Goal: Transaction & Acquisition: Obtain resource

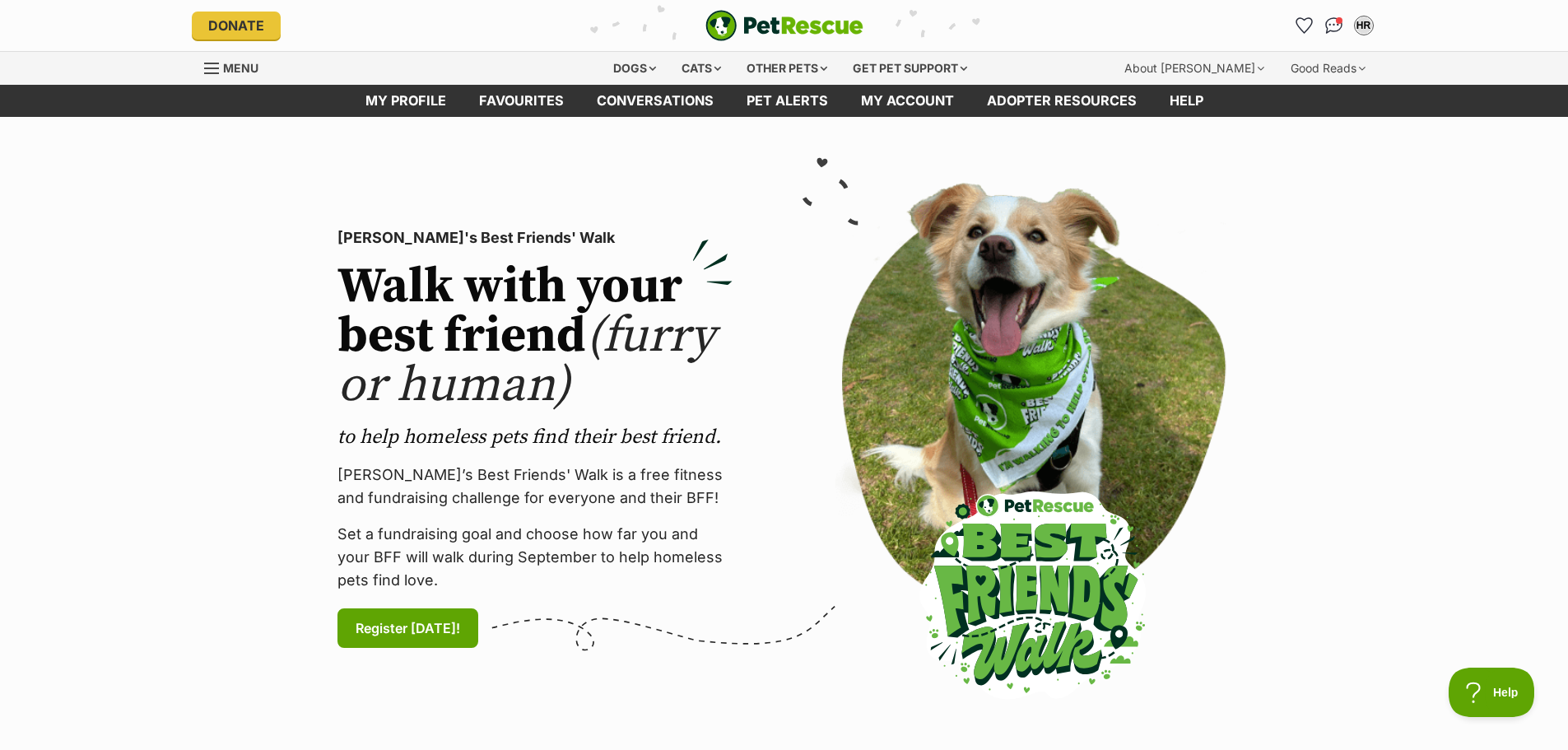
click at [1303, 21] on icon "Favourites" at bounding box center [1304, 26] width 16 height 15
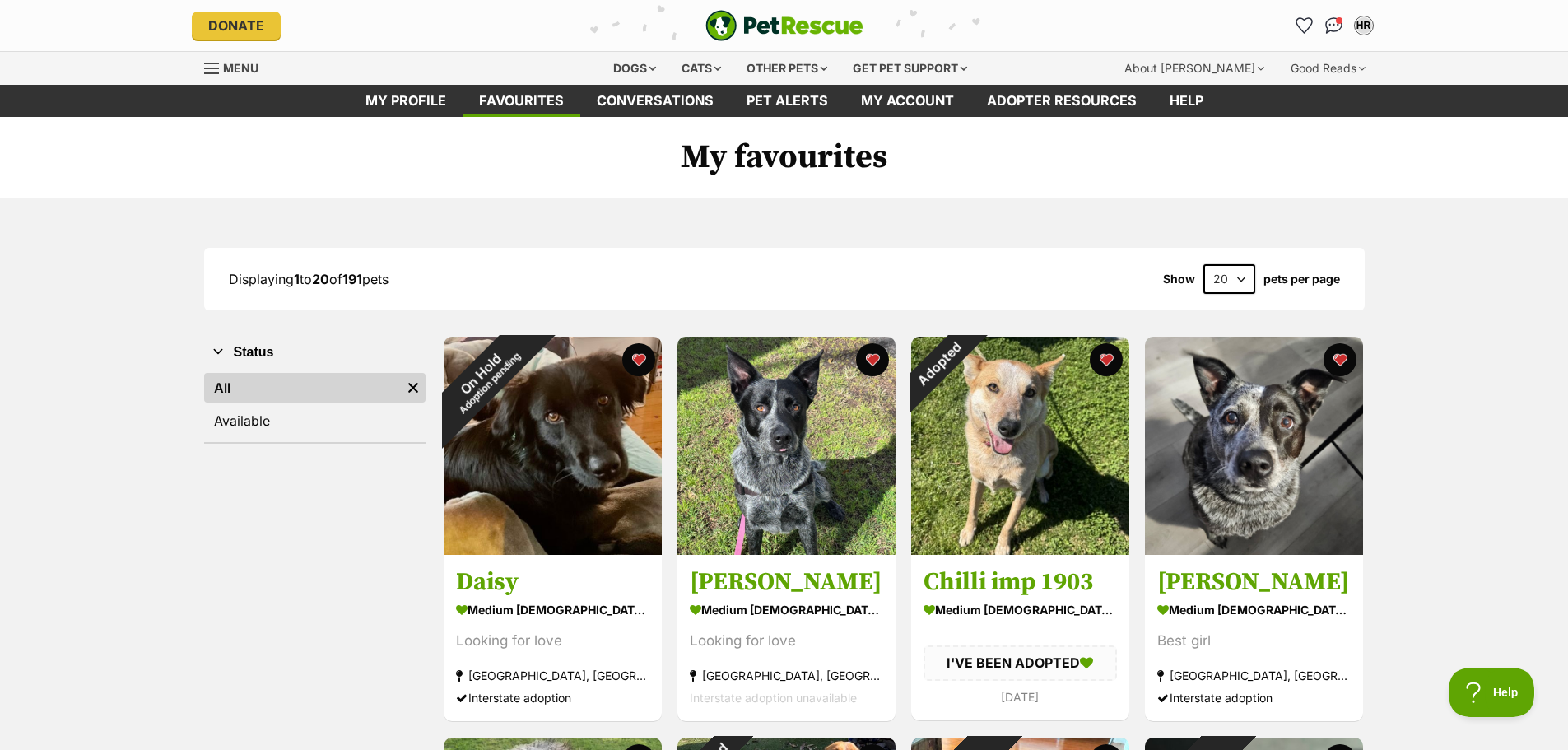
click at [256, 73] on span "Menu" at bounding box center [241, 68] width 35 height 14
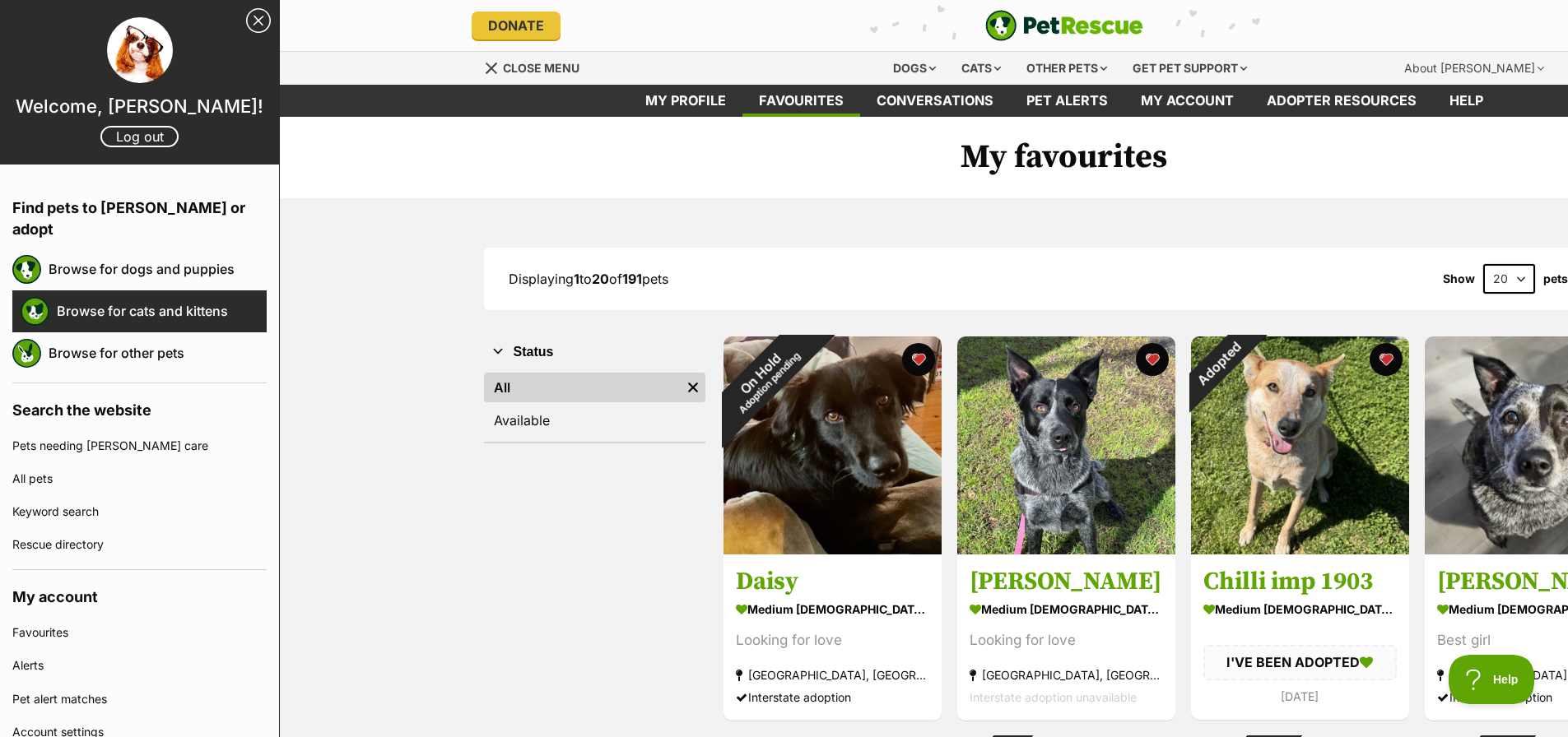
click at [154, 294] on link "Browse for cats and kittens" at bounding box center [161, 311] width 210 height 34
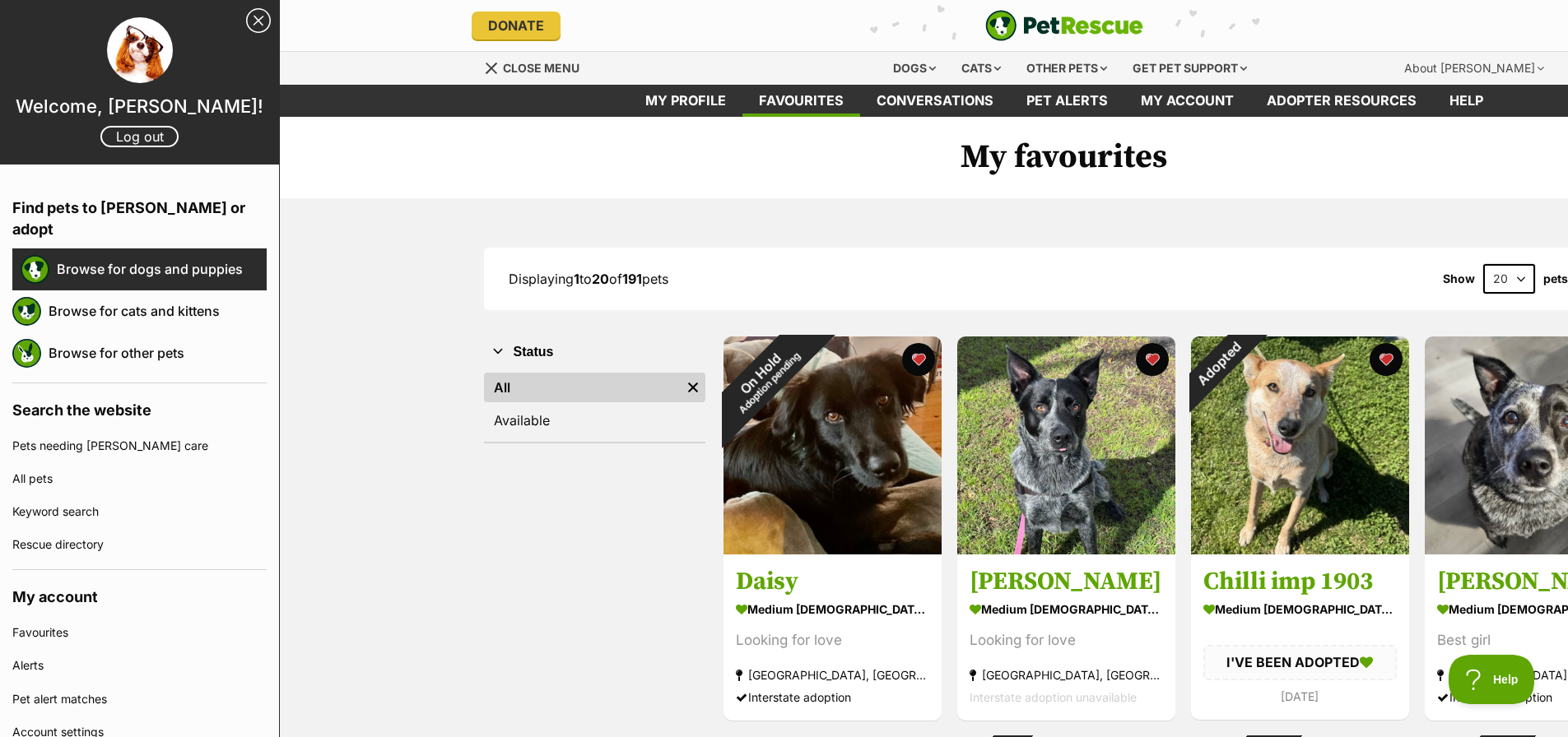
click at [161, 252] on link "Browse for dogs and puppies" at bounding box center [161, 268] width 210 height 34
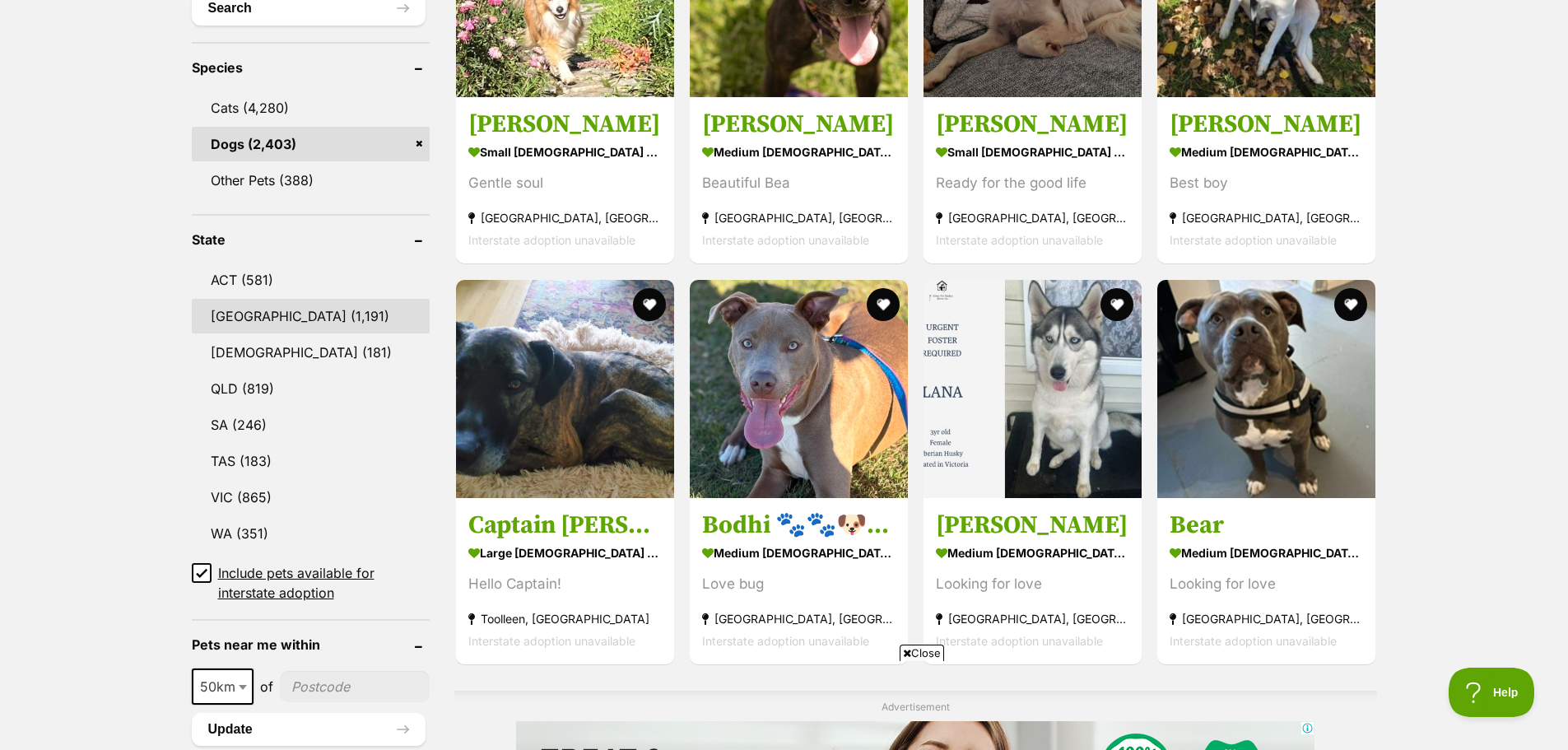
click at [253, 314] on link "[GEOGRAPHIC_DATA] (1,191)" at bounding box center [310, 315] width 238 height 34
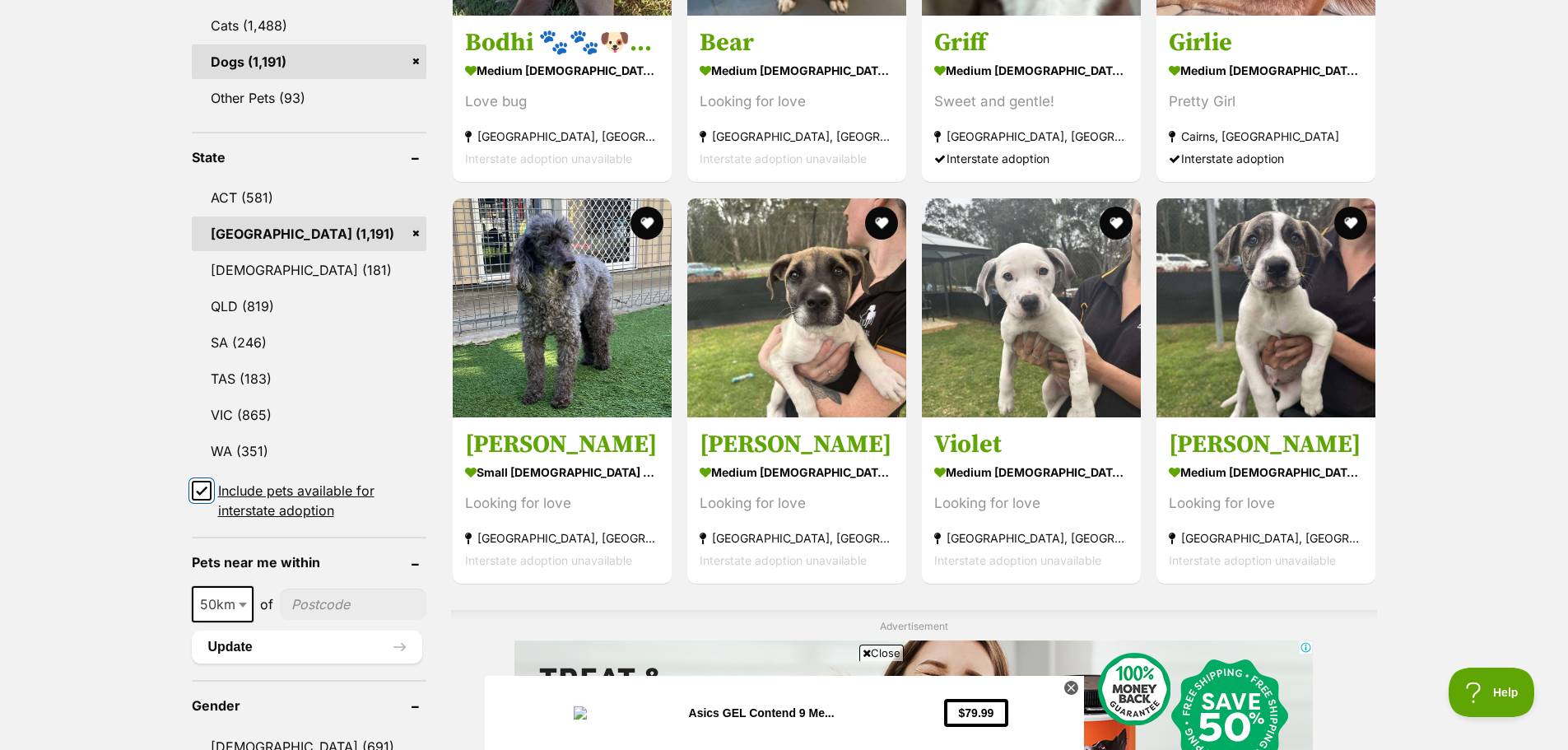
click at [209, 484] on input "Include pets available for interstate adoption" at bounding box center [201, 490] width 19 height 19
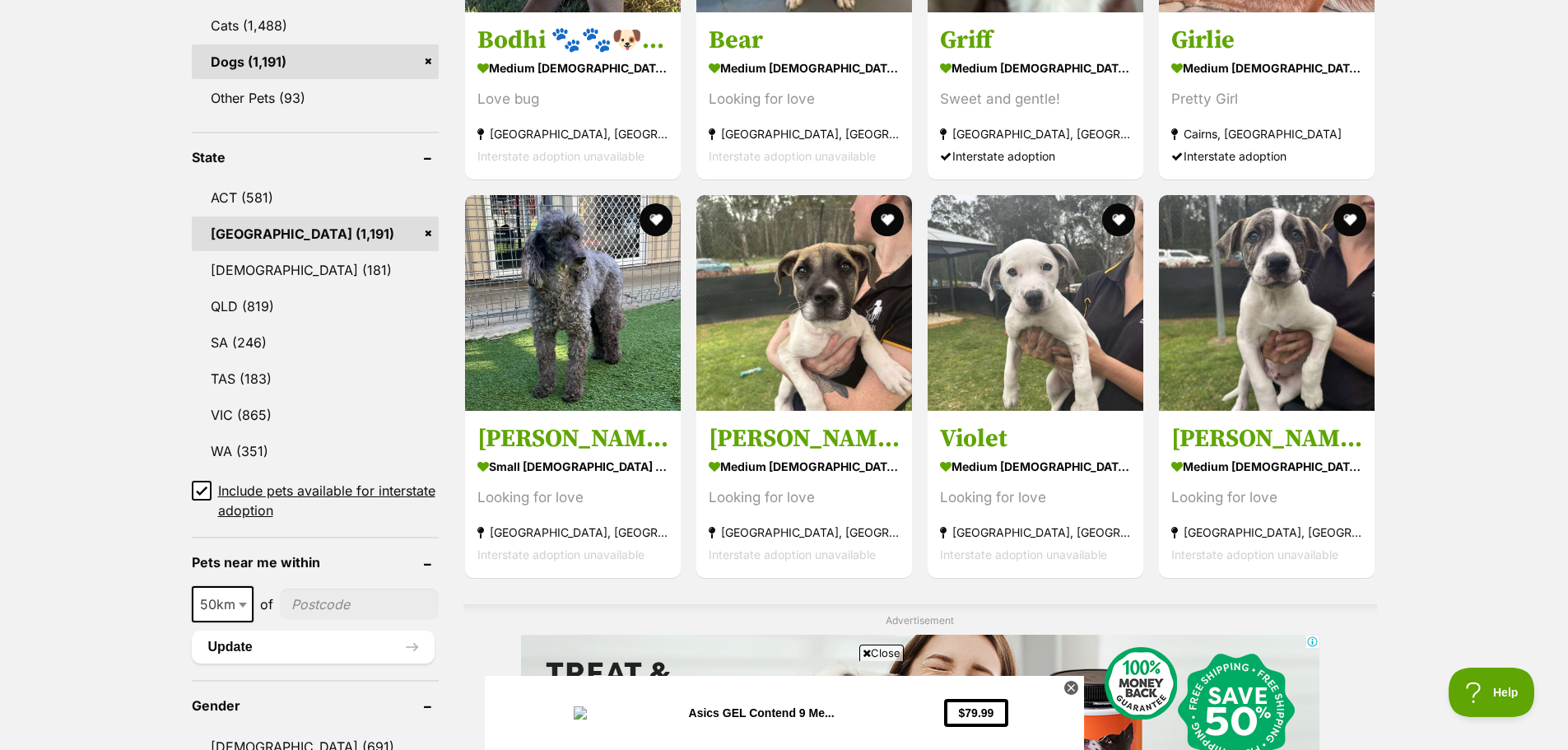
click at [199, 488] on icon at bounding box center [202, 491] width 10 height 7
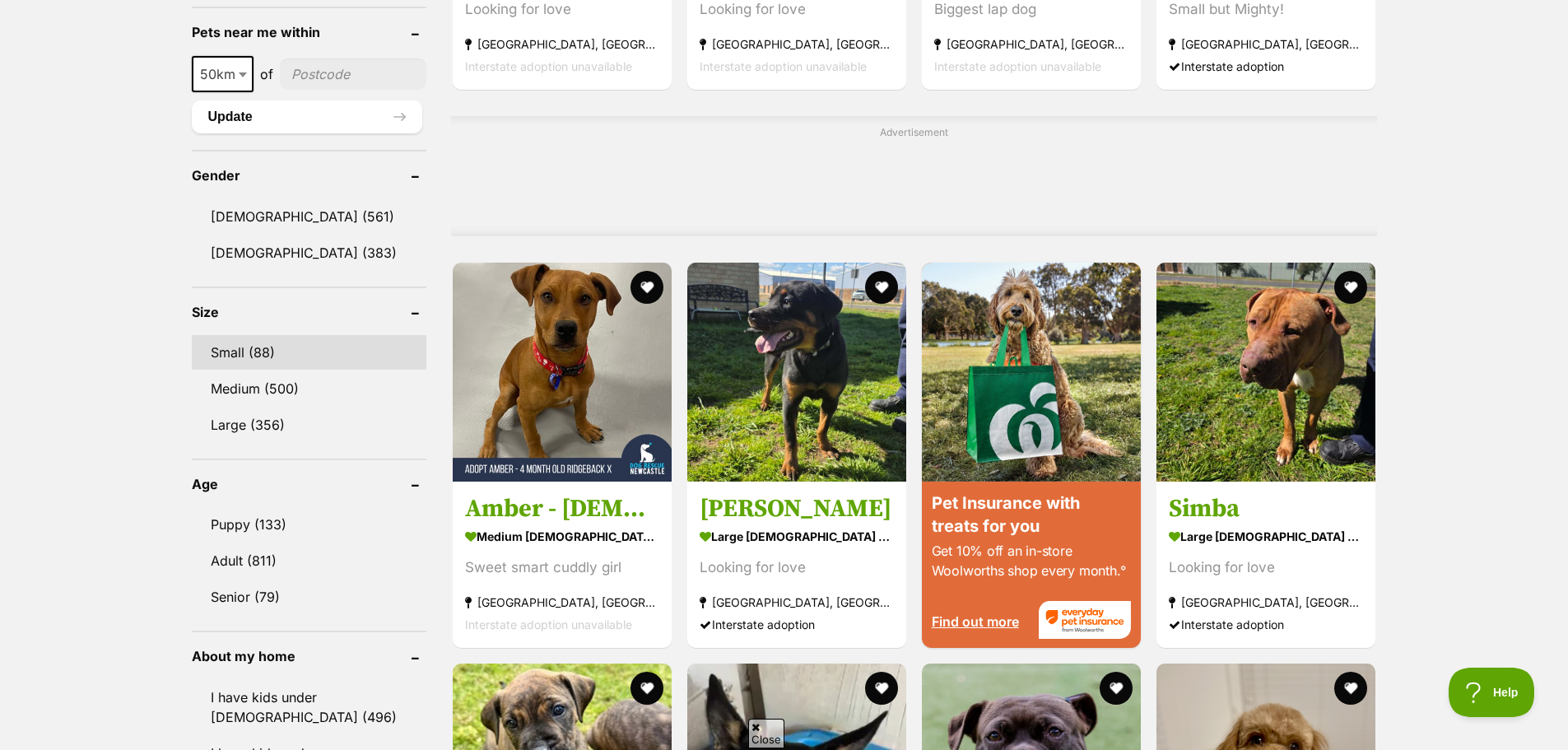
click at [255, 335] on link "Small (88)" at bounding box center [309, 351] width 235 height 34
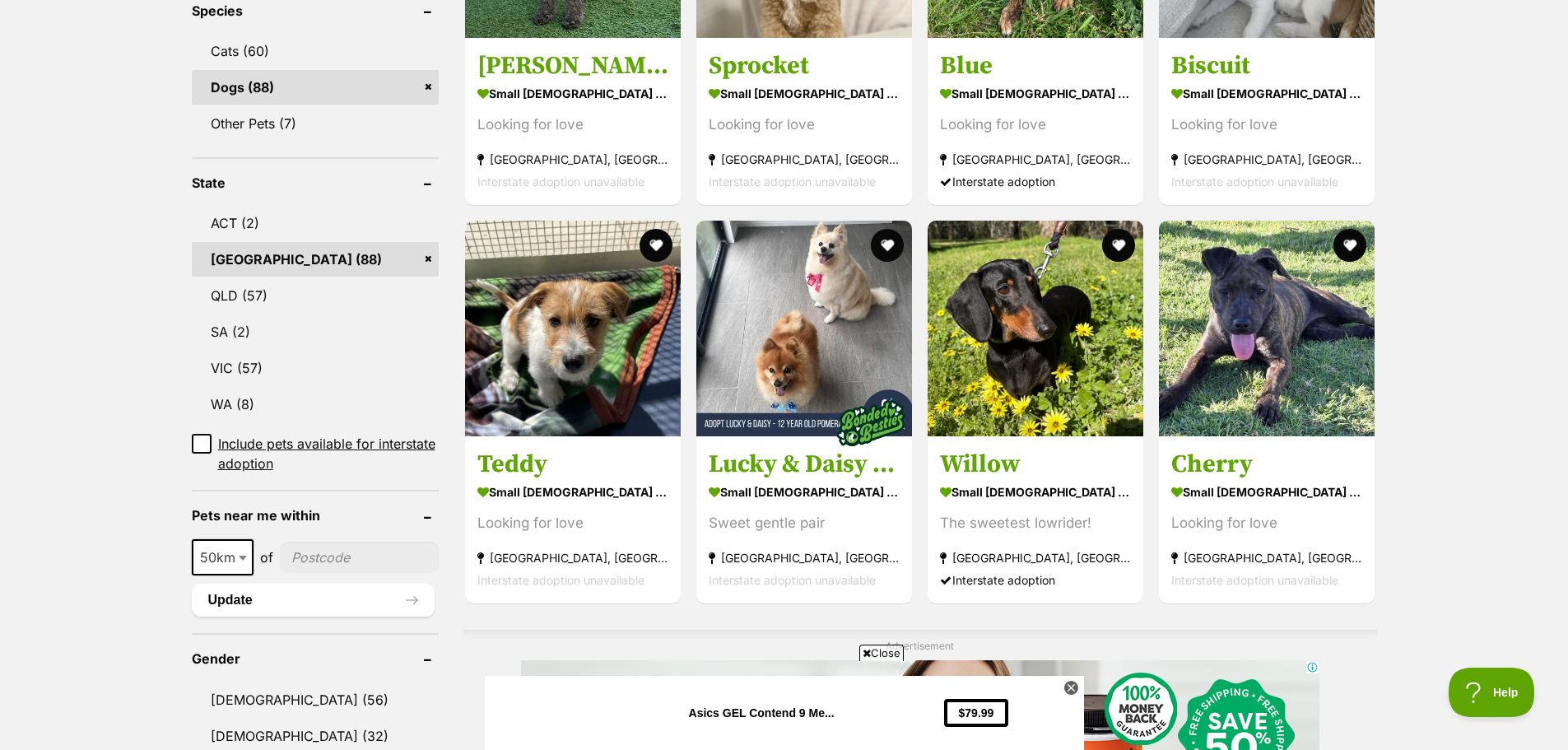
scroll to position [805, 0]
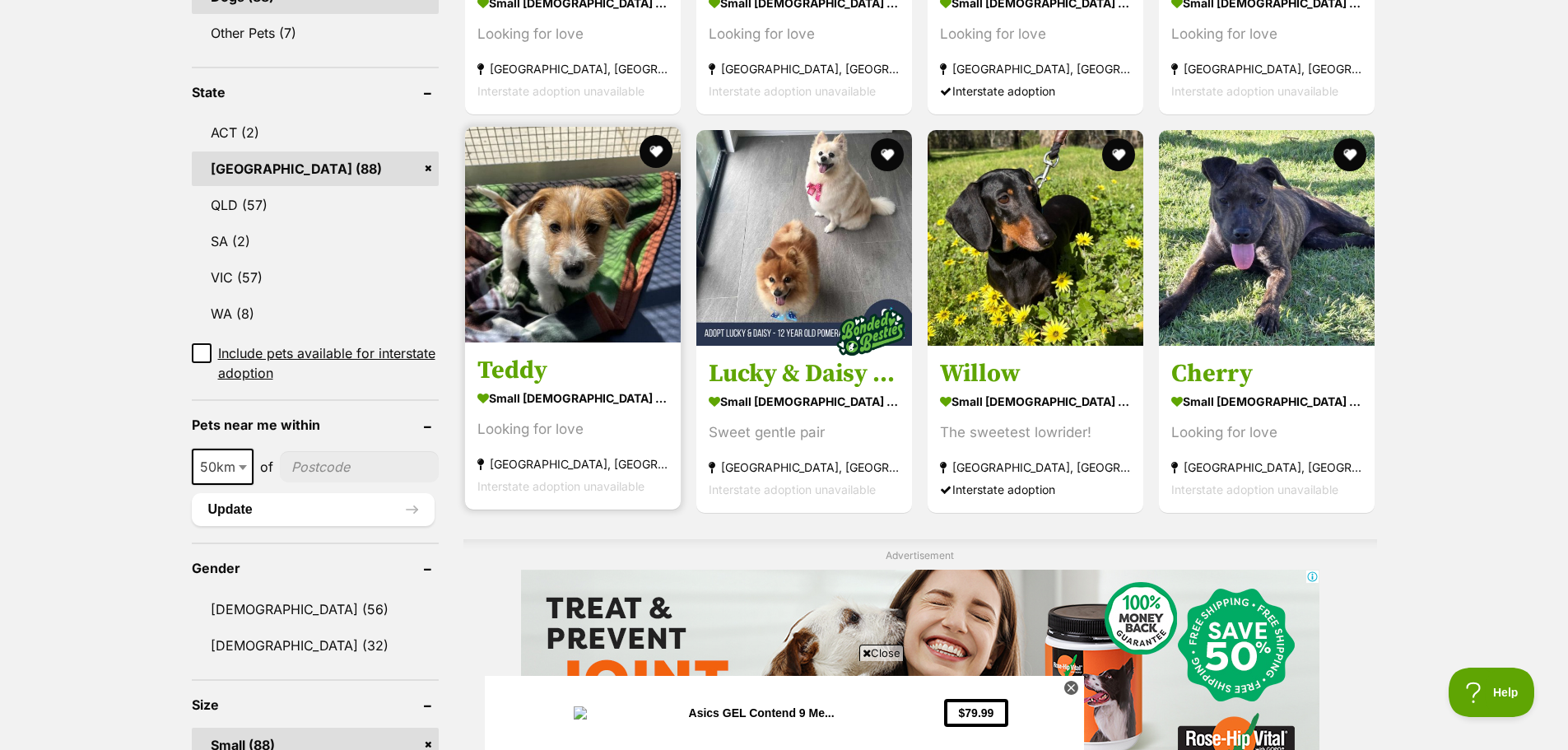
click at [542, 355] on h3 "Teddy" at bounding box center [573, 371] width 191 height 31
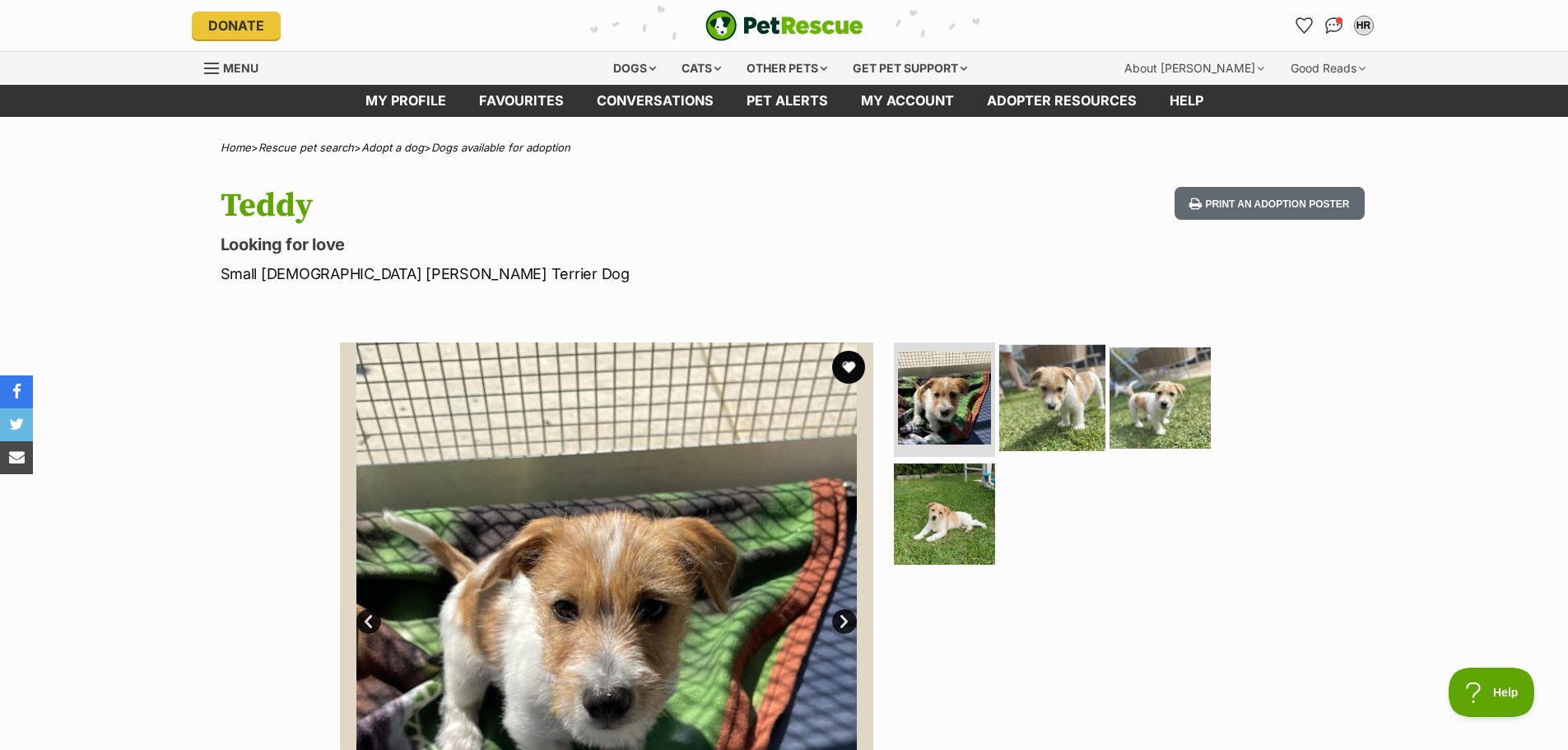
click at [1040, 426] on img at bounding box center [1052, 397] width 106 height 106
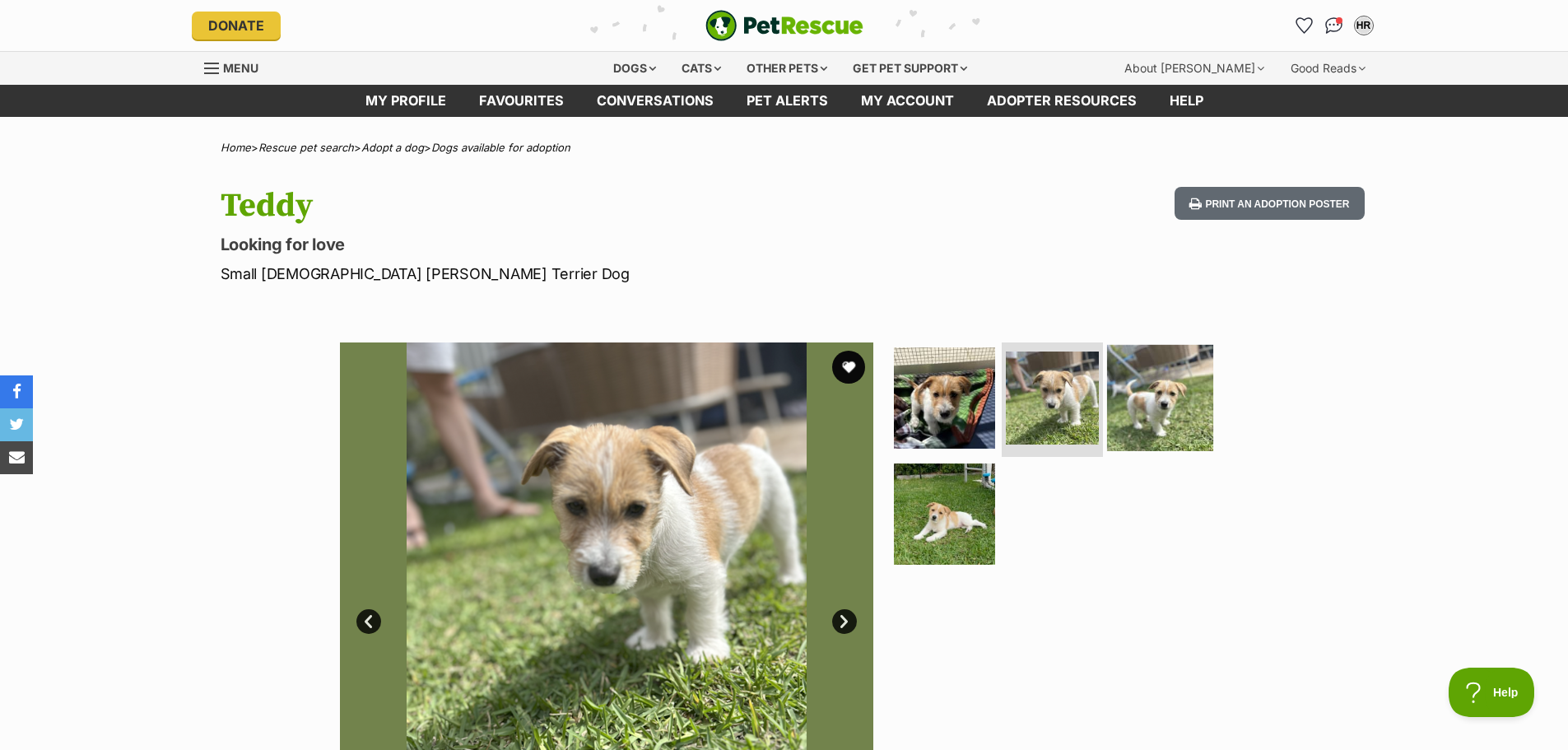
click at [1159, 409] on img at bounding box center [1160, 397] width 106 height 106
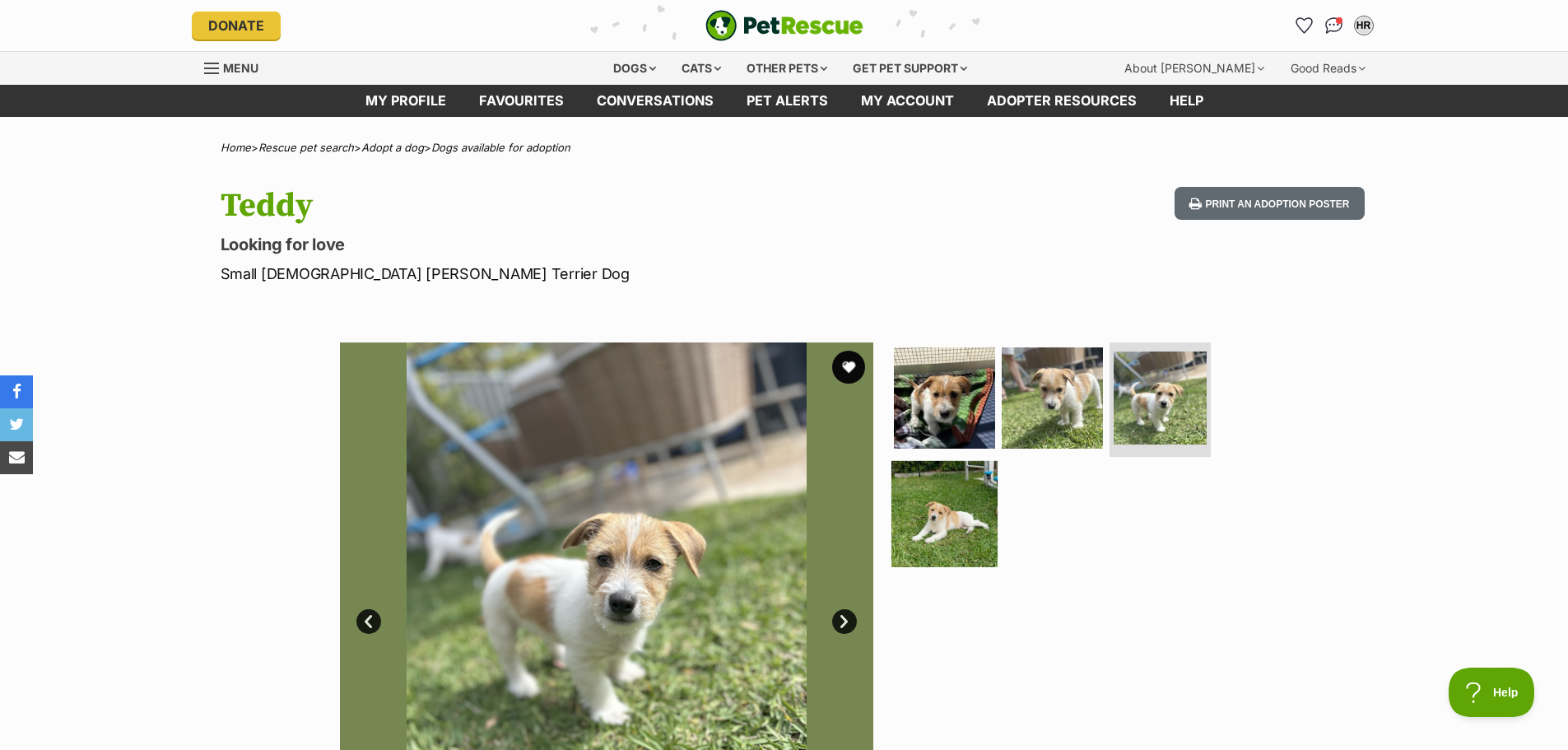
click at [941, 511] on img at bounding box center [945, 513] width 106 height 106
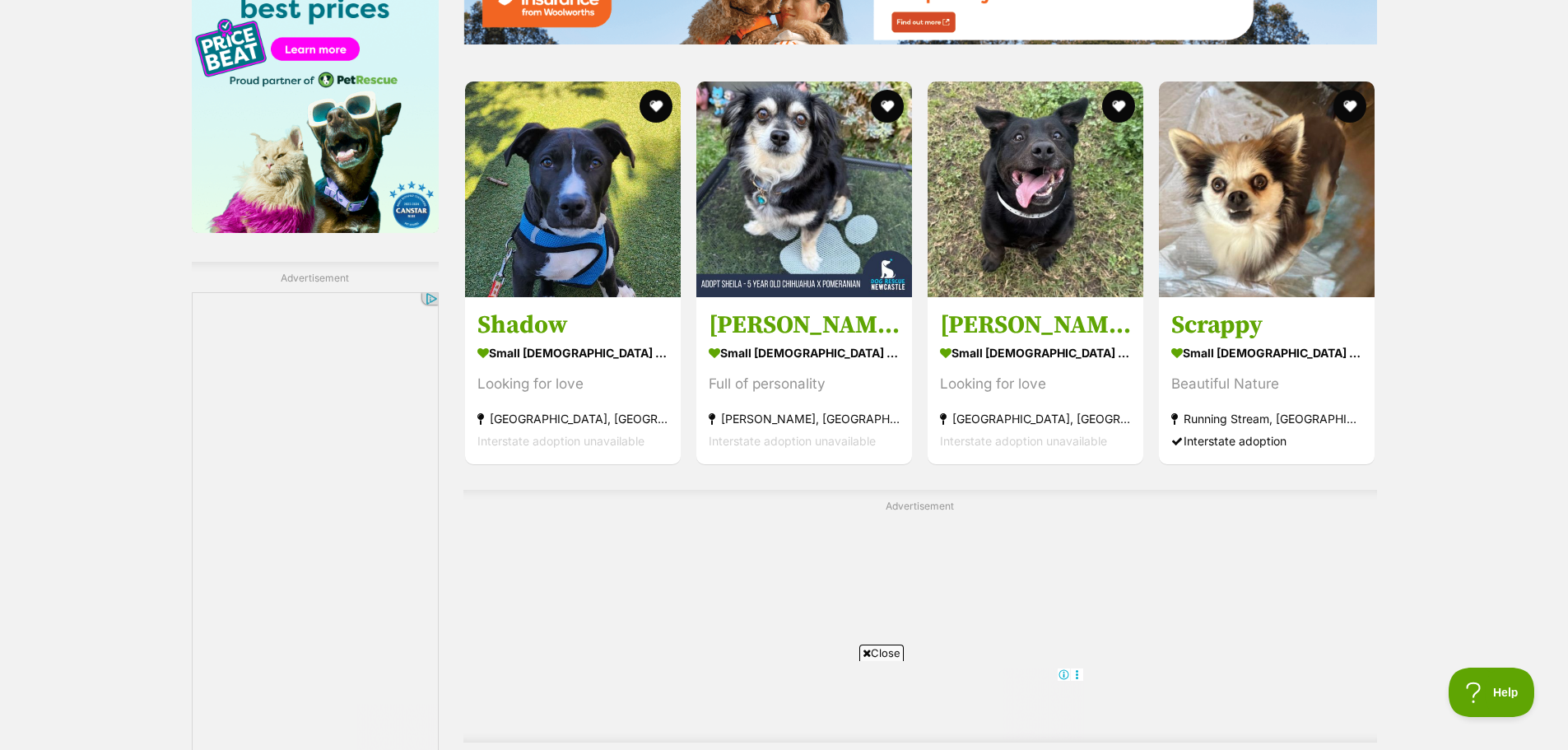
scroll to position [2534, 0]
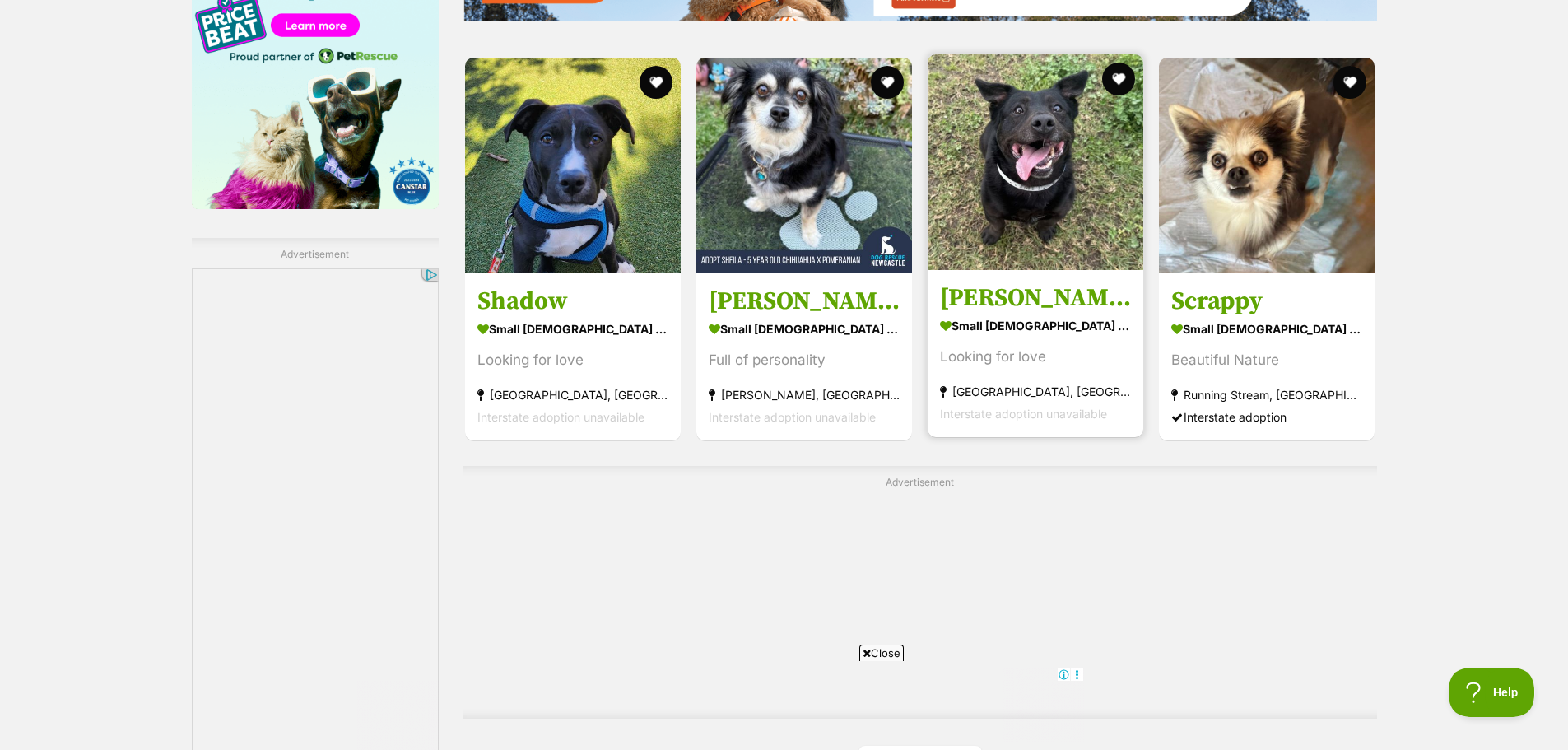
click at [1026, 281] on h3 "[PERSON_NAME] imp 2111" at bounding box center [1035, 297] width 191 height 31
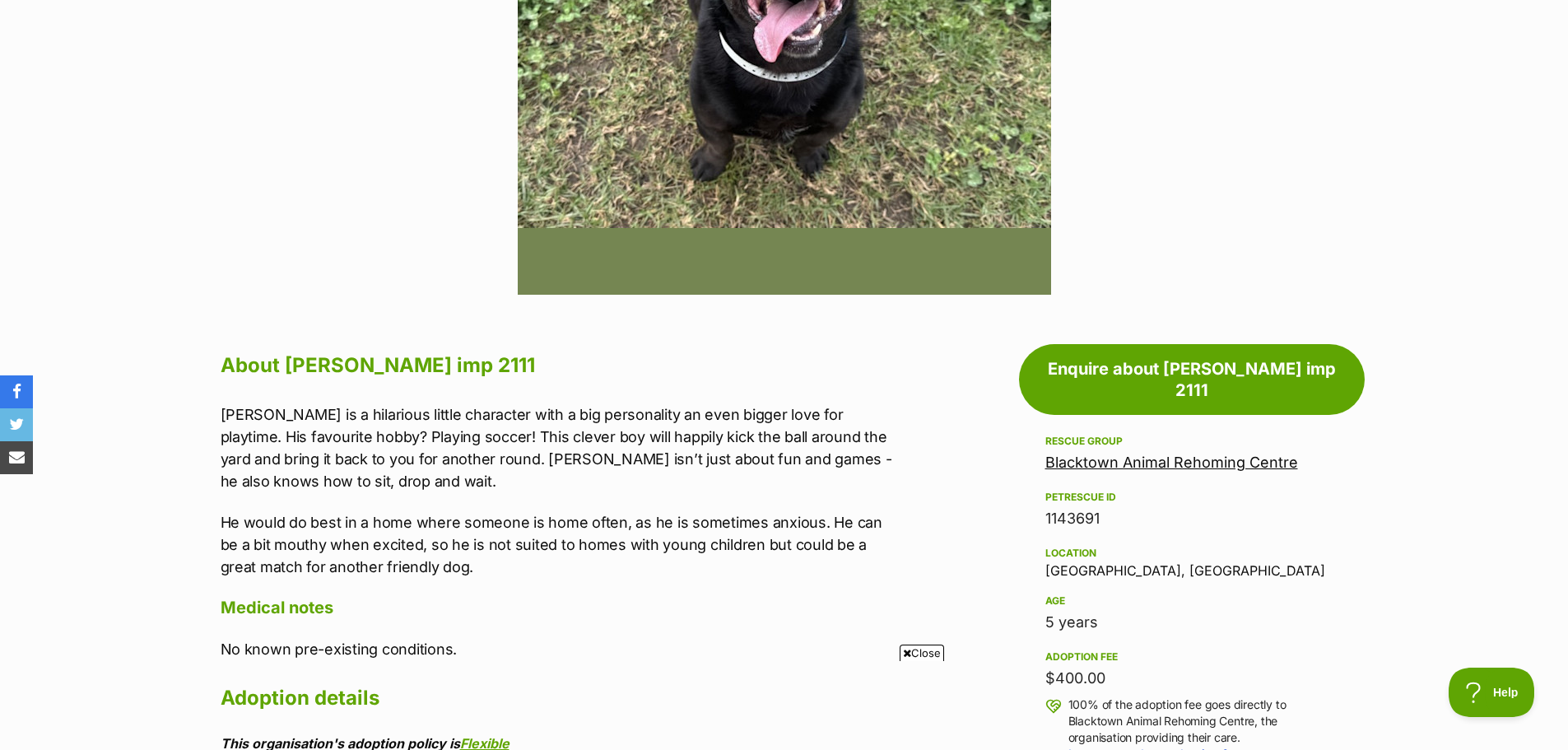
scroll to position [606, 0]
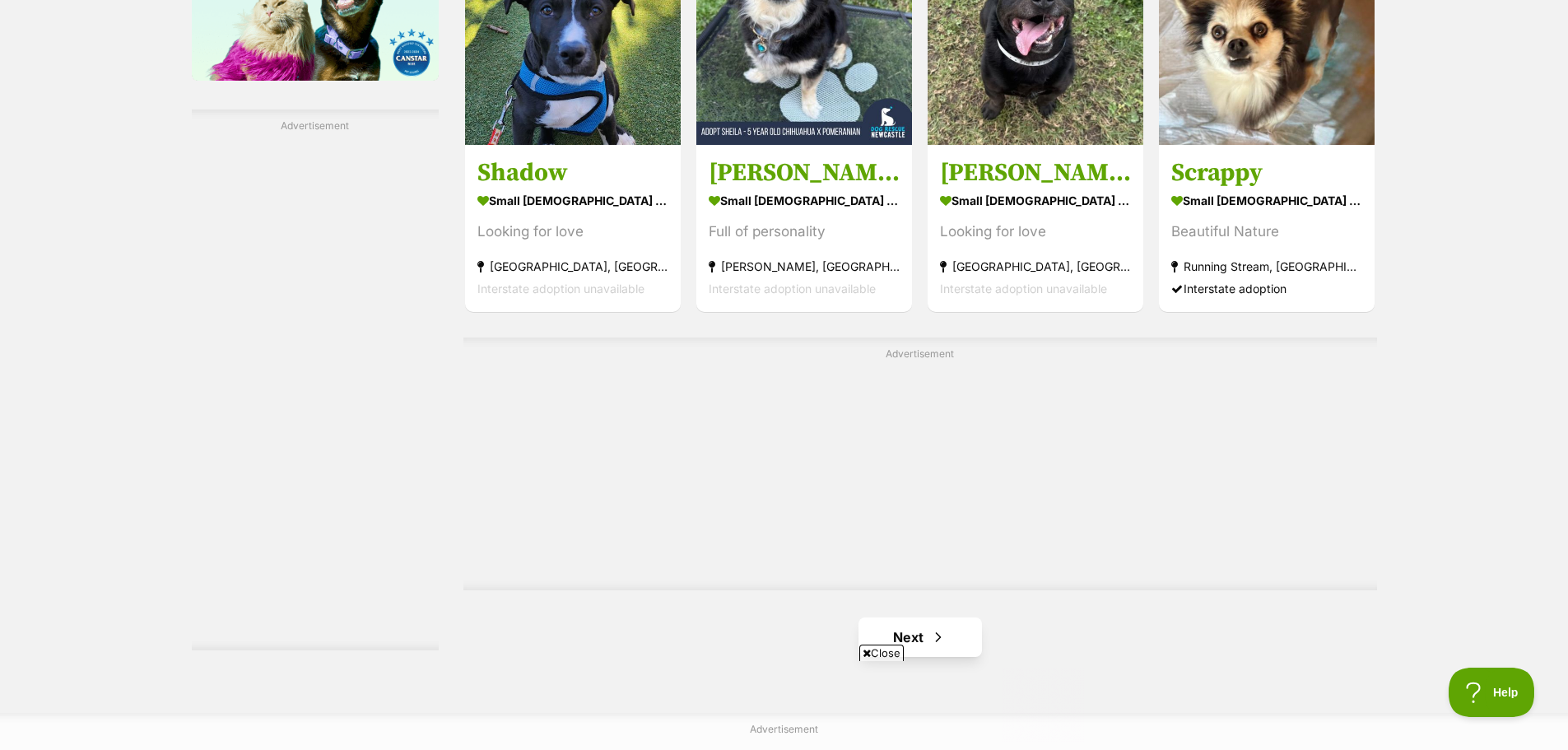
scroll to position [2642, 0]
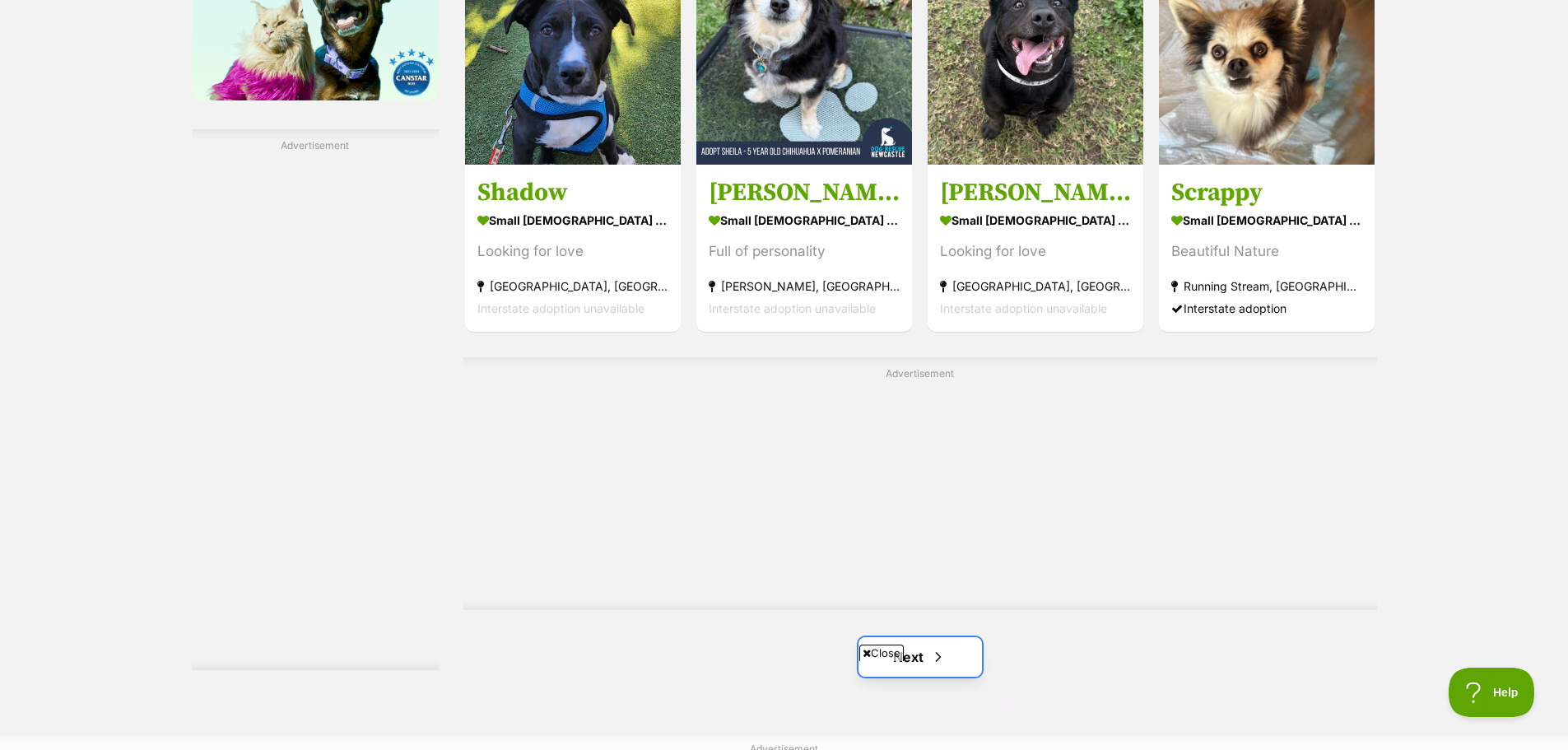
click at [938, 646] on span "Next page" at bounding box center [939, 656] width 17 height 19
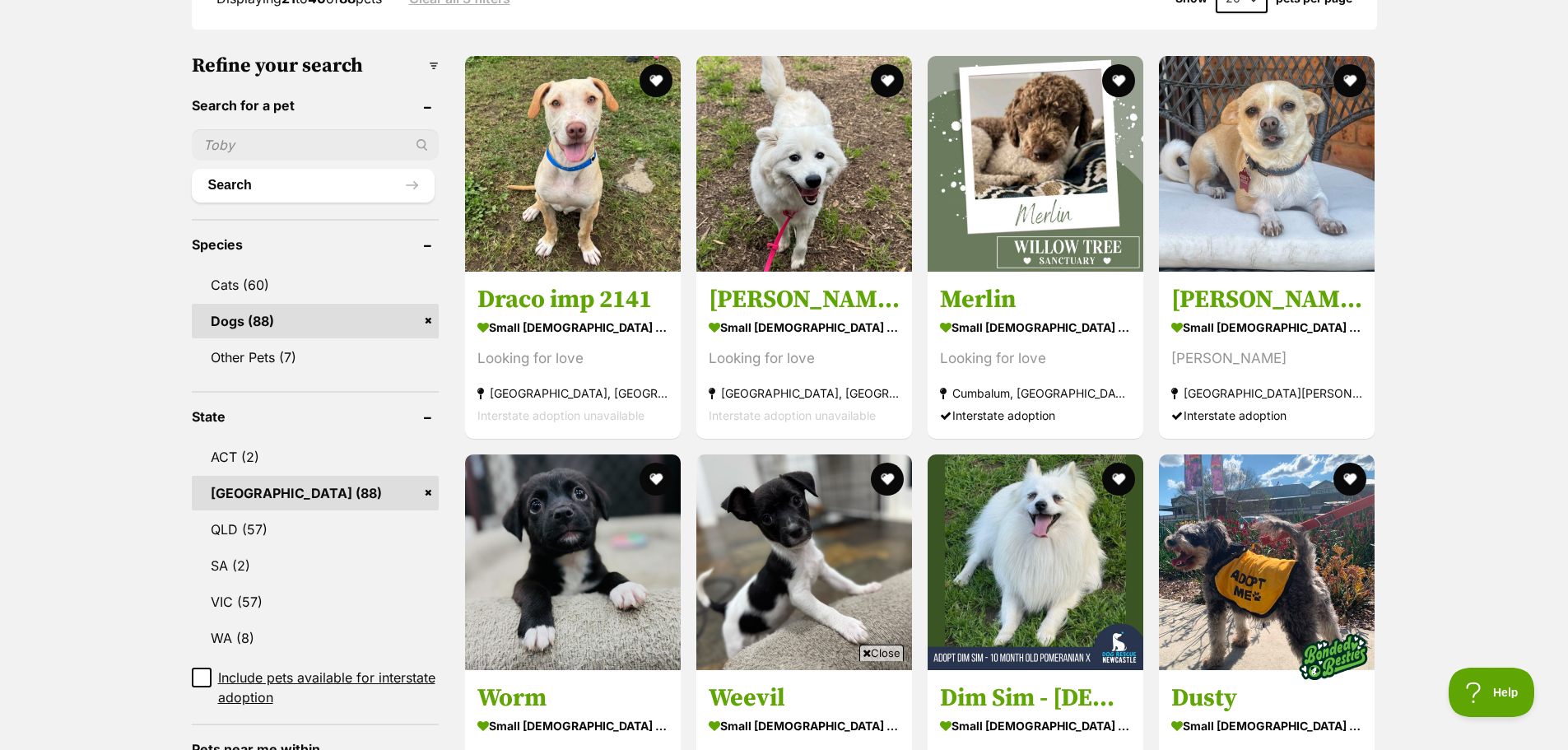
scroll to position [492, 0]
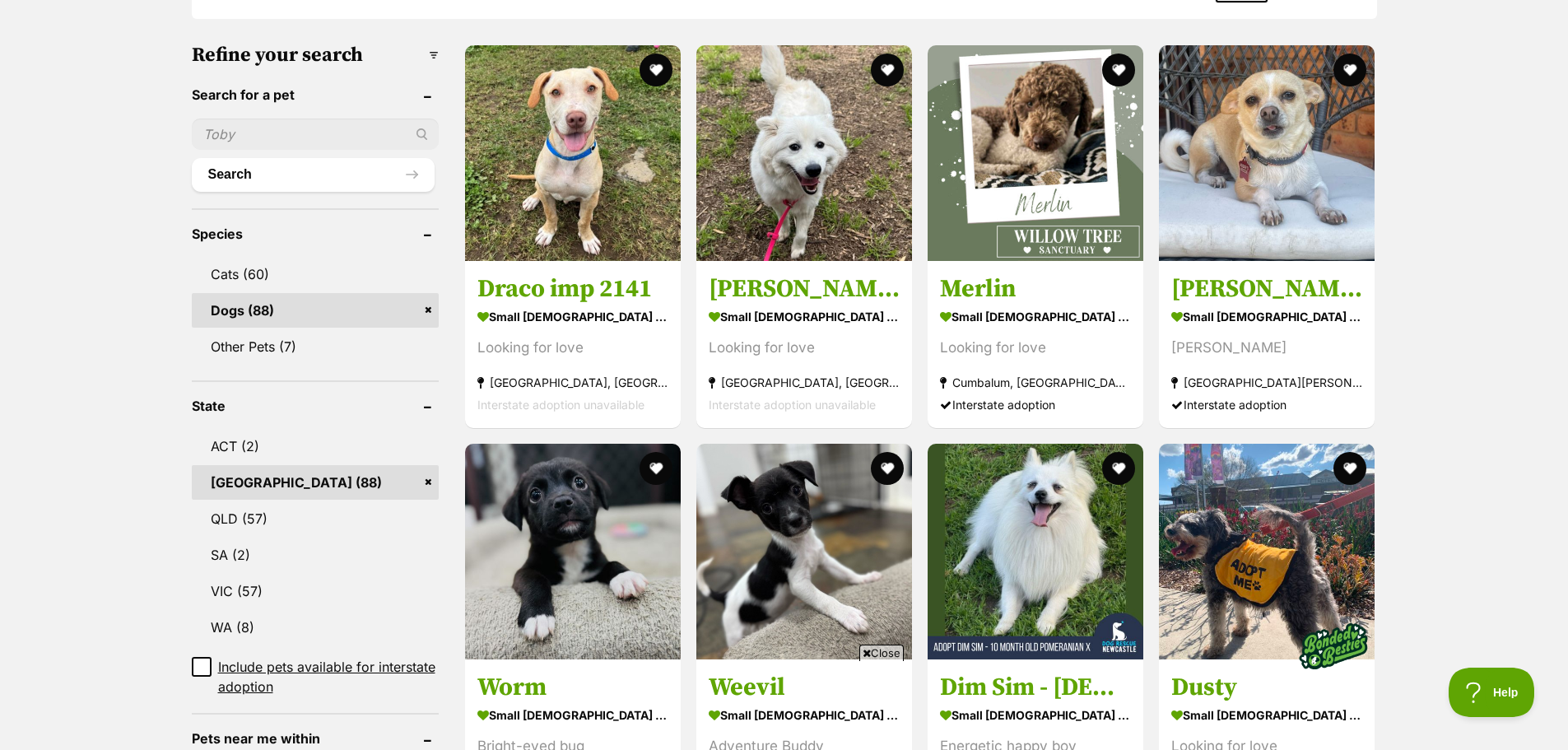
drag, startPoint x: 1570, startPoint y: 107, endPoint x: 1566, endPoint y: 192, distance: 85.1
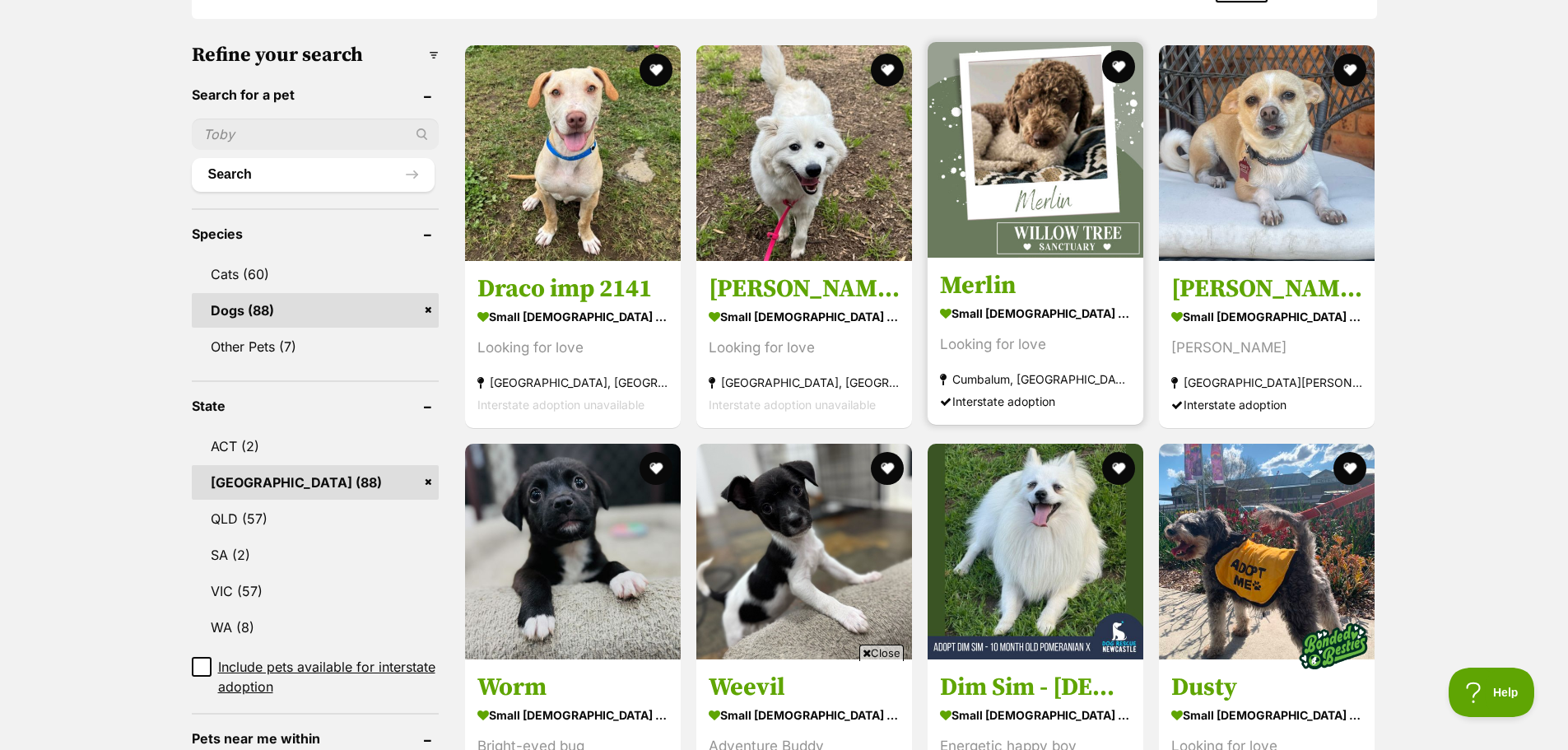
click at [975, 270] on h3 "Merlin" at bounding box center [1035, 286] width 191 height 31
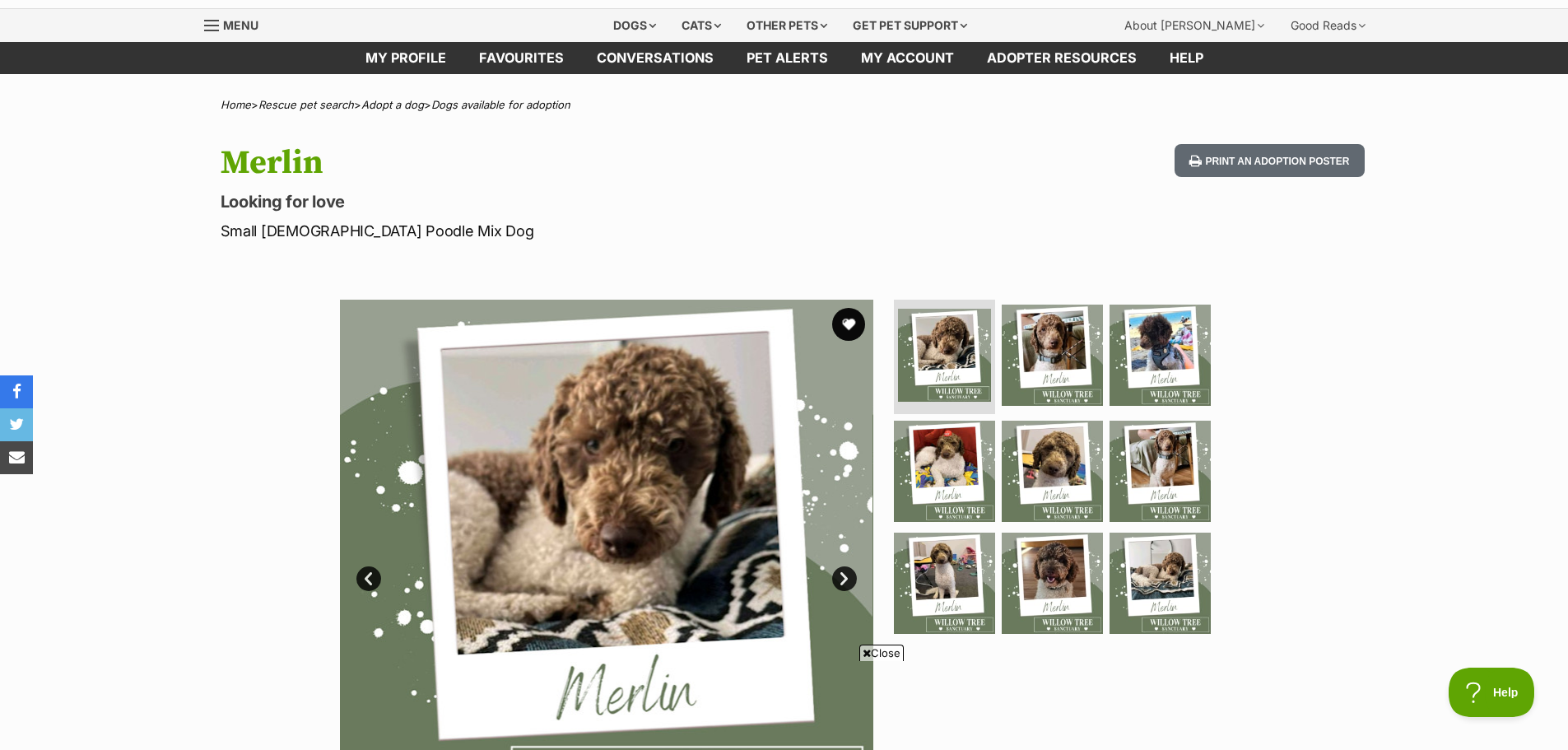
click at [1156, 456] on img at bounding box center [1160, 471] width 106 height 106
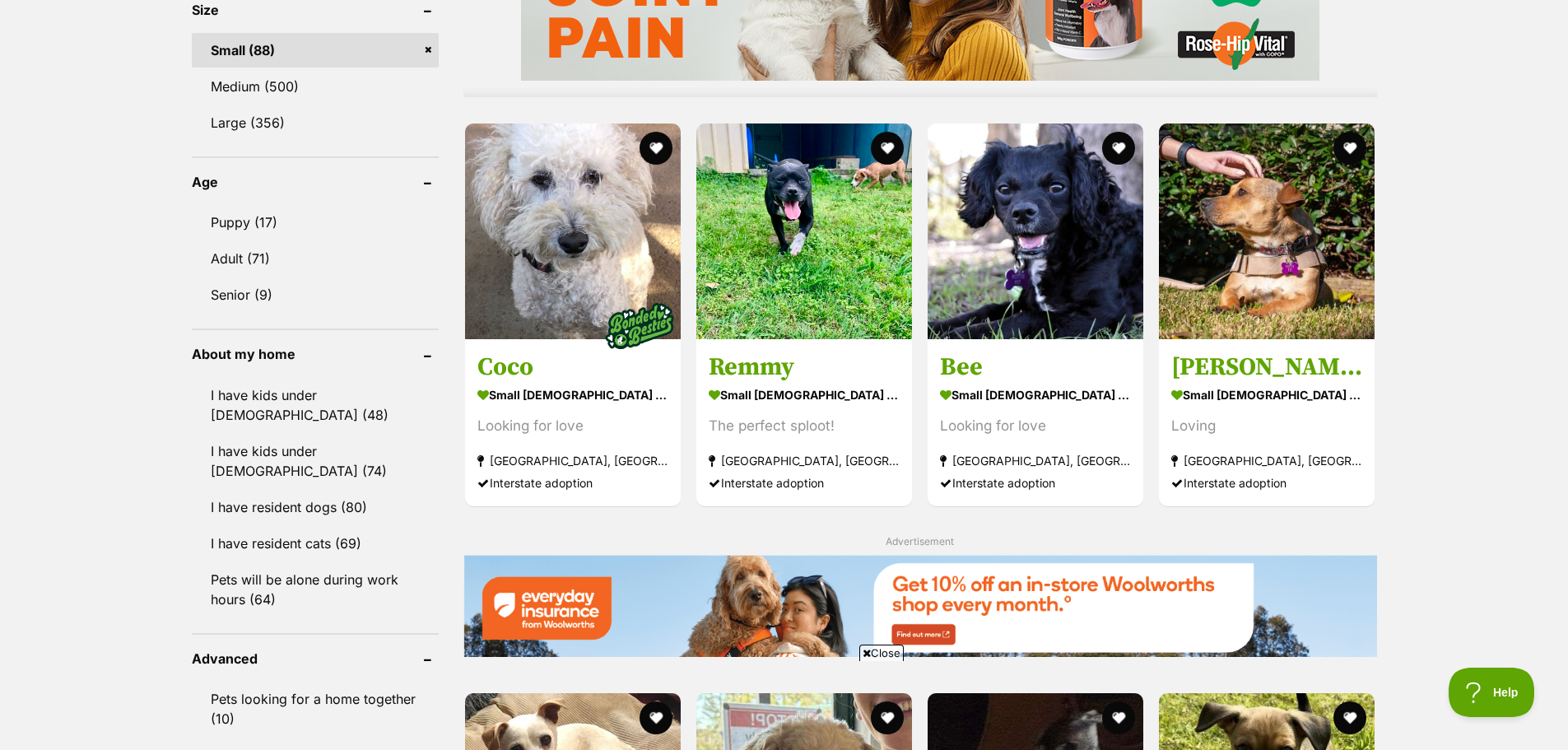
scroll to position [1506, 0]
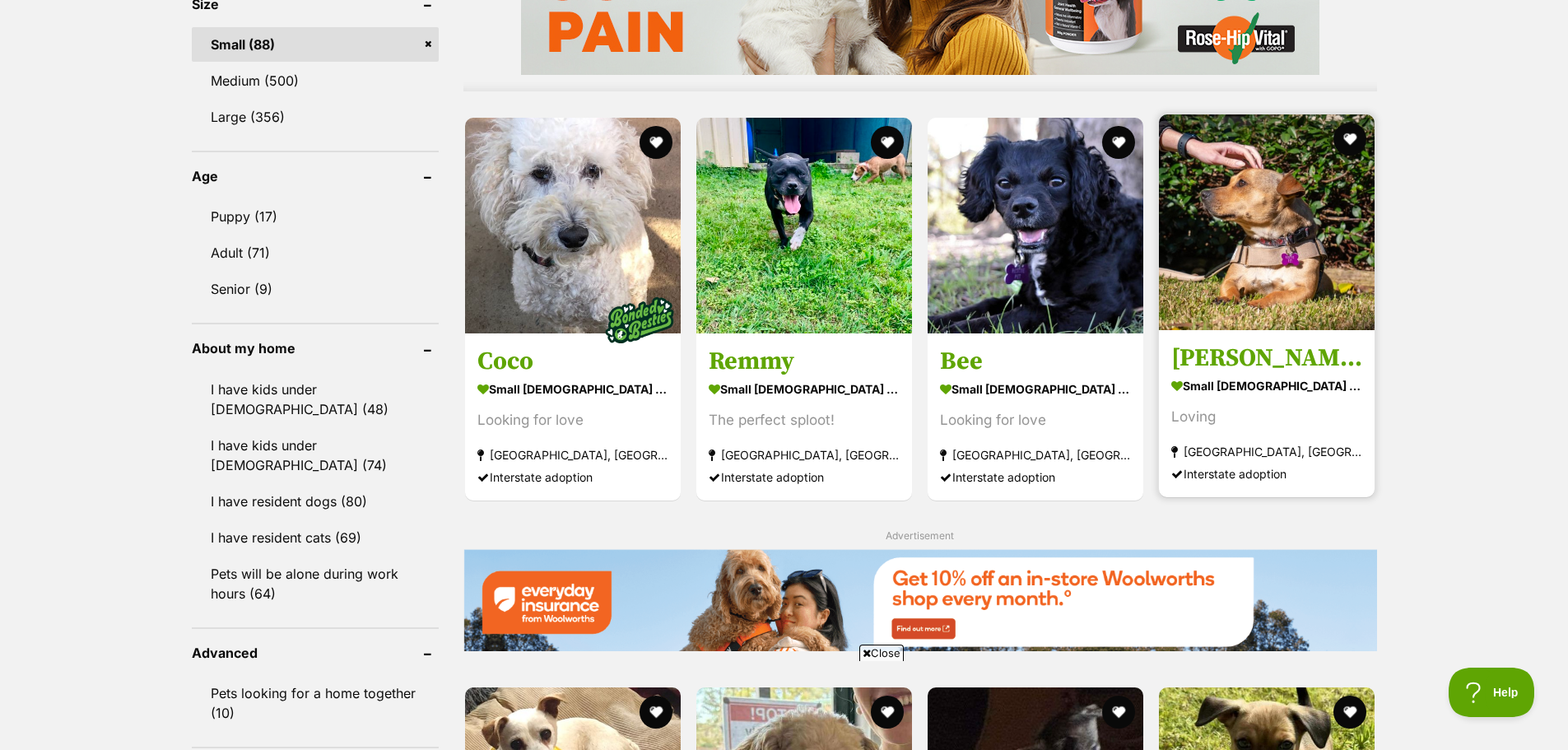
click at [1209, 341] on h3 "[PERSON_NAME]" at bounding box center [1266, 357] width 191 height 31
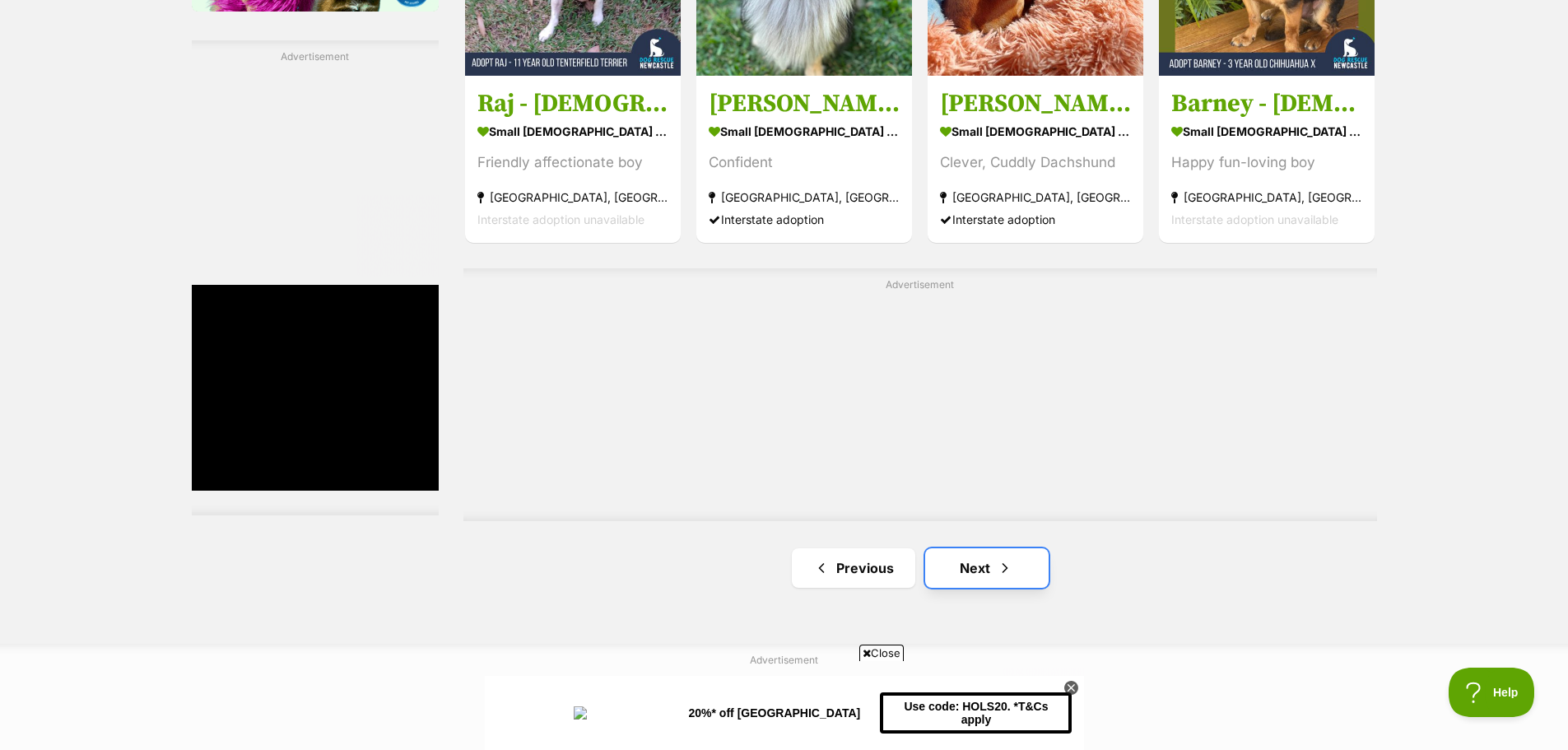
click at [997, 558] on span "Next page" at bounding box center [1006, 567] width 17 height 19
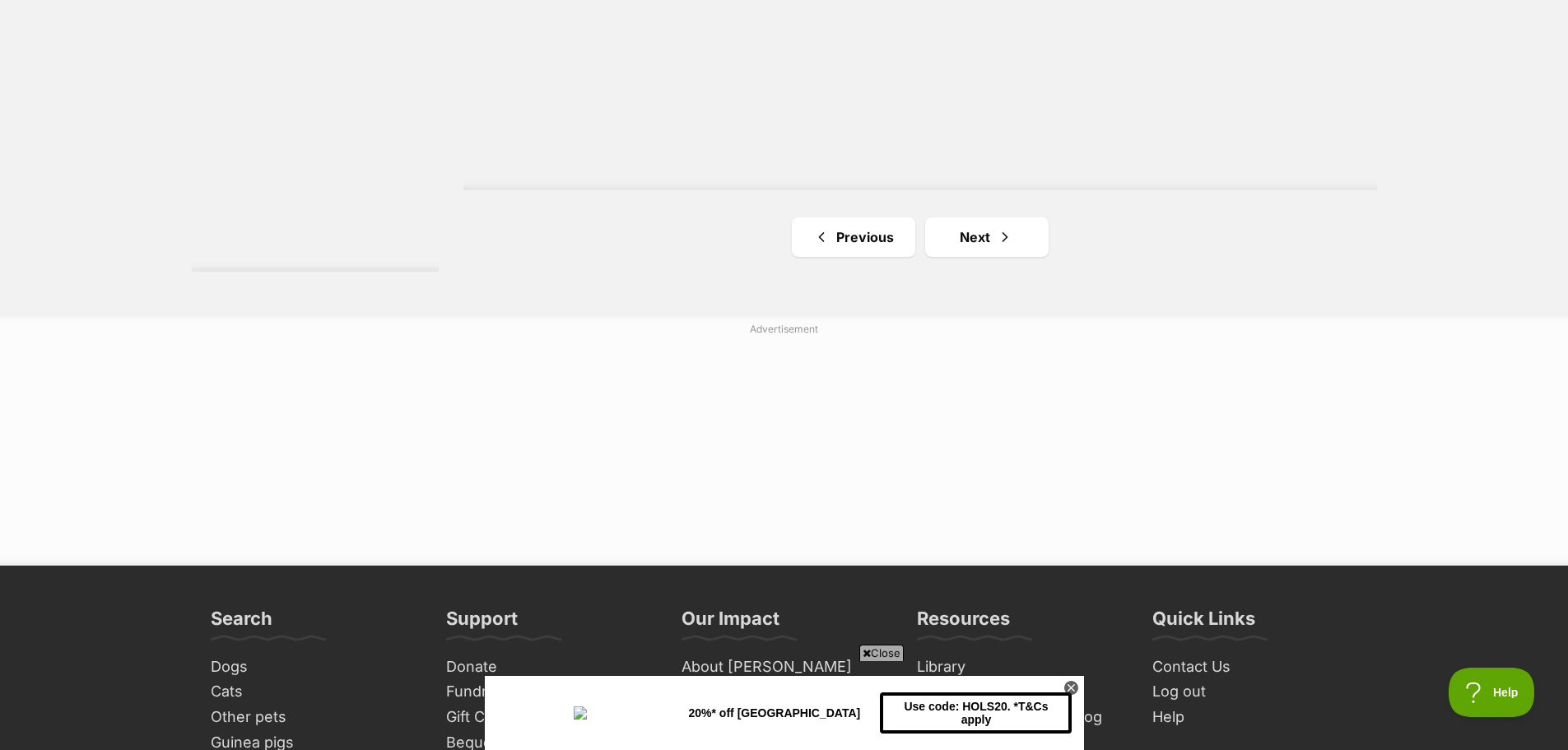
scroll to position [3177, 0]
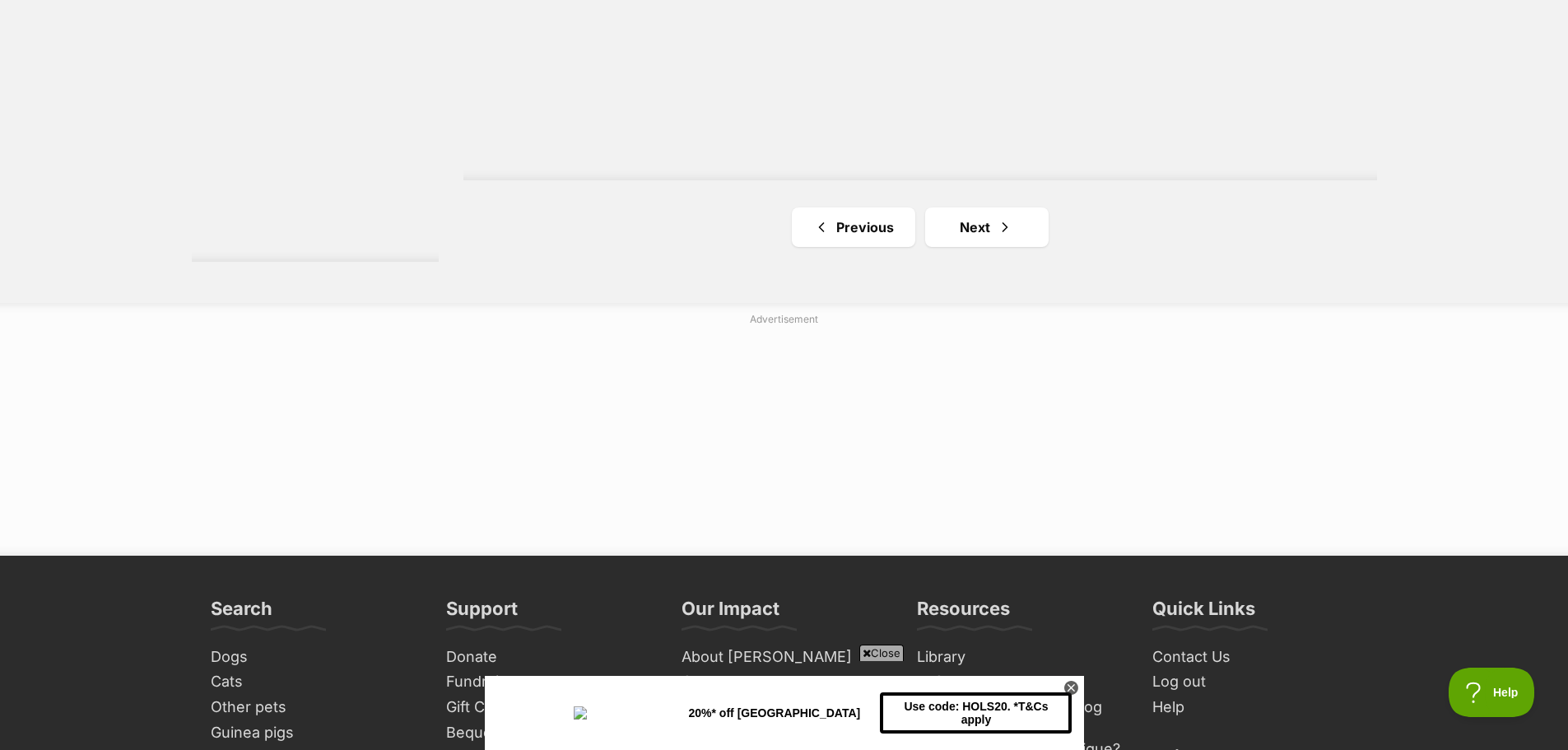
click at [990, 207] on link "Next" at bounding box center [986, 227] width 123 height 40
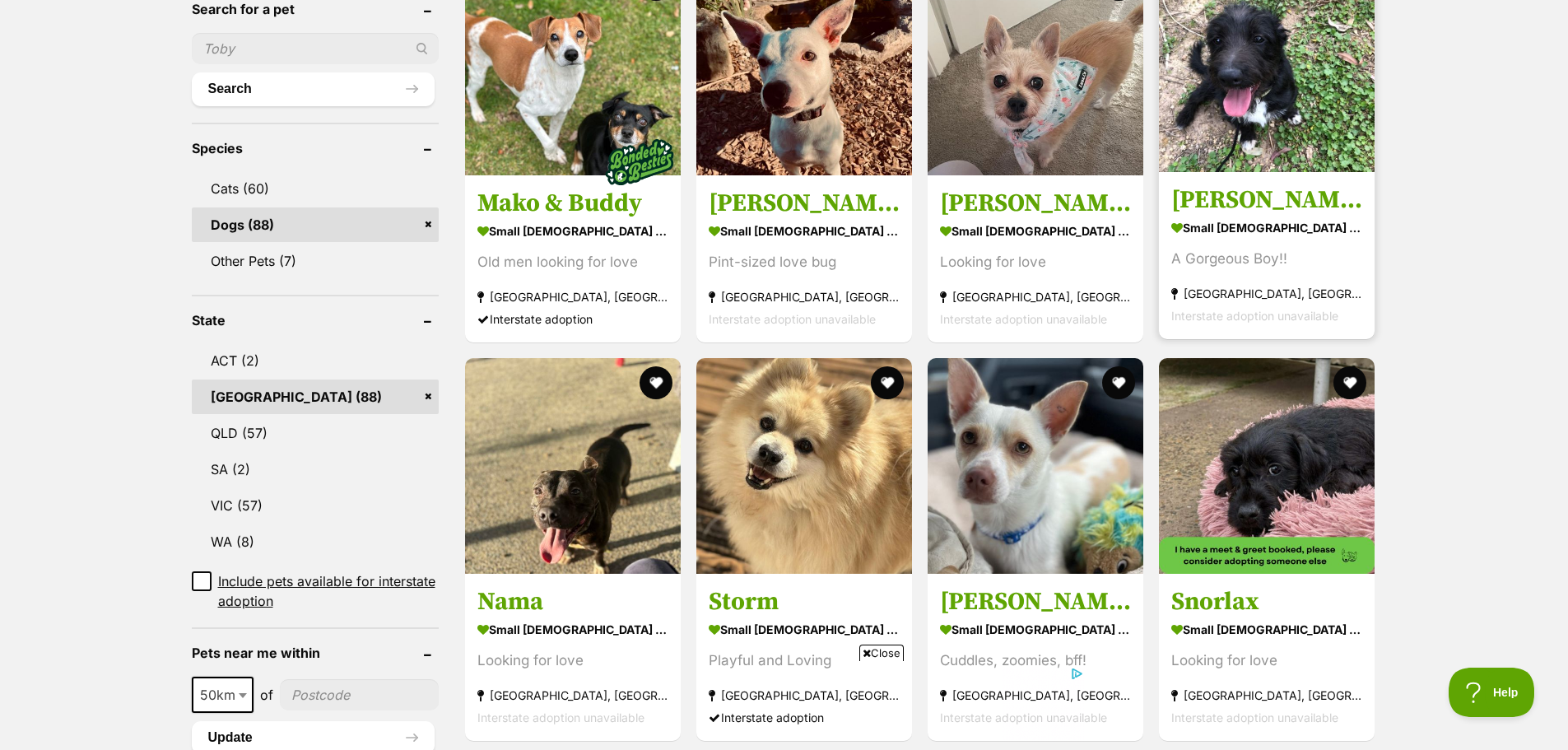
scroll to position [593, 0]
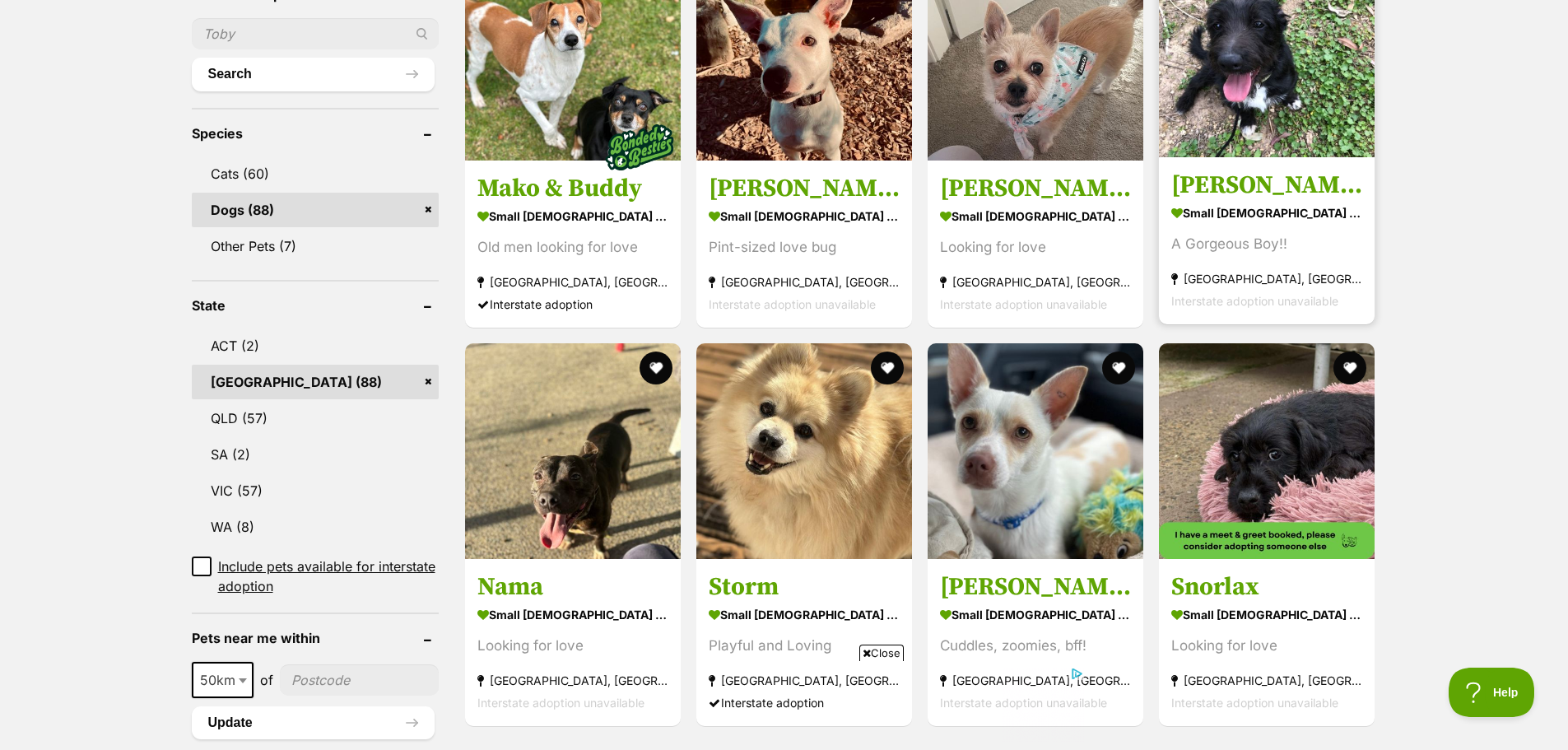
click at [1216, 169] on h3 "Royce" at bounding box center [1266, 185] width 191 height 31
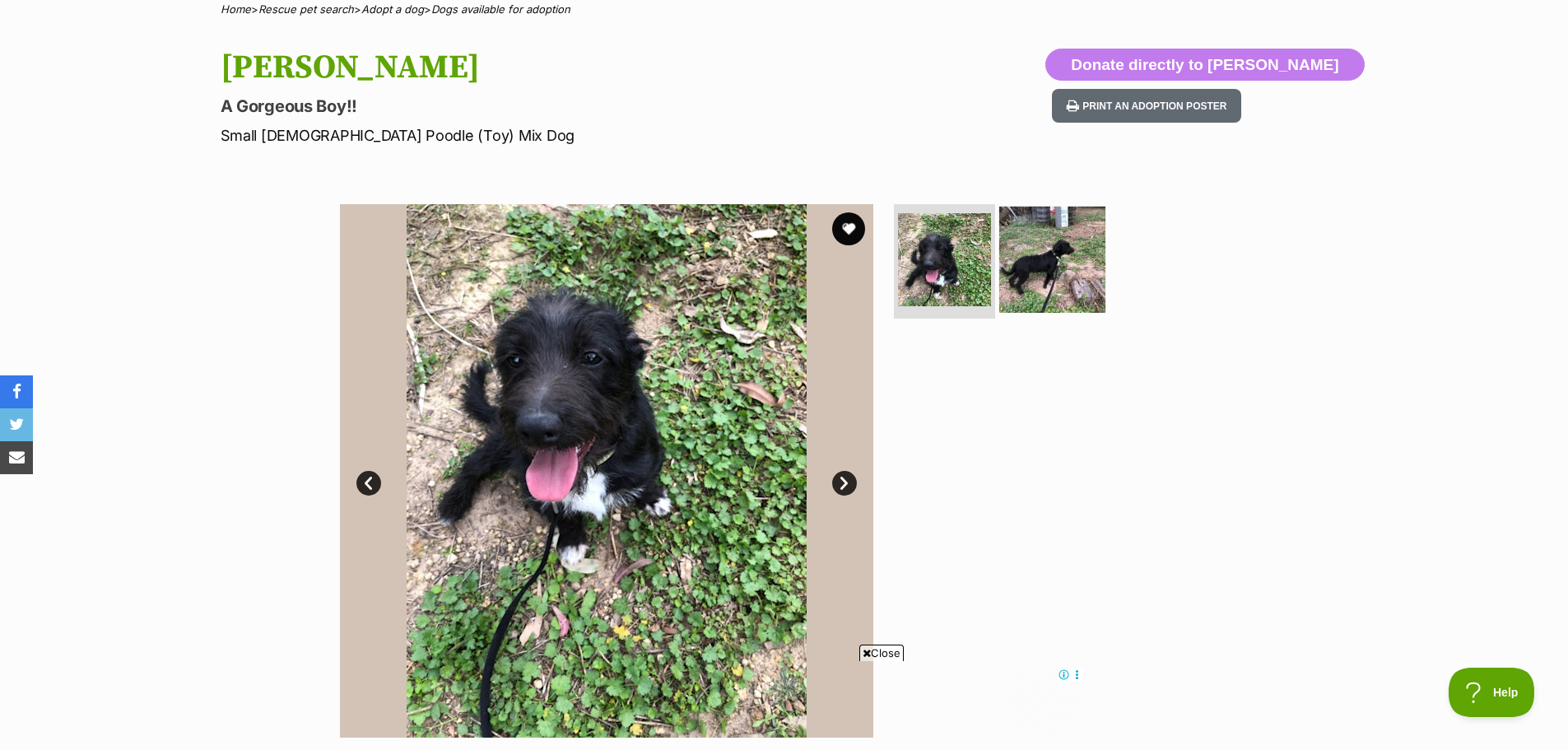
click at [1075, 262] on img at bounding box center [1052, 258] width 106 height 106
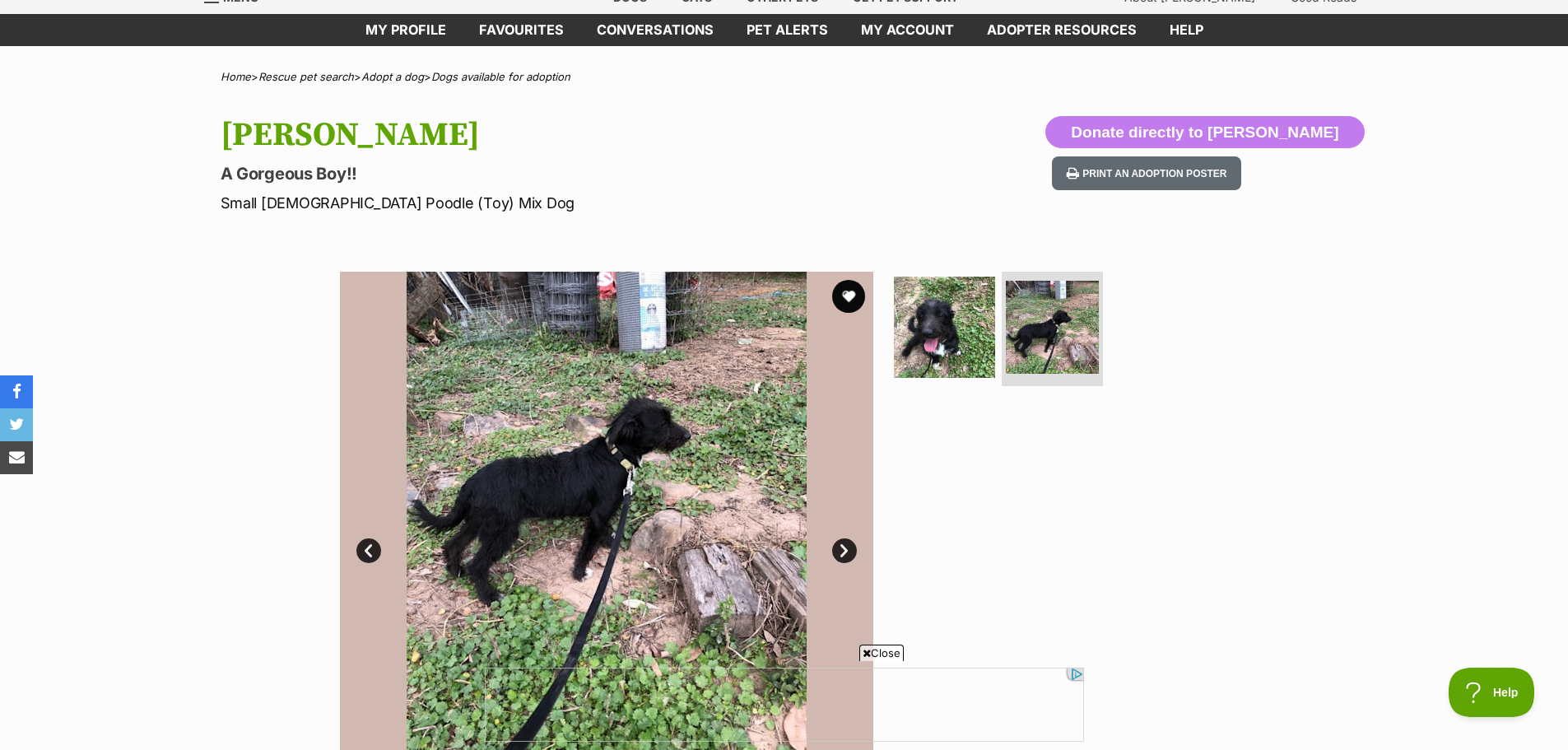
scroll to position [69, 0]
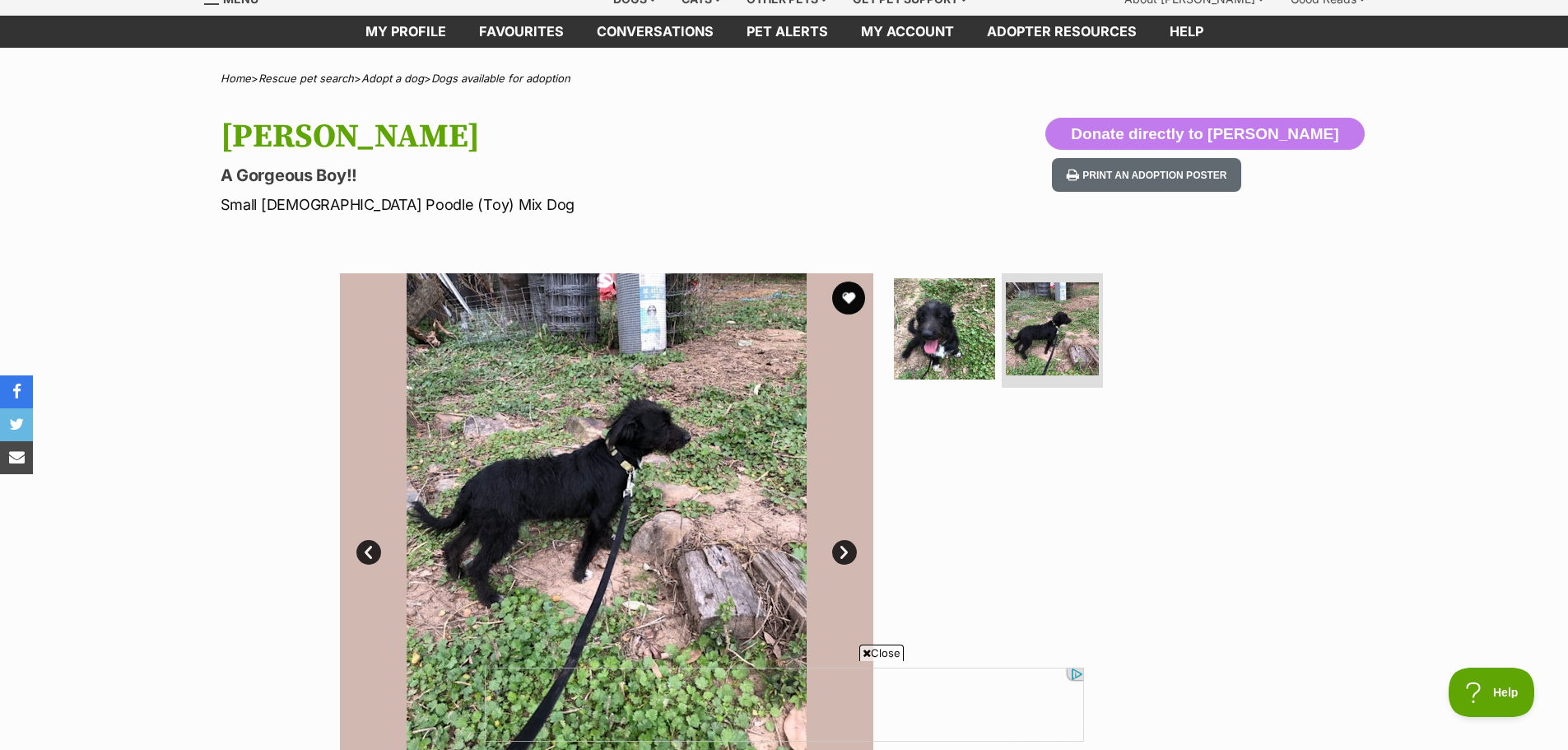
click at [676, 421] on img at bounding box center [607, 539] width 534 height 534
click at [932, 337] on img at bounding box center [945, 327] width 106 height 106
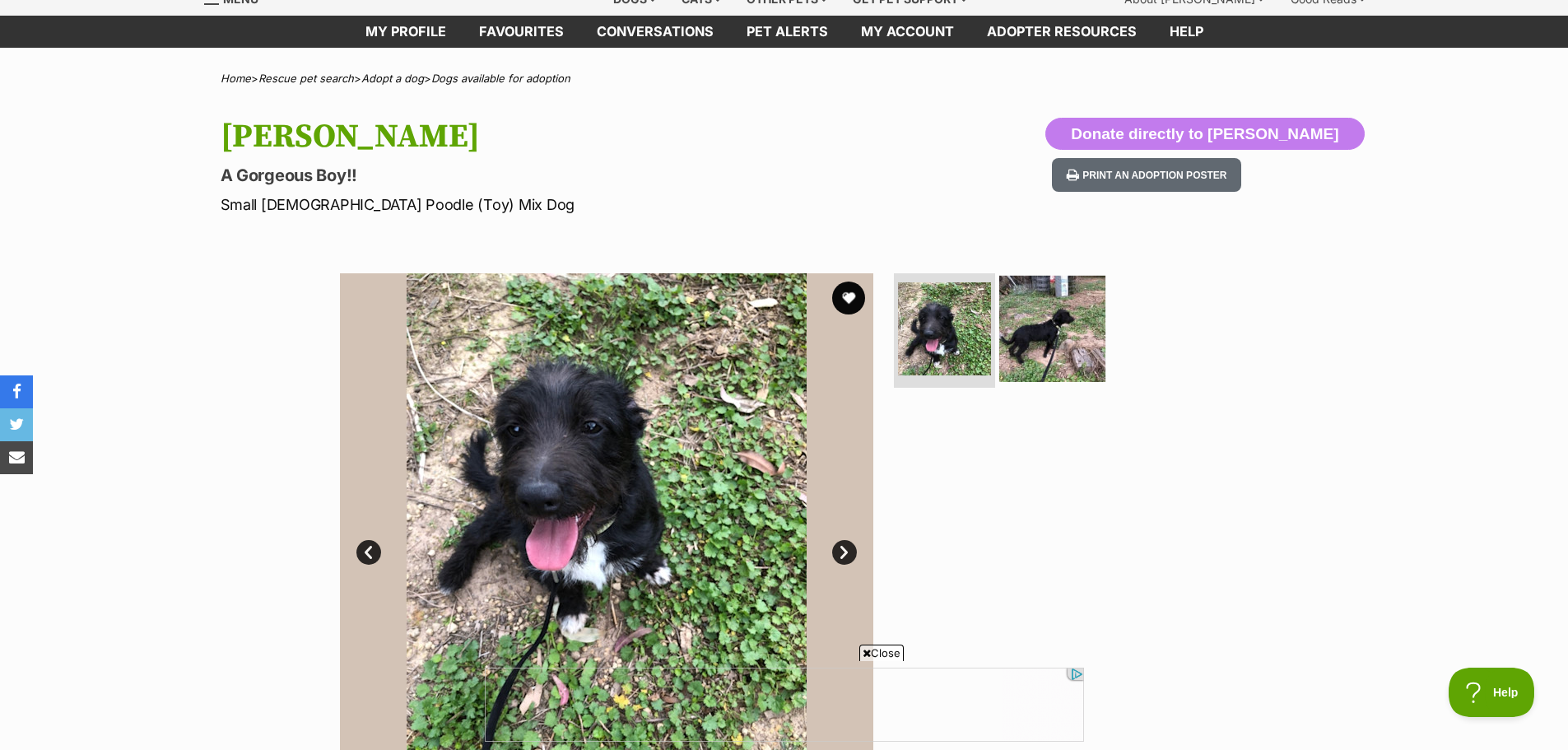
click at [1031, 335] on img at bounding box center [1052, 327] width 106 height 106
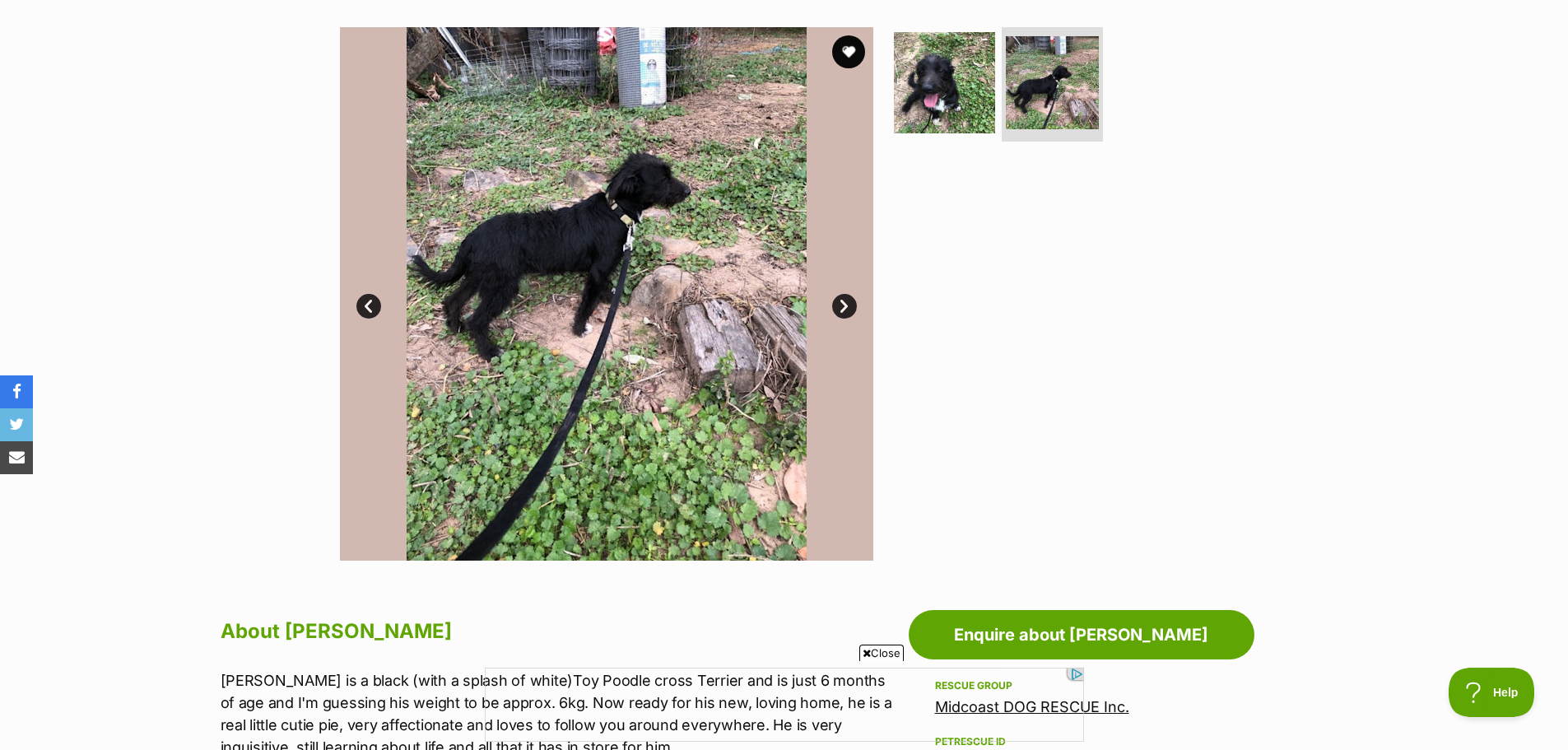
scroll to position [316, 0]
click at [846, 47] on button "favourite" at bounding box center [848, 51] width 36 height 36
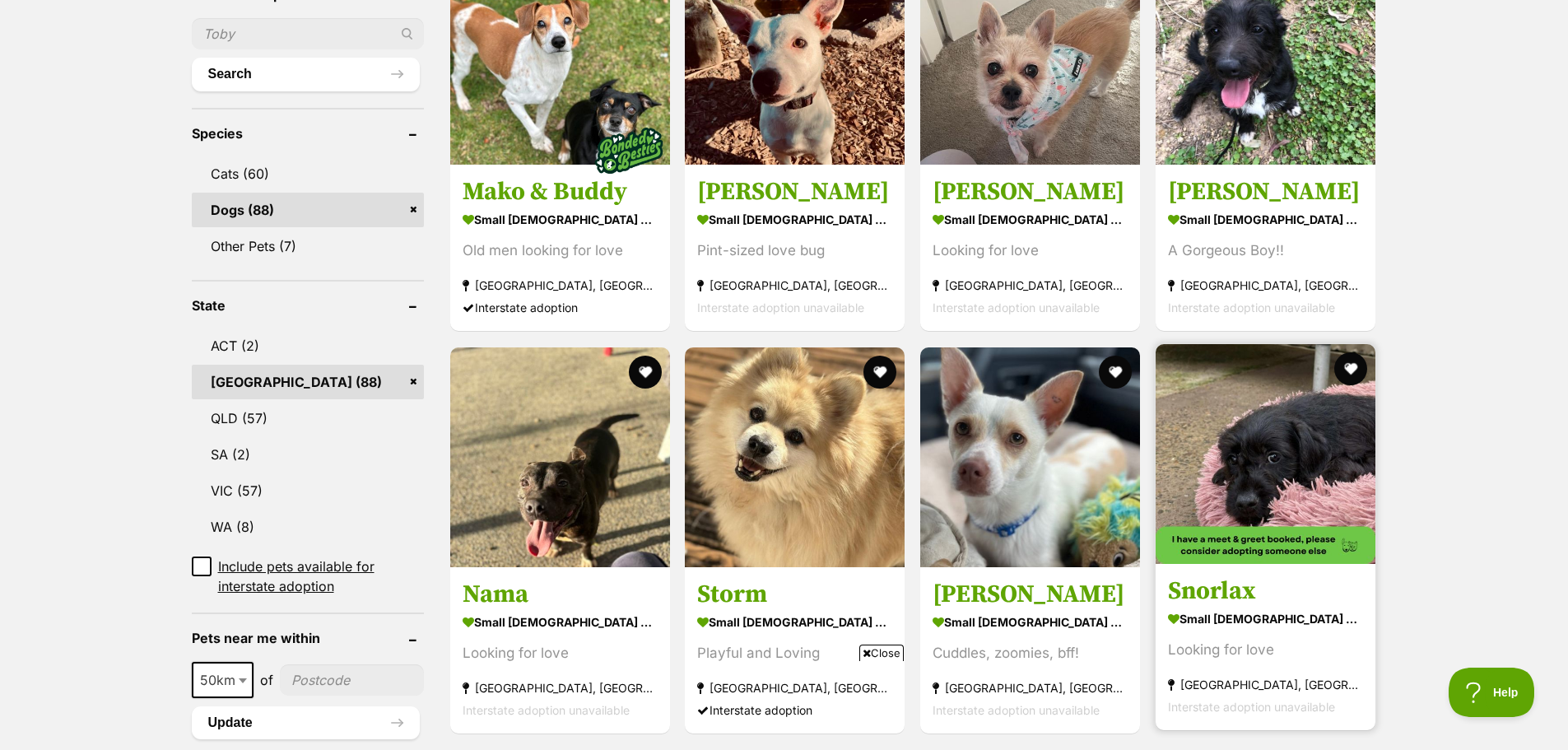
click at [1238, 607] on strong "small [DEMOGRAPHIC_DATA] Dog" at bounding box center [1266, 619] width 195 height 24
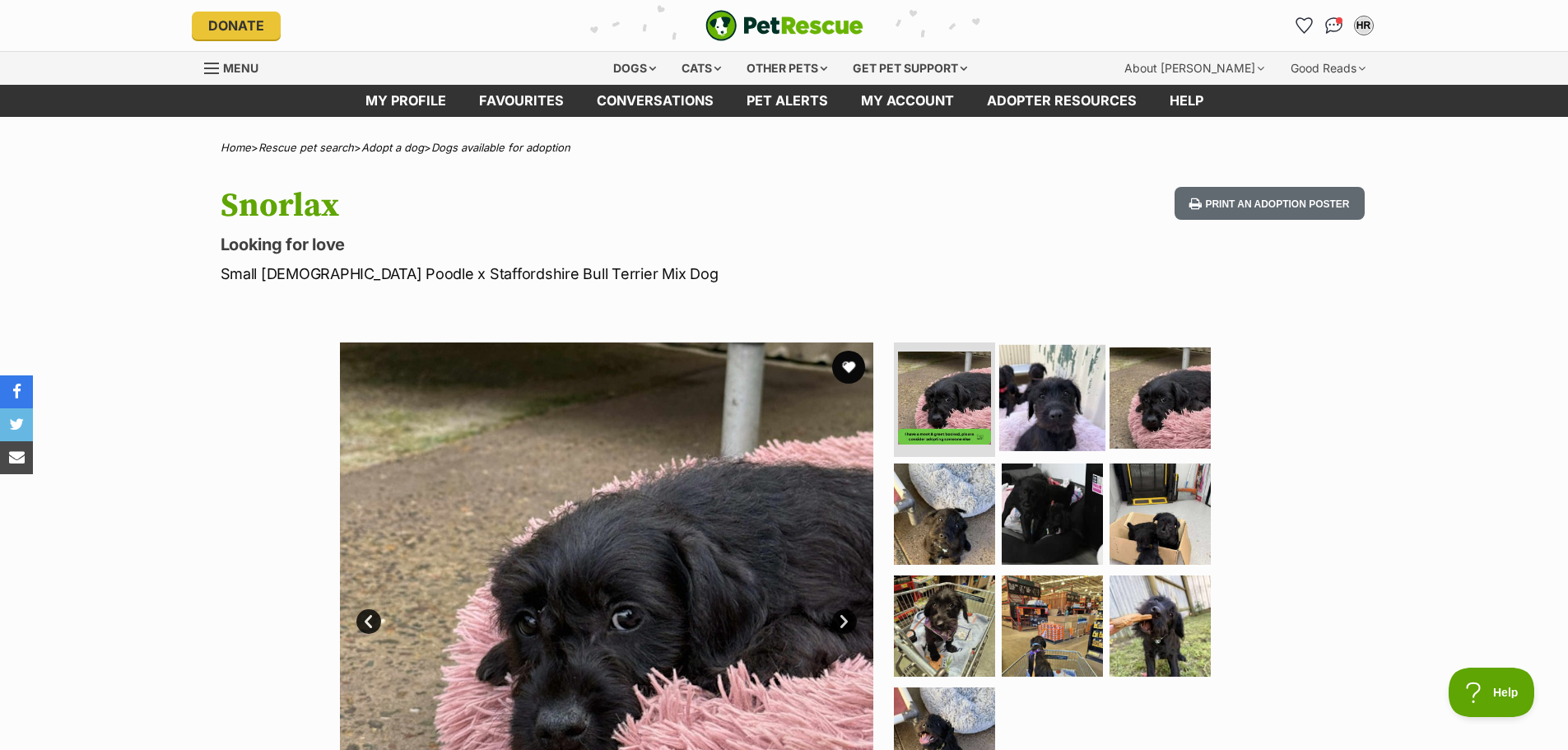
click at [1079, 414] on img at bounding box center [1052, 397] width 106 height 106
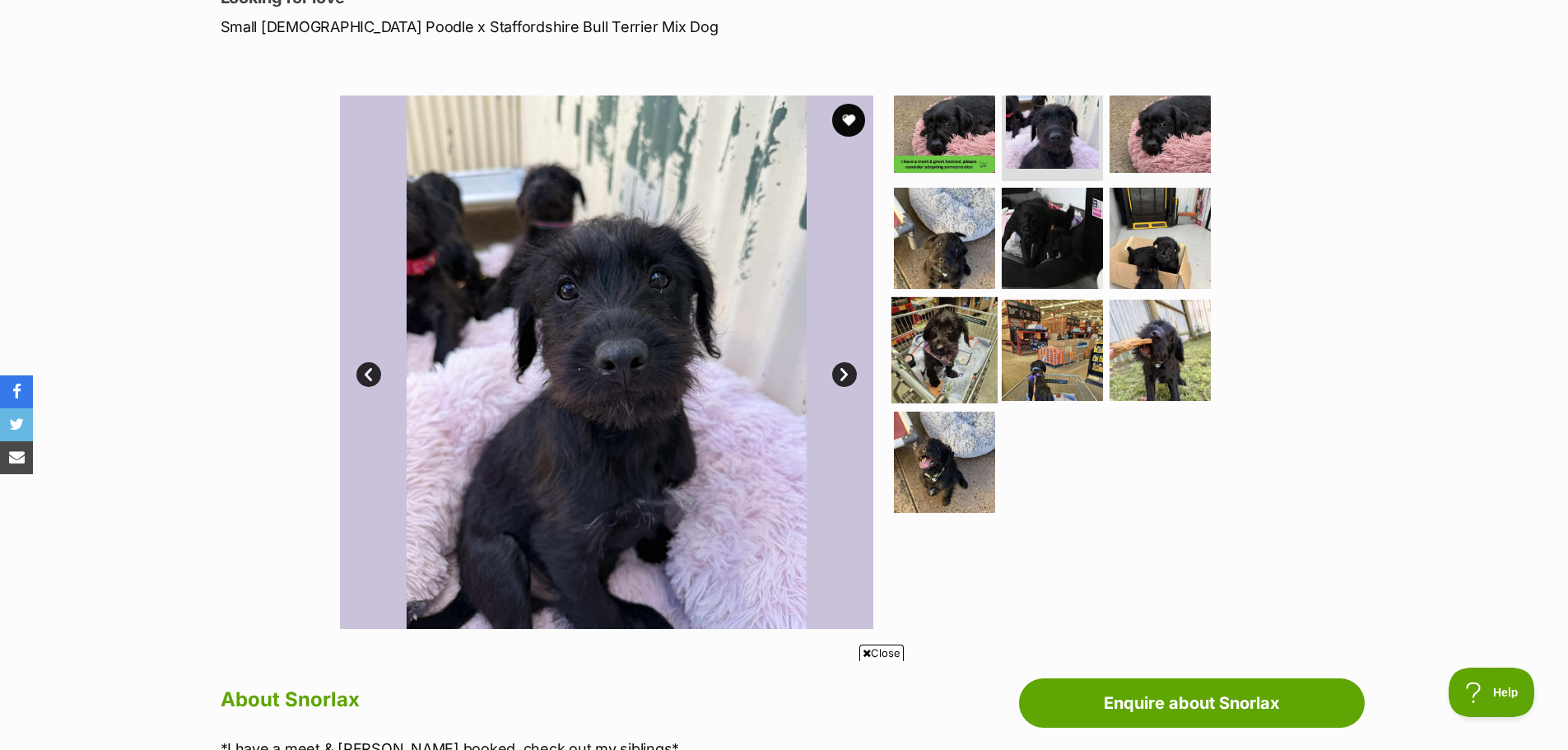
click at [941, 354] on img at bounding box center [945, 350] width 106 height 106
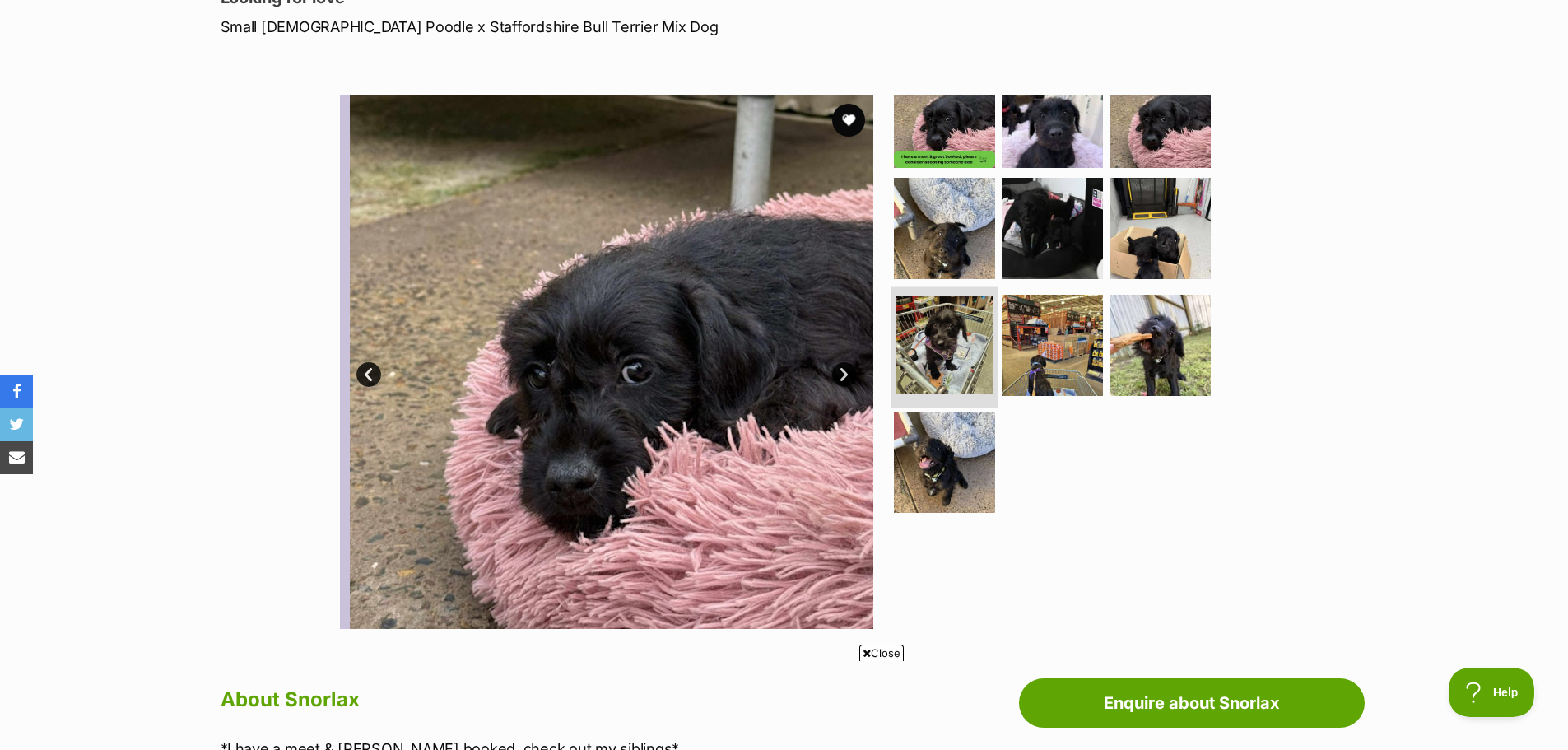
scroll to position [29, 0]
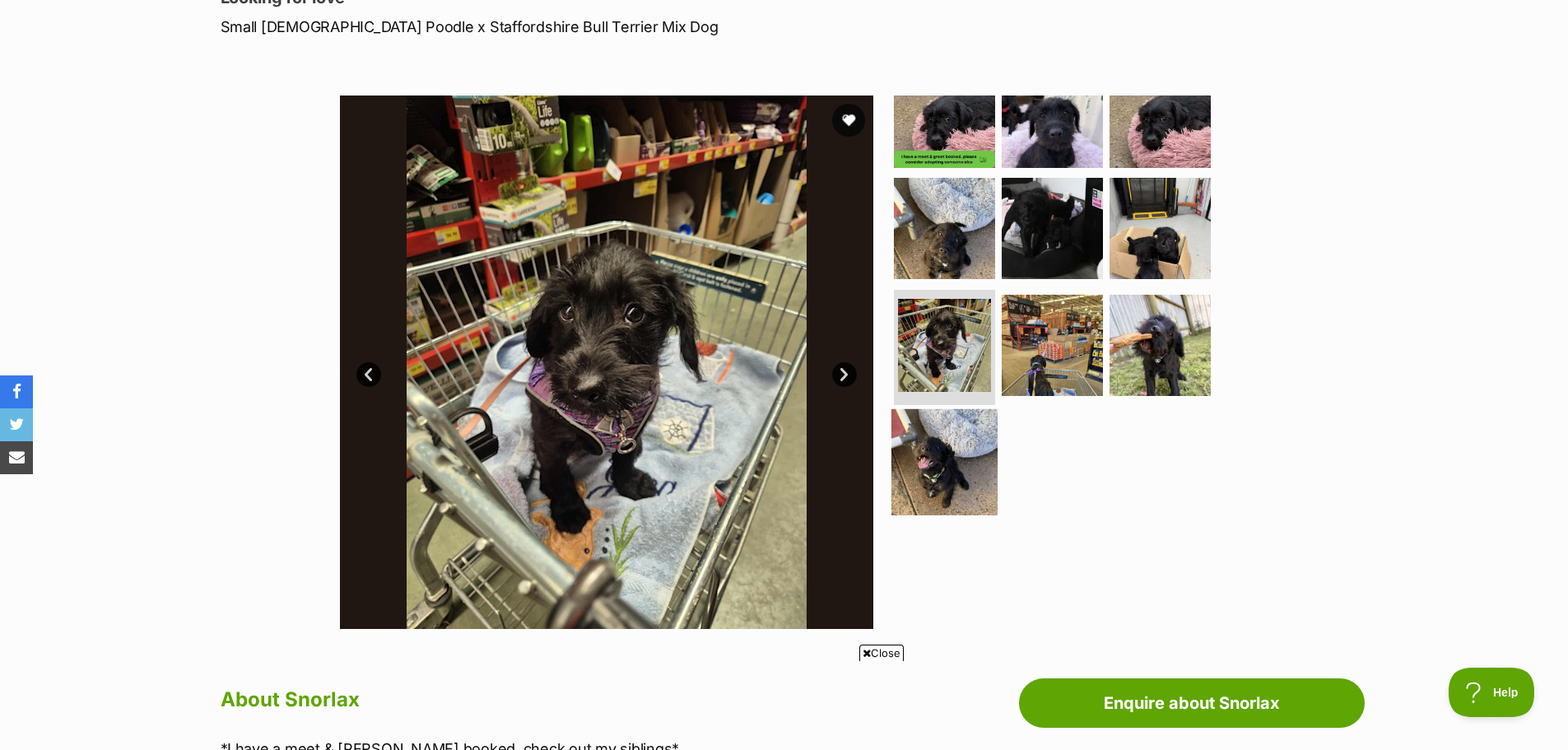
click at [947, 460] on img at bounding box center [945, 461] width 106 height 106
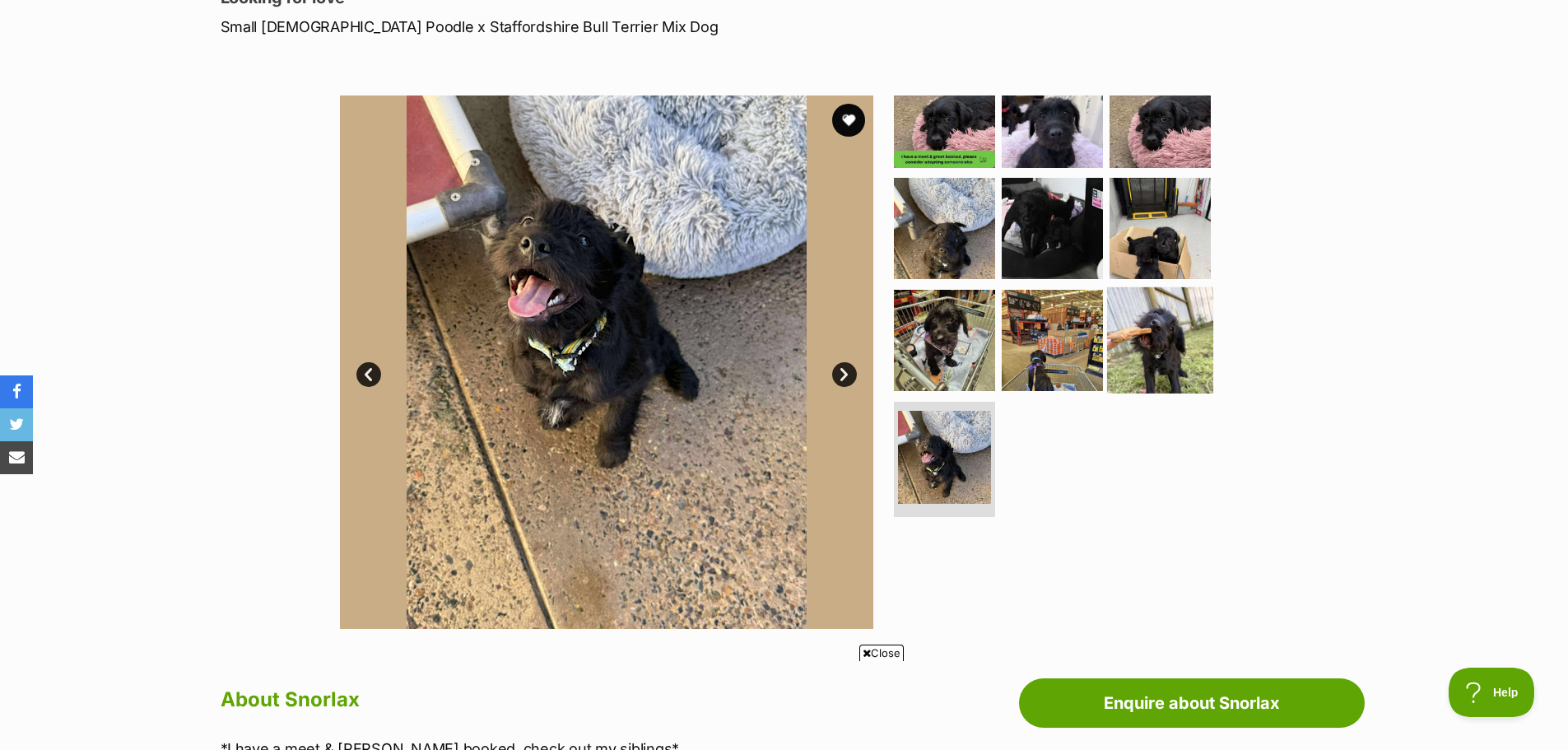
scroll to position [0, 0]
click at [1157, 338] on img at bounding box center [1160, 340] width 106 height 106
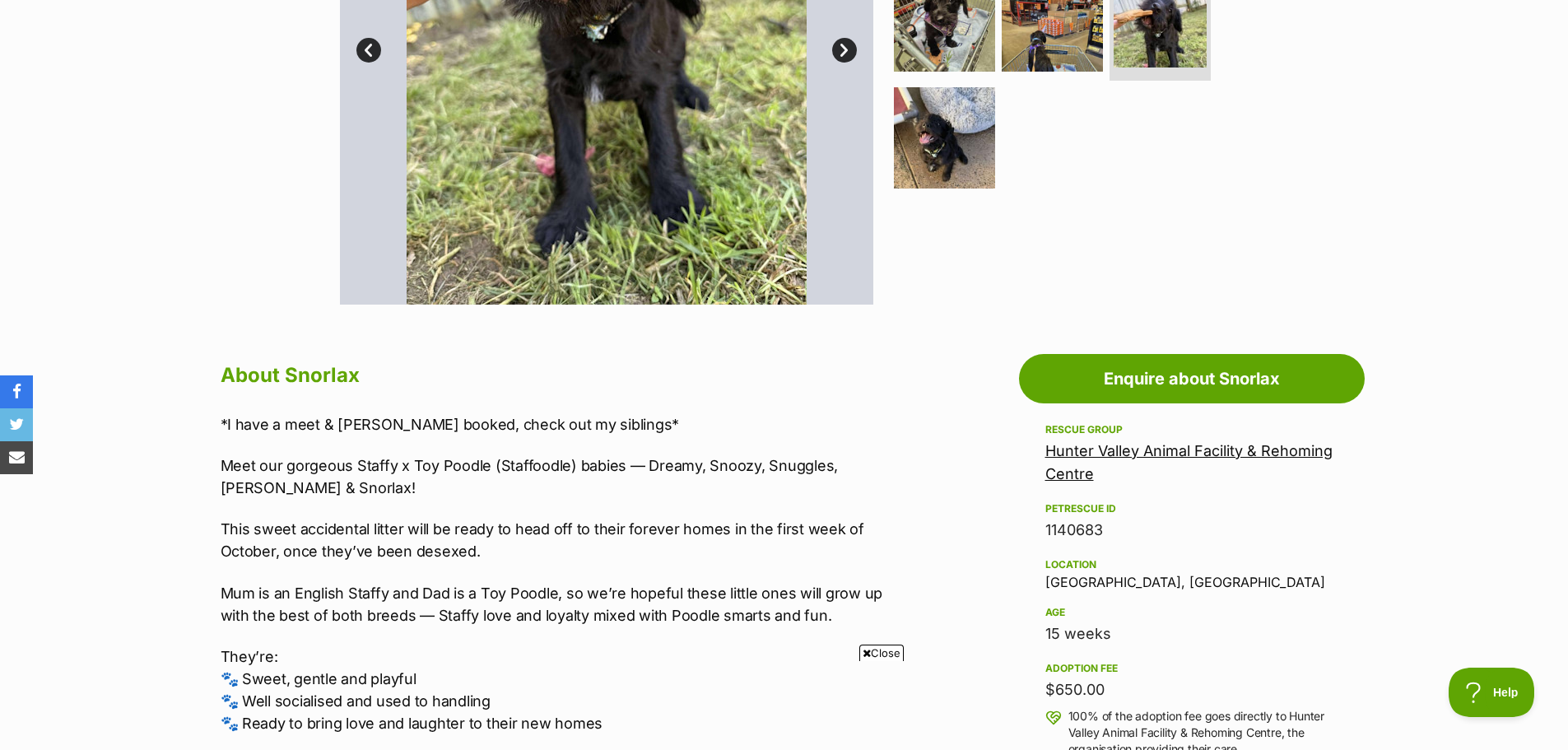
scroll to position [576, 0]
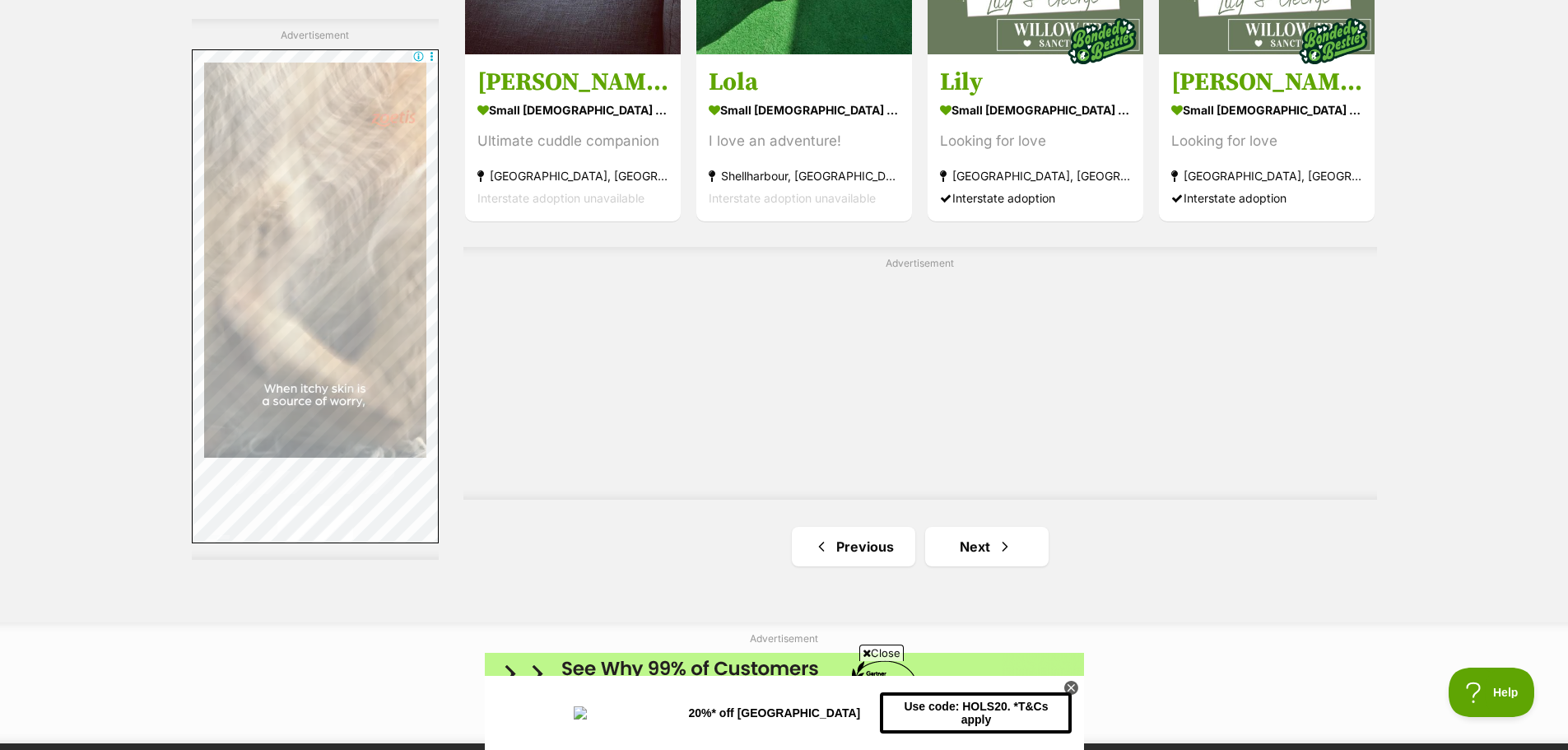
scroll to position [2768, 0]
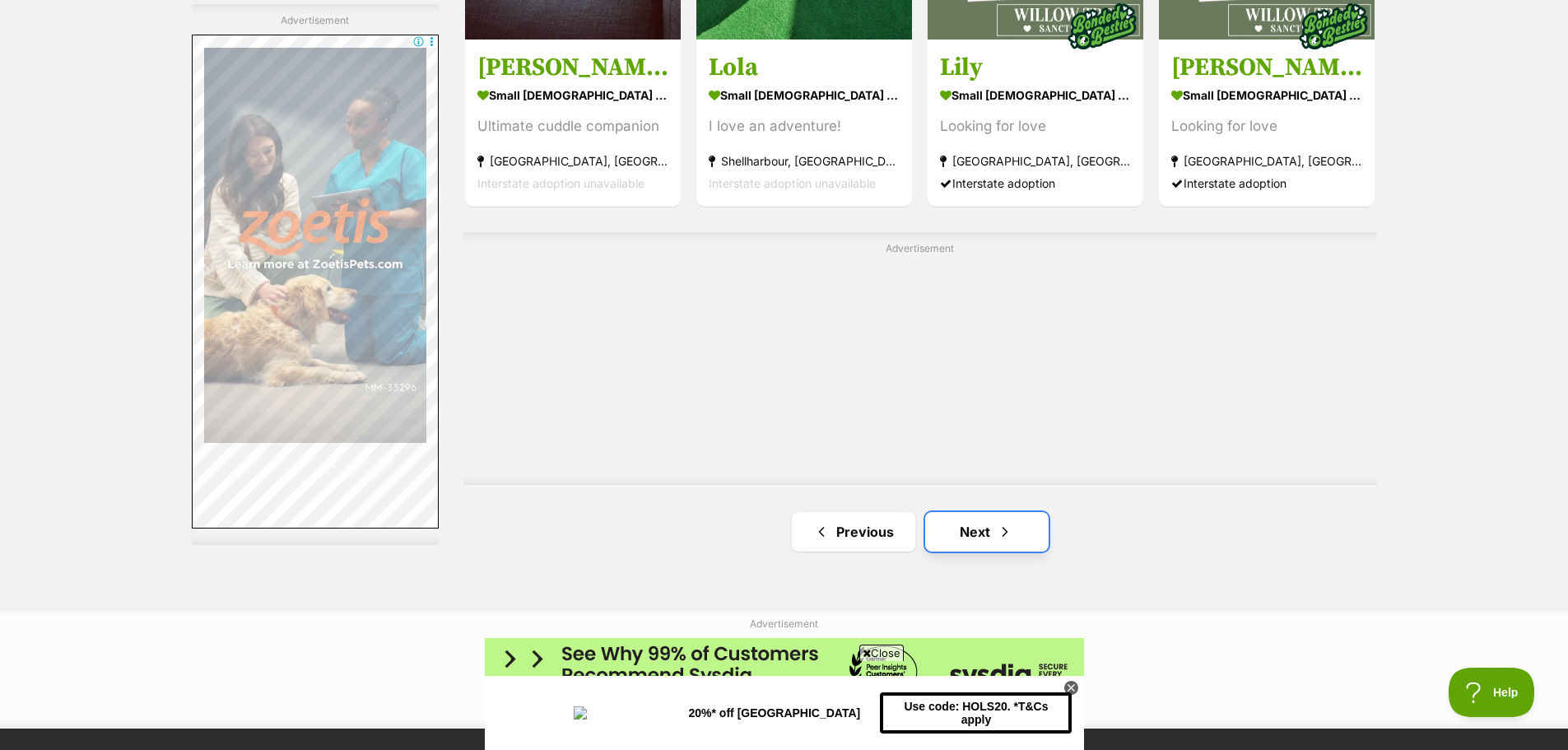
click at [1009, 522] on span "Next page" at bounding box center [1006, 531] width 17 height 19
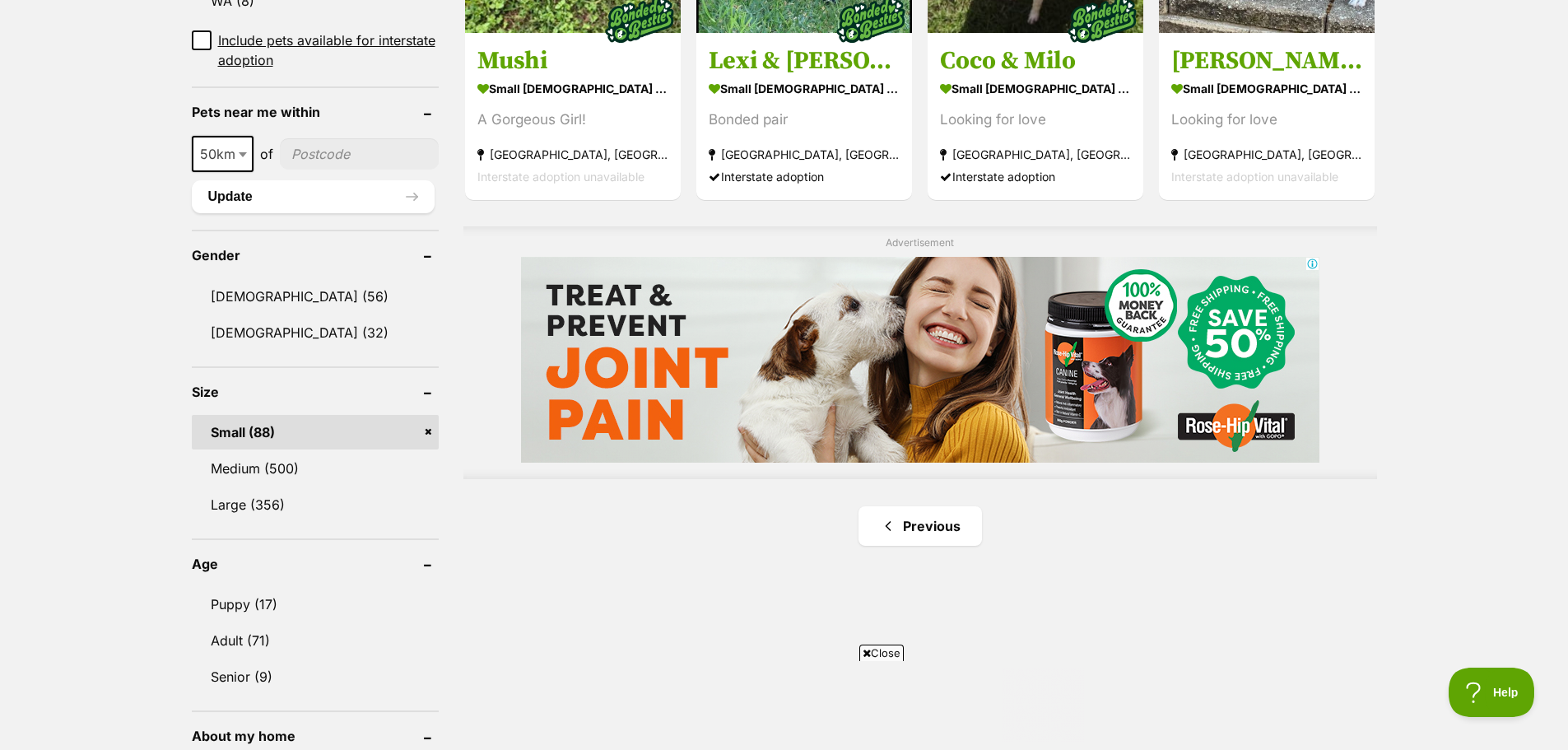
scroll to position [1152, 0]
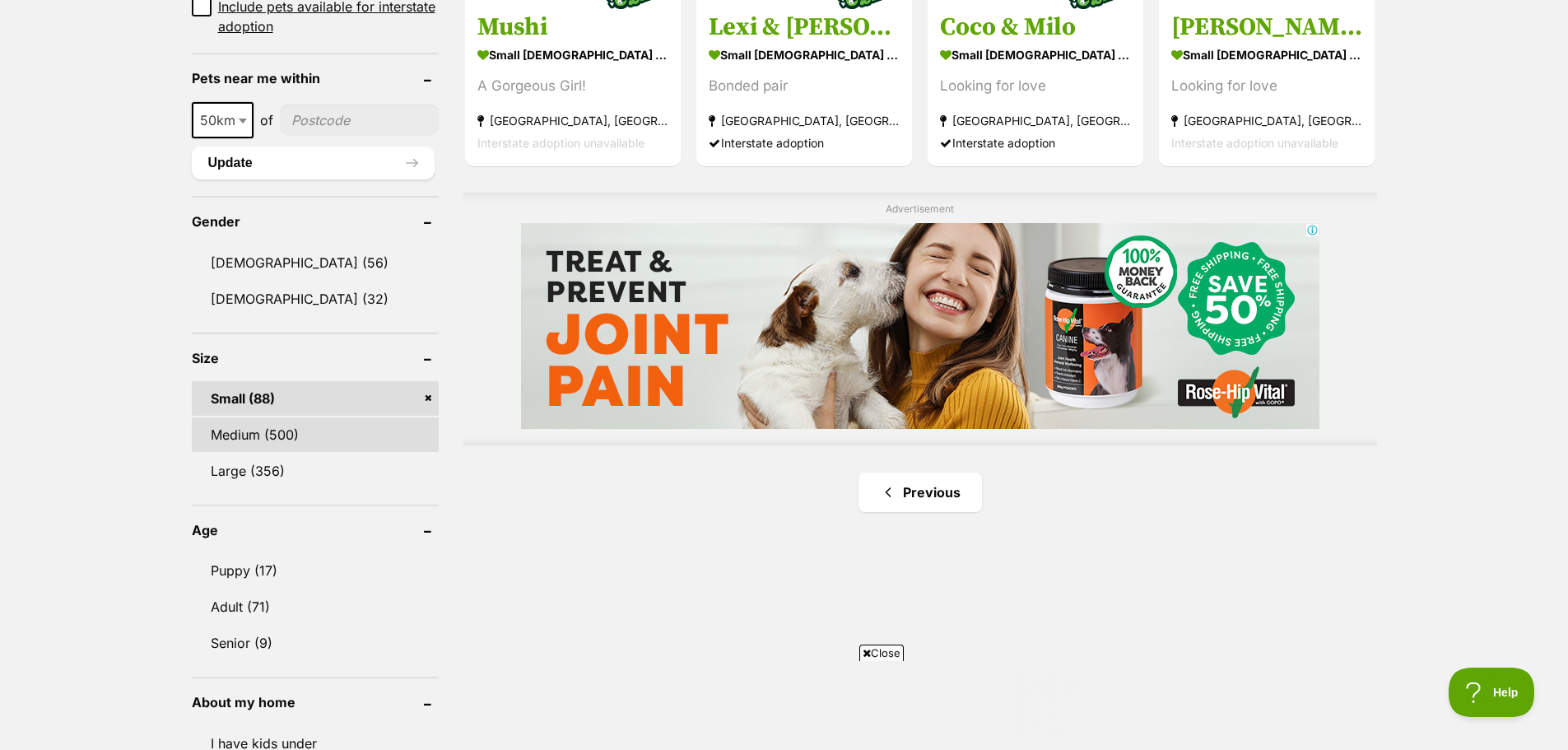
click at [295, 417] on link "Medium (500)" at bounding box center [315, 434] width 247 height 34
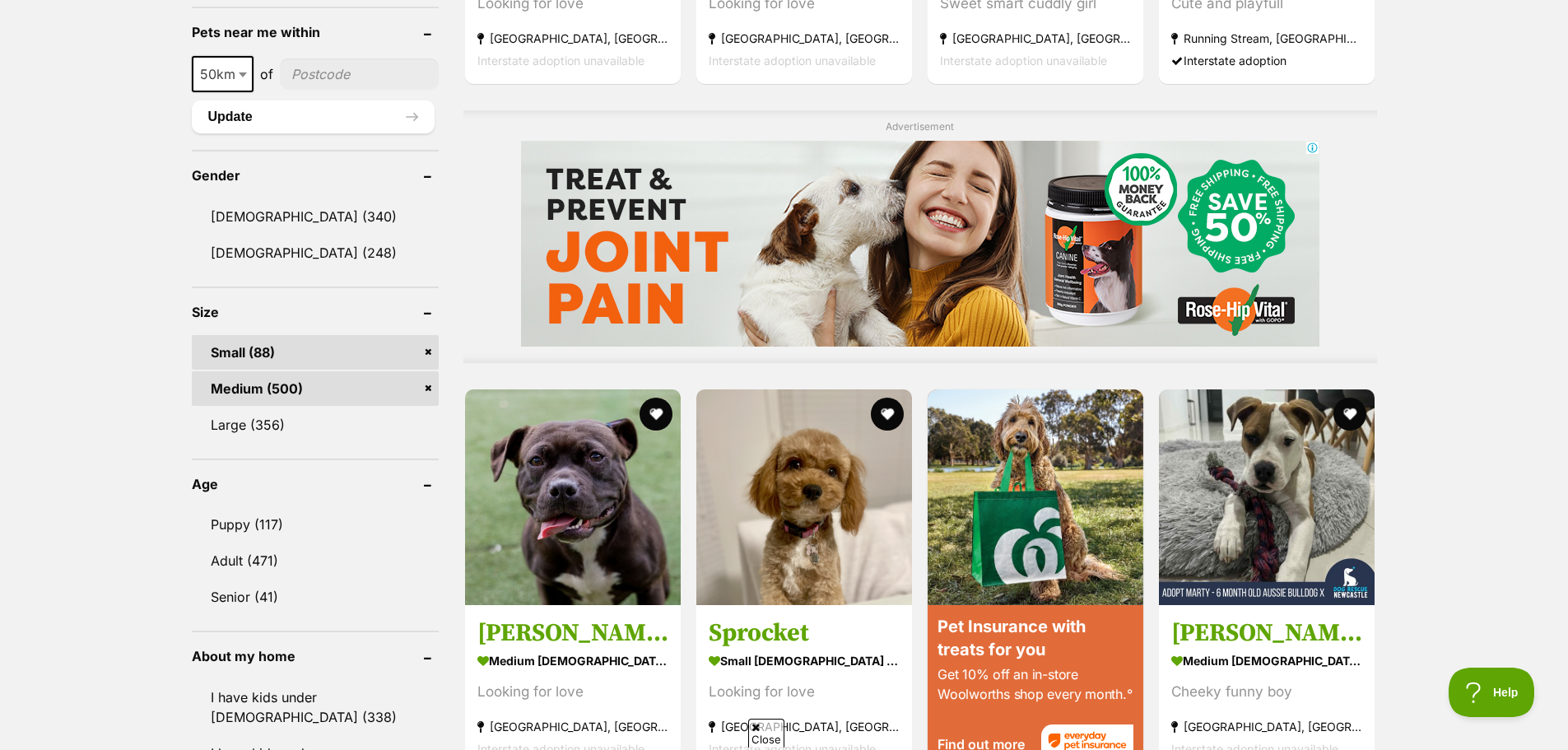
click at [317, 349] on link "Small (88)" at bounding box center [315, 351] width 247 height 34
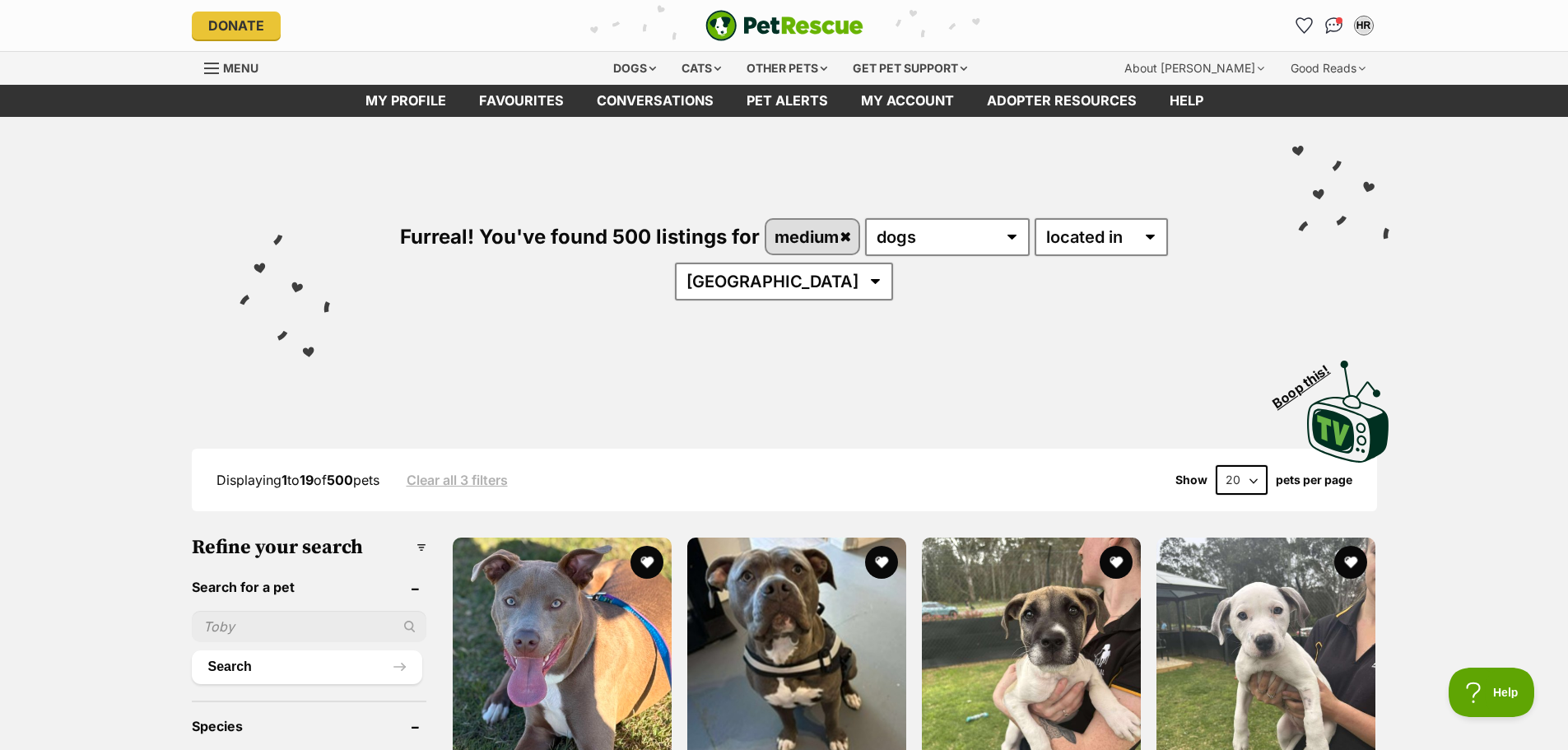
click at [1257, 482] on select "20 40 60" at bounding box center [1241, 480] width 52 height 30
select select "60"
click at [1216, 465] on select "20 40 60" at bounding box center [1241, 480] width 52 height 30
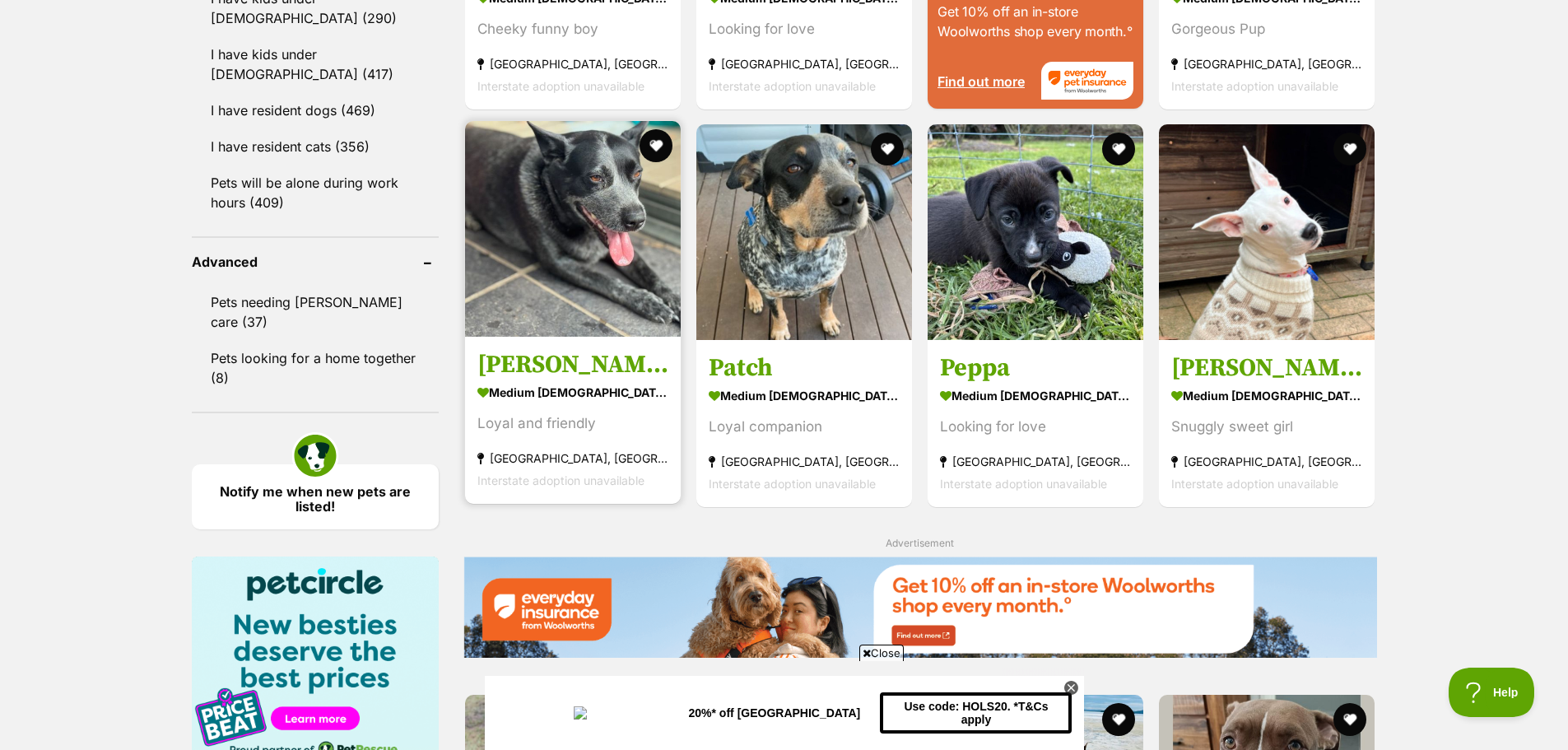
click at [519, 380] on h3 "[PERSON_NAME]" at bounding box center [573, 364] width 191 height 31
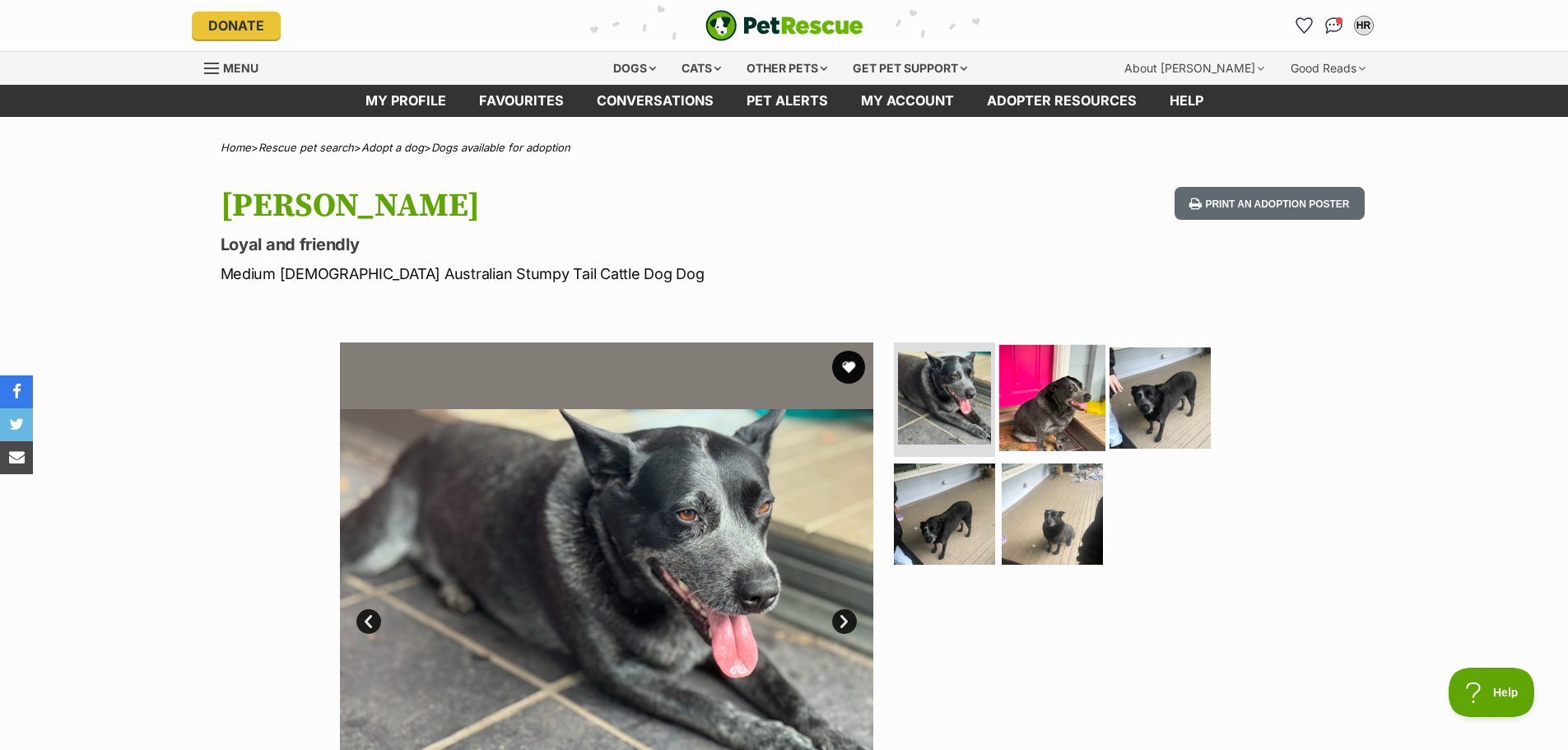
click at [1091, 409] on img at bounding box center [1052, 397] width 106 height 106
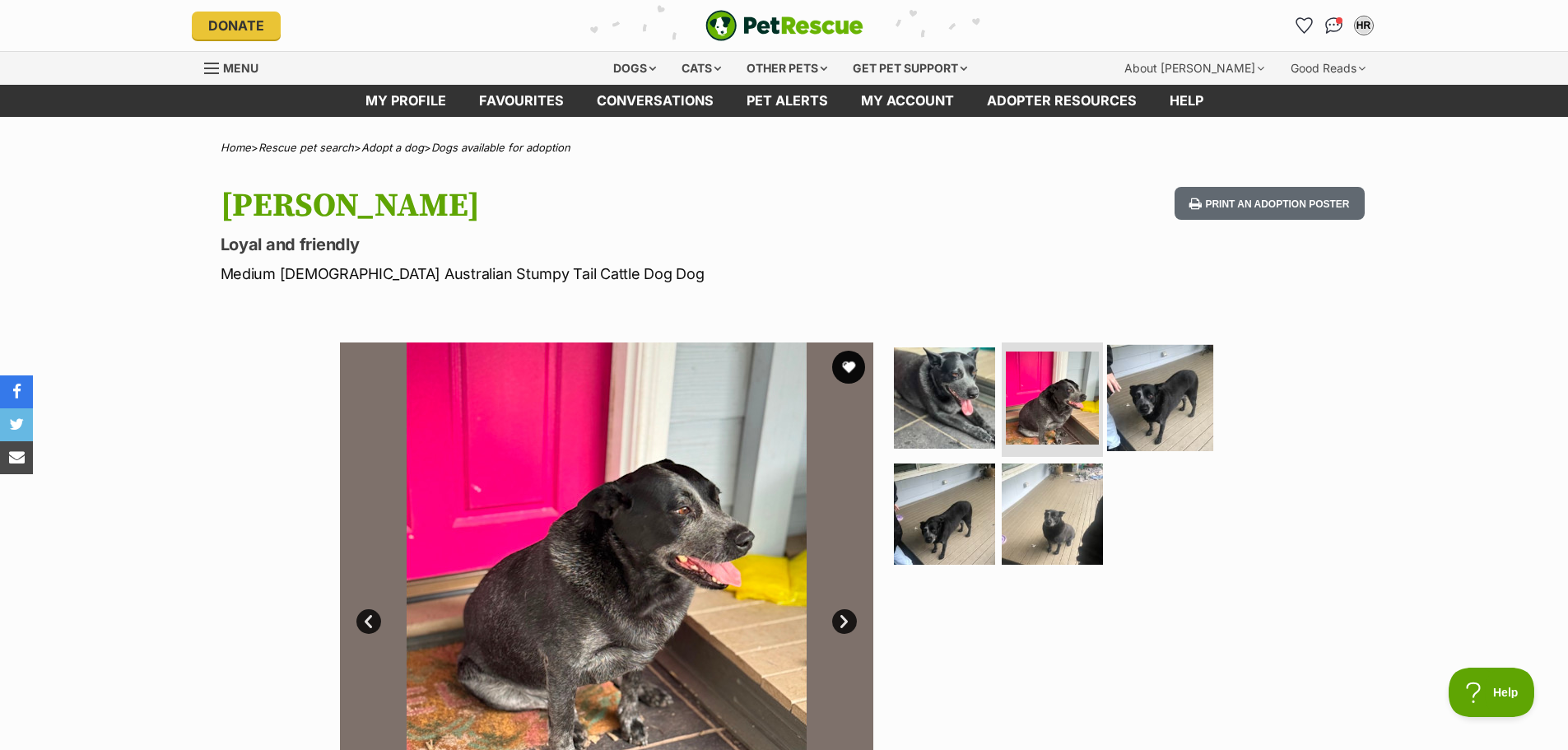
click at [1151, 394] on img at bounding box center [1160, 397] width 106 height 106
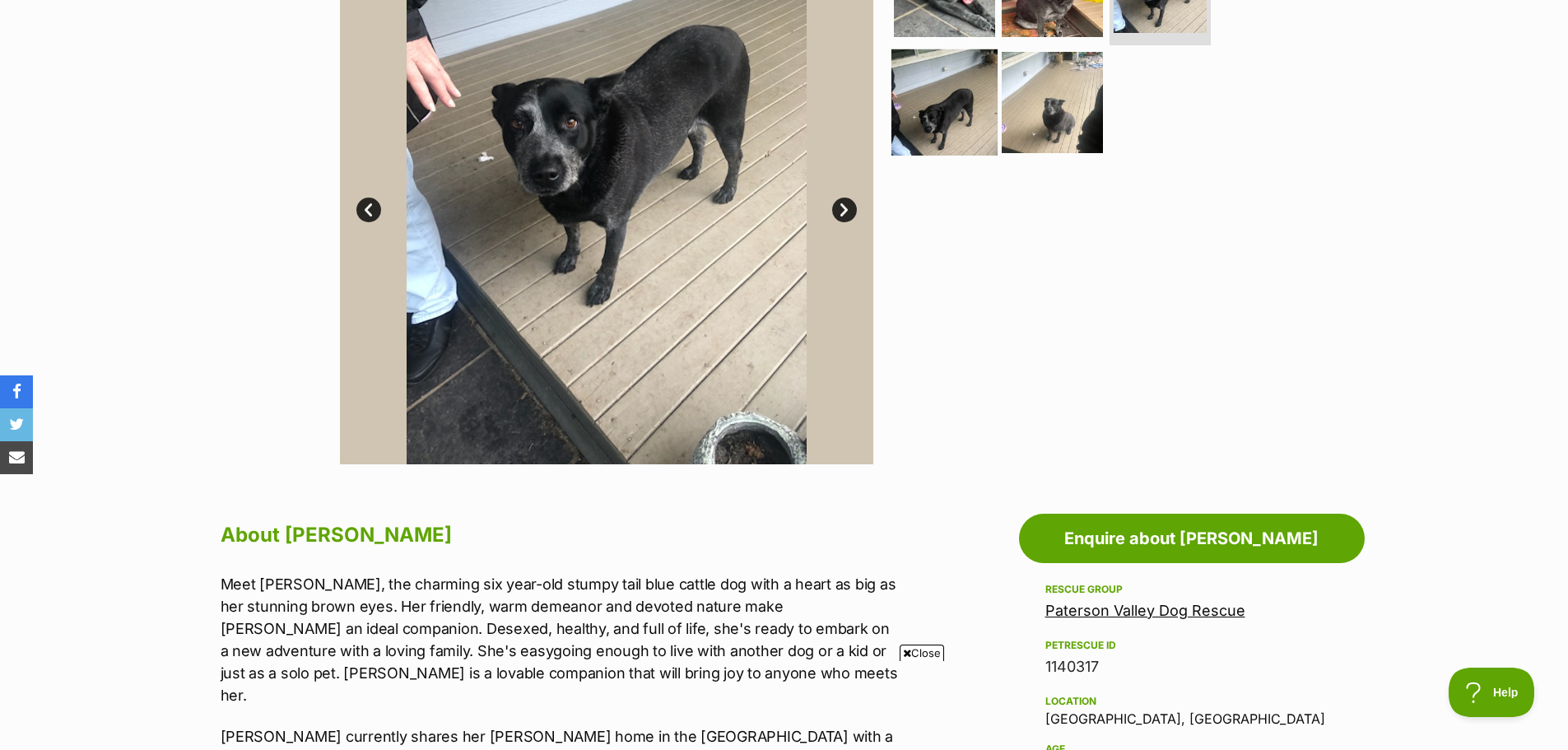
scroll to position [494, 0]
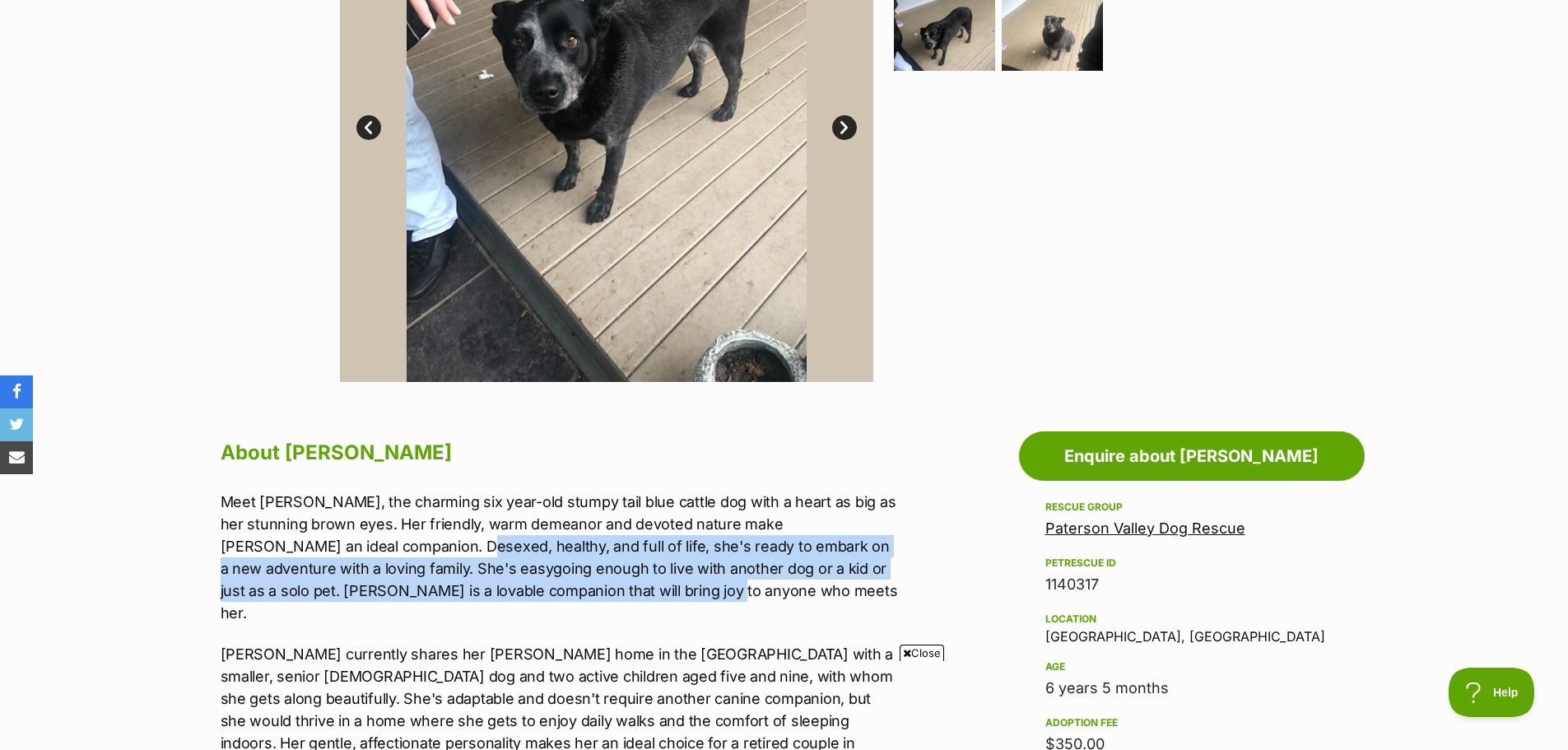
drag, startPoint x: 431, startPoint y: 545, endPoint x: 931, endPoint y: 588, distance: 501.8
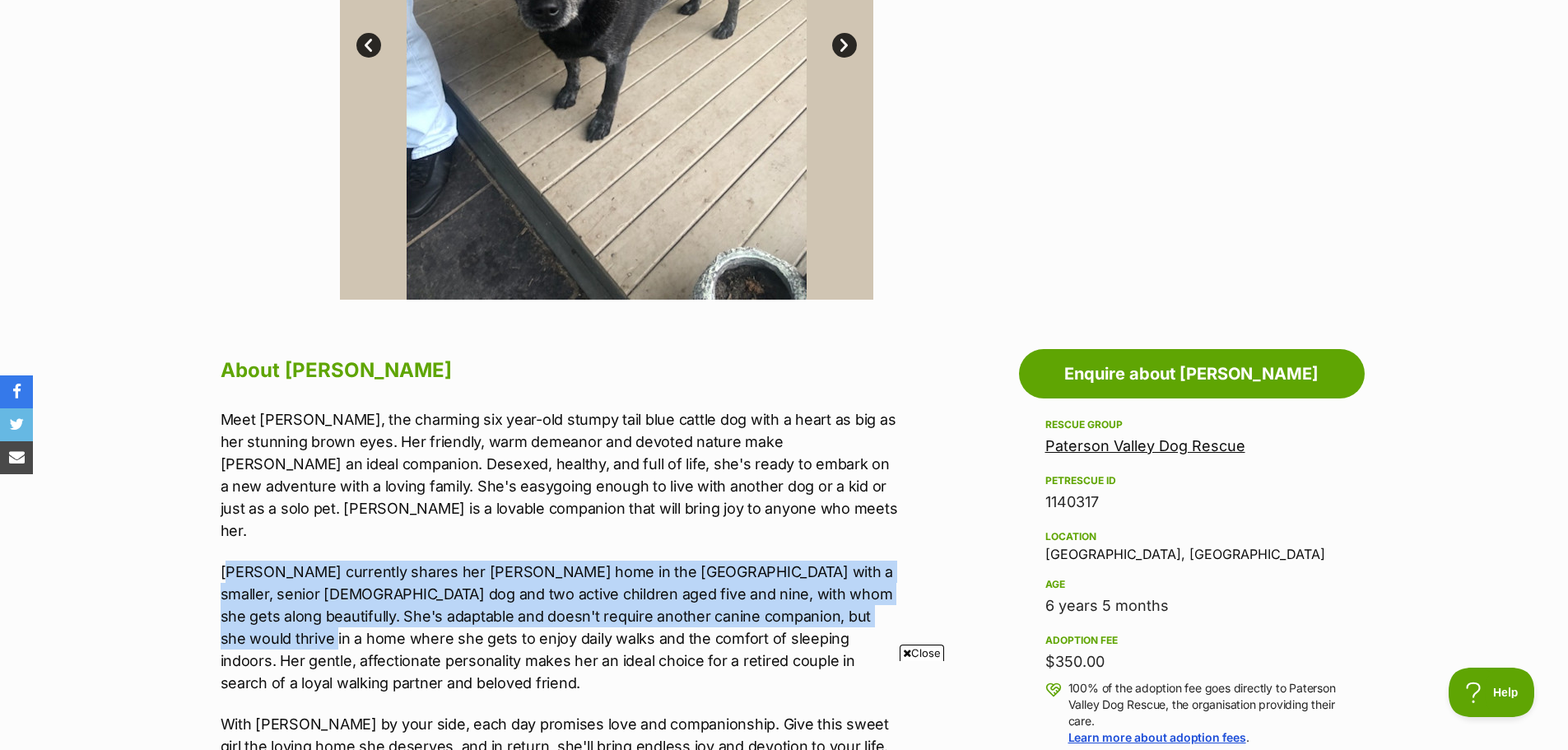
scroll to position [0, 0]
drag, startPoint x: 229, startPoint y: 554, endPoint x: 878, endPoint y: 593, distance: 650.2
click at [878, 593] on p "Bowie currently shares her foster home in the Hunter Valley with a smaller, sen…" at bounding box center [560, 627] width 680 height 133
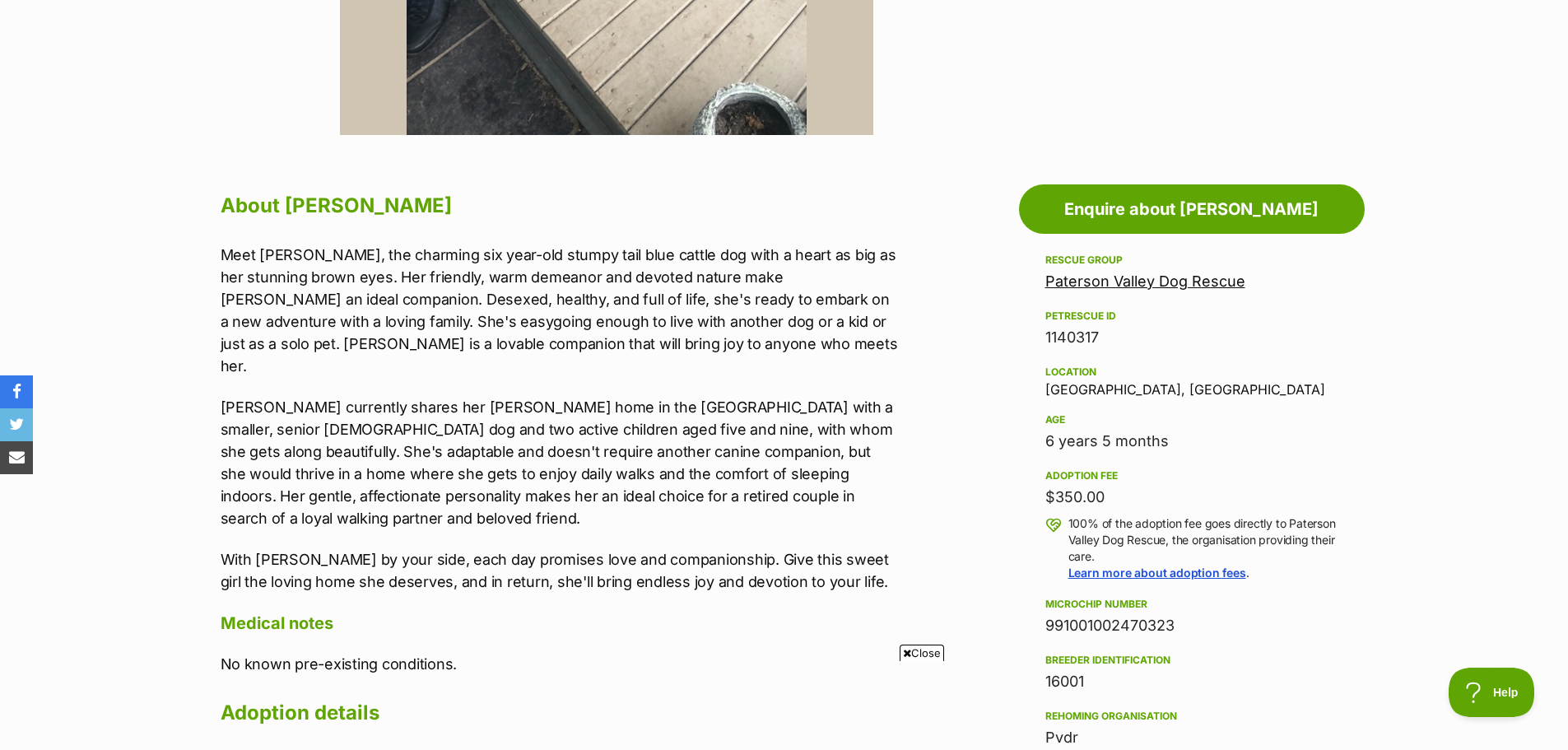
click at [542, 442] on p "Bowie currently shares her foster home in the Hunter Valley with a smaller, sen…" at bounding box center [560, 462] width 680 height 133
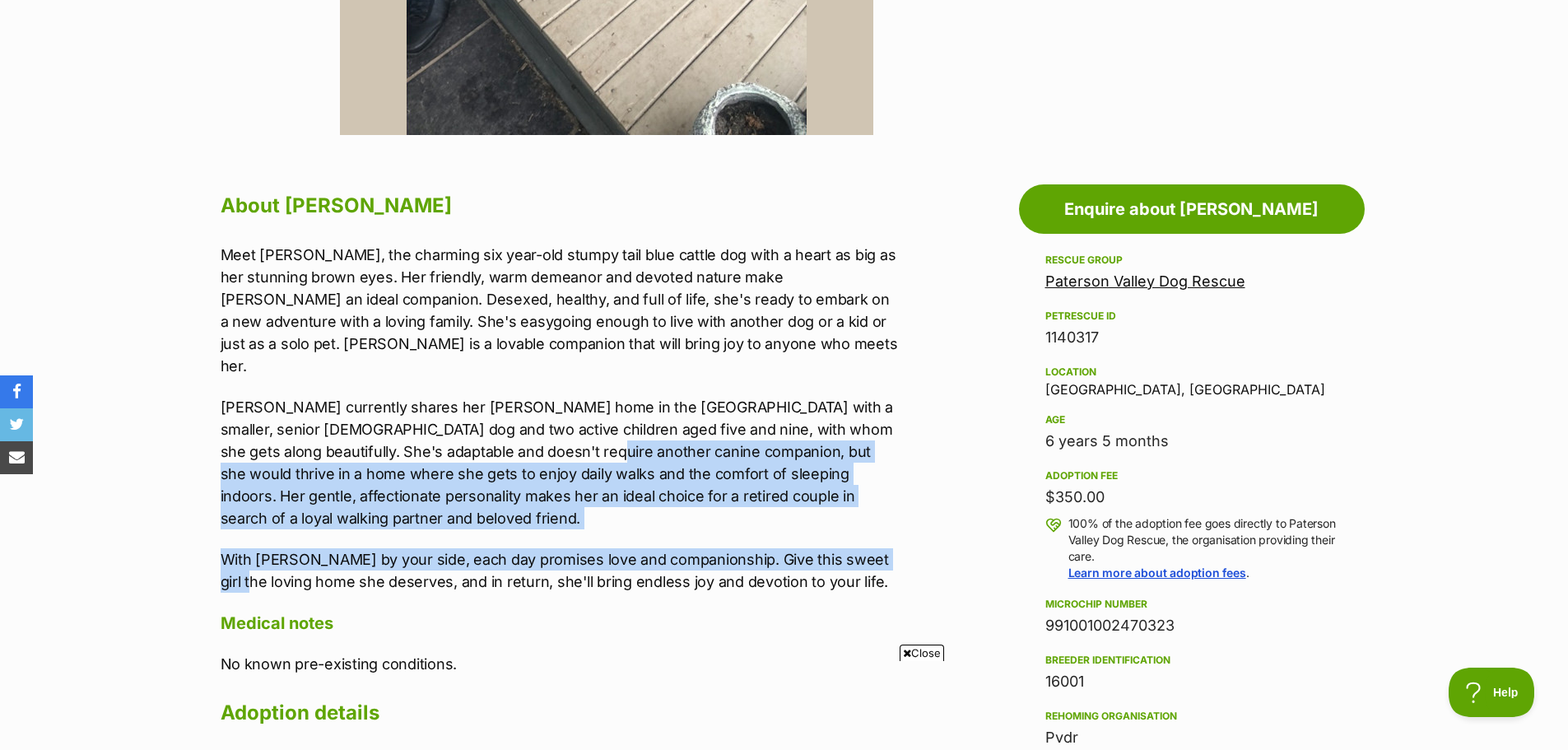
drag, startPoint x: 515, startPoint y: 428, endPoint x: 891, endPoint y: 524, distance: 388.1
click at [891, 524] on div "Meet Bowie, the charming six year-old stumpy tail blue cattle dog with a heart …" at bounding box center [560, 418] width 680 height 350
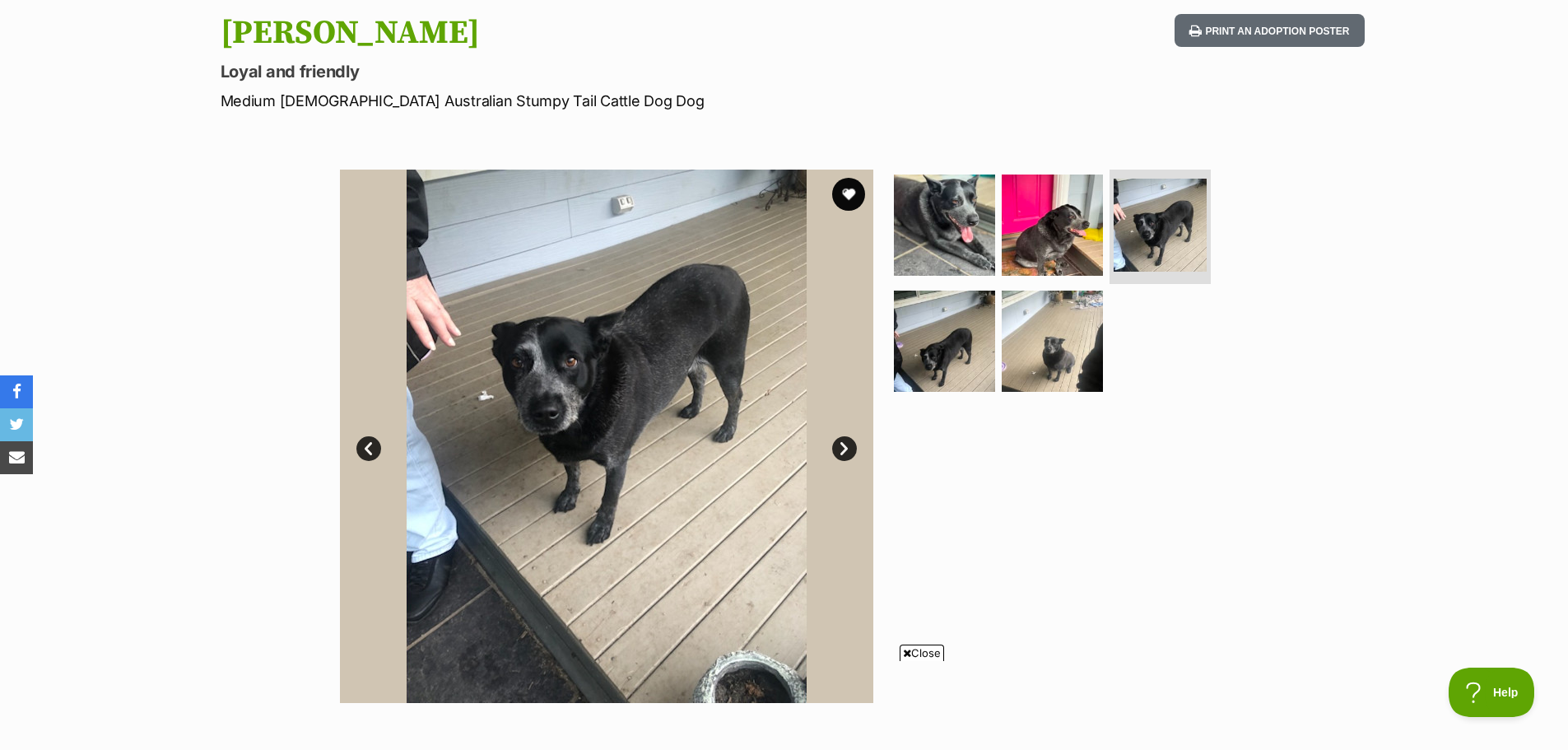
scroll to position [82, 0]
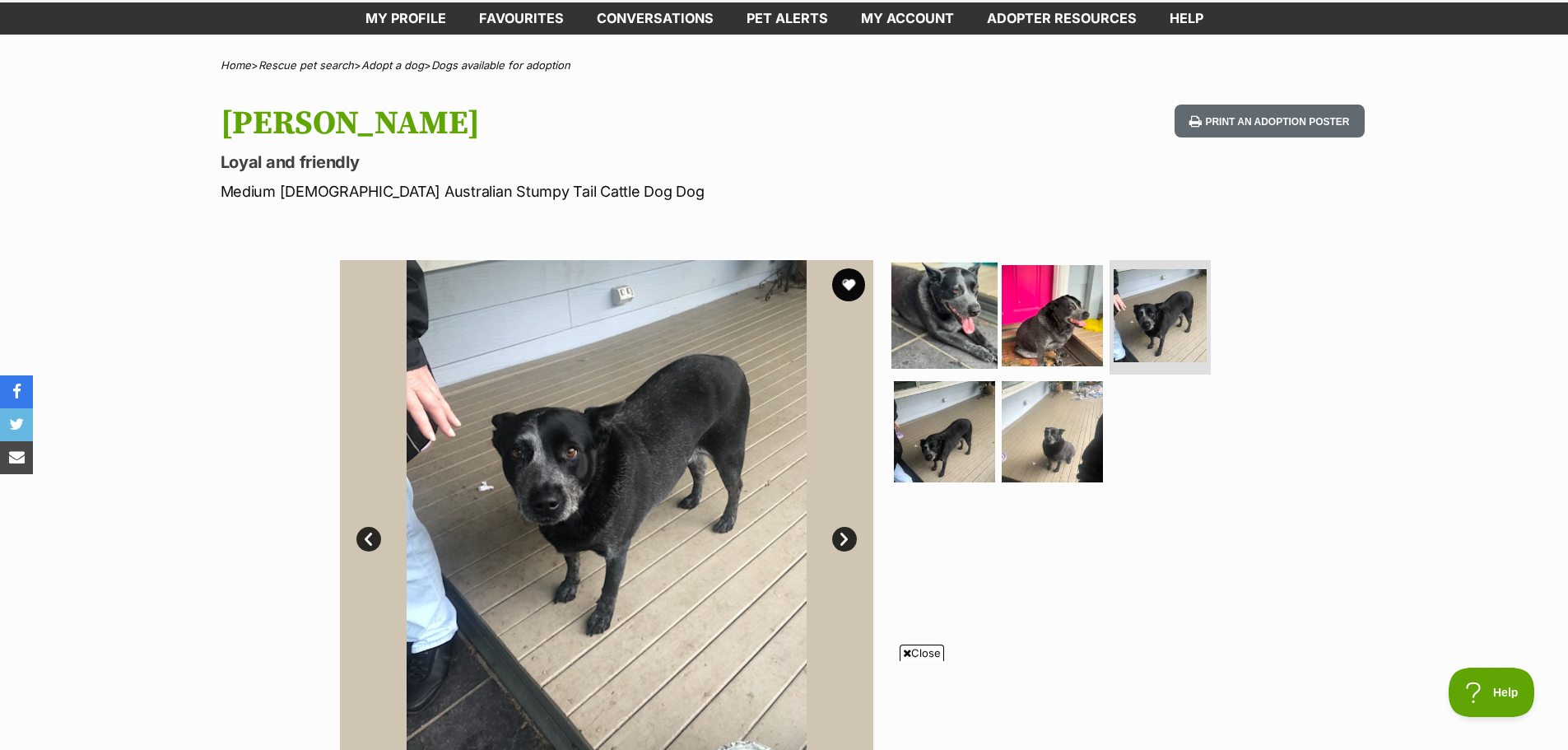
click at [953, 327] on img at bounding box center [945, 314] width 106 height 106
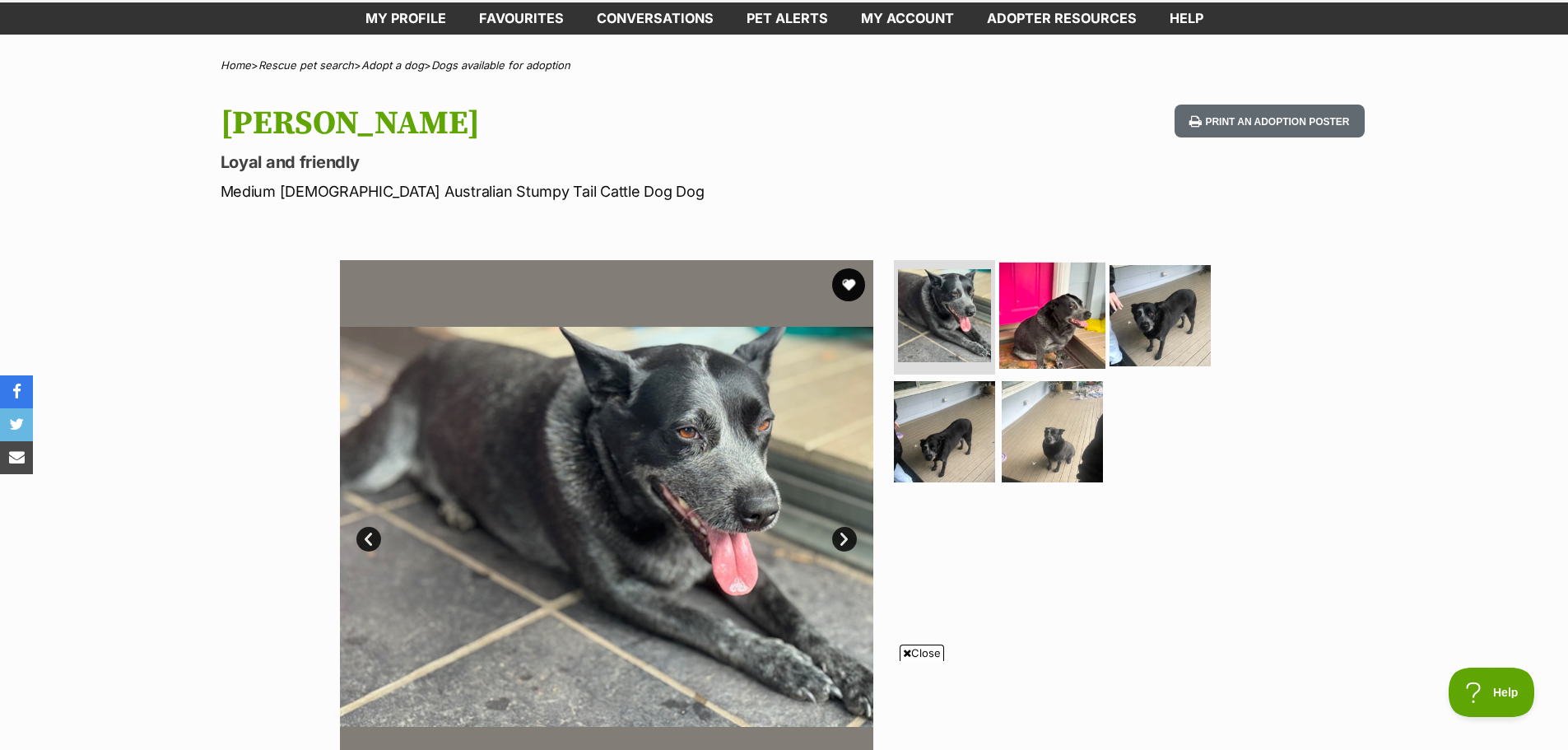
click at [1077, 338] on img at bounding box center [1052, 314] width 106 height 106
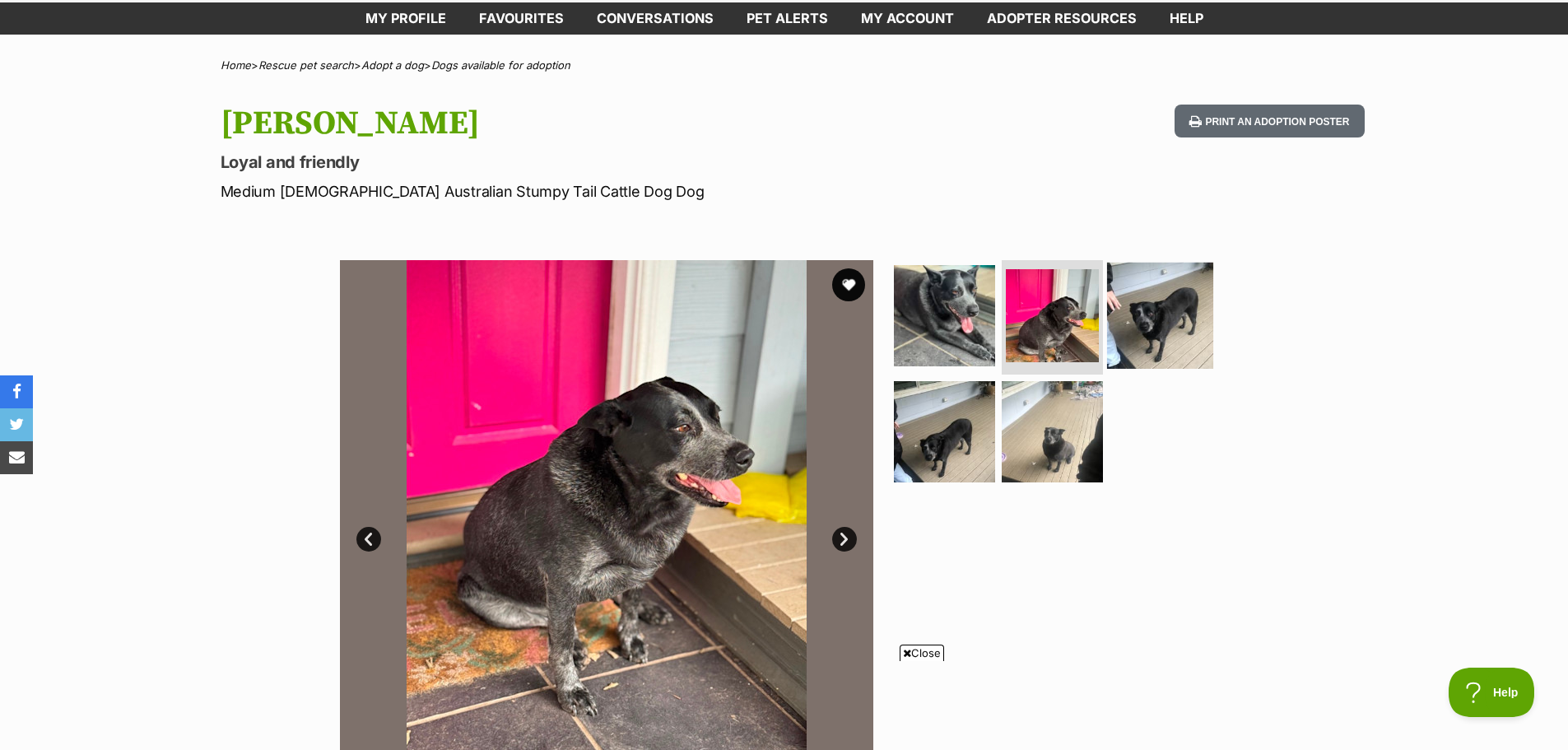
click at [1150, 321] on img at bounding box center [1160, 314] width 106 height 106
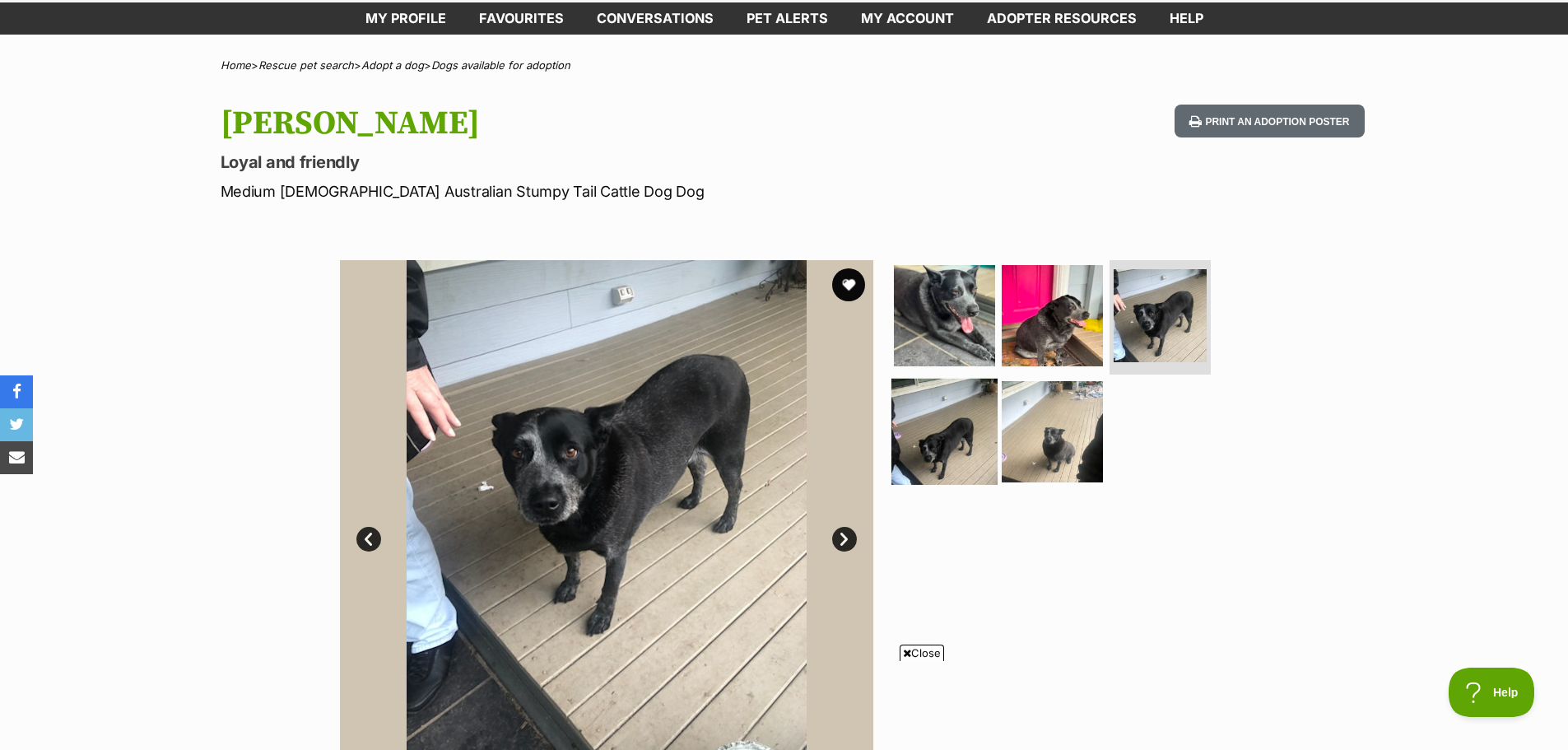
click at [938, 426] on img at bounding box center [945, 431] width 106 height 106
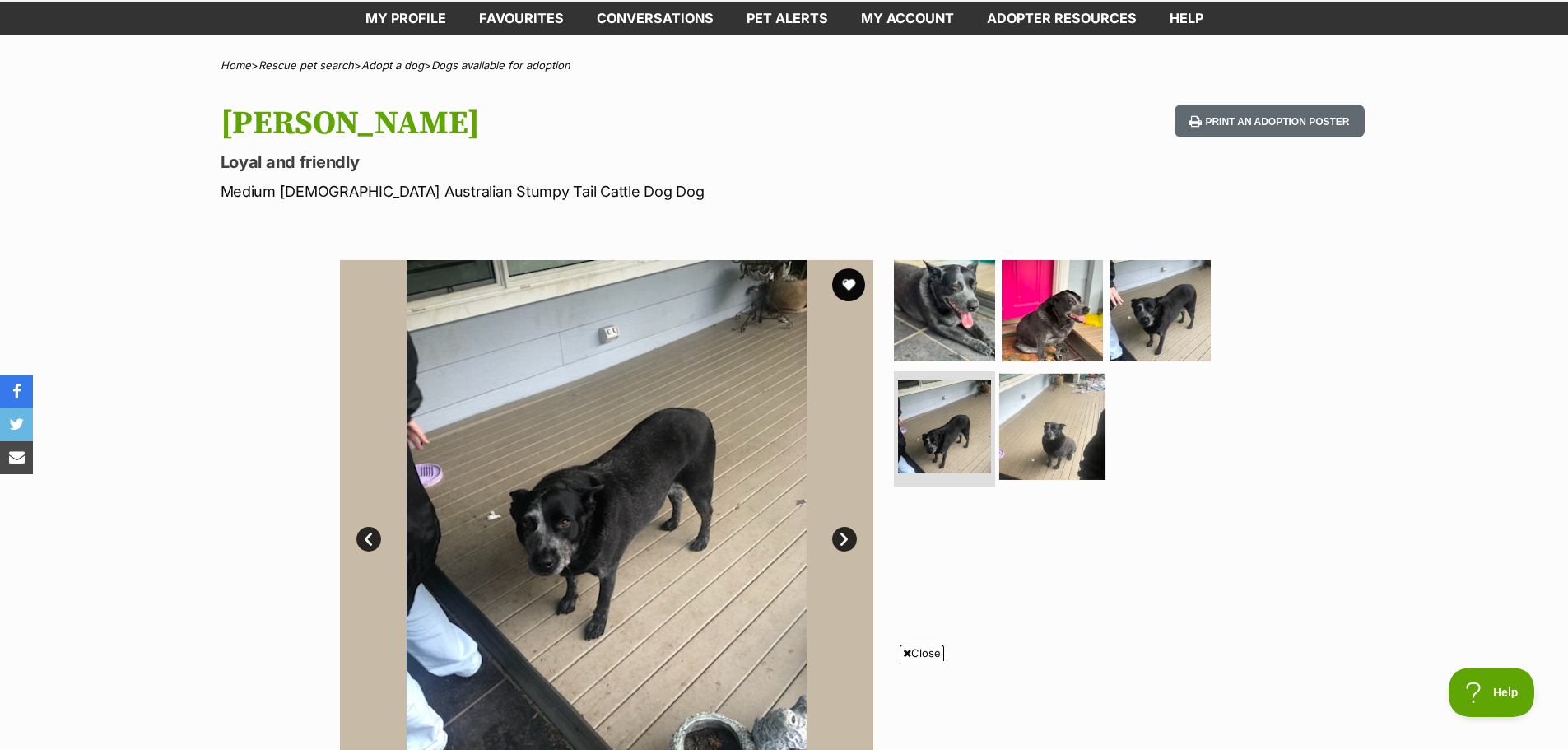
click at [1072, 409] on img at bounding box center [1052, 426] width 106 height 106
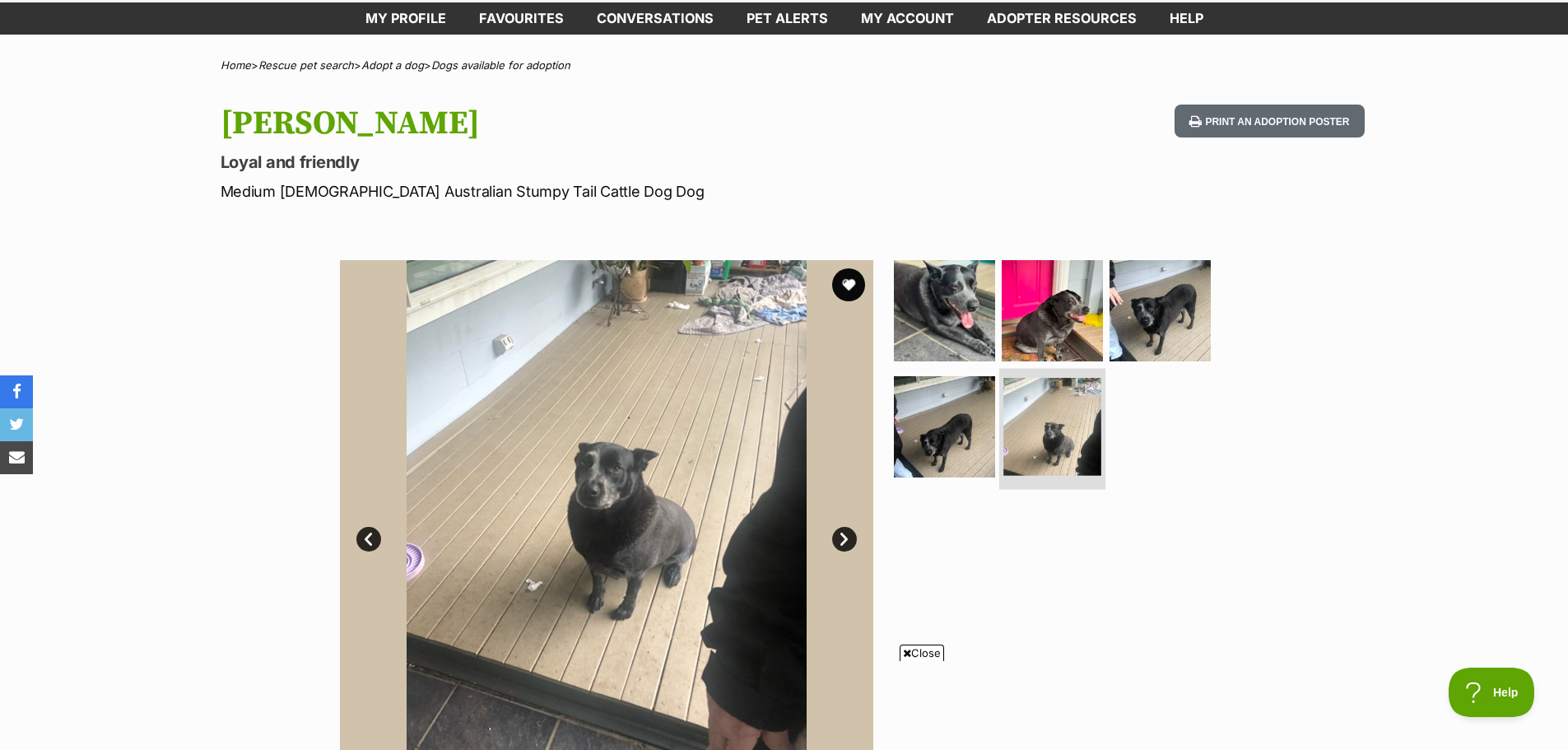
scroll to position [0, 0]
click at [855, 289] on button "favourite" at bounding box center [848, 284] width 36 height 36
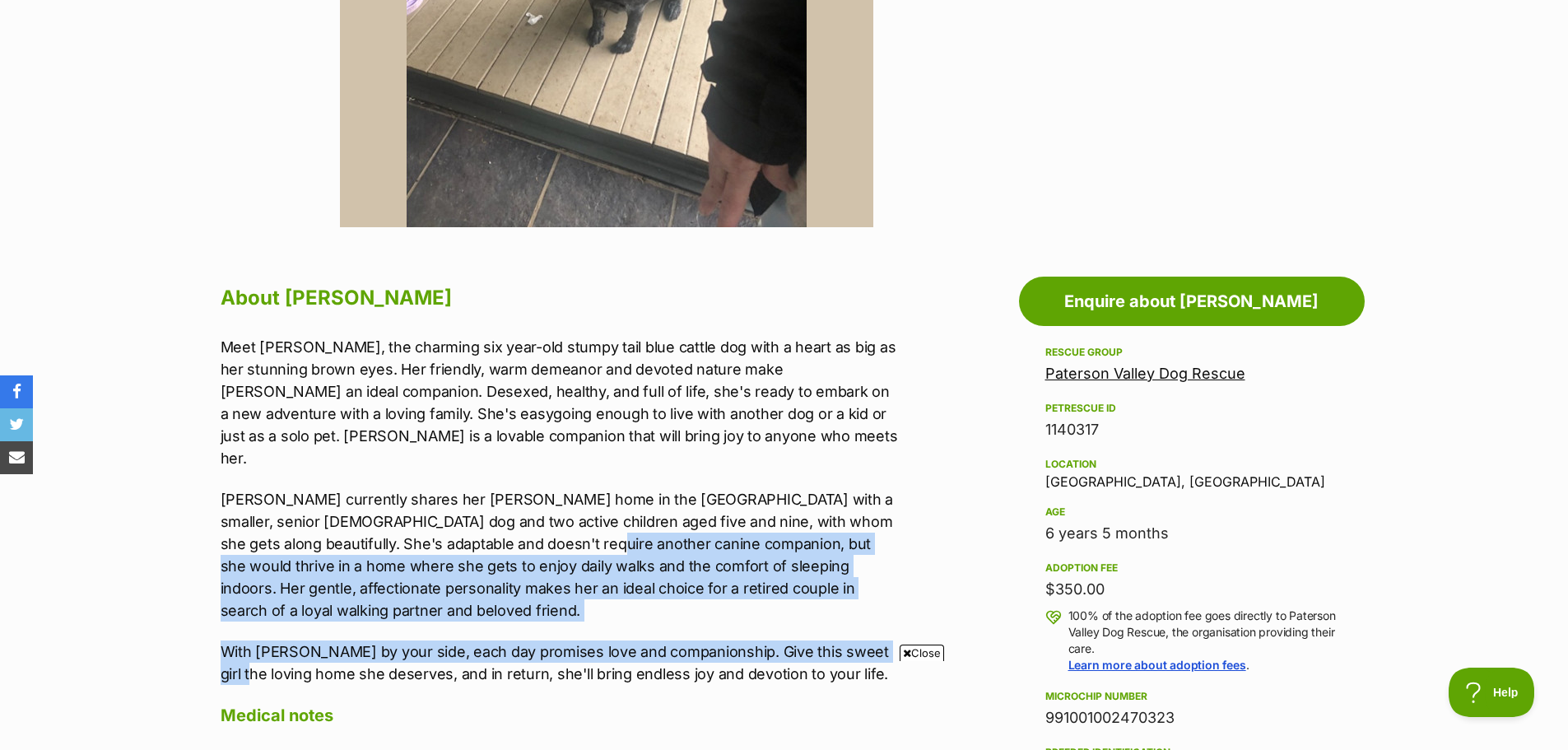
scroll to position [658, 0]
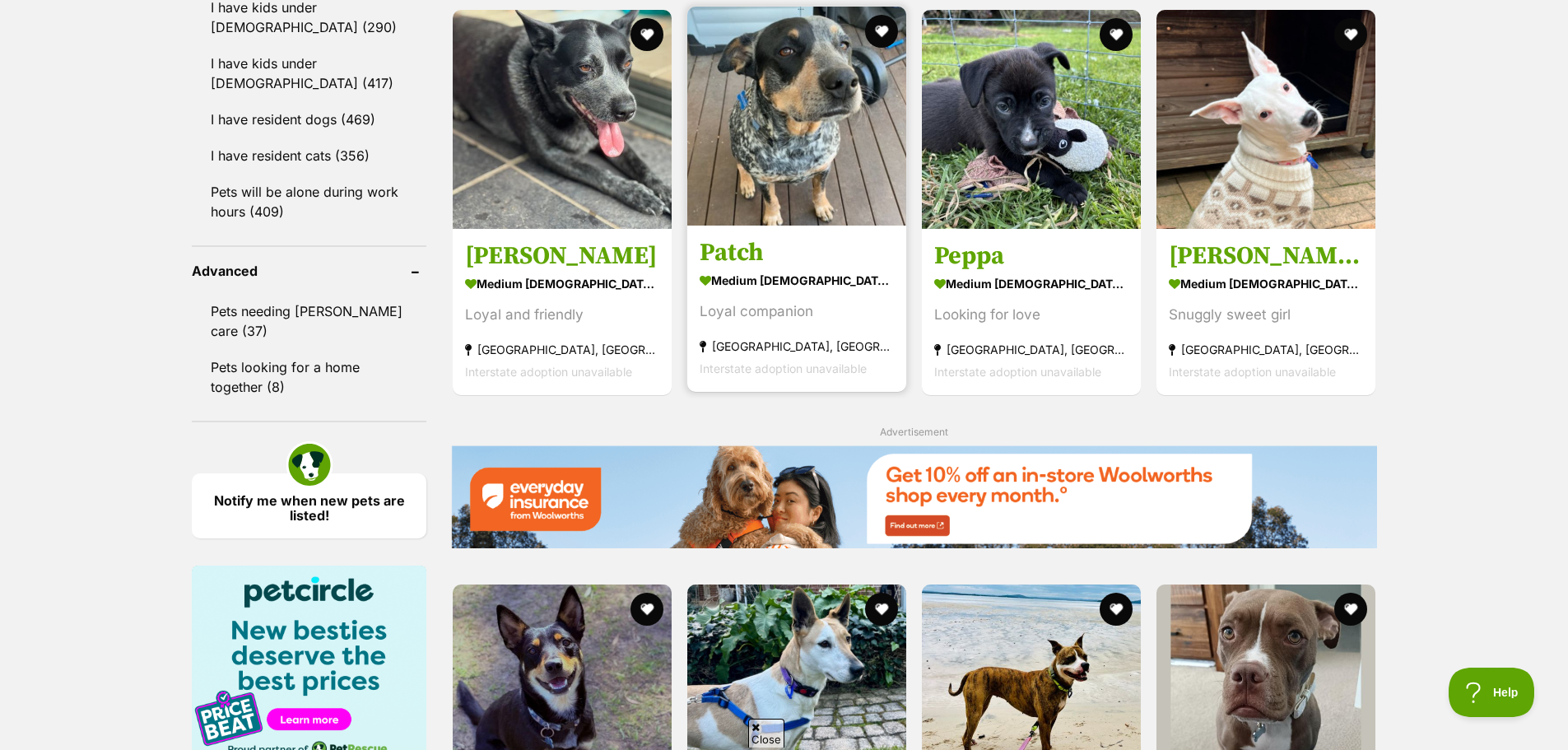
click at [747, 265] on h3 "Patch" at bounding box center [796, 253] width 194 height 31
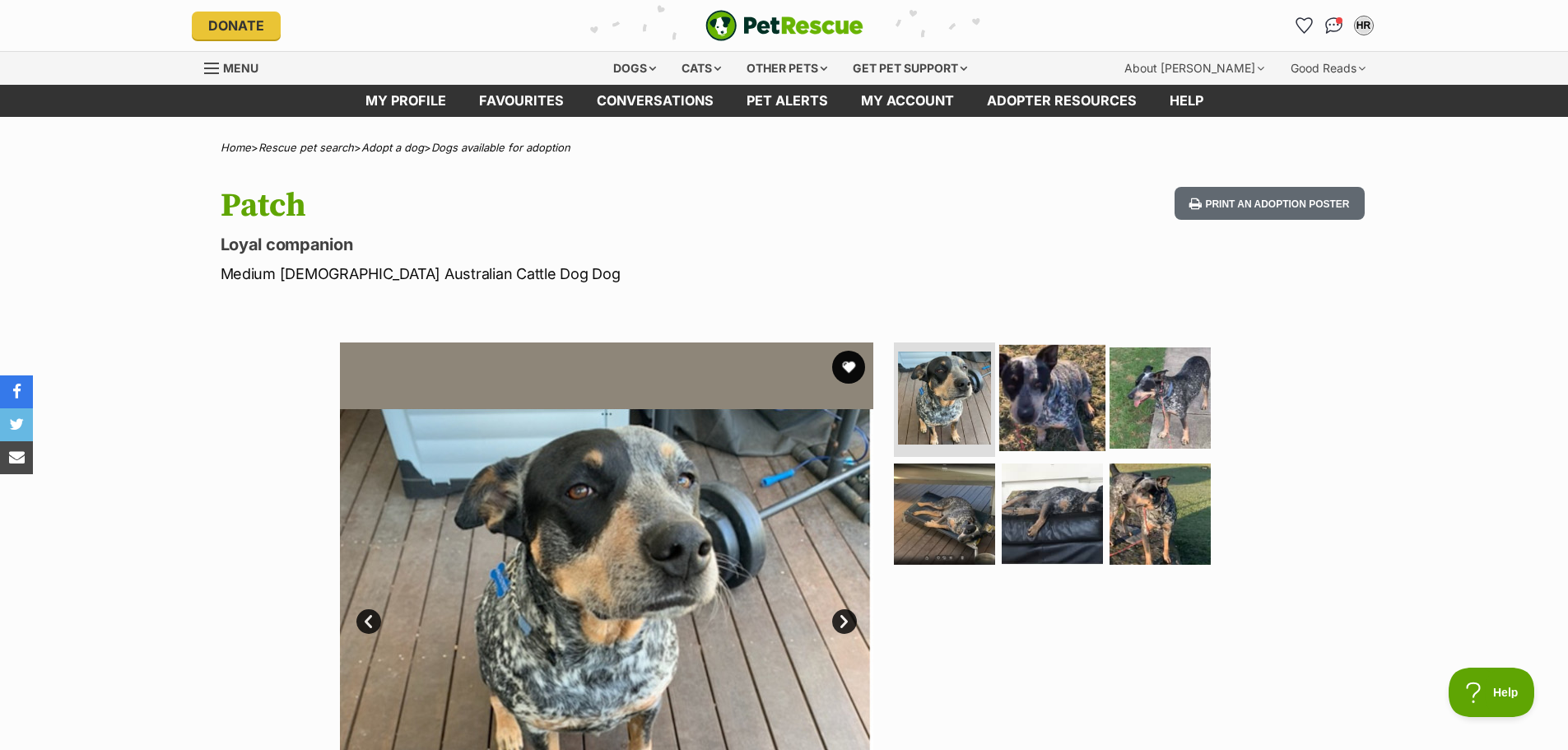
click at [1042, 400] on img at bounding box center [1052, 397] width 106 height 106
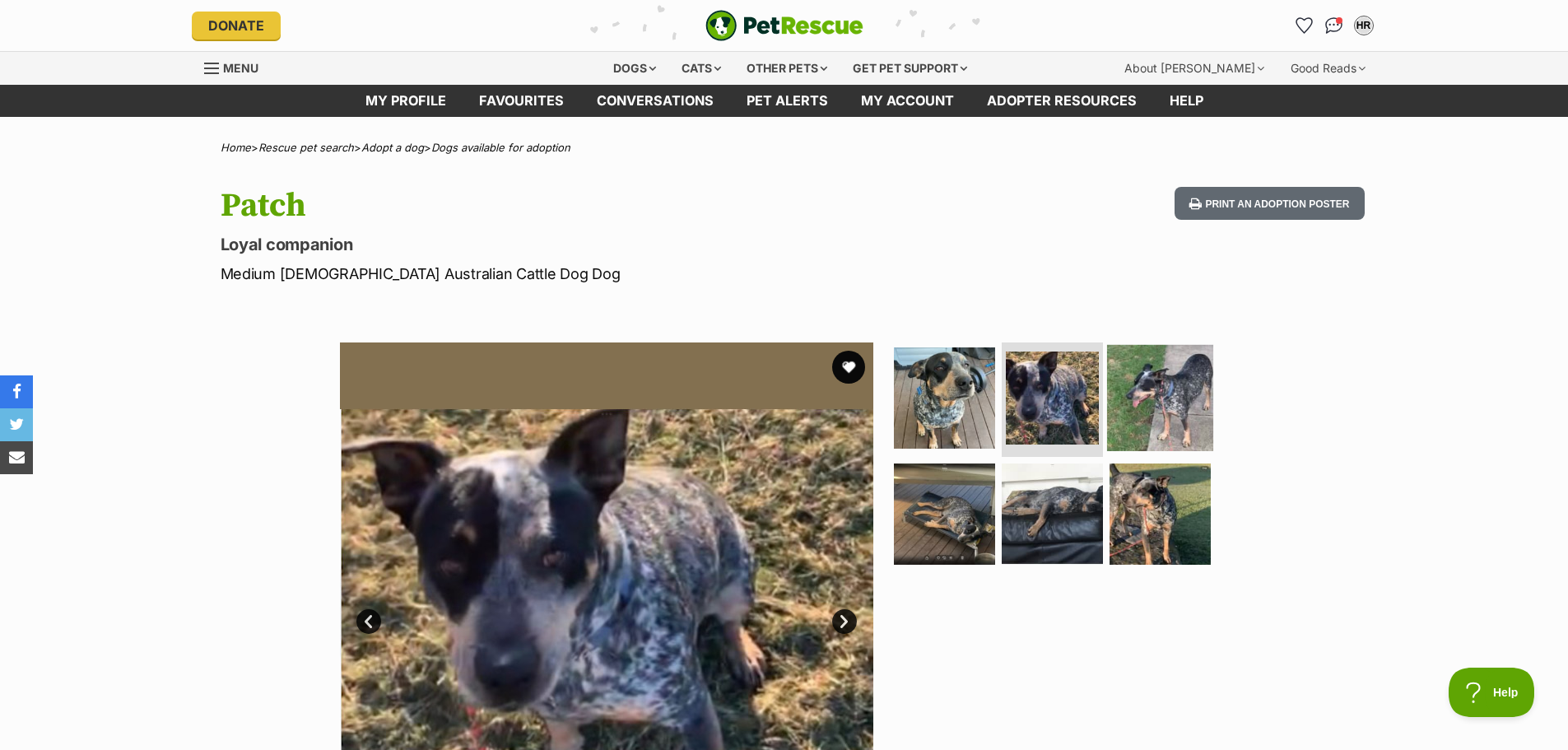
click at [1133, 396] on img at bounding box center [1160, 397] width 106 height 106
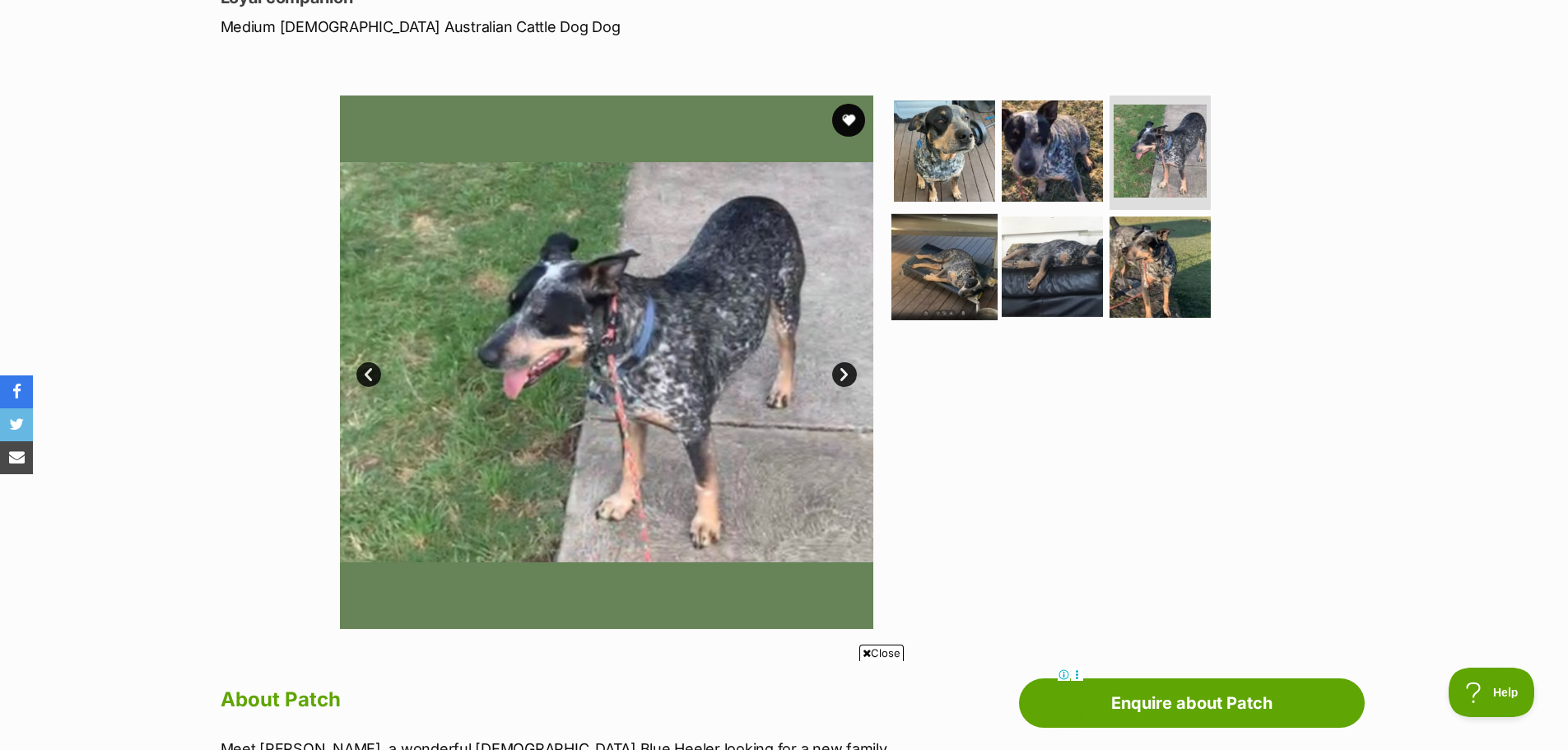
click at [954, 267] on img at bounding box center [945, 266] width 106 height 106
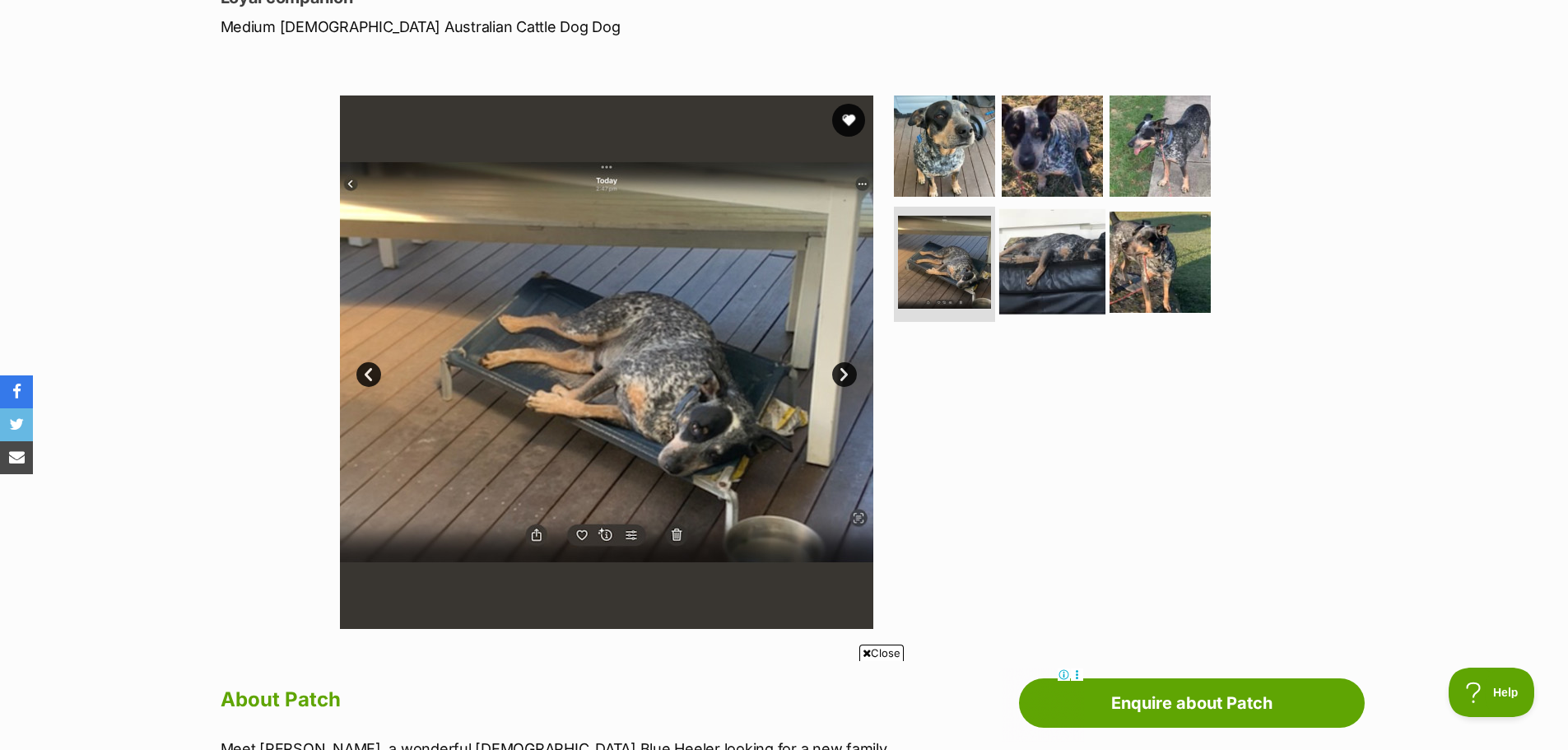
click at [1041, 277] on img at bounding box center [1052, 262] width 106 height 106
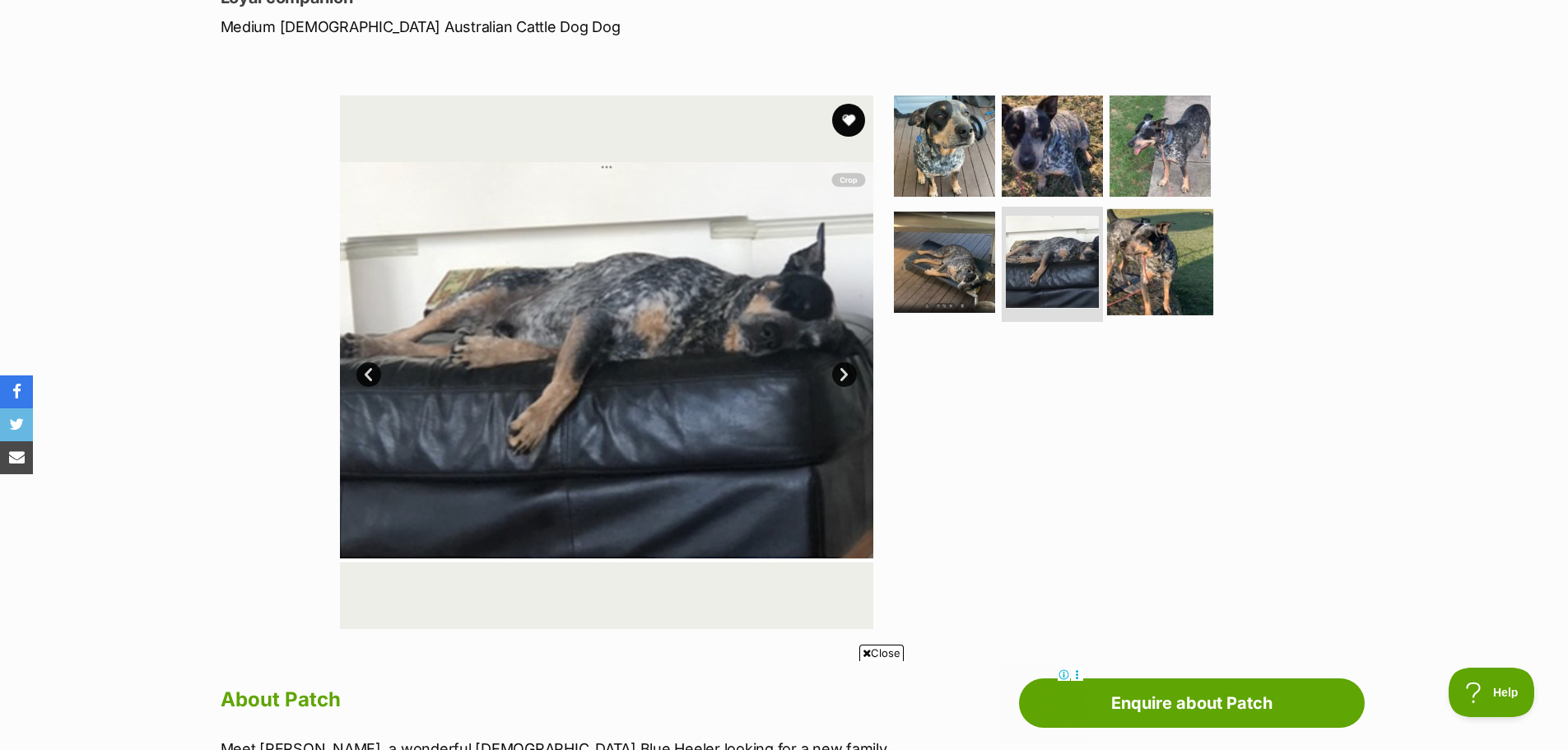
click at [1127, 277] on img at bounding box center [1160, 262] width 106 height 106
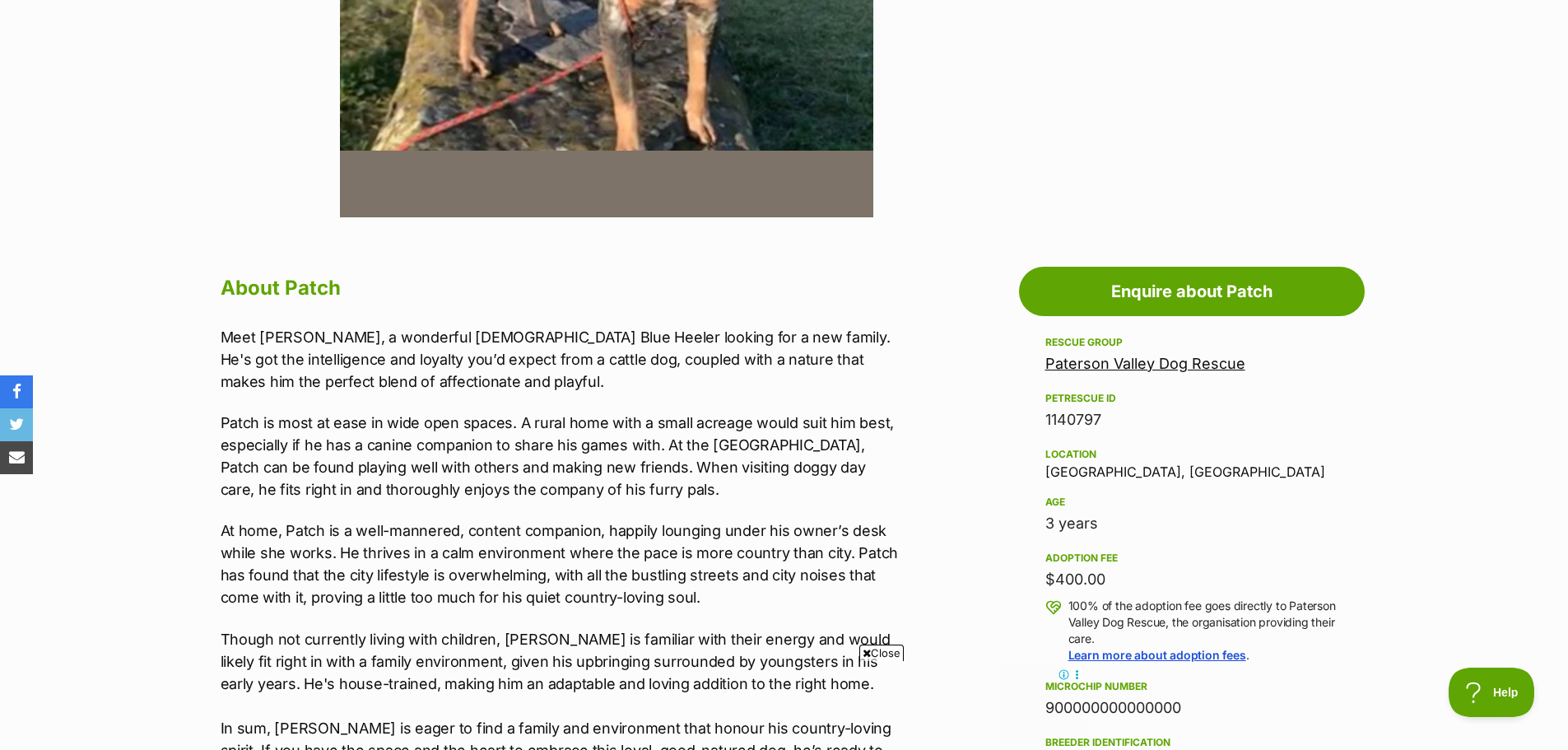
drag, startPoint x: 146, startPoint y: 0, endPoint x: 881, endPoint y: 332, distance: 806.5
click at [881, 332] on p "Meet Patch, a wonderful 3-year-old Blue Heeler looking for a new family. He's g…" at bounding box center [560, 359] width 680 height 67
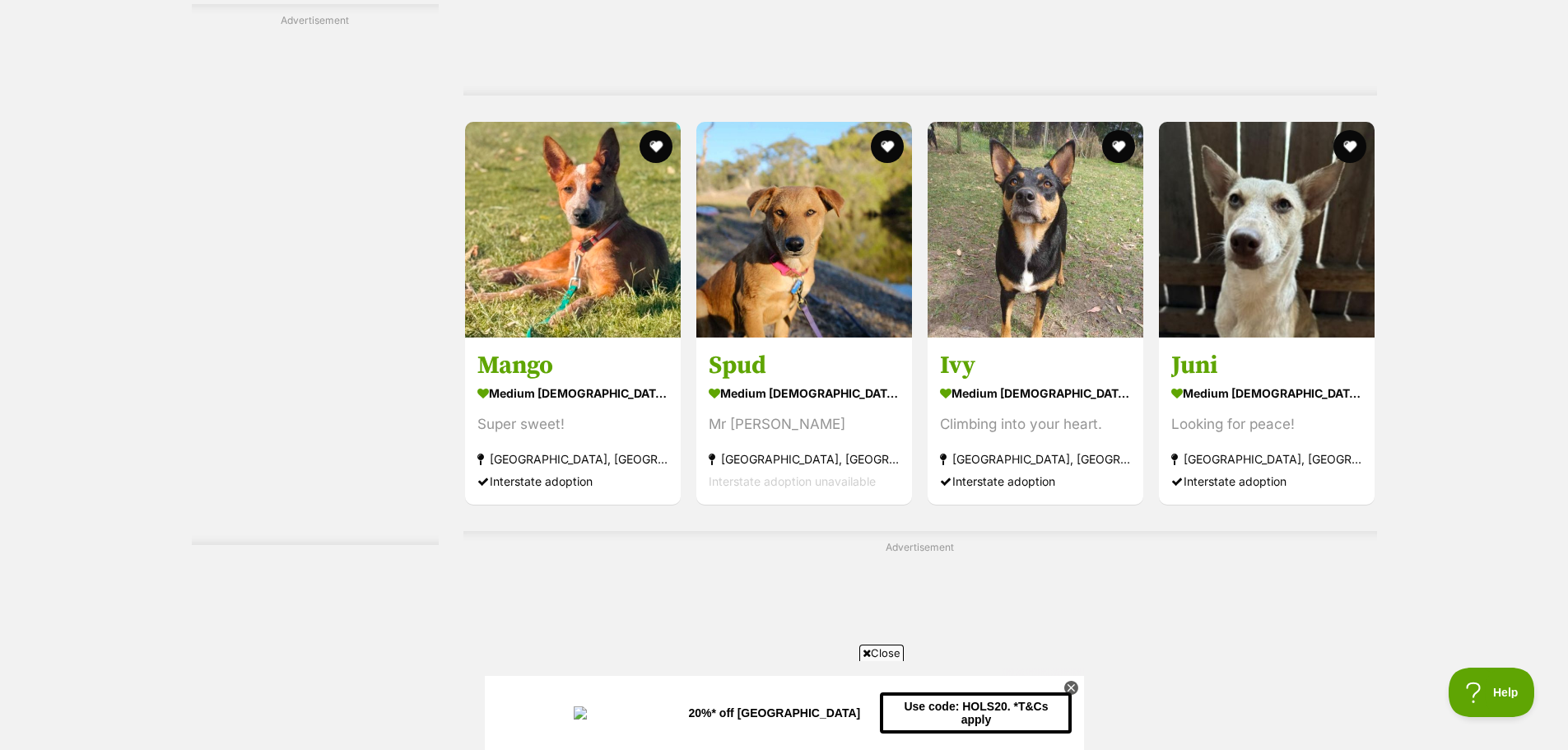
scroll to position [4274, 0]
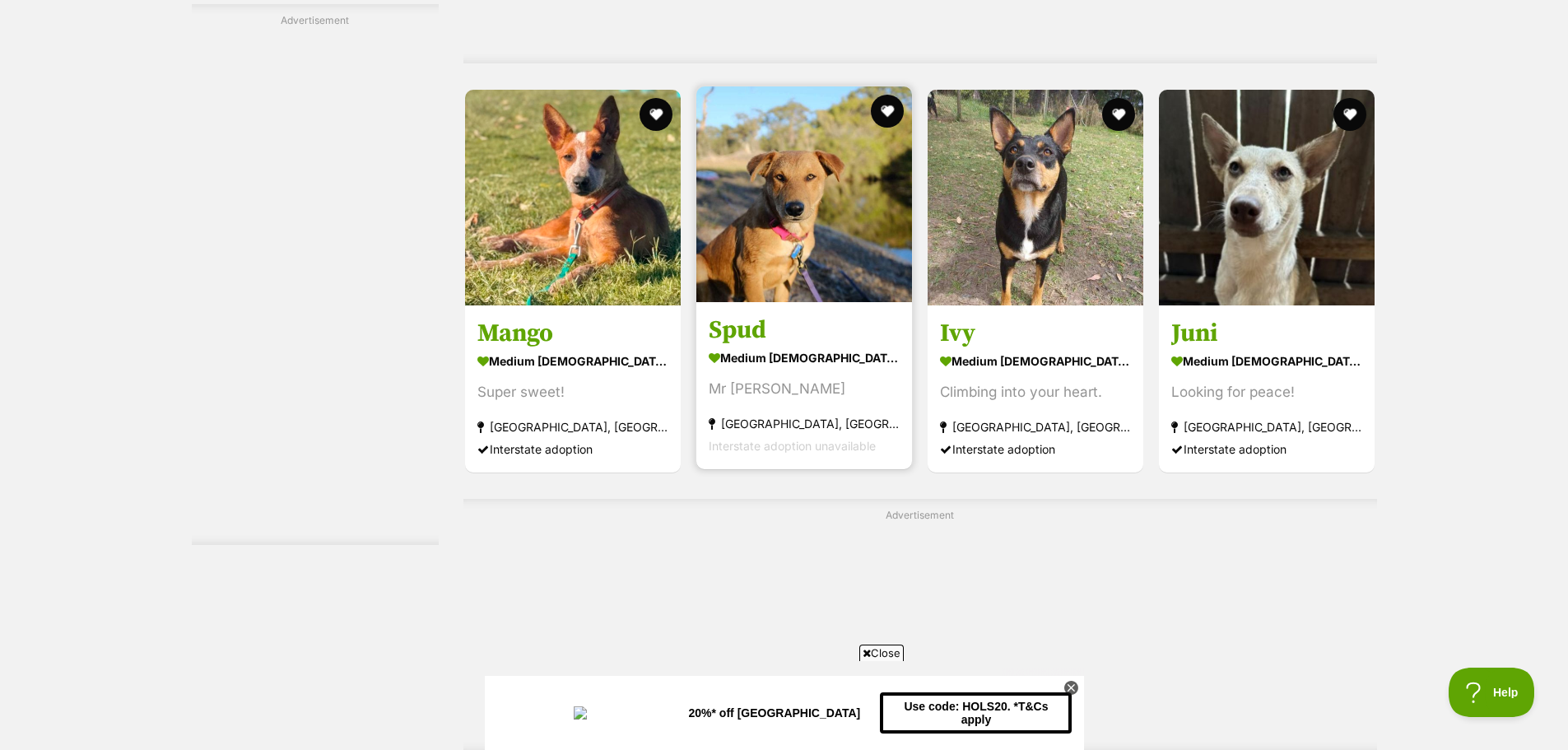
click at [749, 336] on h3 "Spud" at bounding box center [804, 330] width 191 height 31
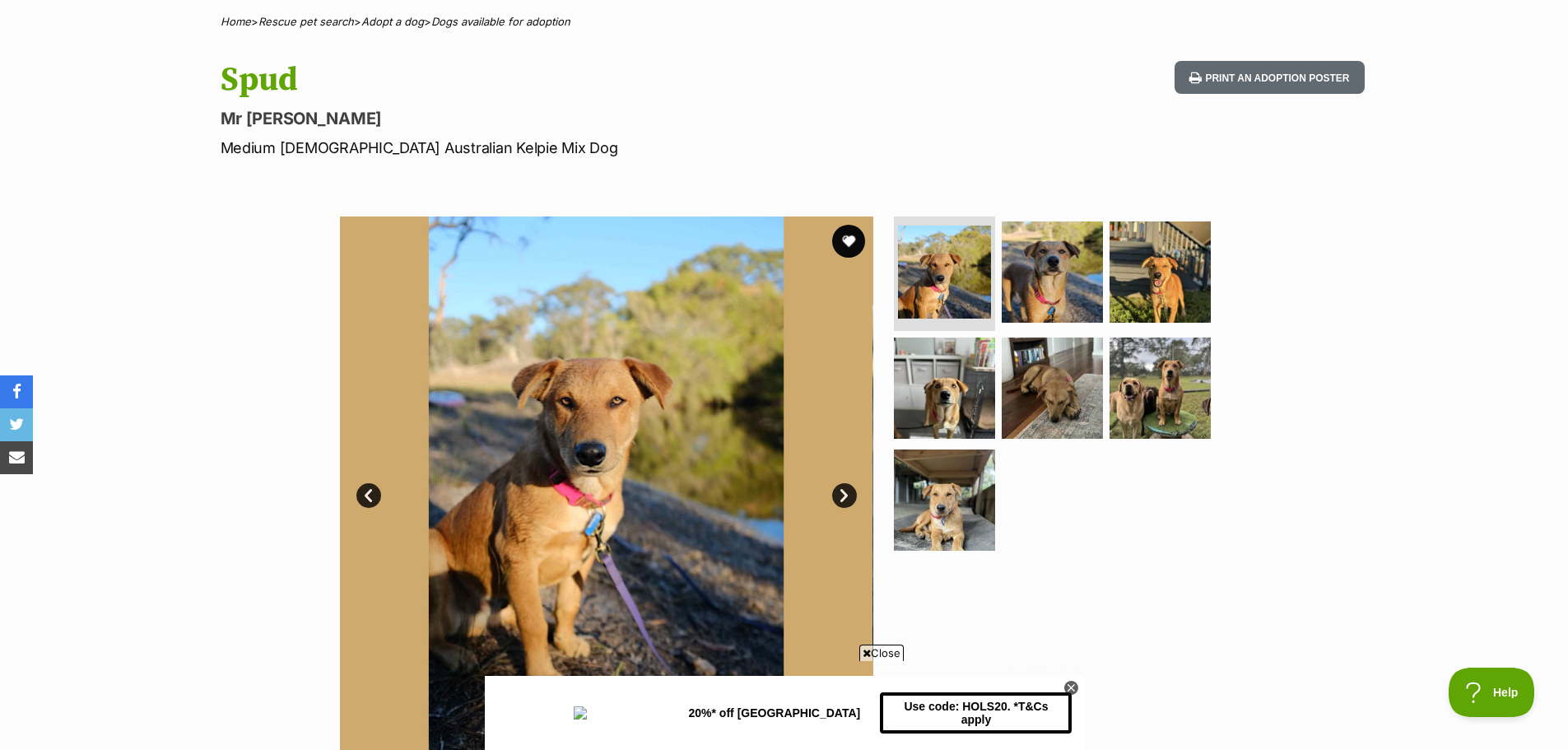
scroll to position [146, 0]
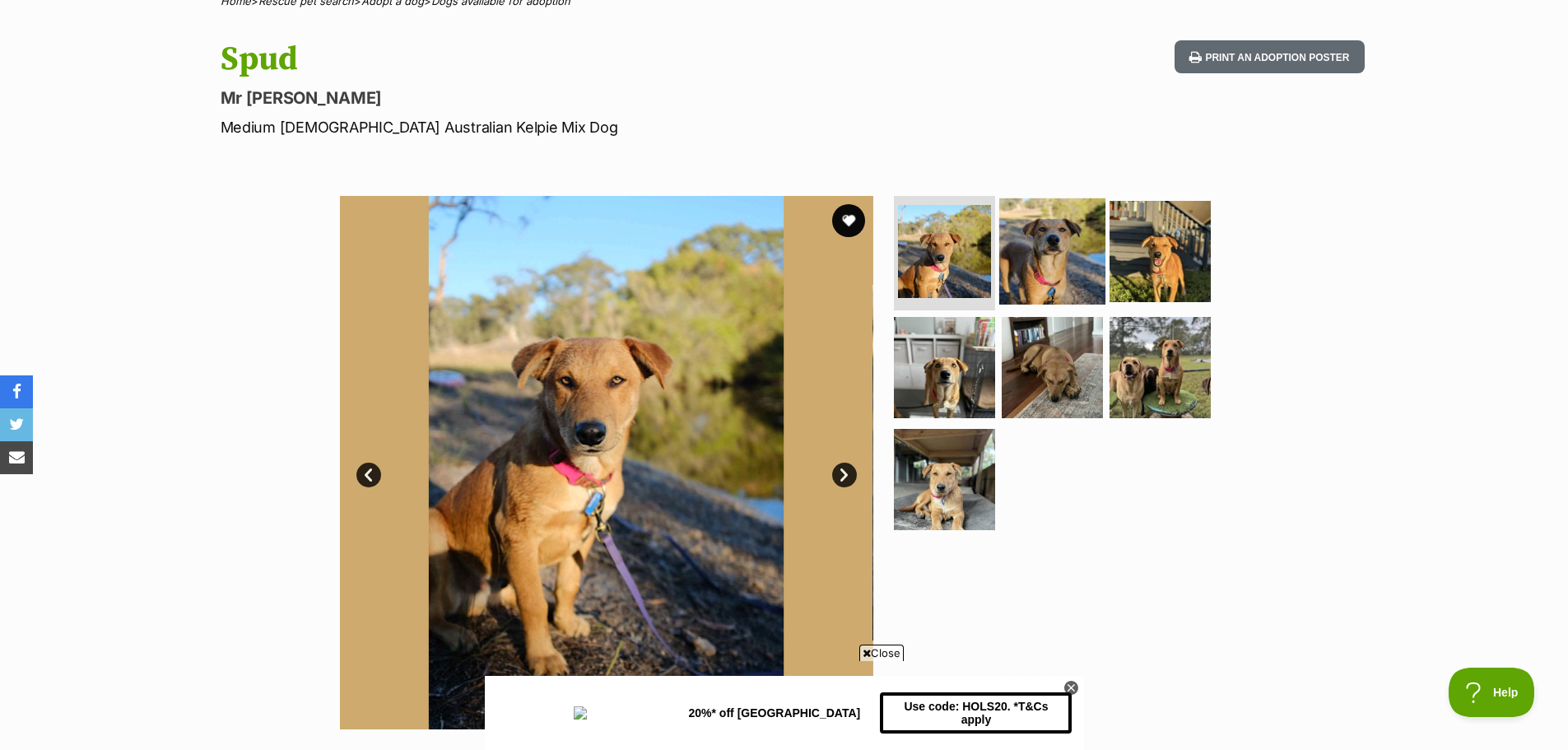
click at [1034, 256] on img at bounding box center [1052, 251] width 106 height 106
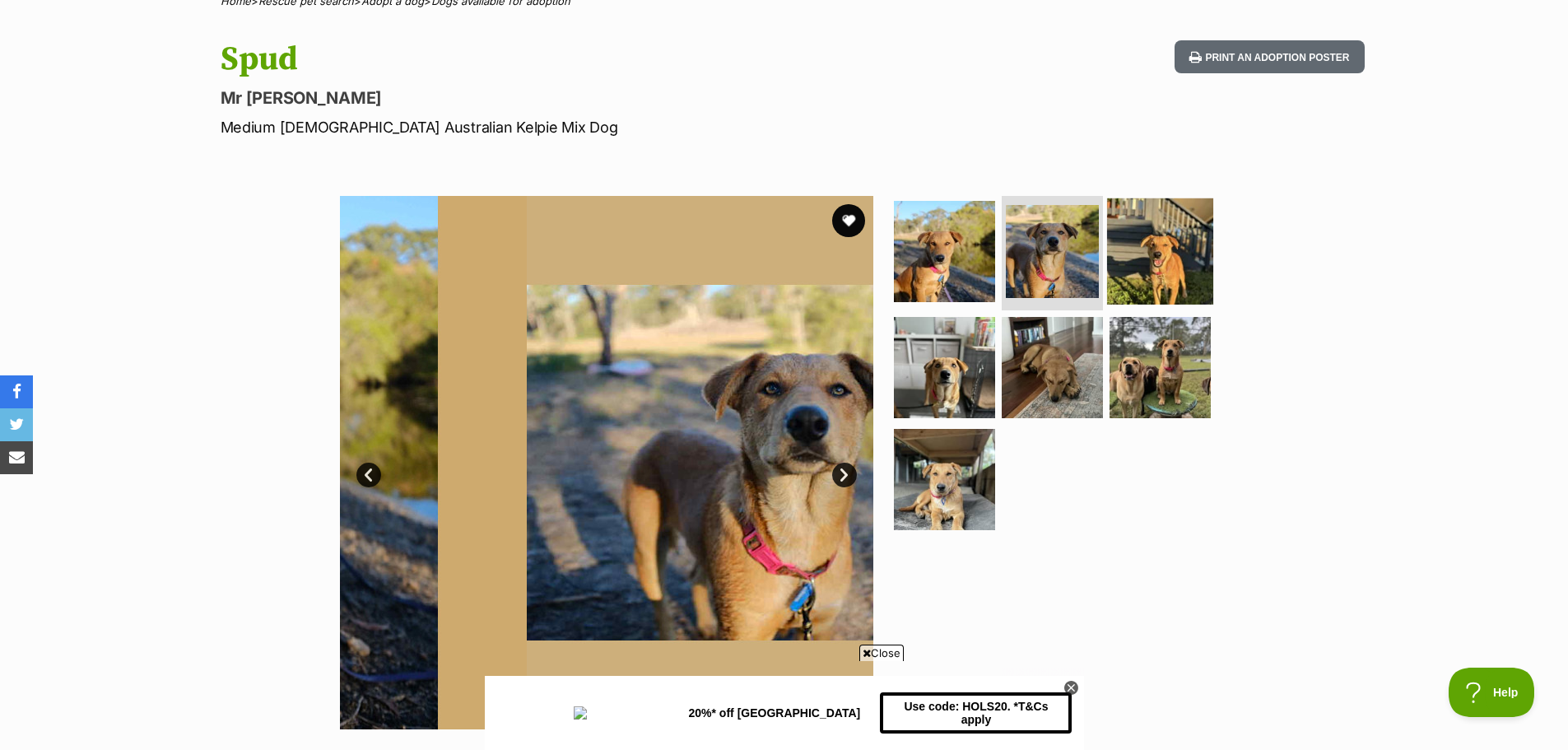
scroll to position [0, 0]
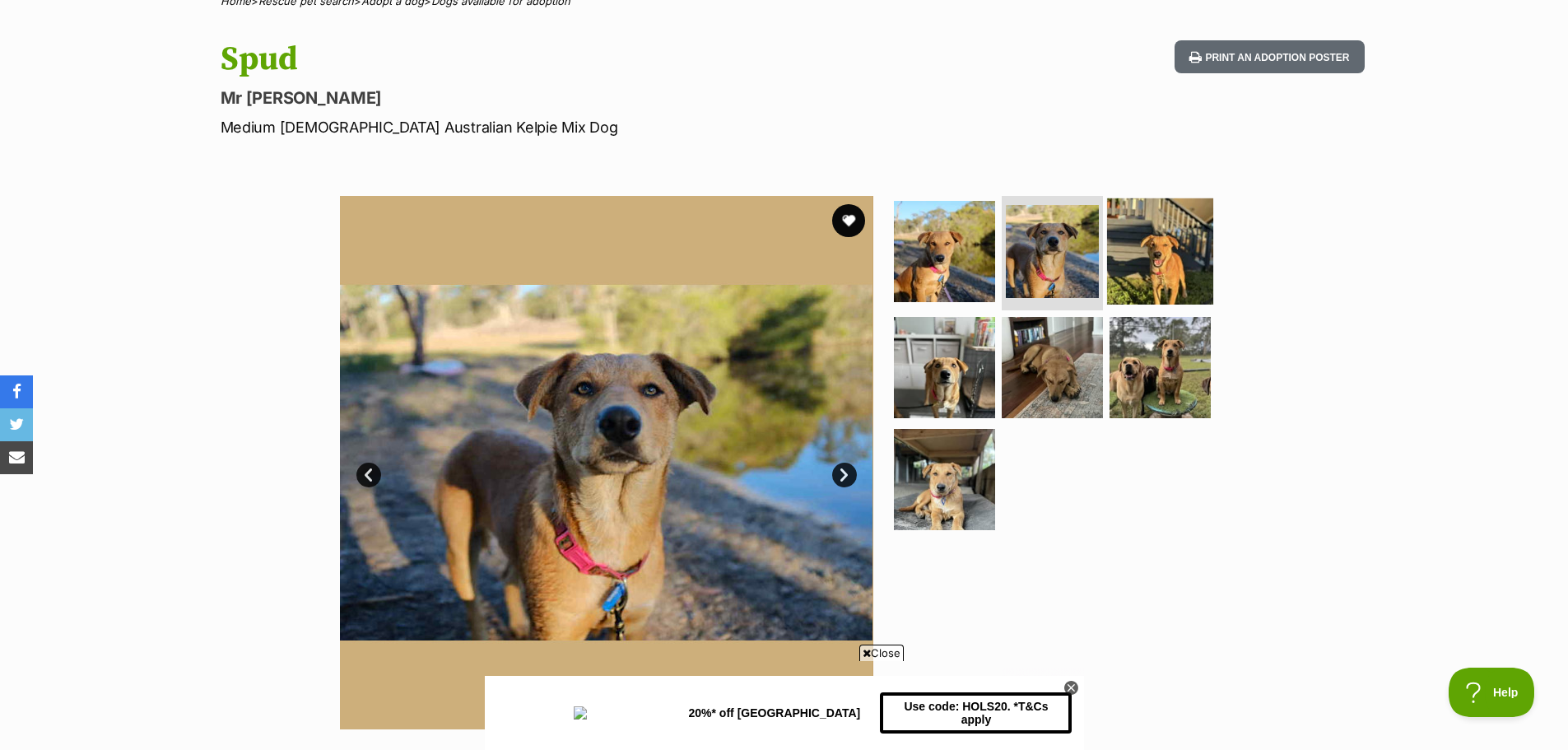
click at [1192, 262] on img at bounding box center [1160, 251] width 106 height 106
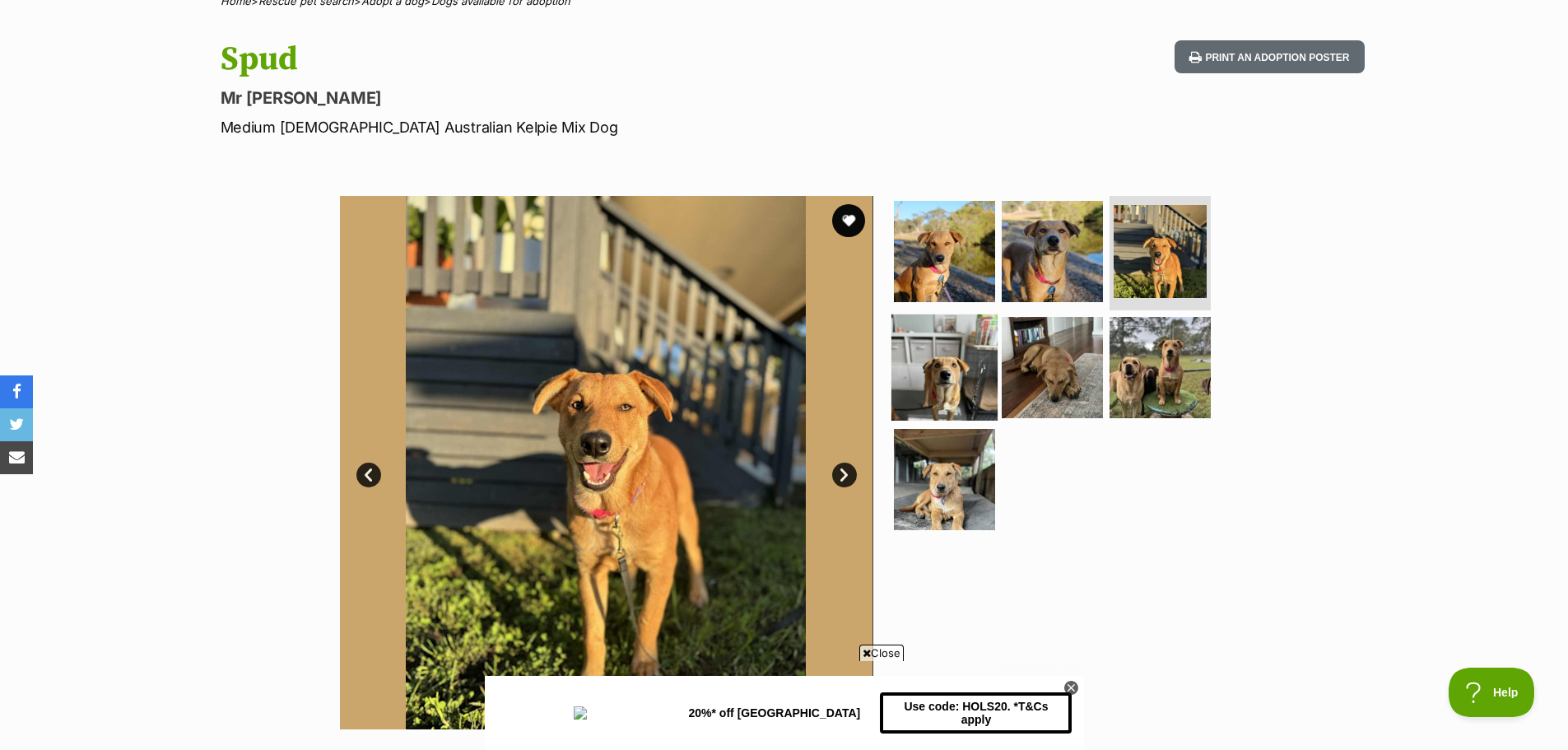
click at [952, 339] on img at bounding box center [945, 367] width 106 height 106
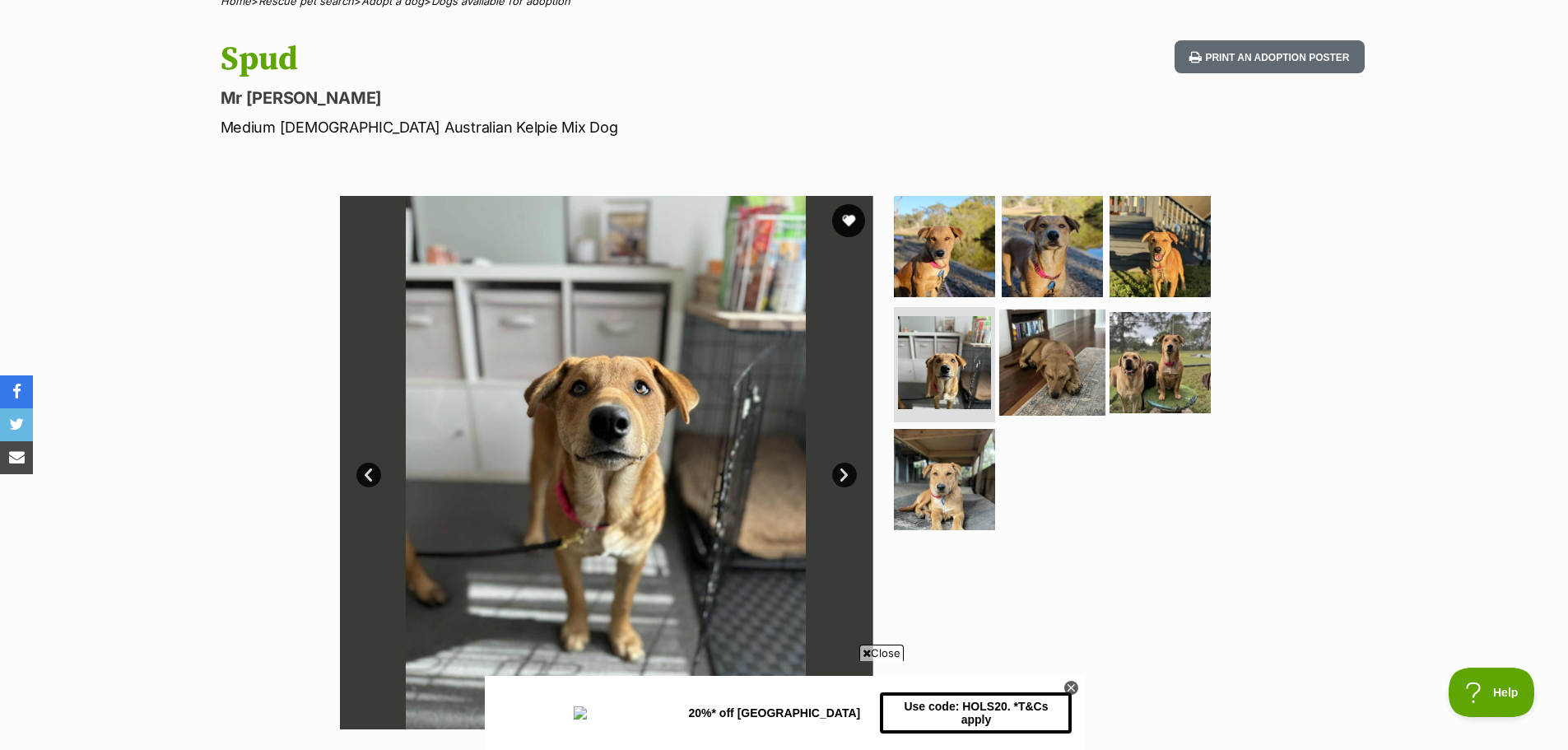
click at [1054, 350] on img at bounding box center [1052, 363] width 106 height 106
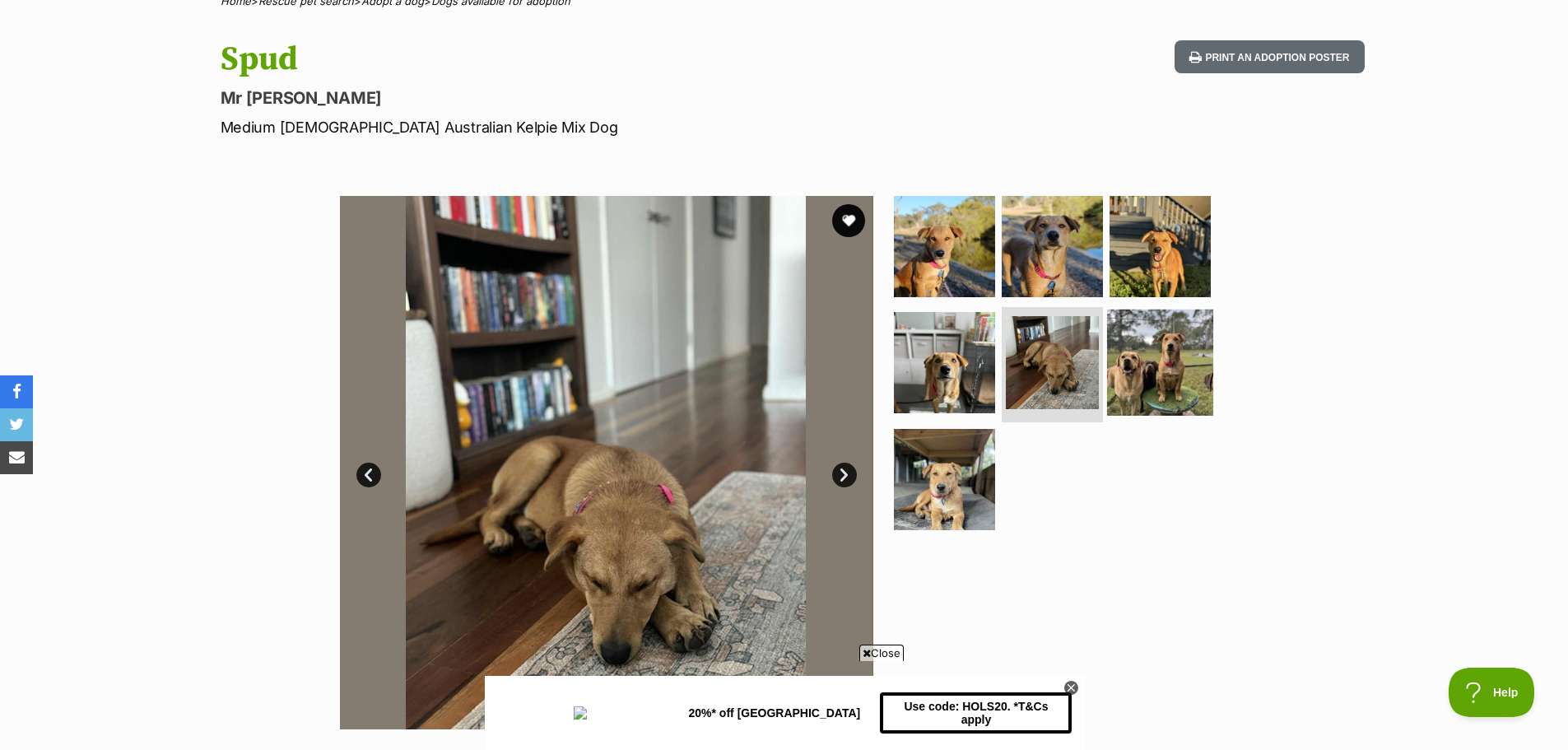
click at [1177, 351] on img at bounding box center [1160, 363] width 106 height 106
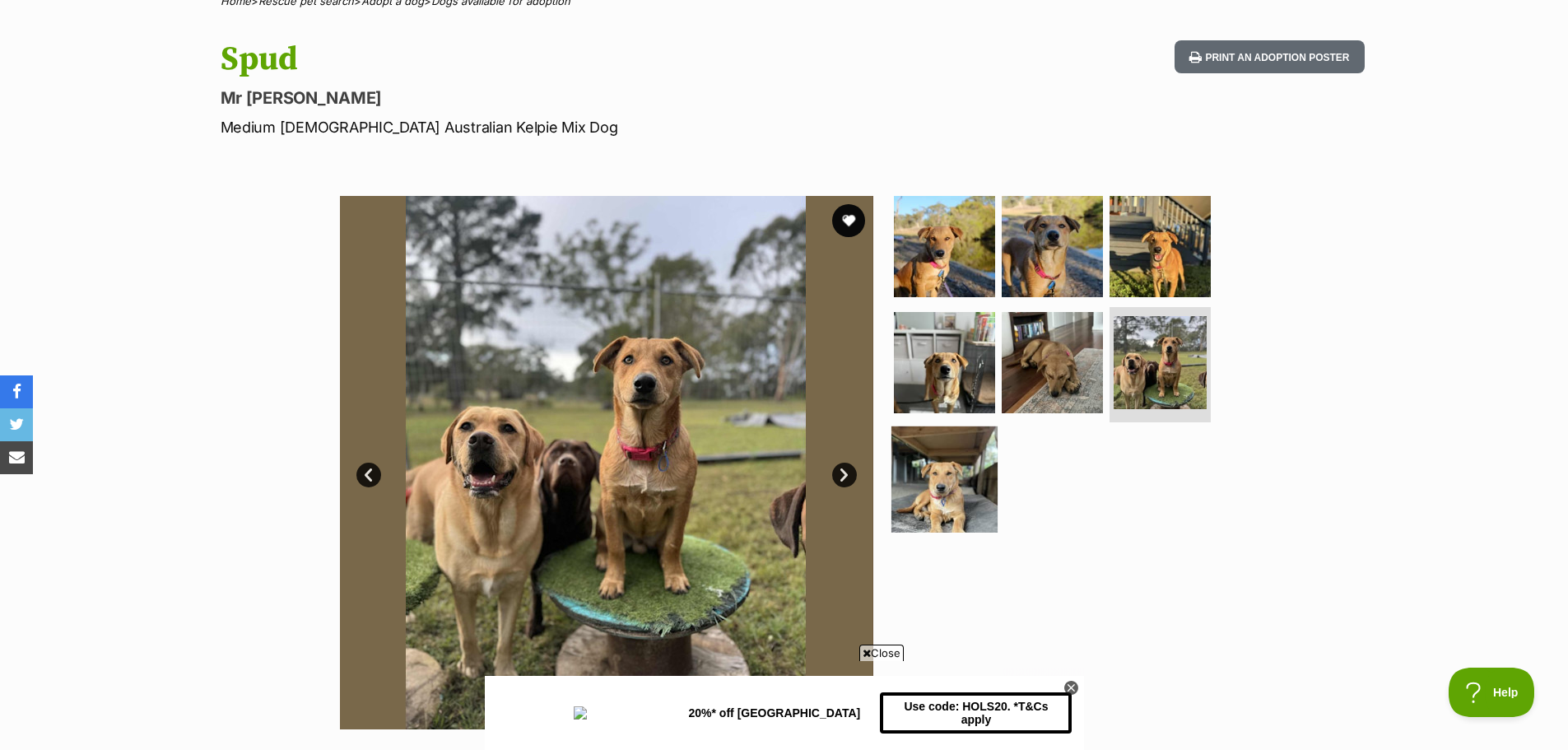
click at [907, 461] on img at bounding box center [945, 479] width 106 height 106
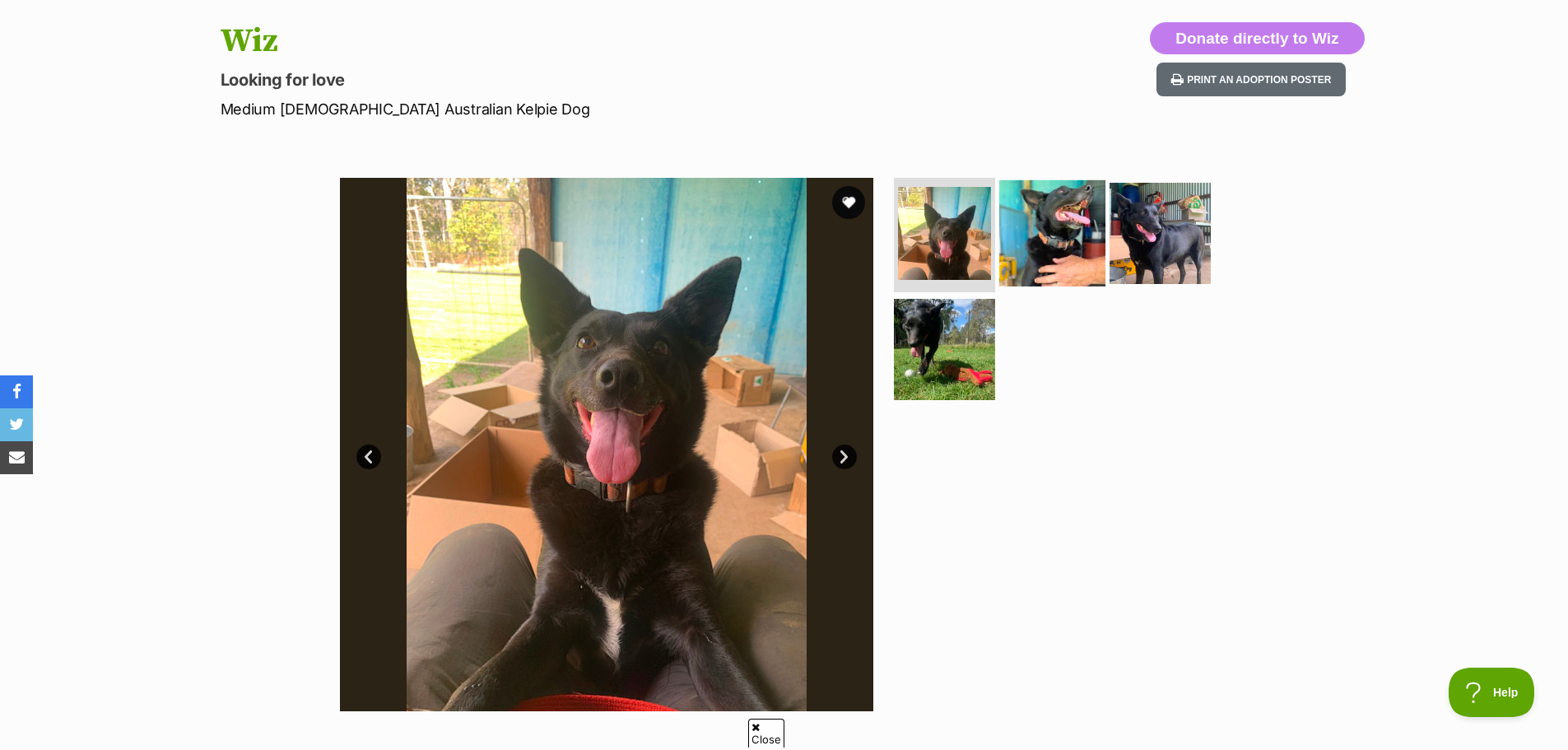
click at [1048, 258] on img at bounding box center [1052, 232] width 106 height 106
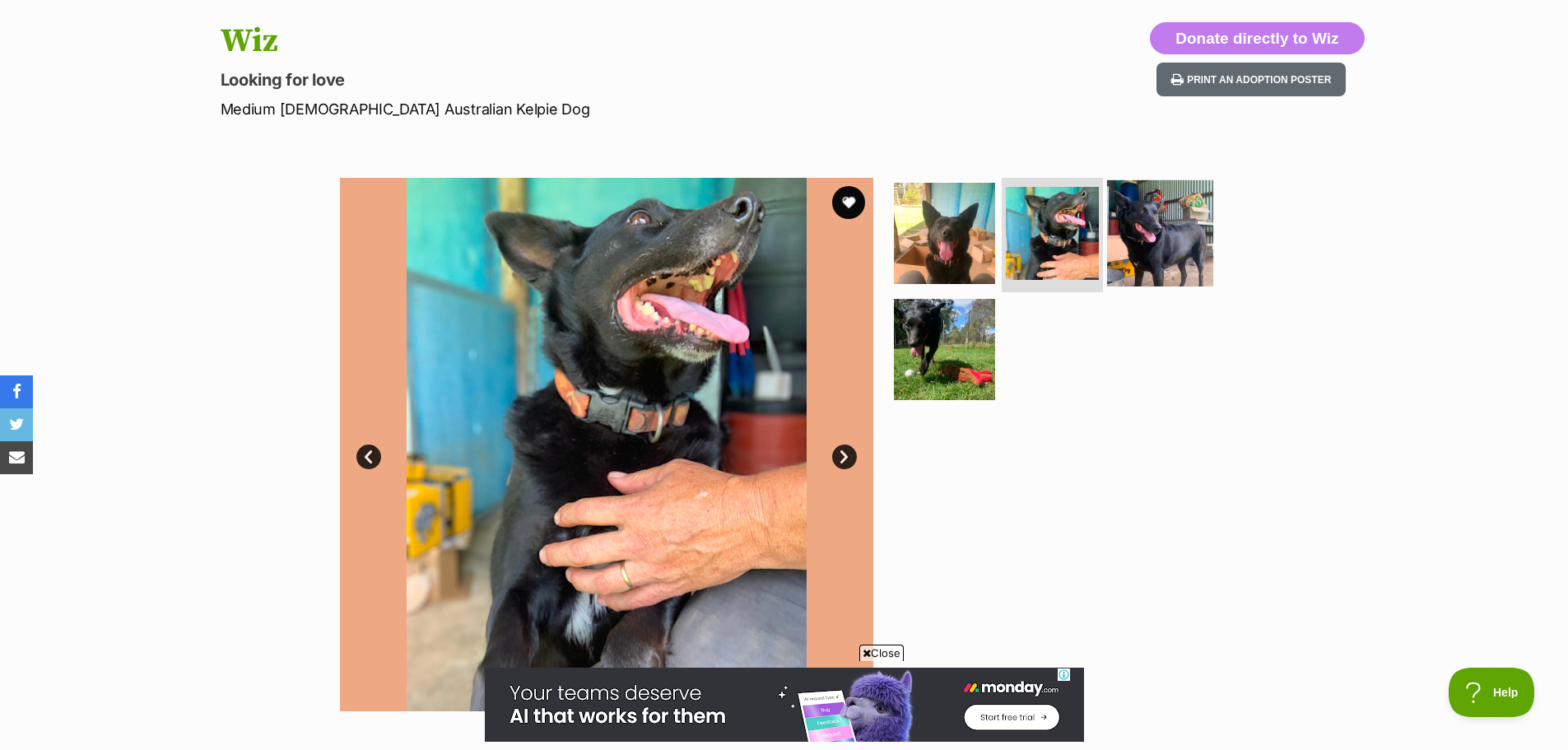
click at [1168, 243] on img at bounding box center [1160, 232] width 106 height 106
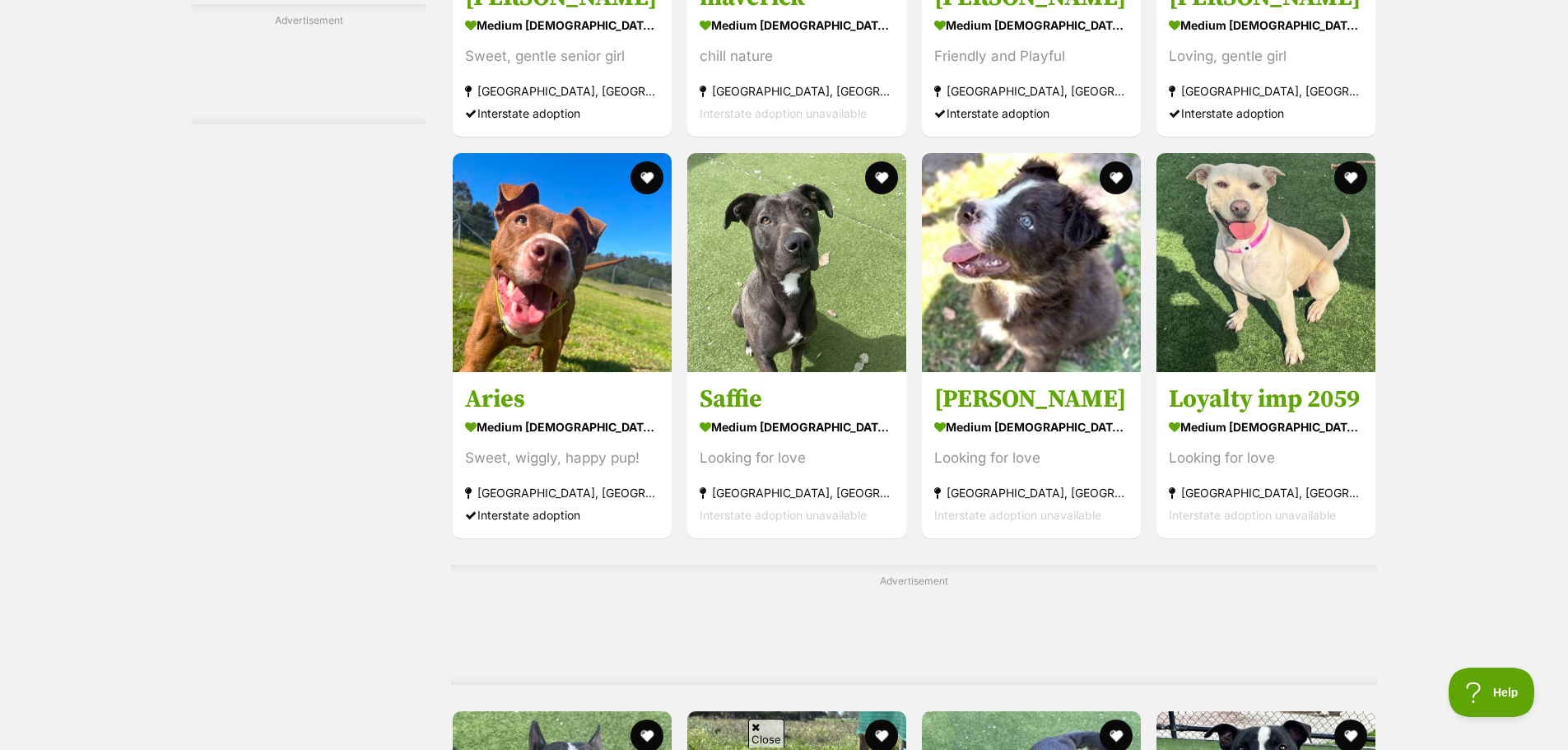
scroll to position [6402, 0]
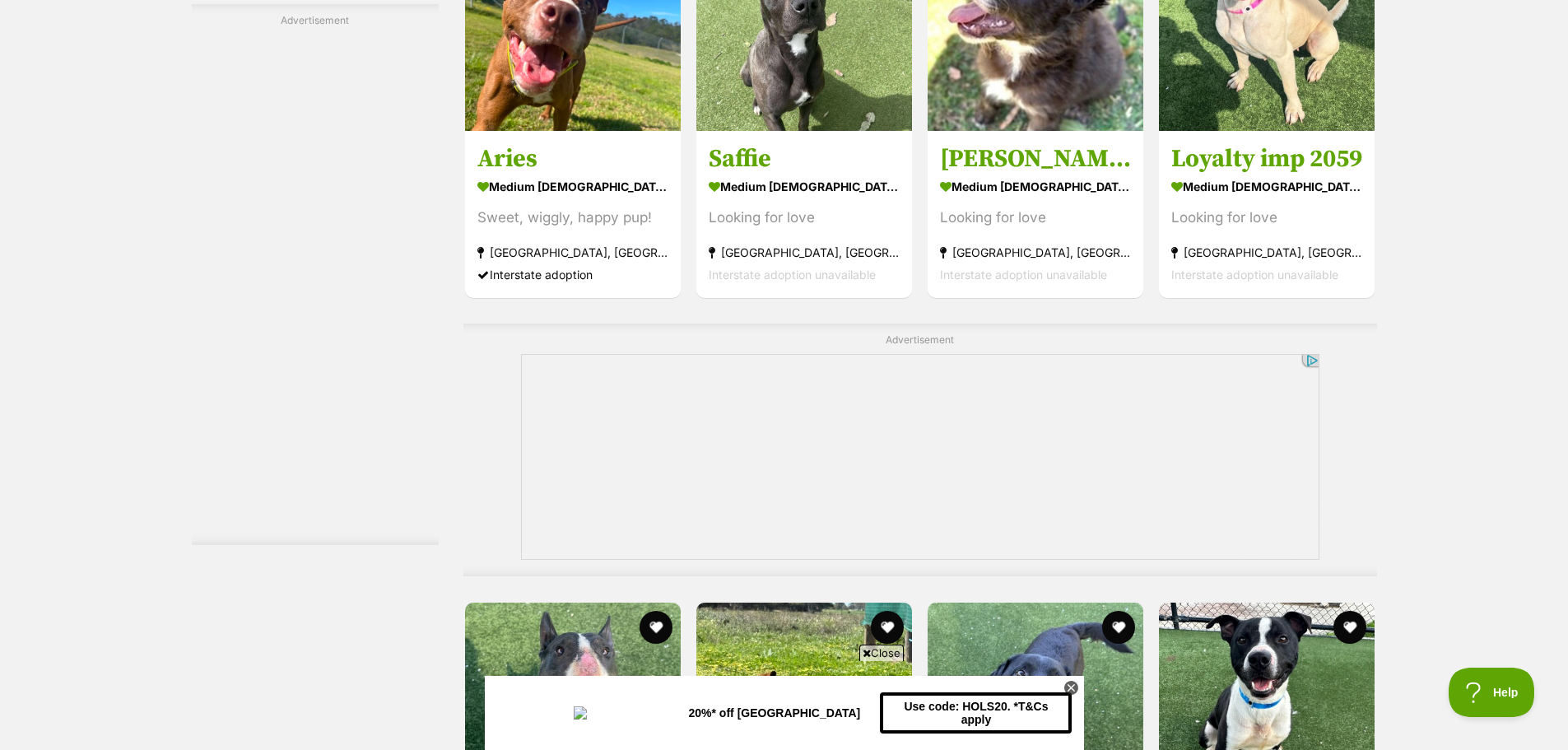
scroll to position [0, 0]
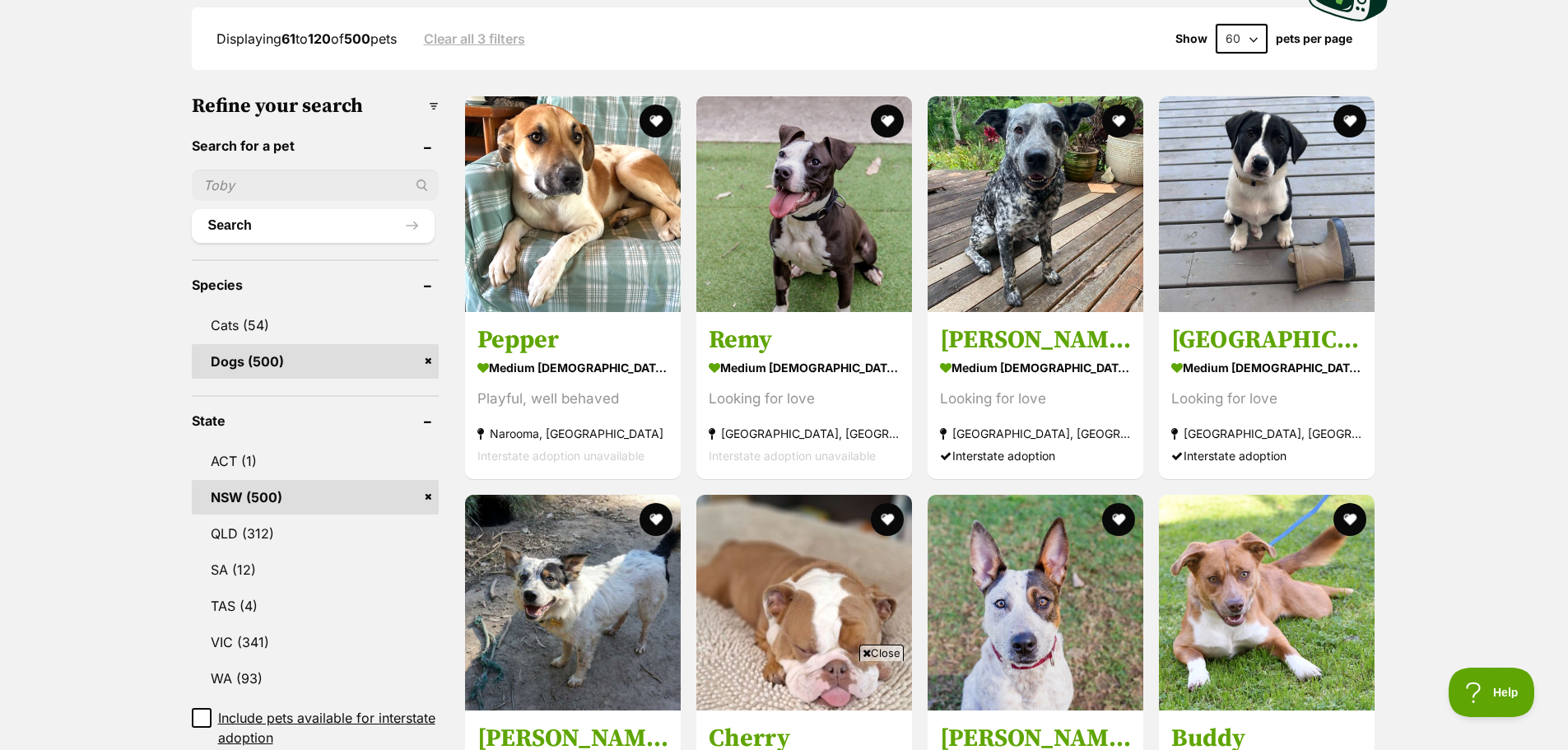
scroll to position [488, 0]
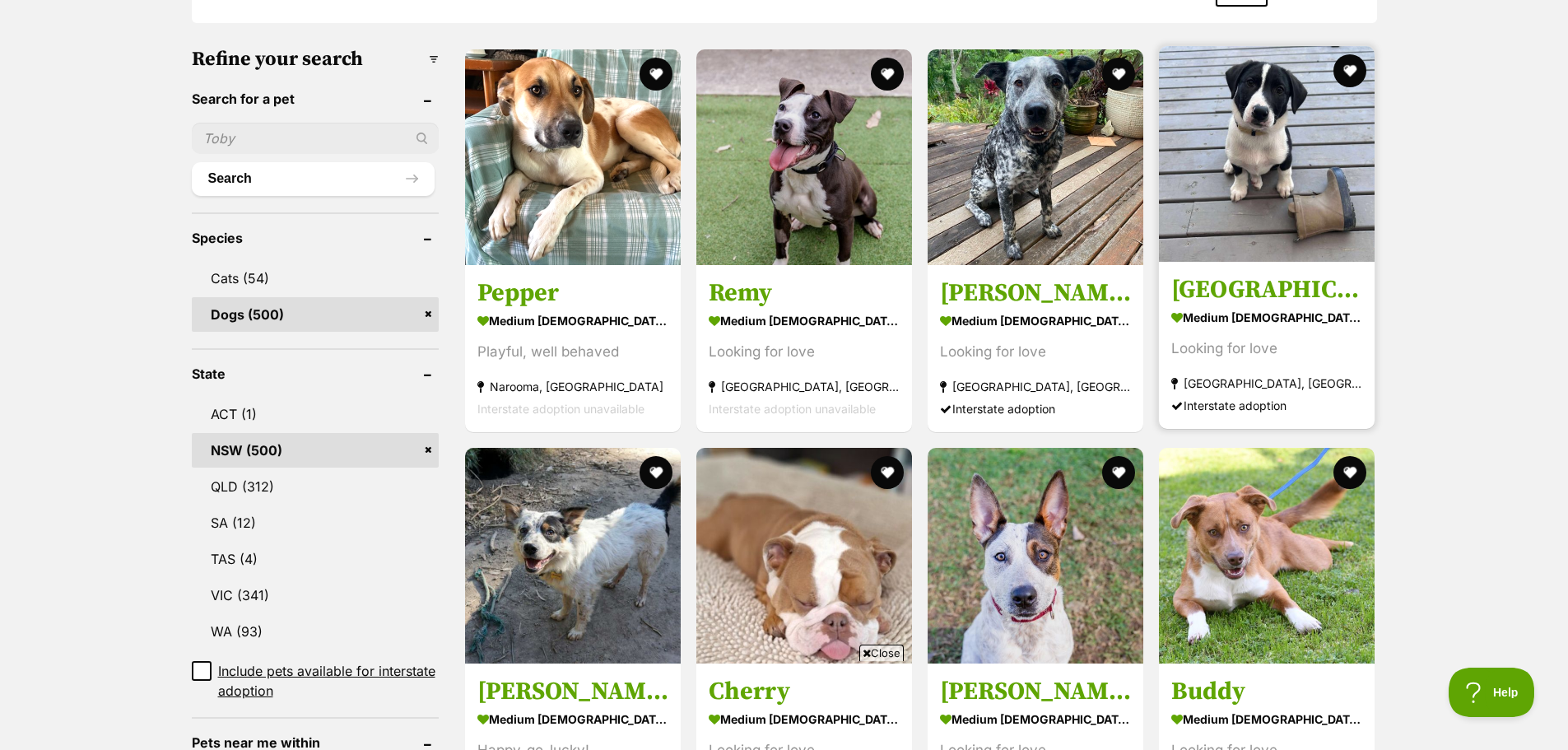
scroll to position [0, 0]
click at [1201, 293] on h3 "Oslo" at bounding box center [1266, 289] width 191 height 31
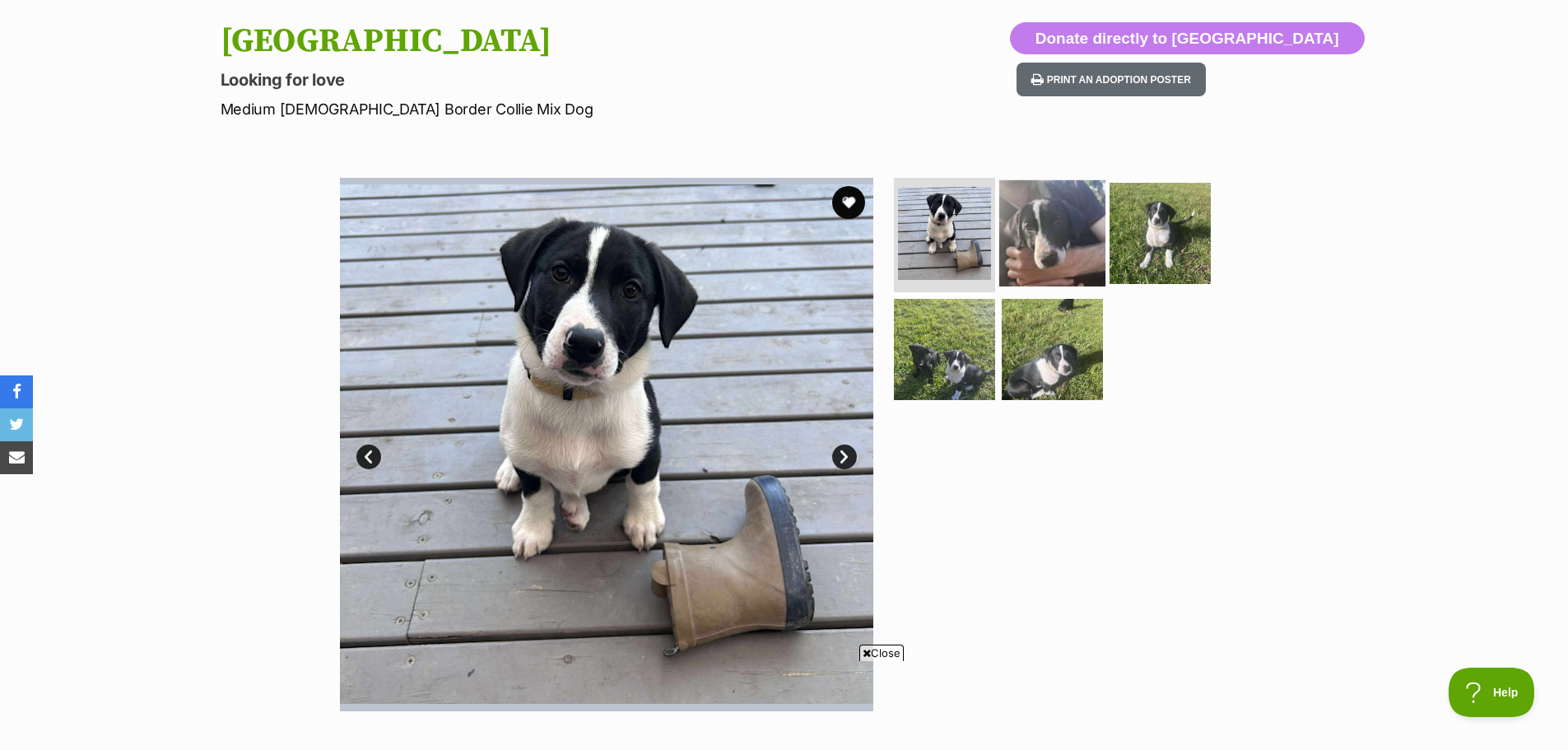
click at [1068, 246] on img at bounding box center [1052, 232] width 106 height 106
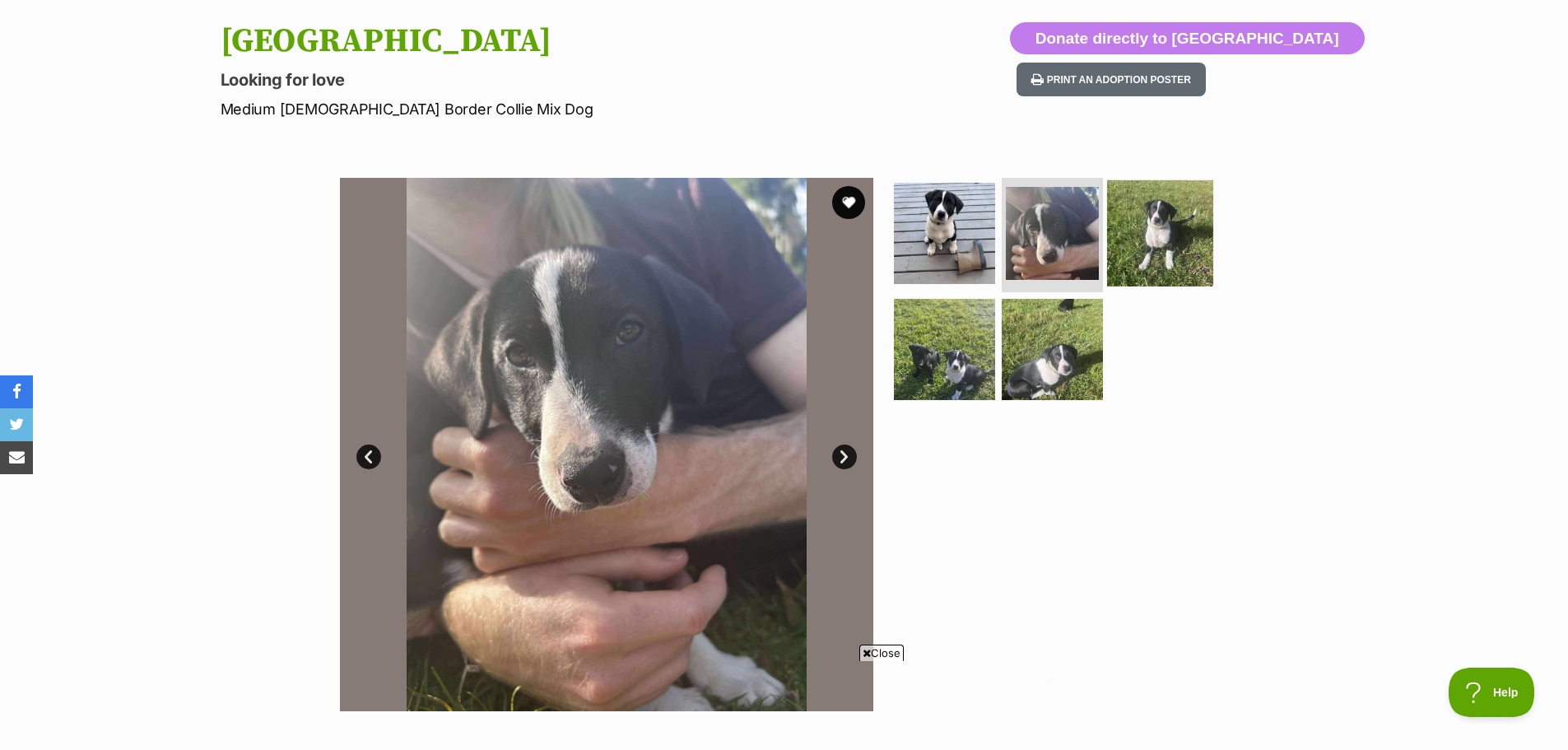
click at [1159, 243] on img at bounding box center [1160, 232] width 106 height 106
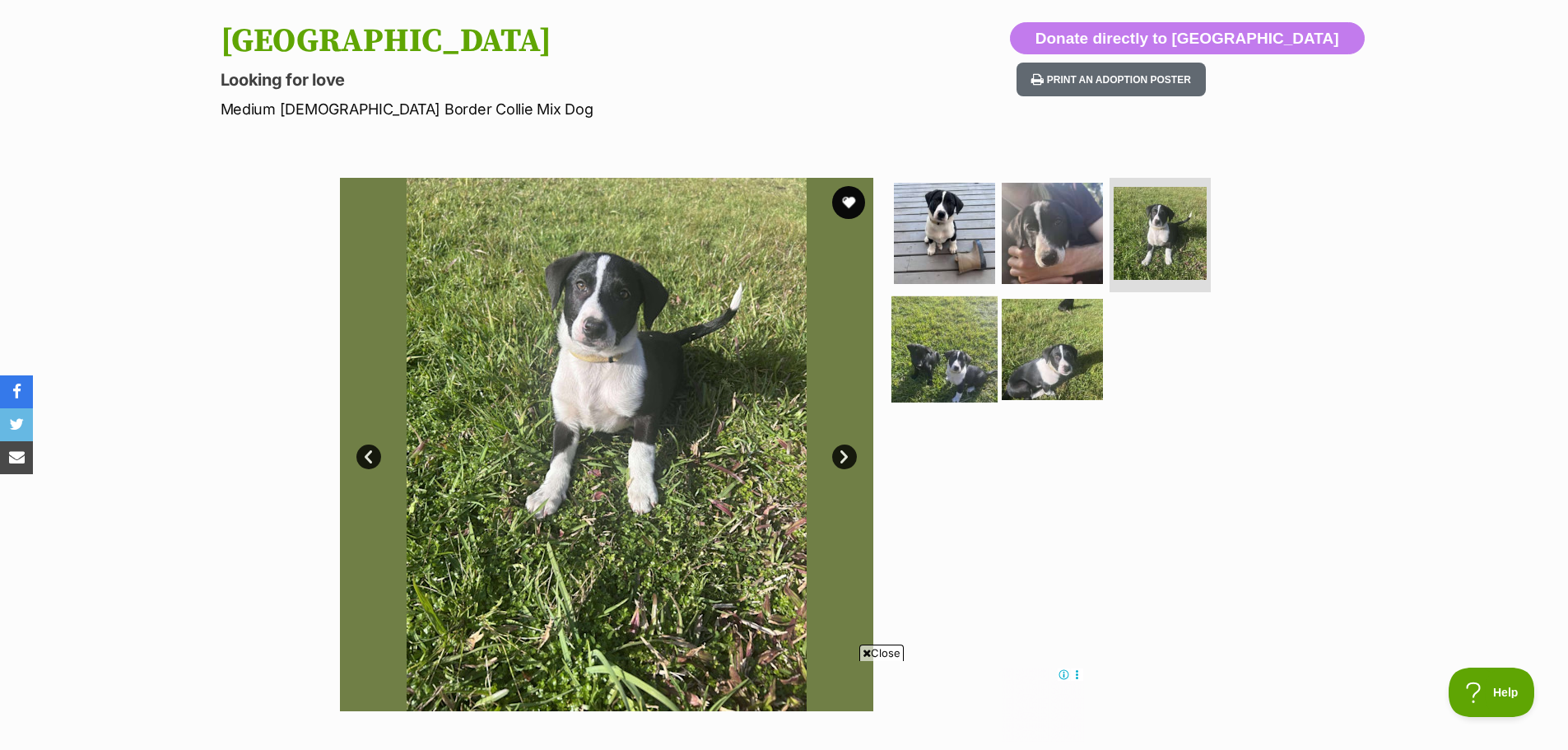
click at [948, 341] on img at bounding box center [945, 349] width 106 height 106
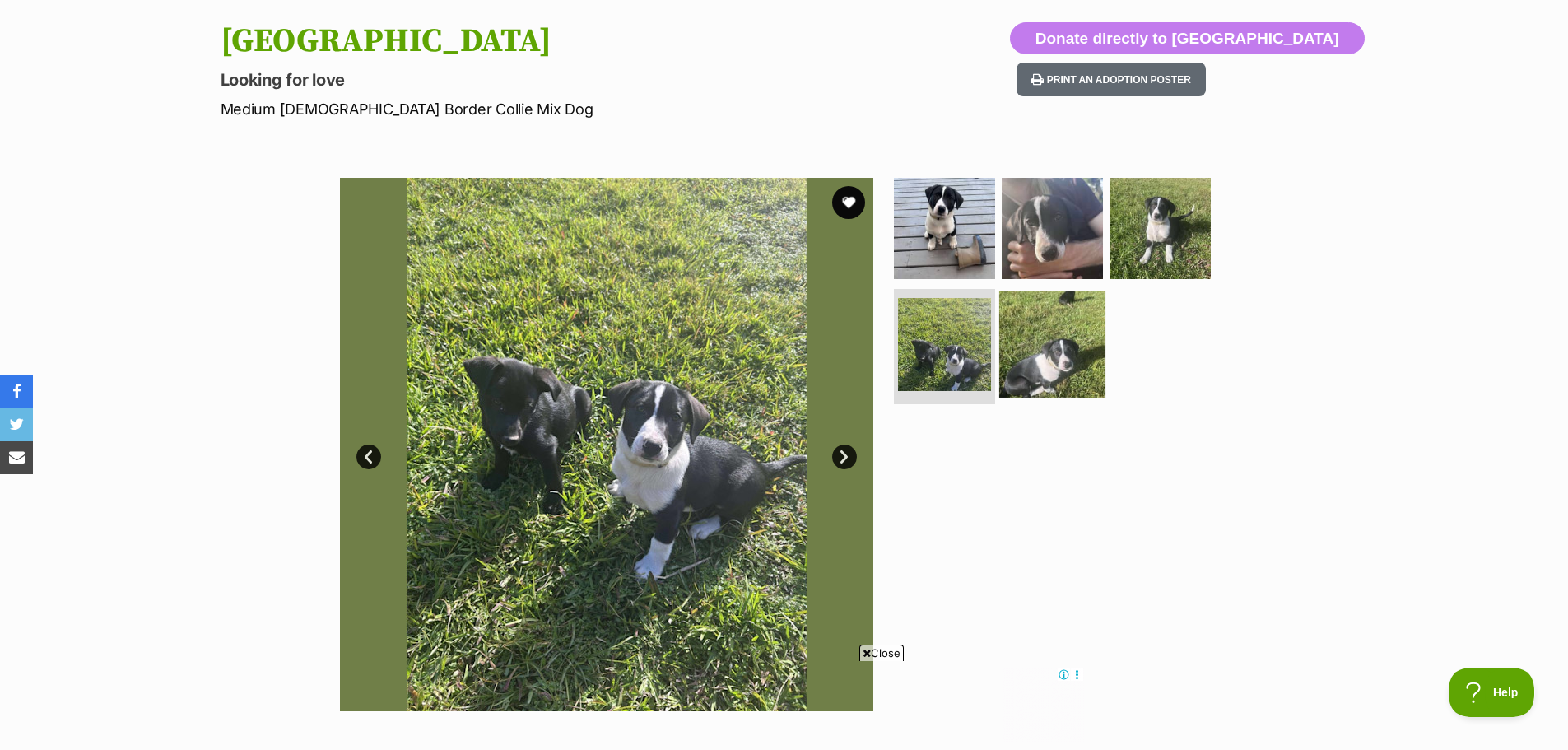
click at [1074, 358] on img at bounding box center [1052, 344] width 106 height 106
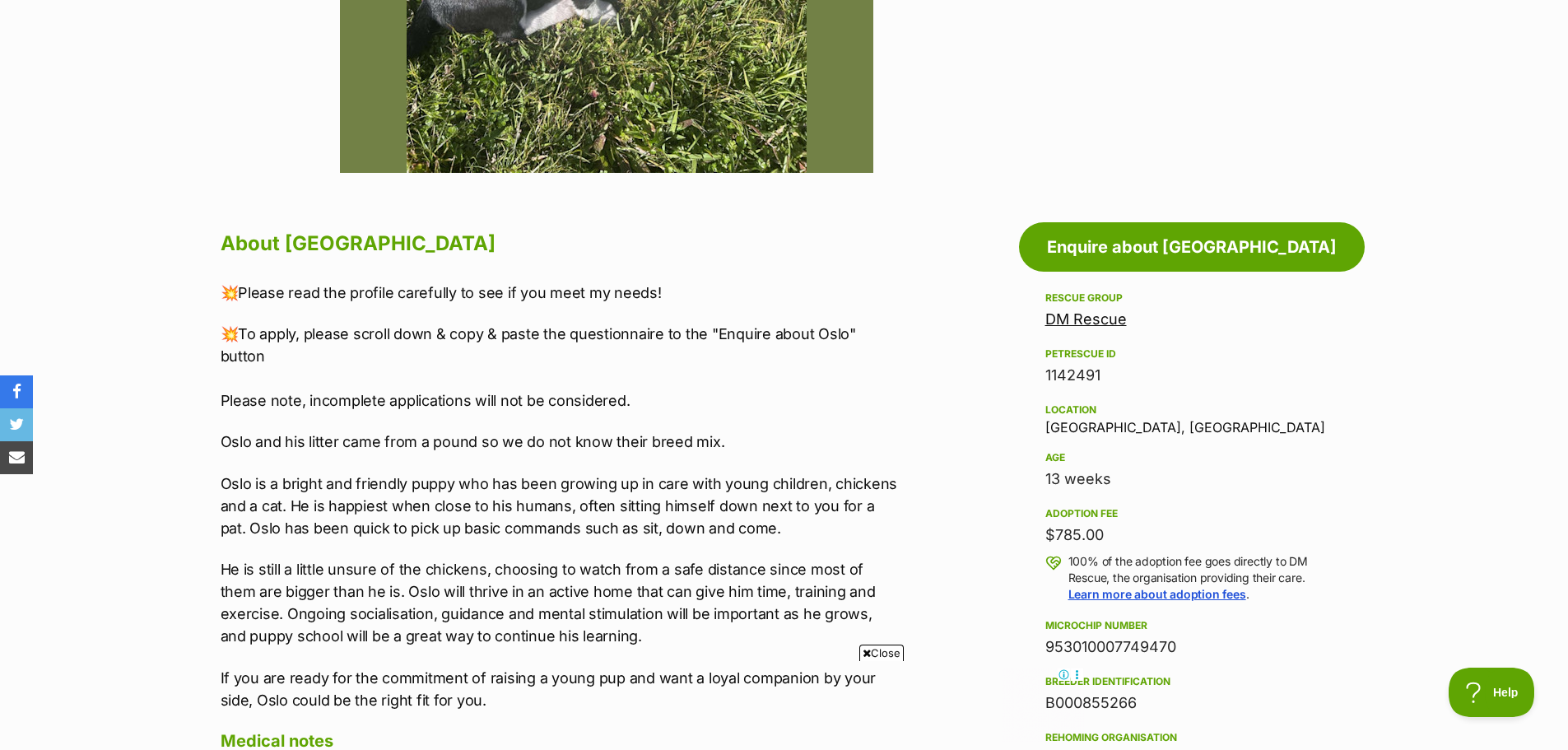
scroll to position [744, 0]
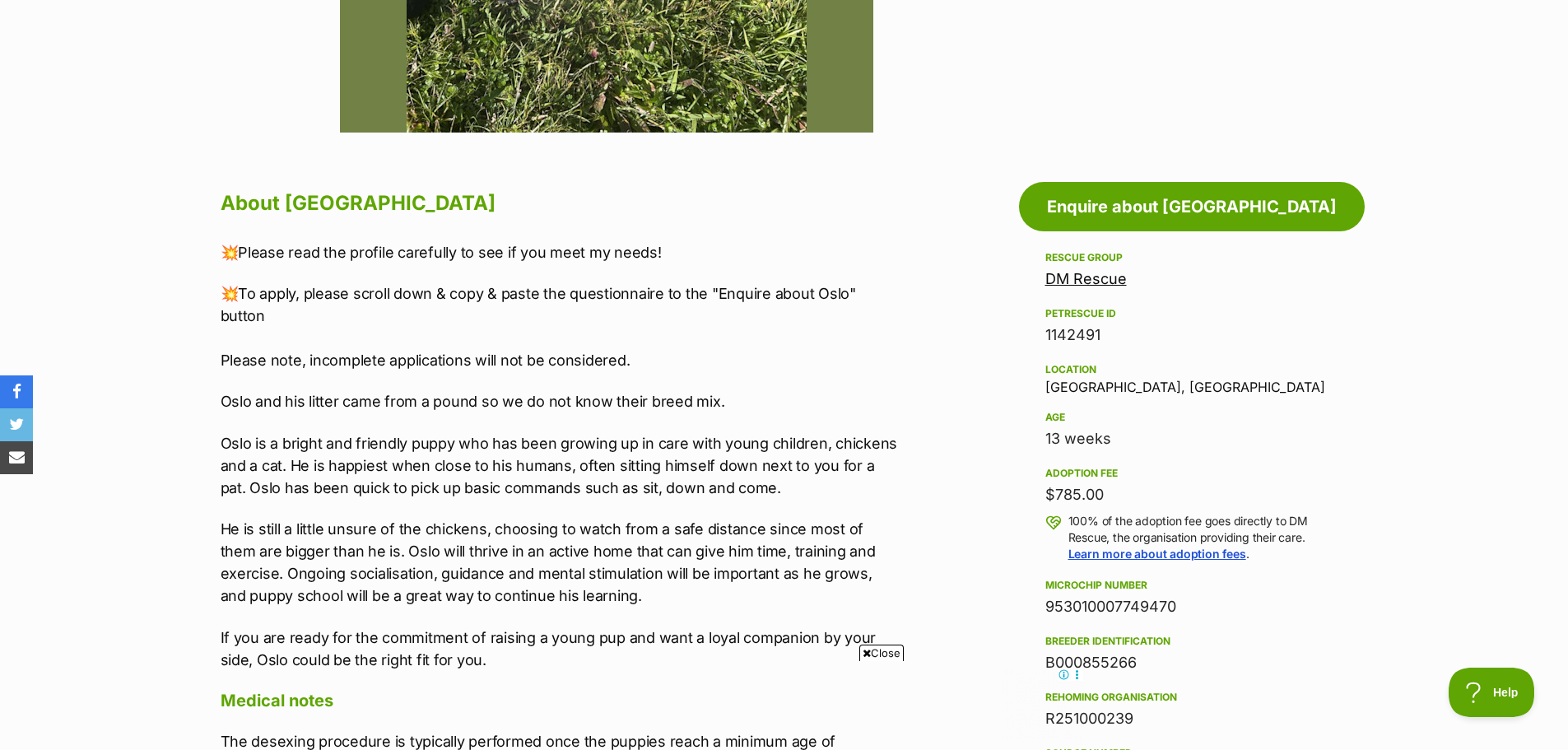
drag, startPoint x: 583, startPoint y: 8, endPoint x: 514, endPoint y: 225, distance: 227.7
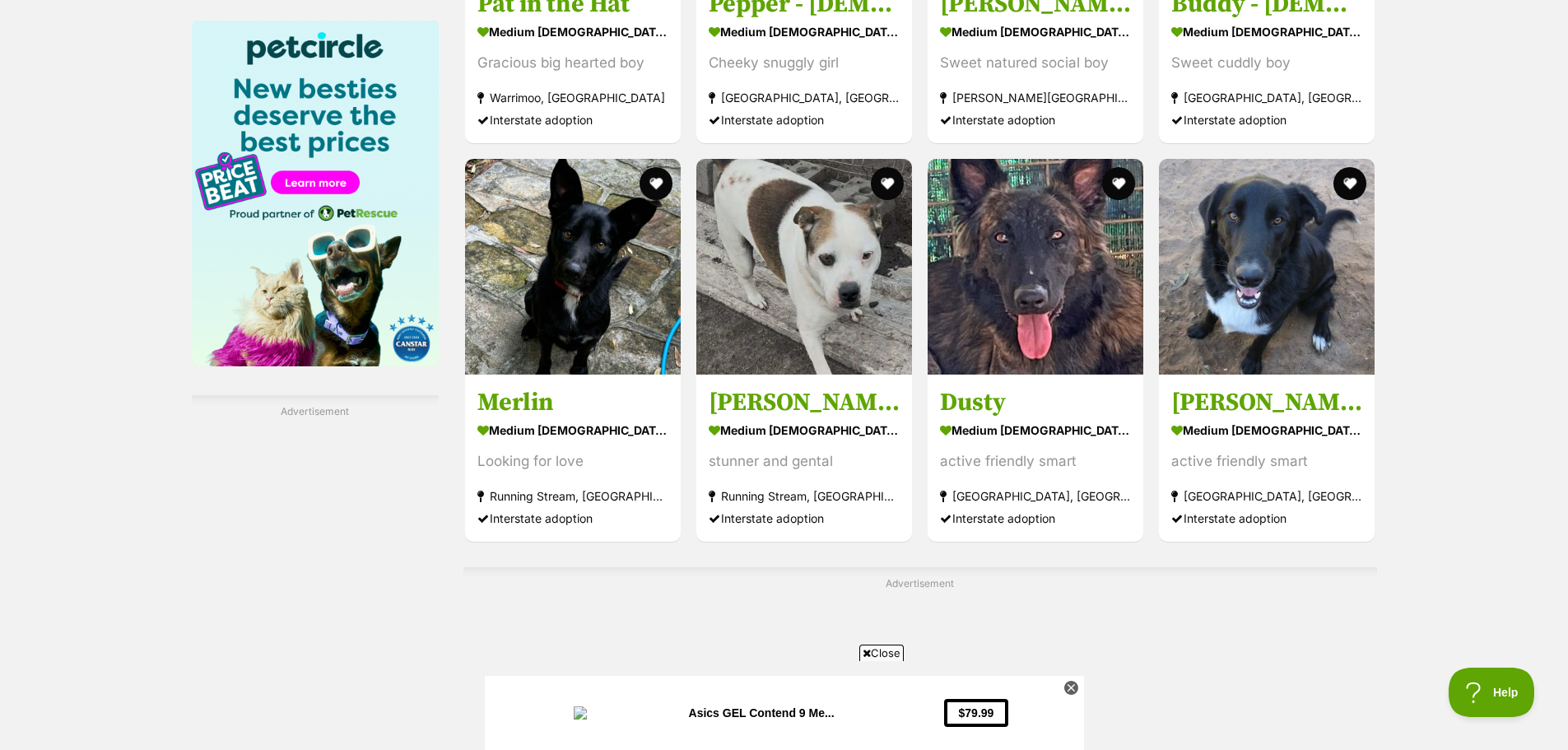
scroll to position [2506, 0]
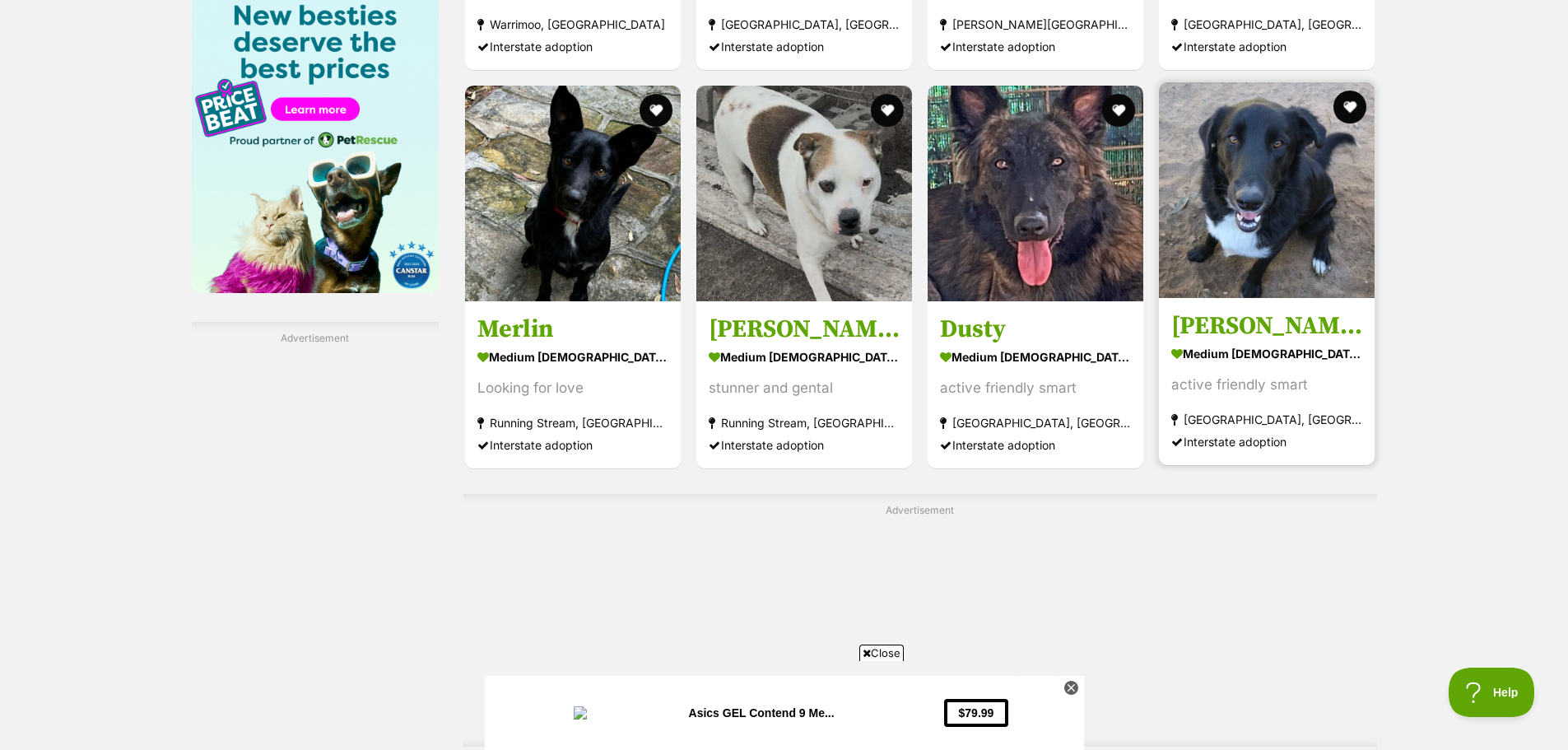
click at [1216, 350] on strong "medium male Dog" at bounding box center [1266, 352] width 191 height 24
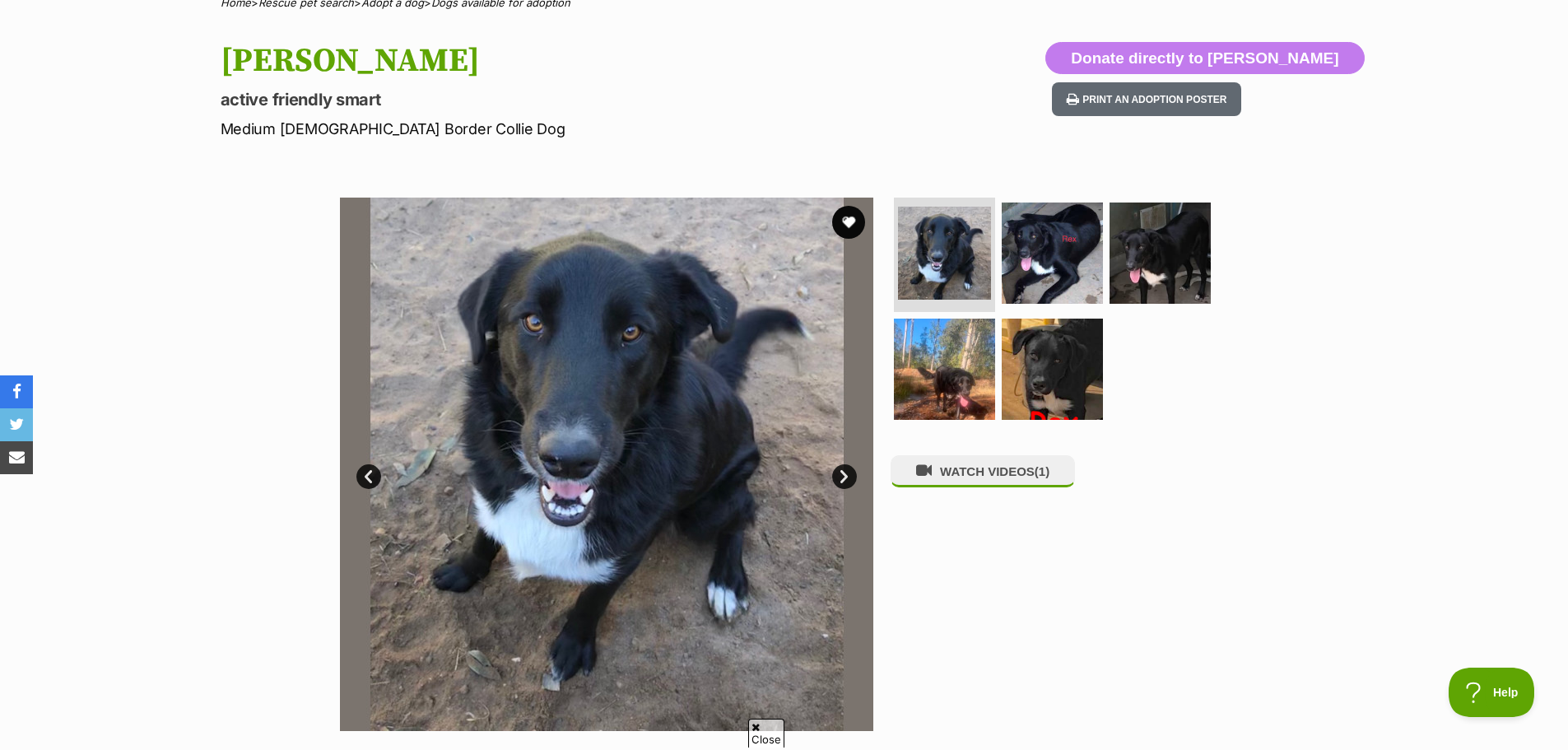
scroll to position [165, 0]
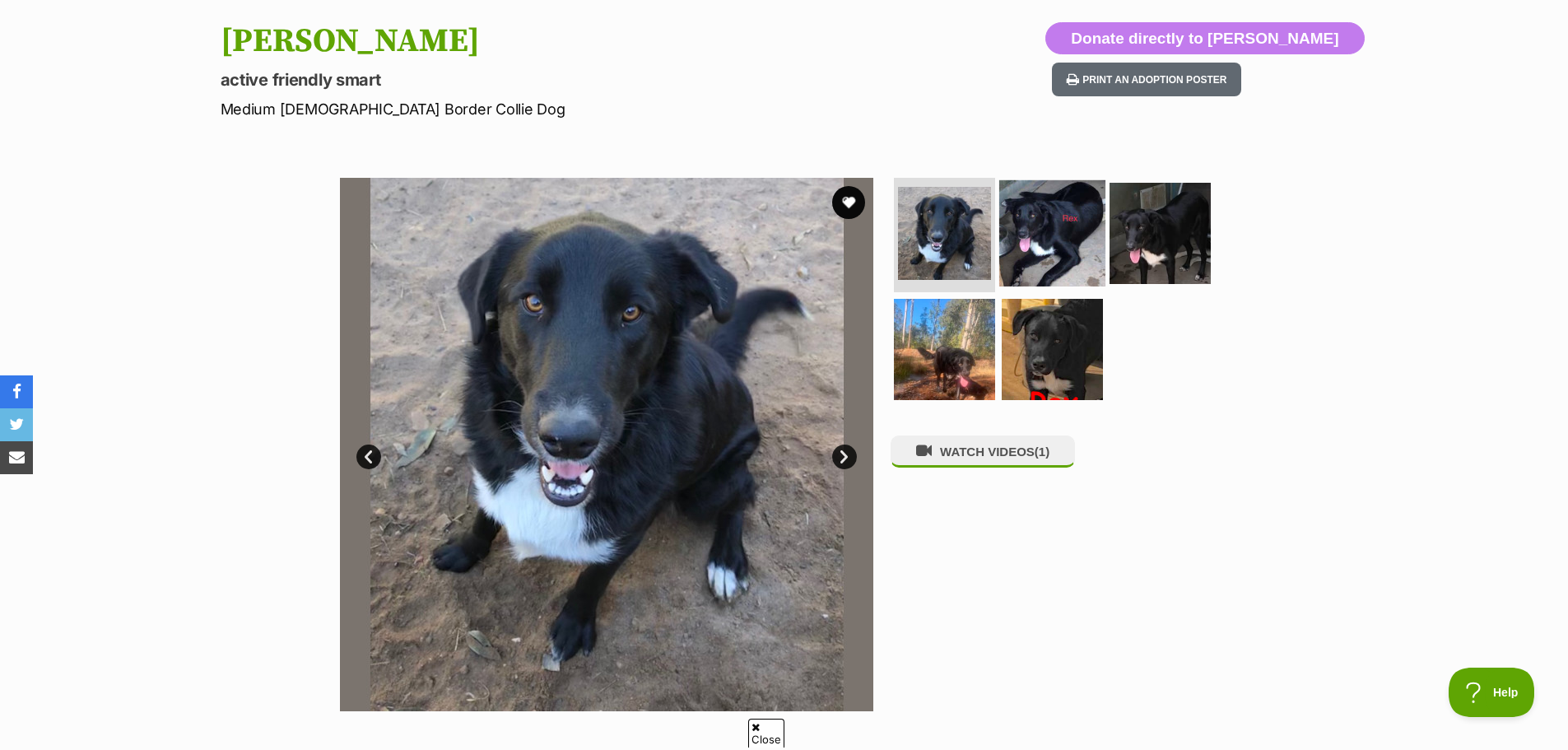
click at [1047, 257] on img at bounding box center [1052, 232] width 106 height 106
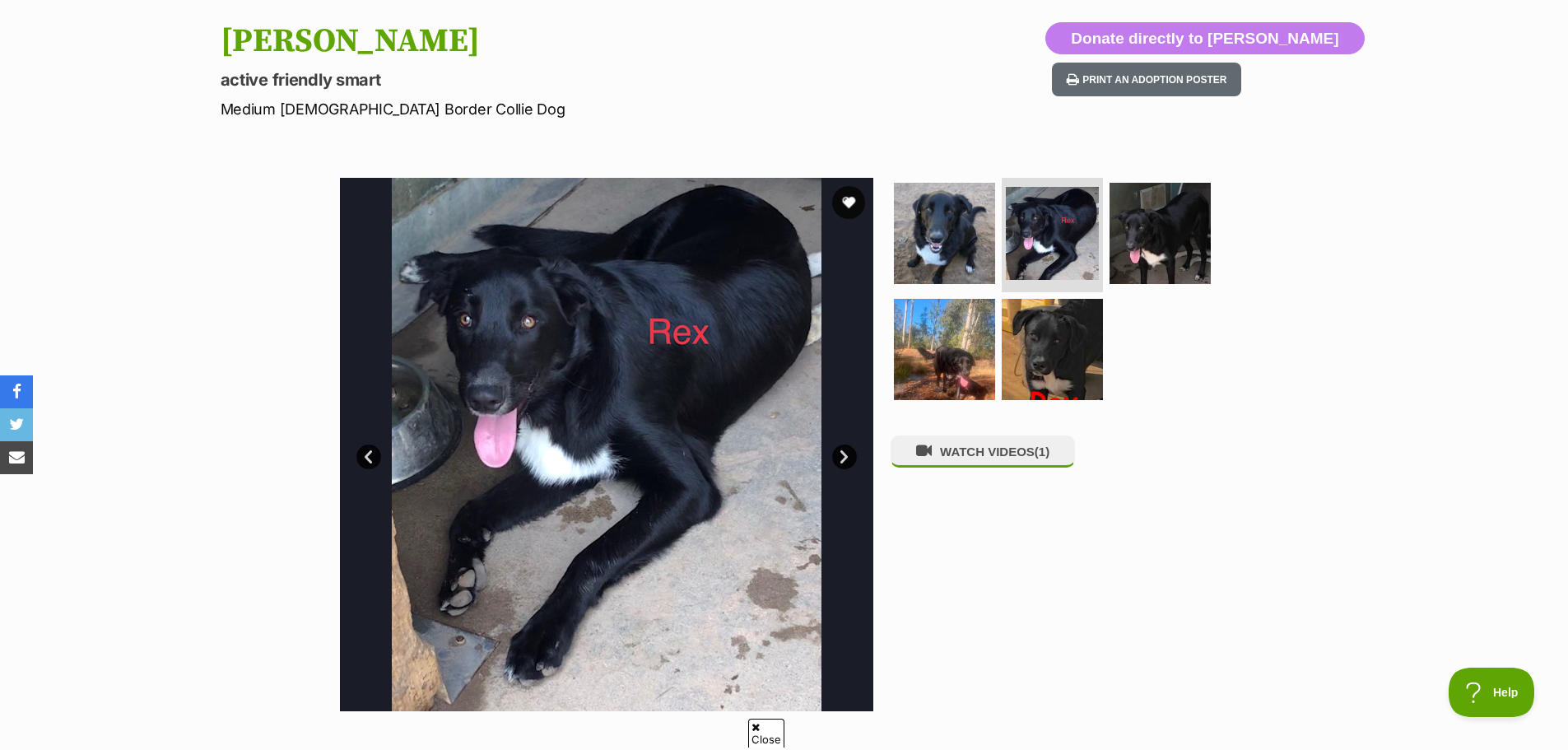
scroll to position [0, 0]
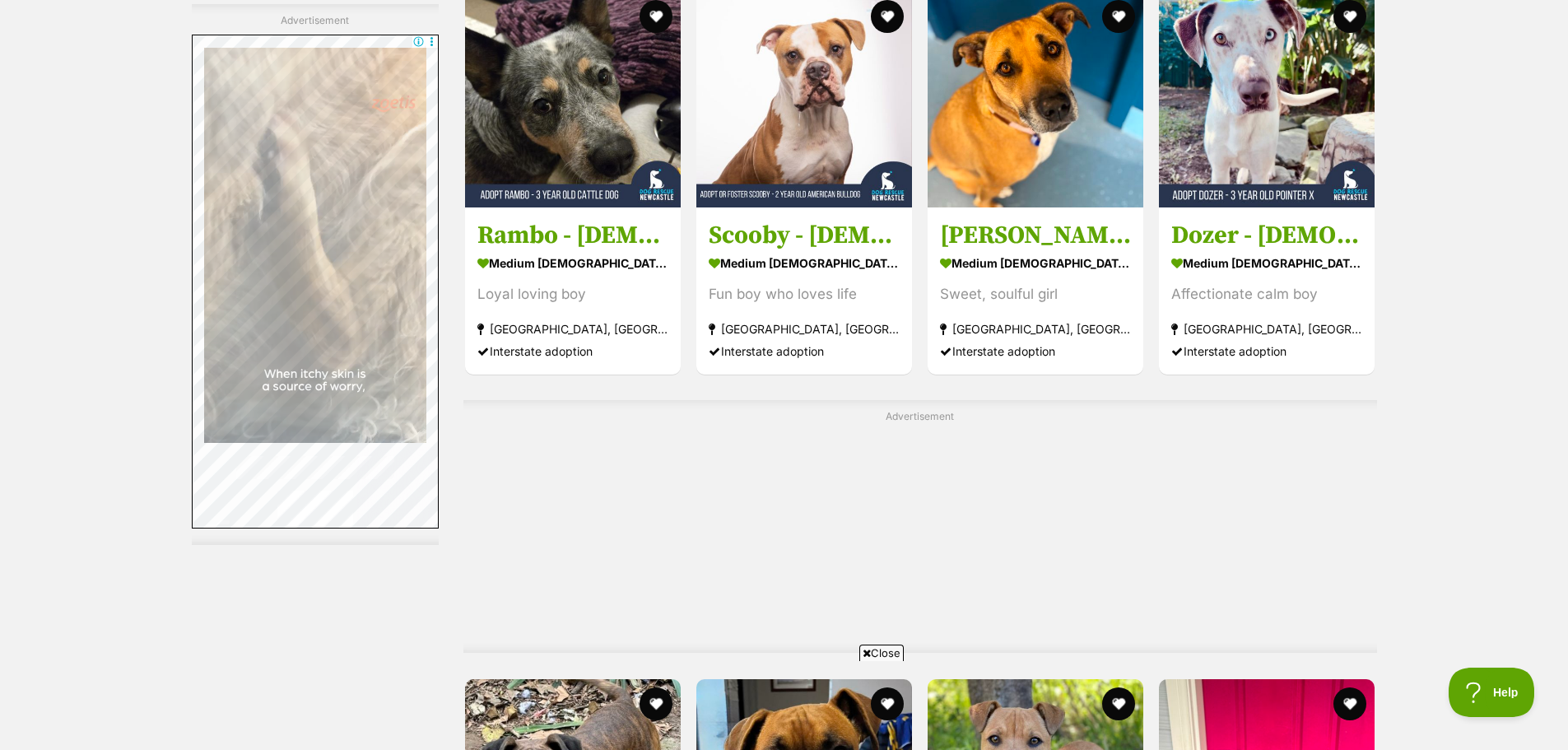
scroll to position [5955, 0]
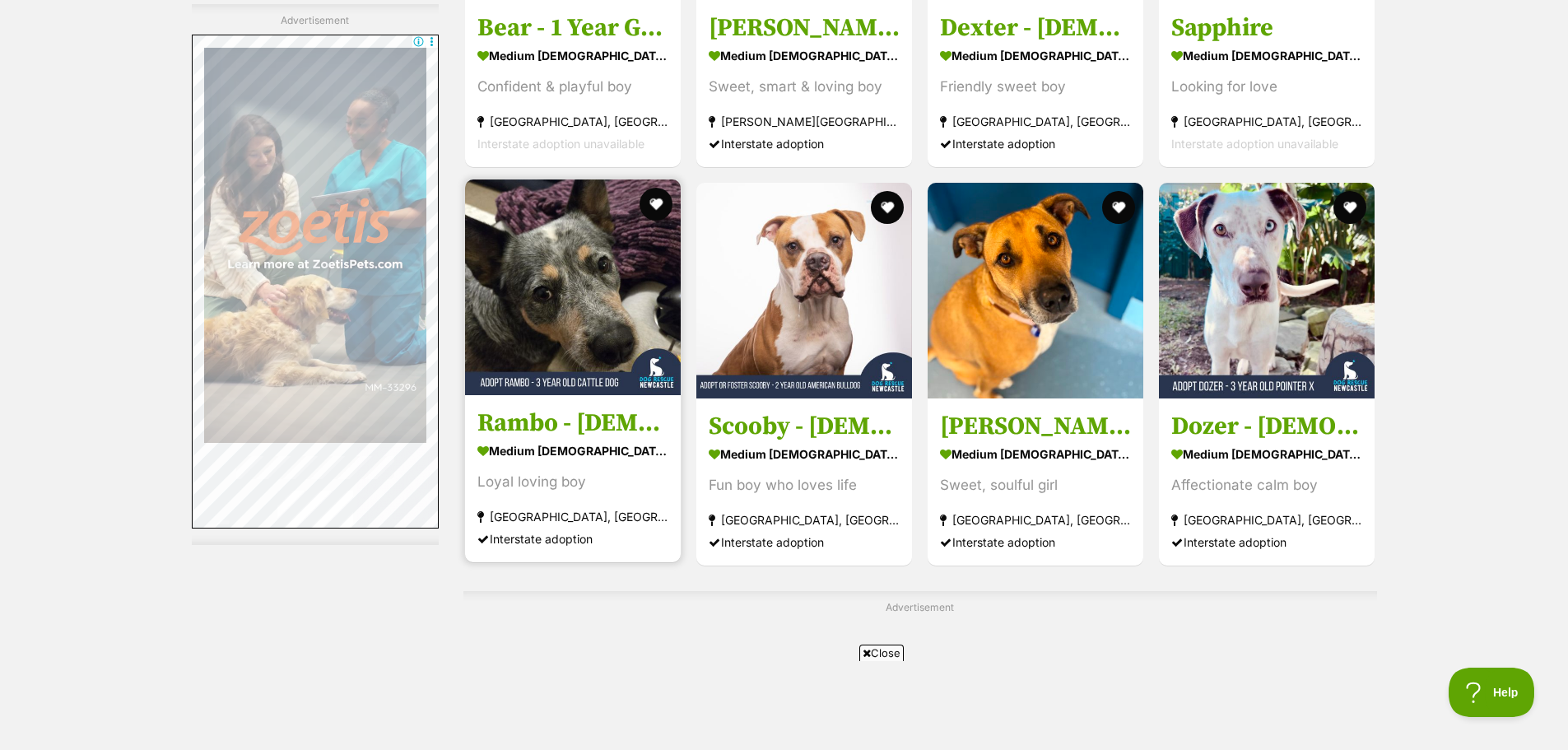
click at [616, 423] on h3 "Rambo - [DEMOGRAPHIC_DATA] Cattle Dog" at bounding box center [573, 423] width 191 height 31
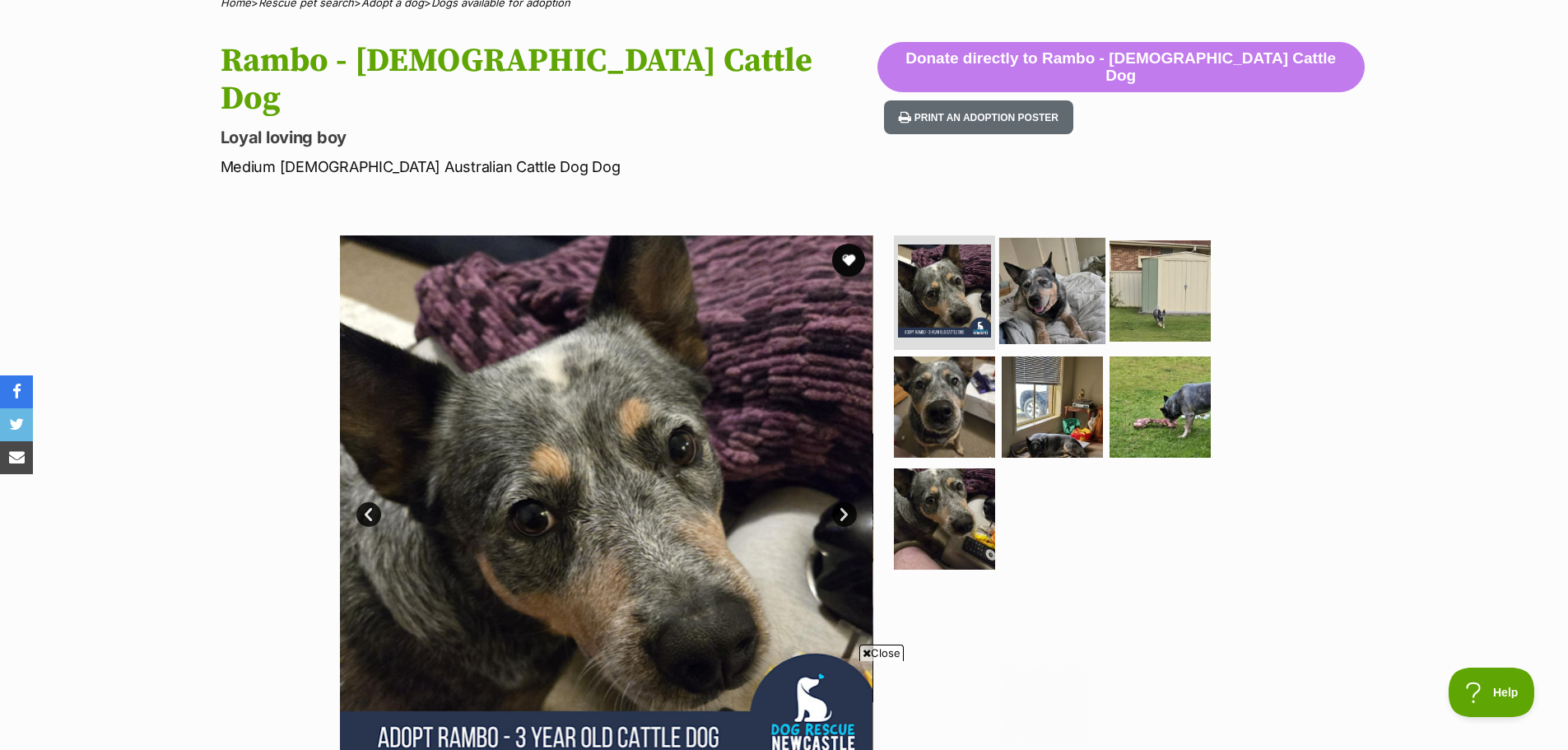
click at [1055, 266] on img at bounding box center [1052, 289] width 106 height 106
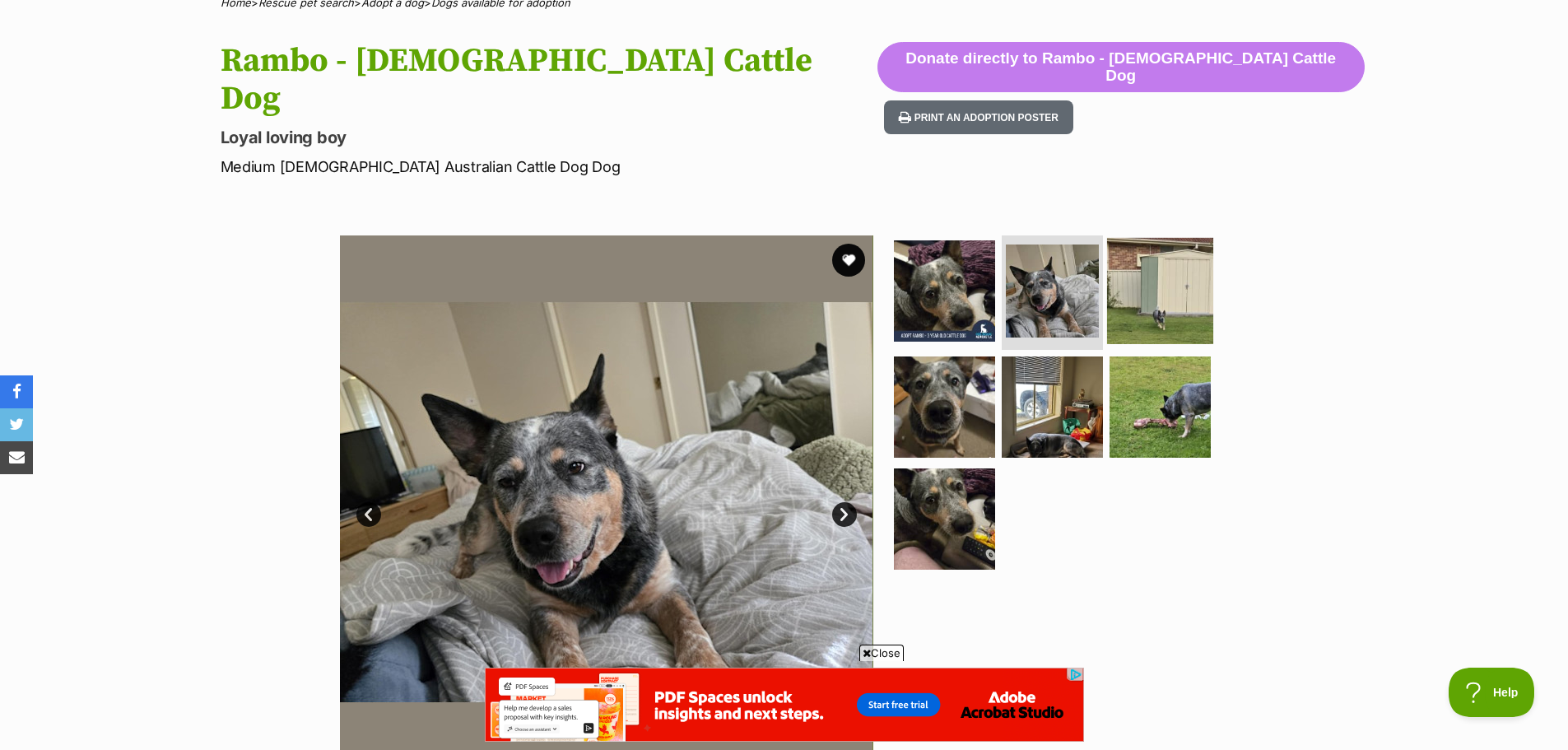
click at [1172, 267] on img at bounding box center [1160, 289] width 106 height 106
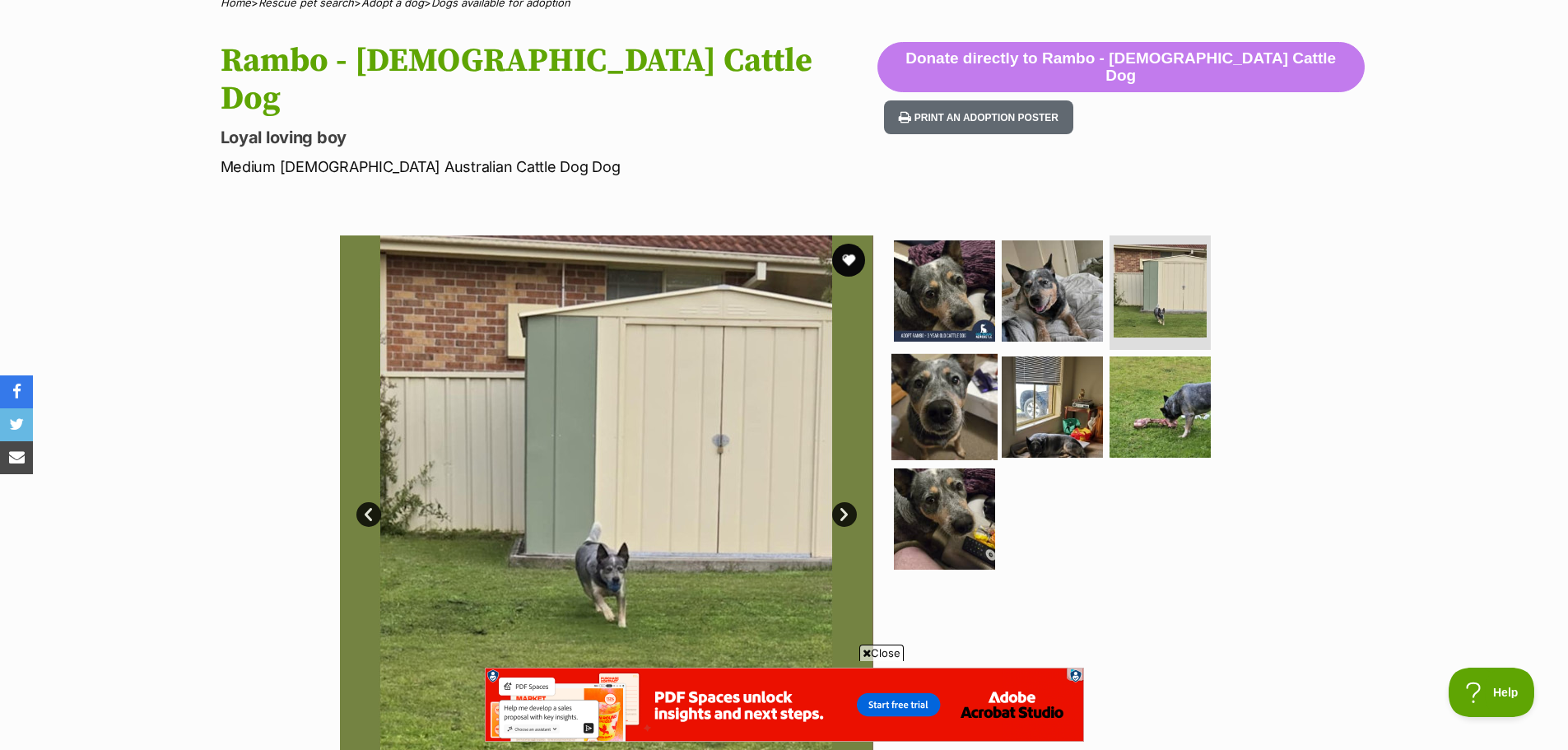
click at [950, 363] on img at bounding box center [945, 407] width 106 height 106
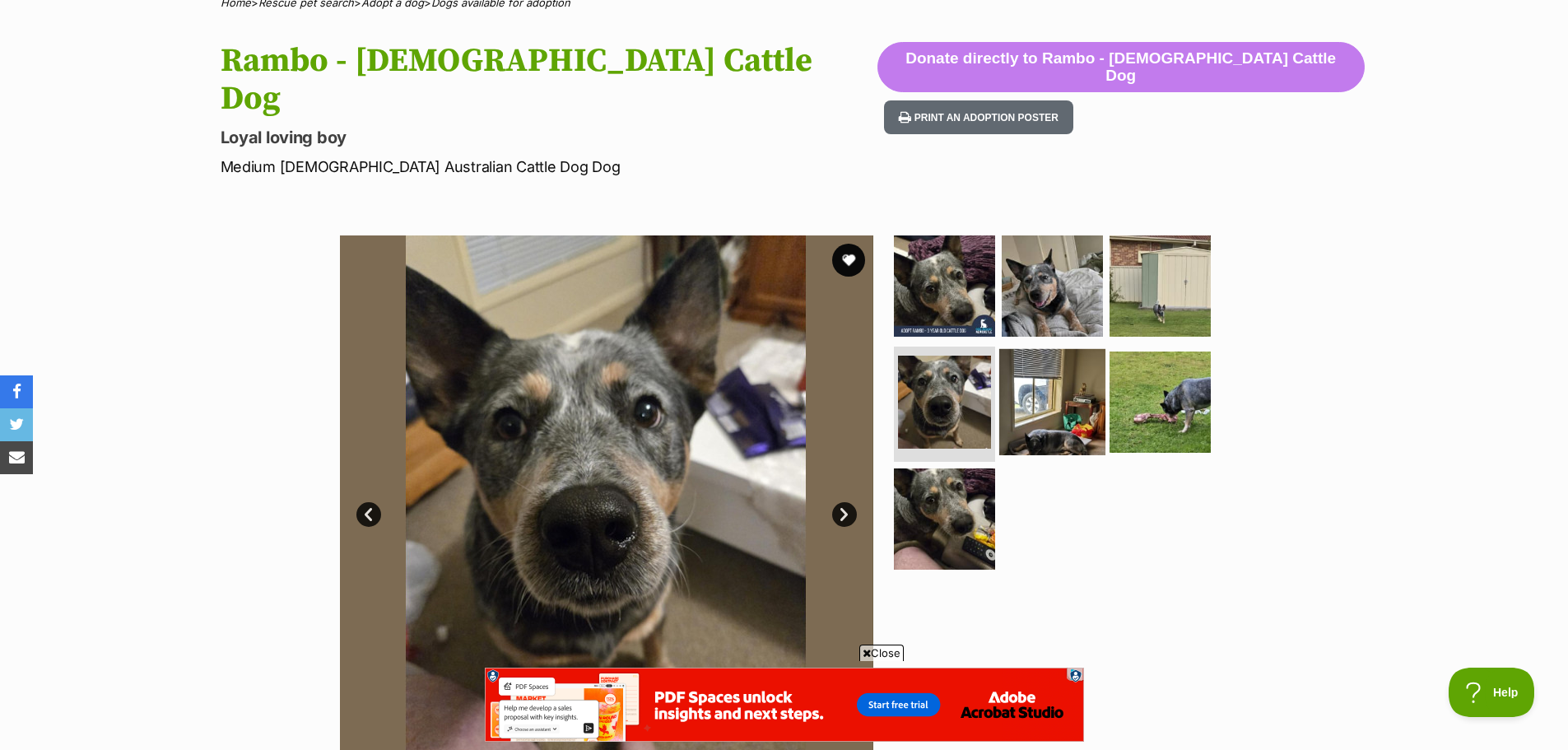
click at [1063, 380] on img at bounding box center [1052, 401] width 106 height 106
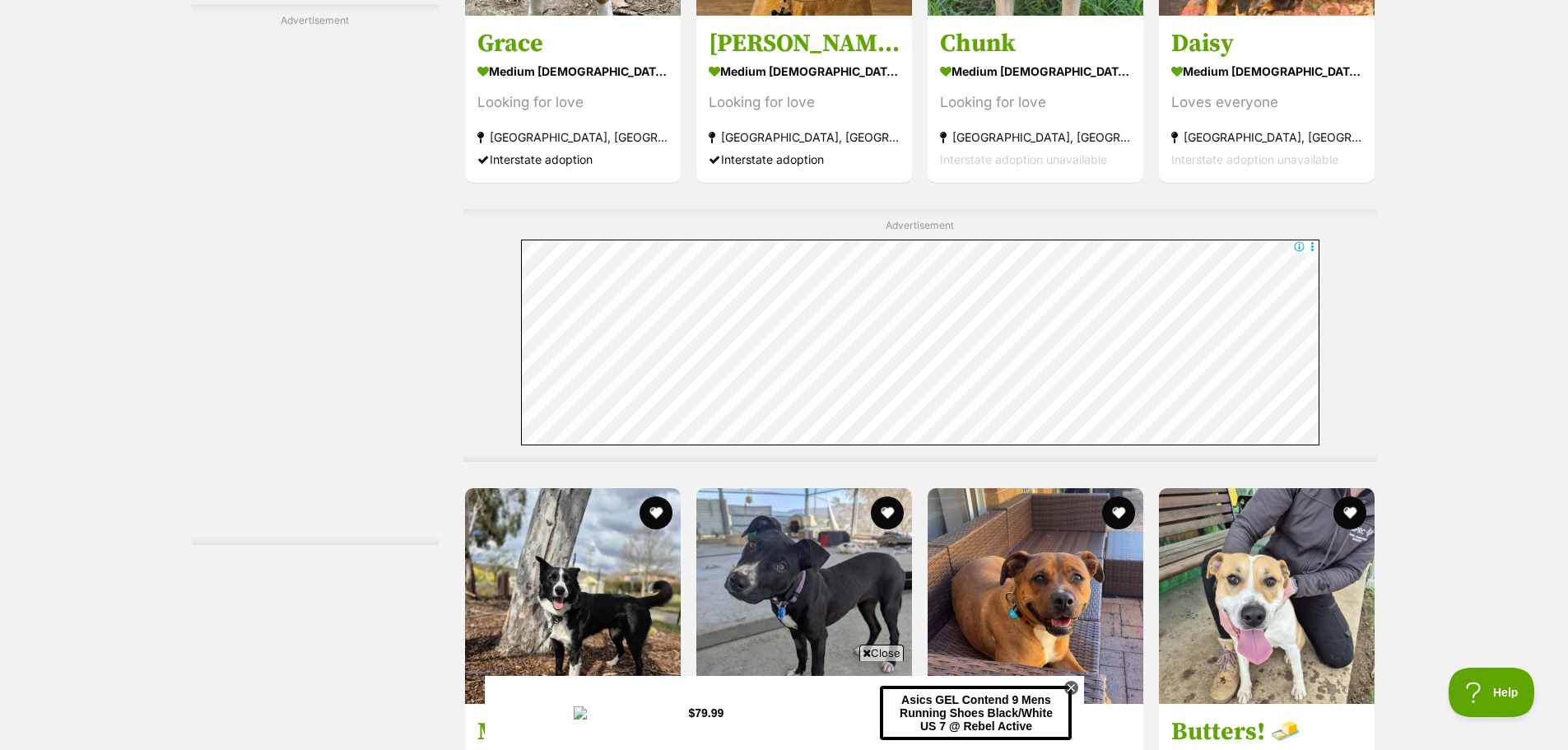
scroll to position [6778, 0]
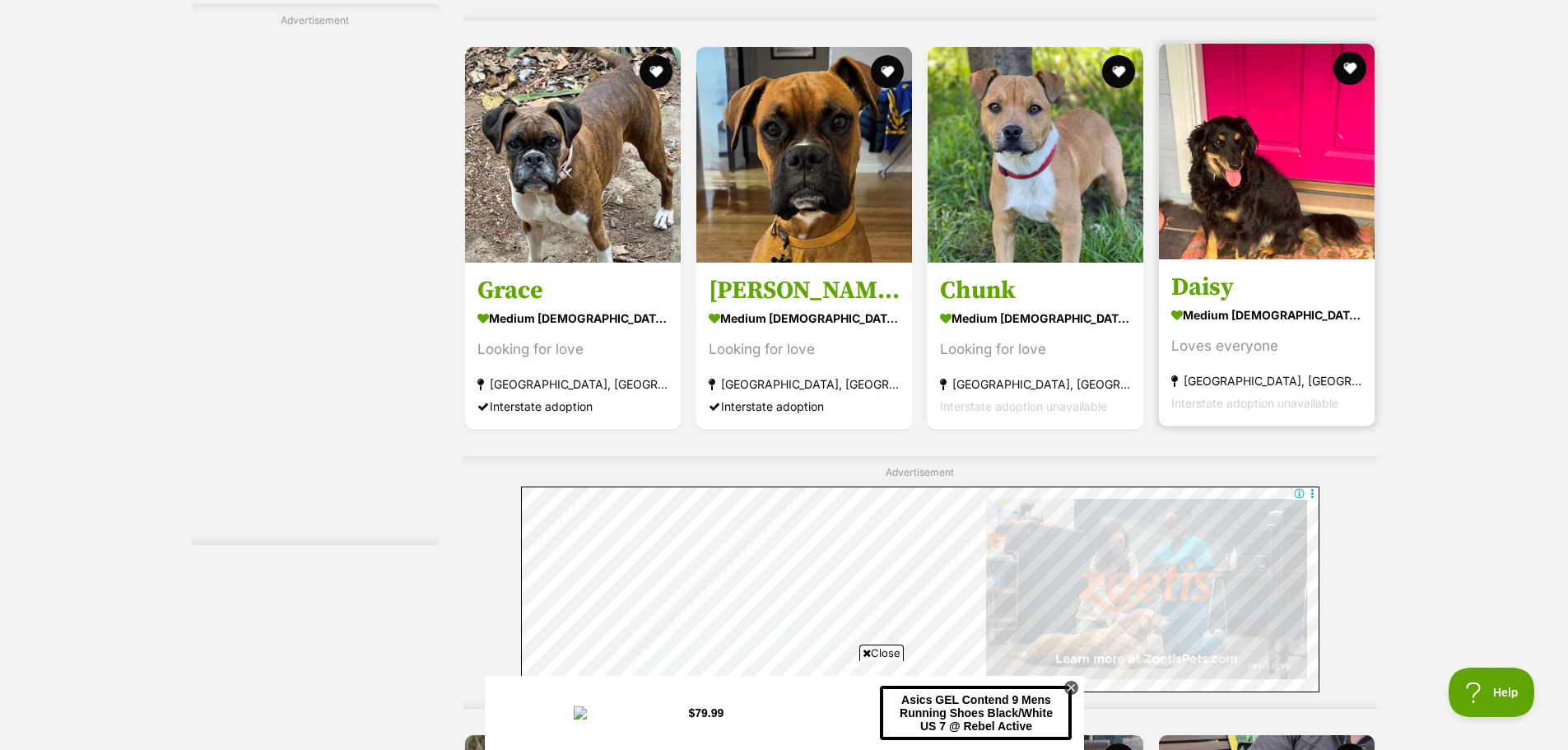
click at [1210, 283] on h3 "Daisy" at bounding box center [1266, 288] width 191 height 31
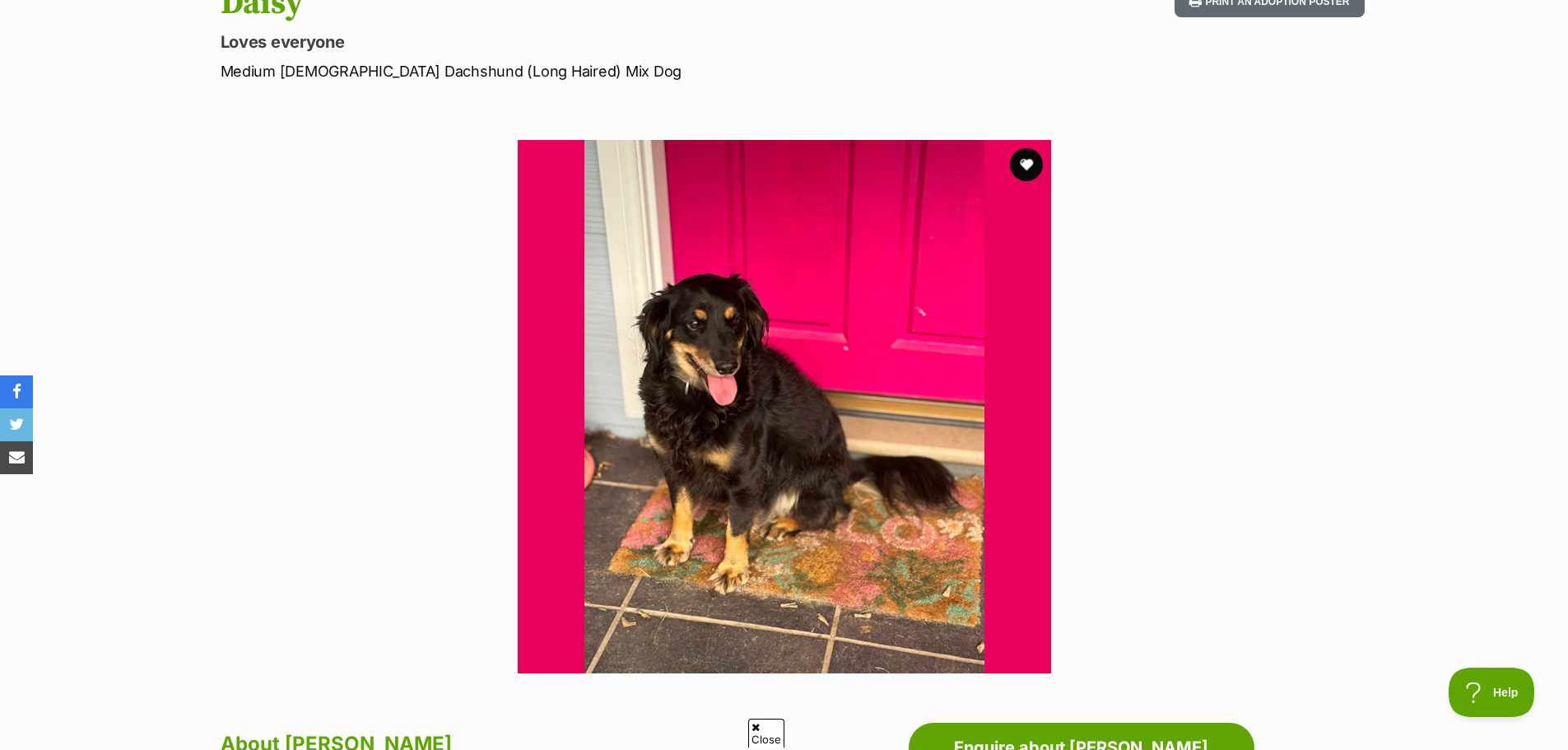
scroll to position [329, 0]
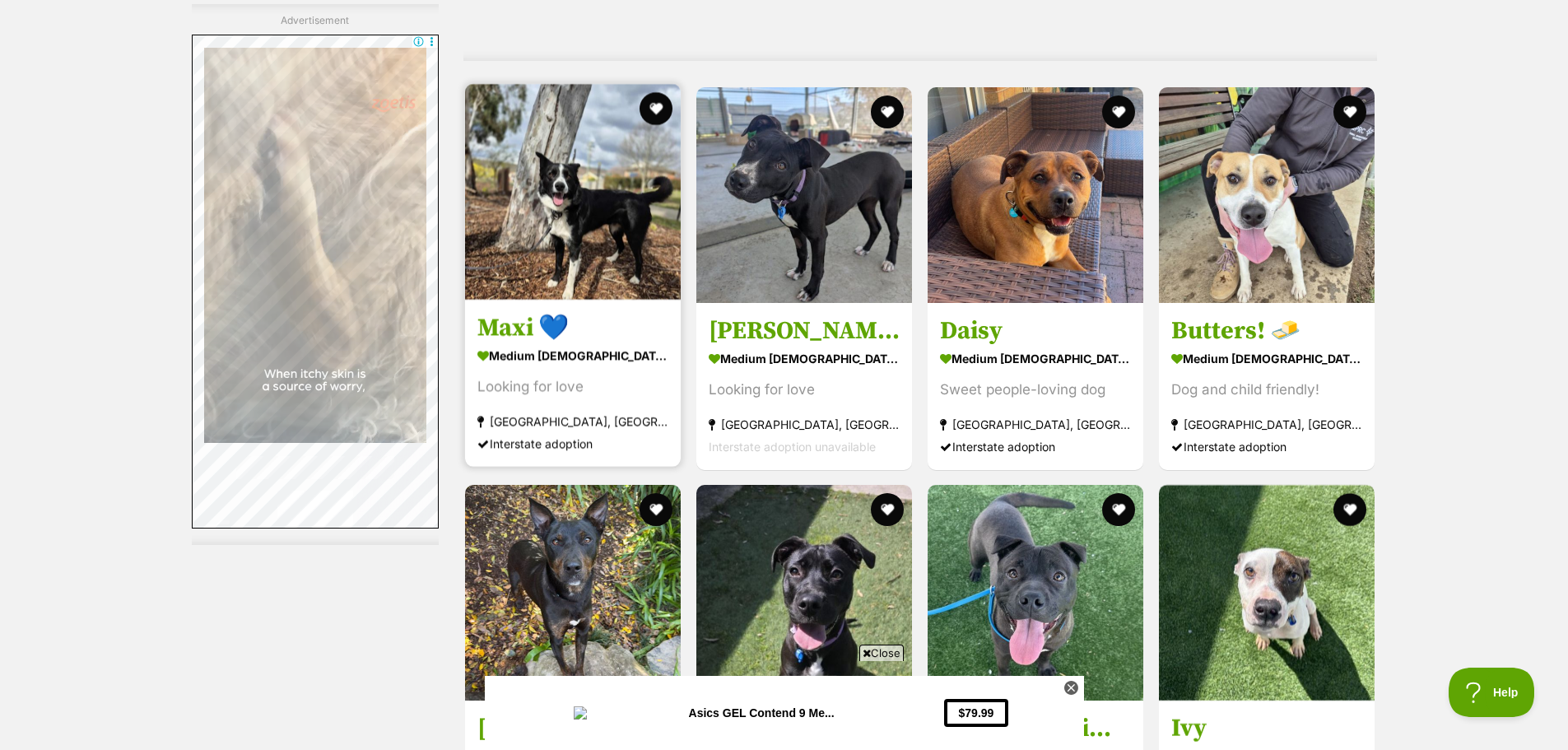
scroll to position [7436, 0]
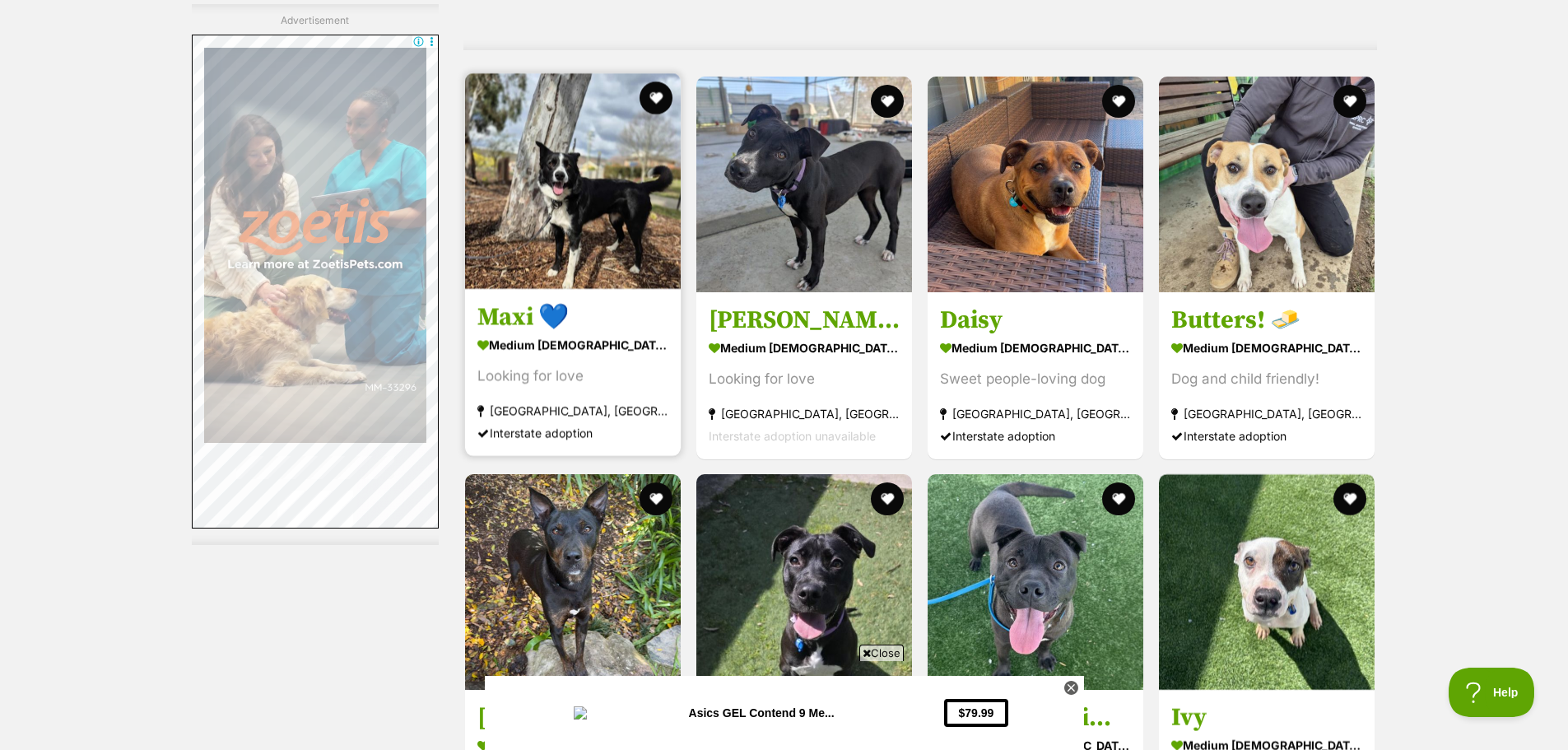
click at [508, 301] on h3 "Maxi 💙" at bounding box center [573, 316] width 191 height 31
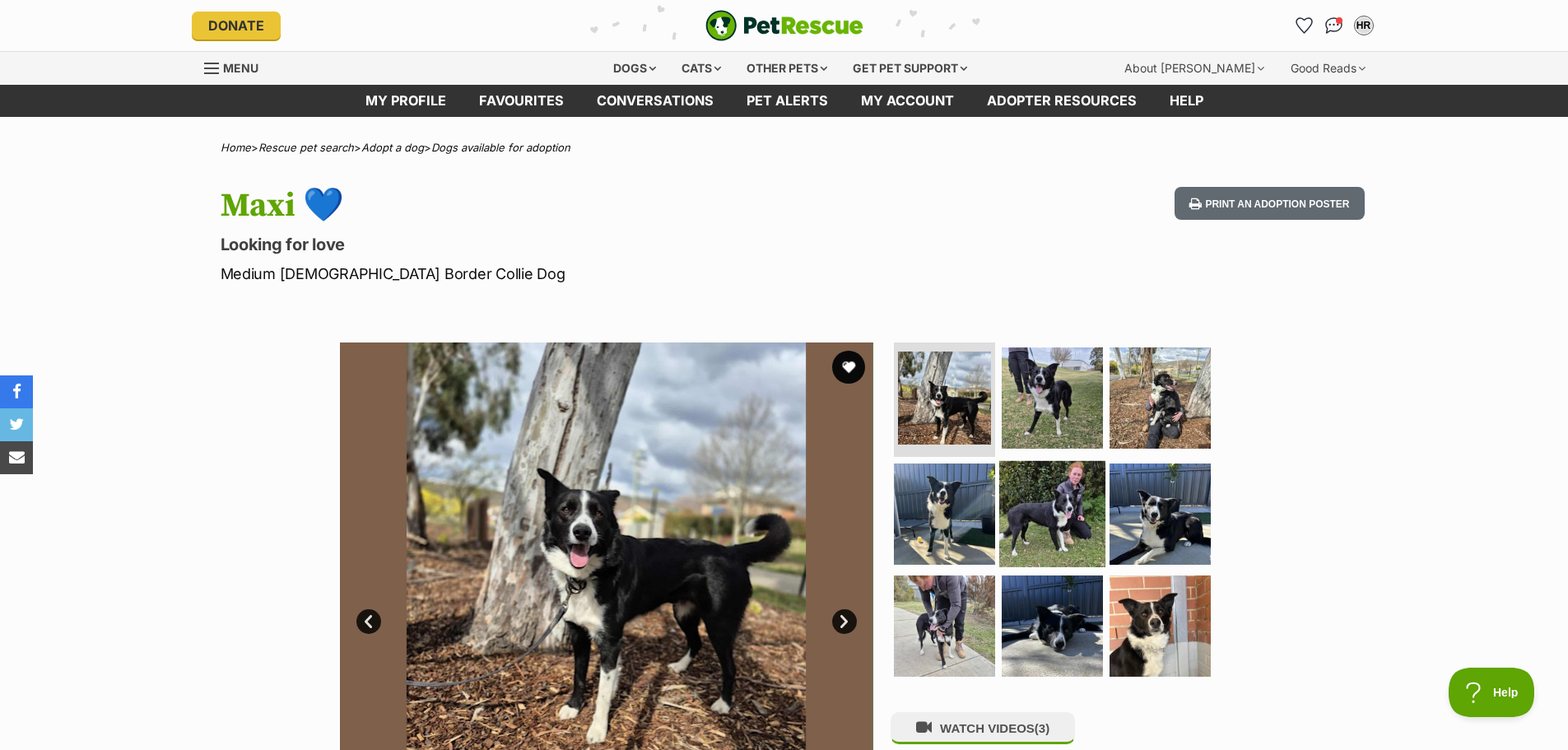
click at [1041, 497] on img at bounding box center [1052, 513] width 106 height 106
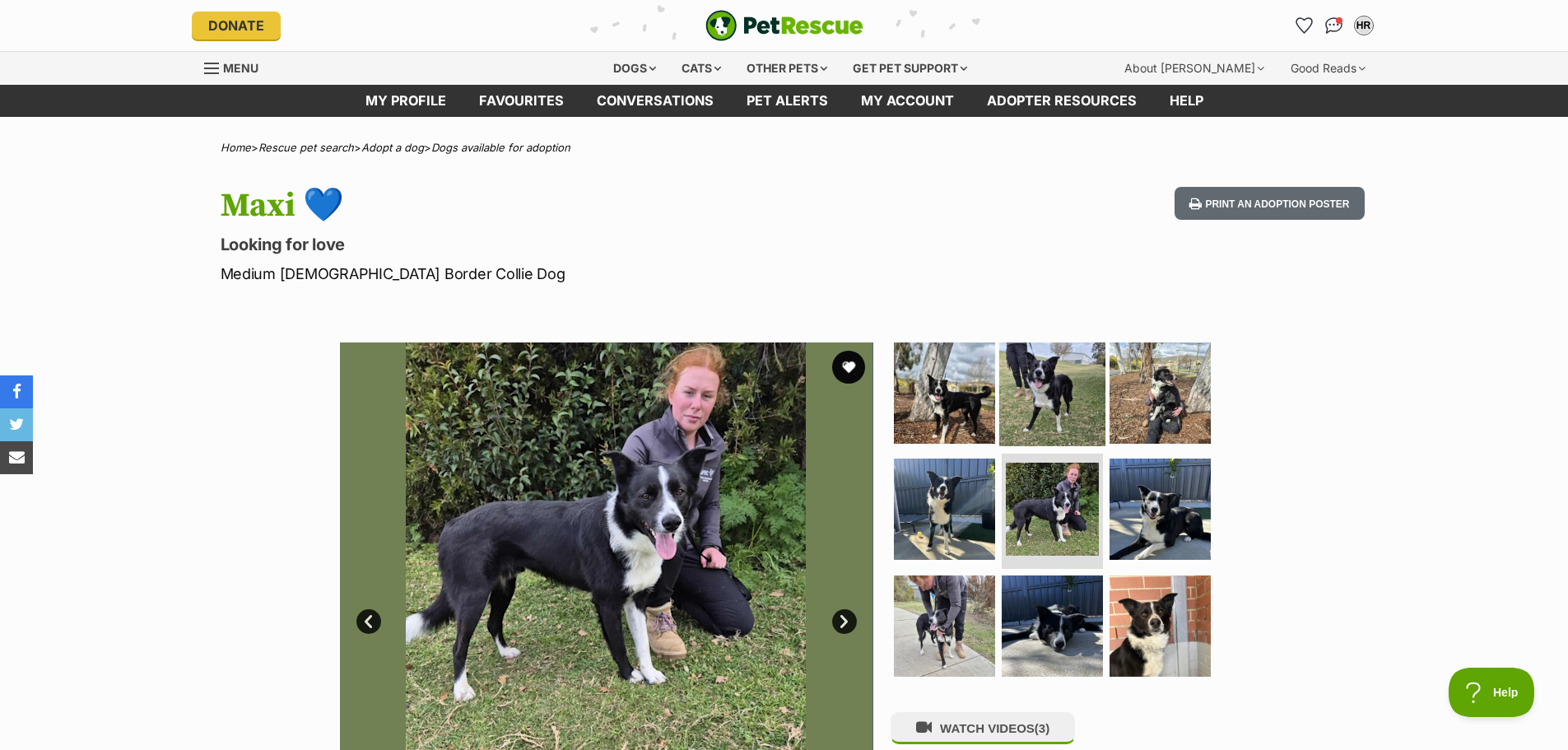
click at [1047, 413] on img at bounding box center [1052, 392] width 106 height 106
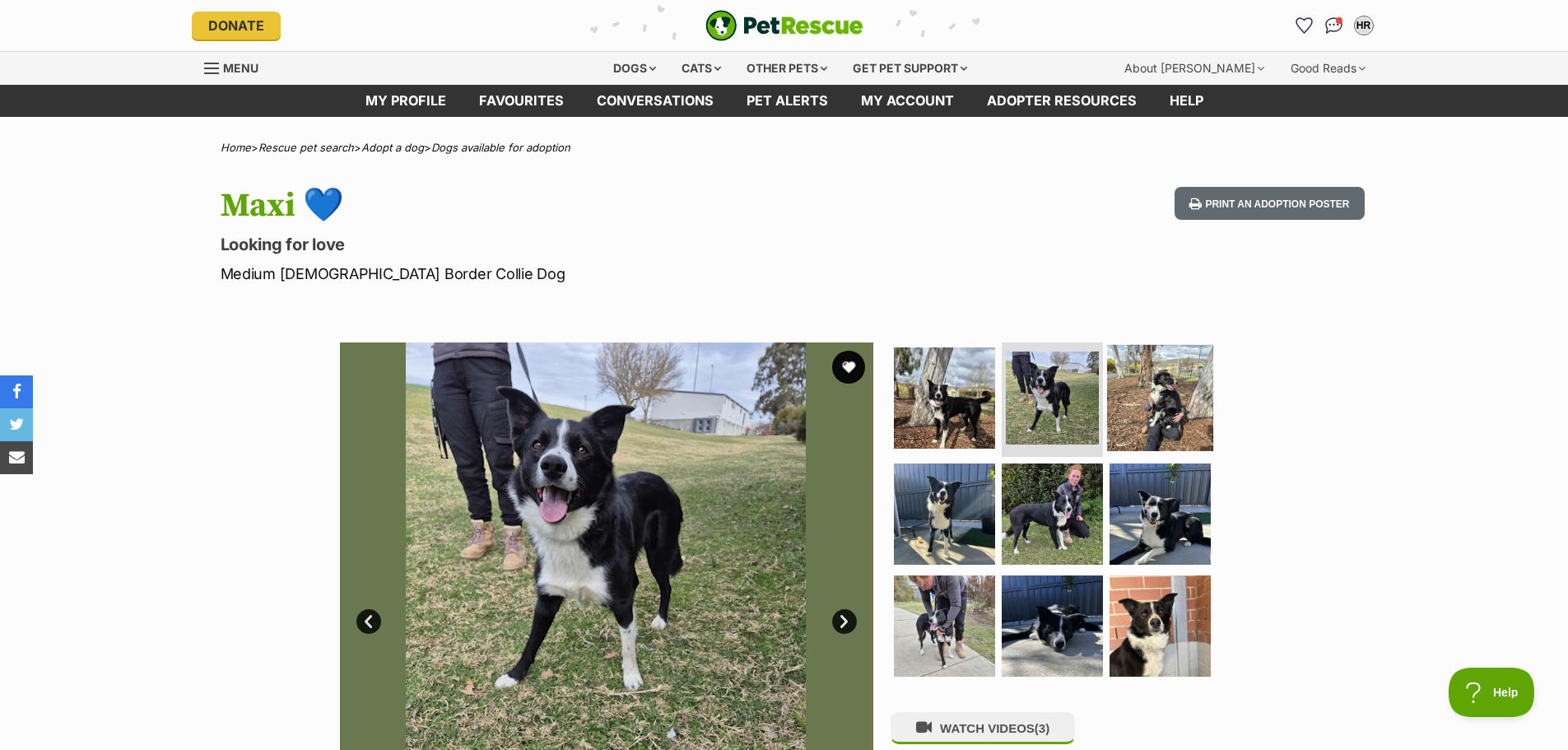
click at [1174, 411] on img at bounding box center [1160, 397] width 106 height 106
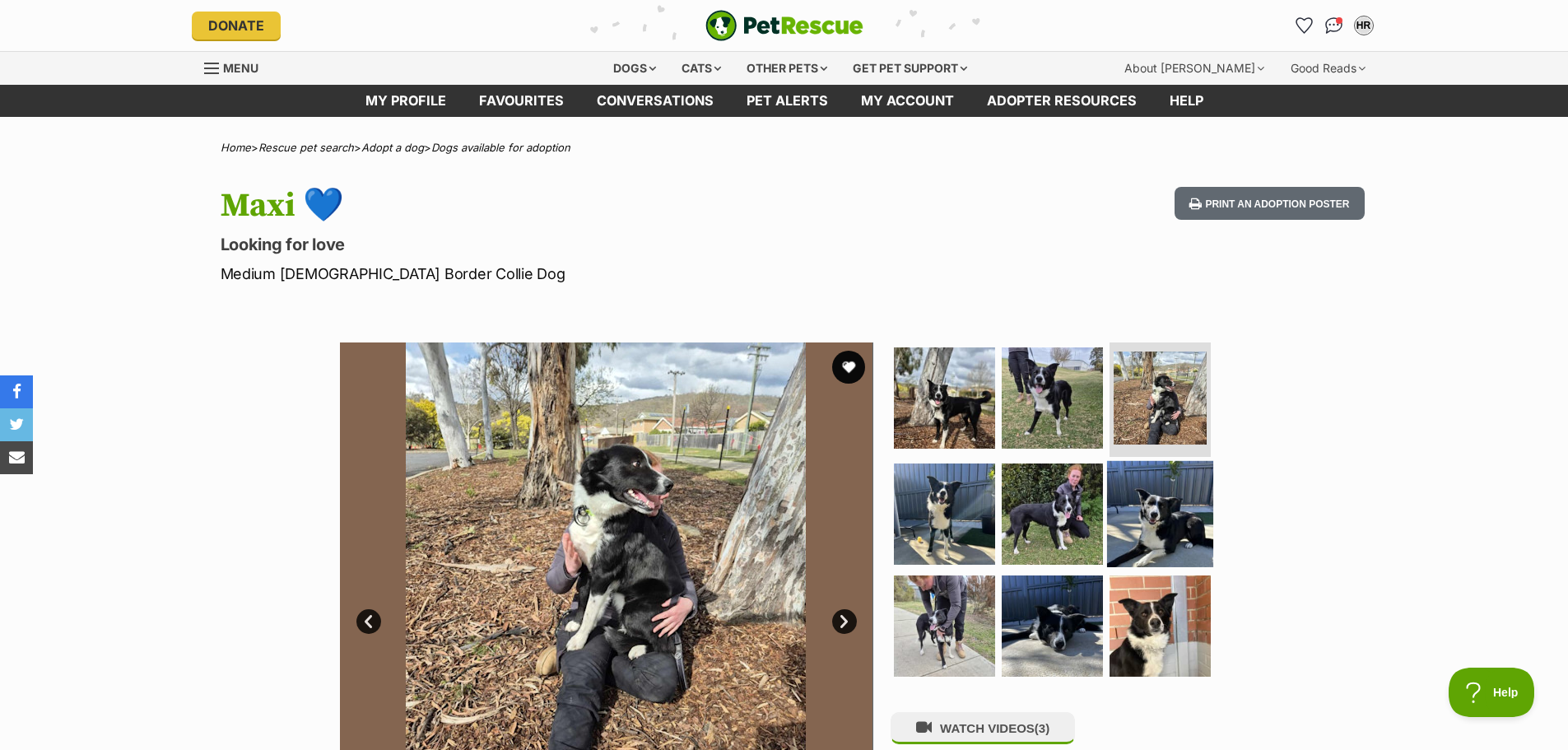
click at [1167, 504] on img at bounding box center [1160, 513] width 106 height 106
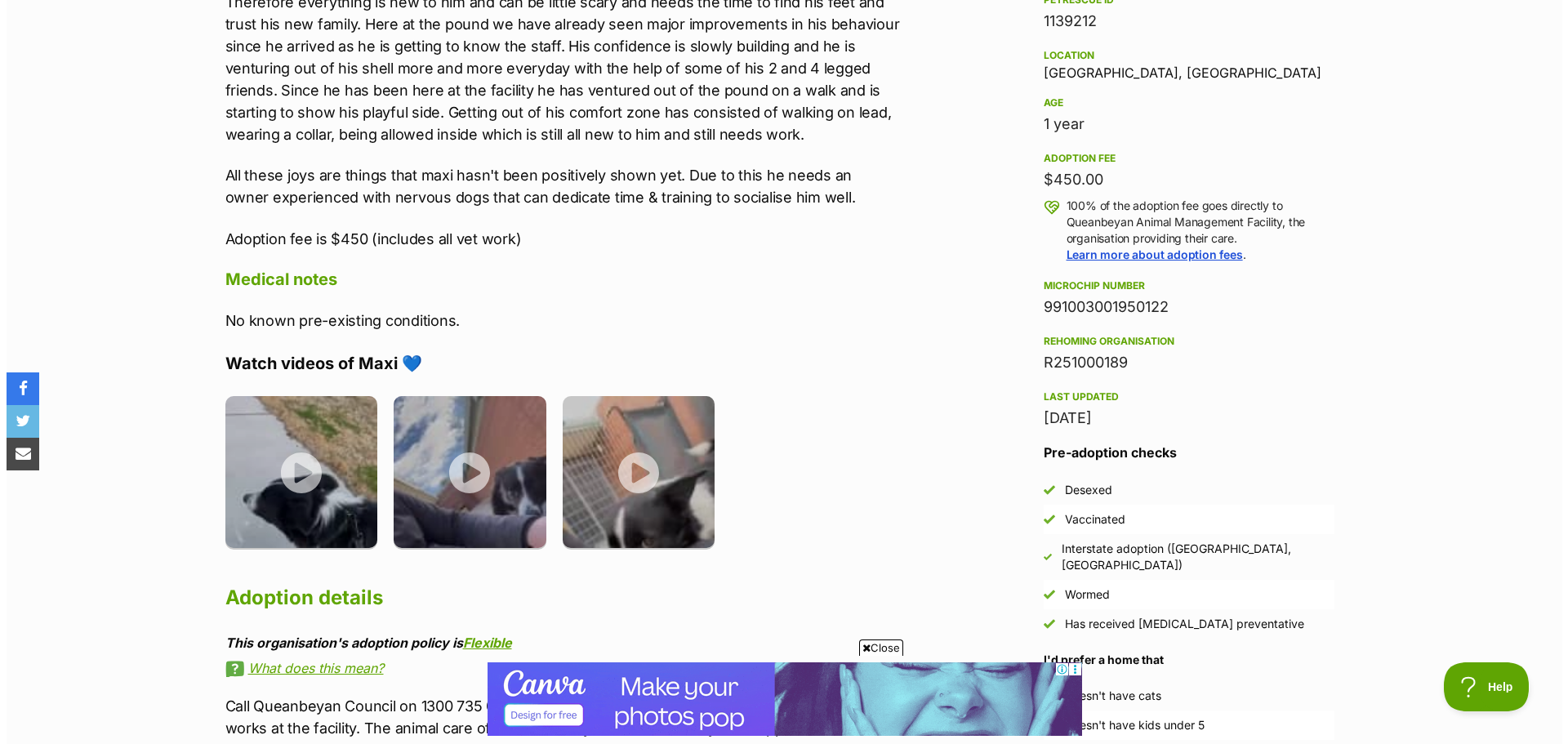
scroll to position [1071, 0]
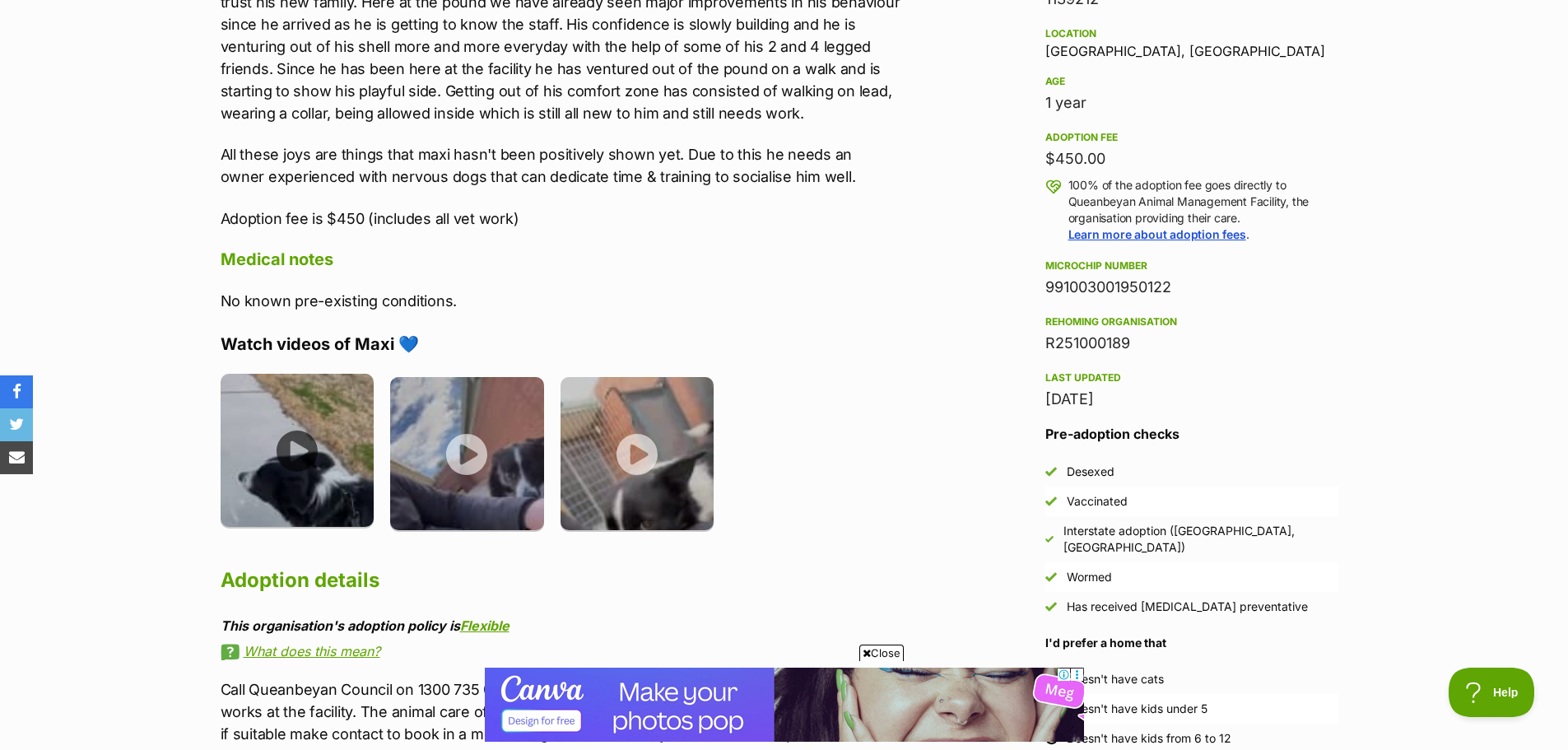
click at [297, 453] on img at bounding box center [297, 450] width 154 height 154
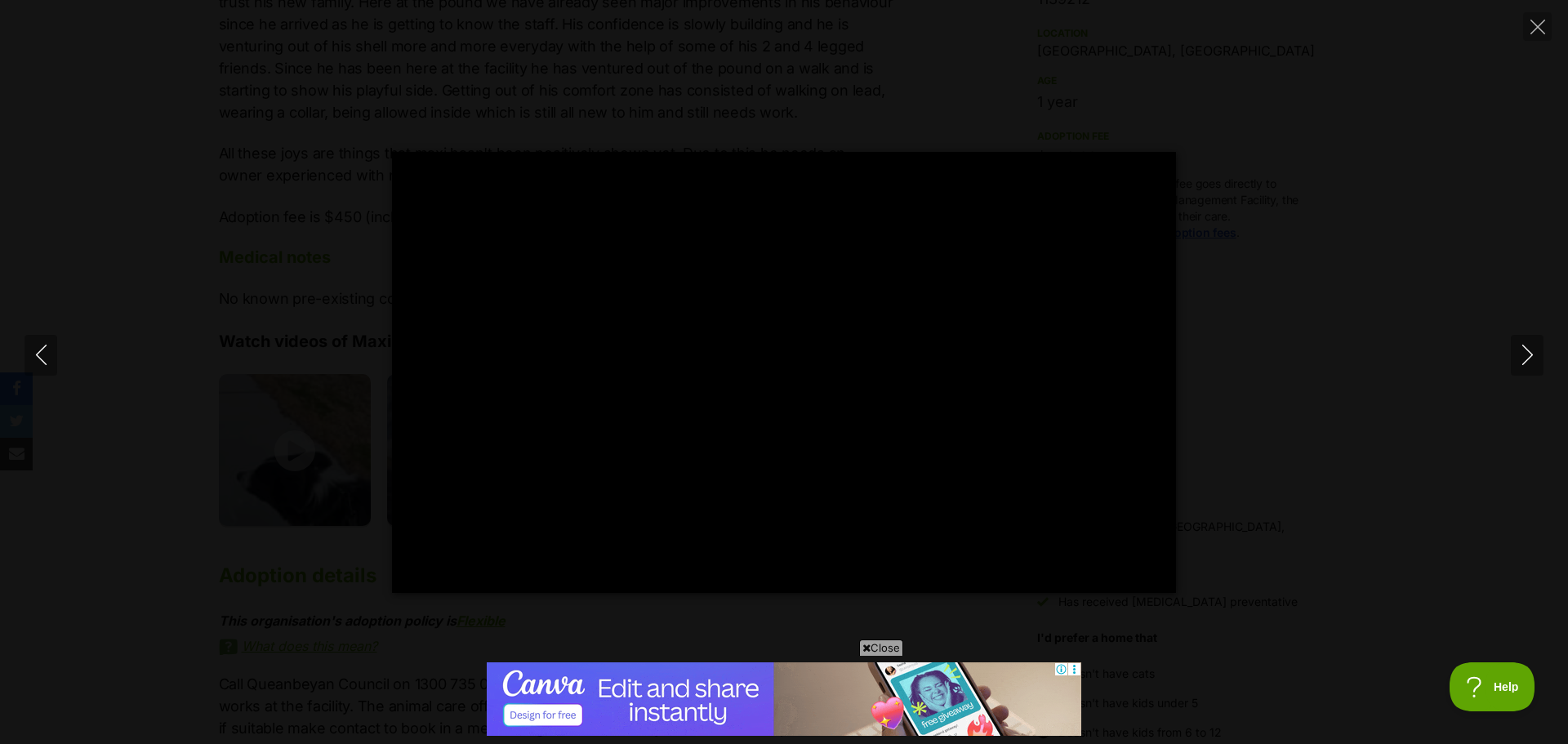
scroll to position [0, 0]
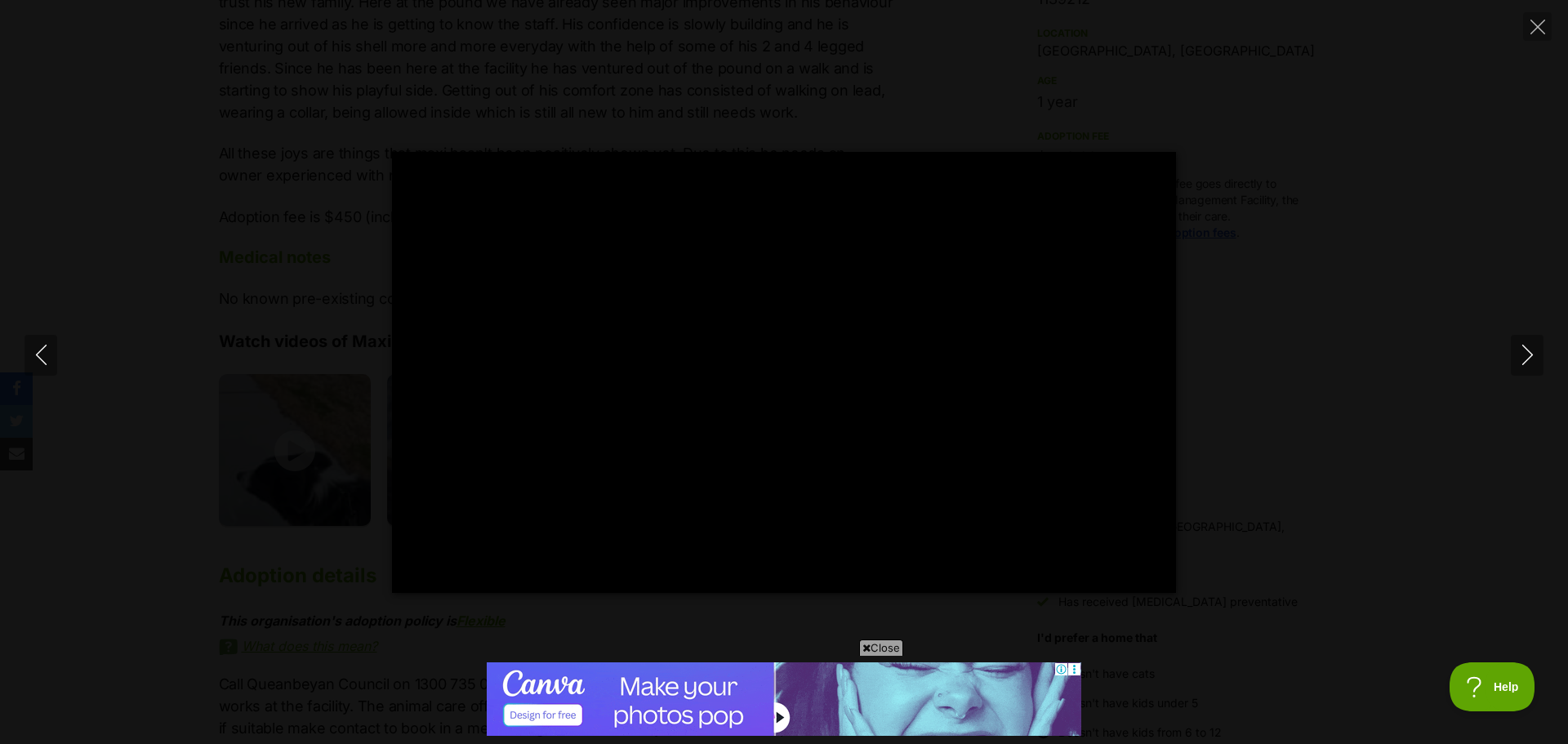
type input "100"
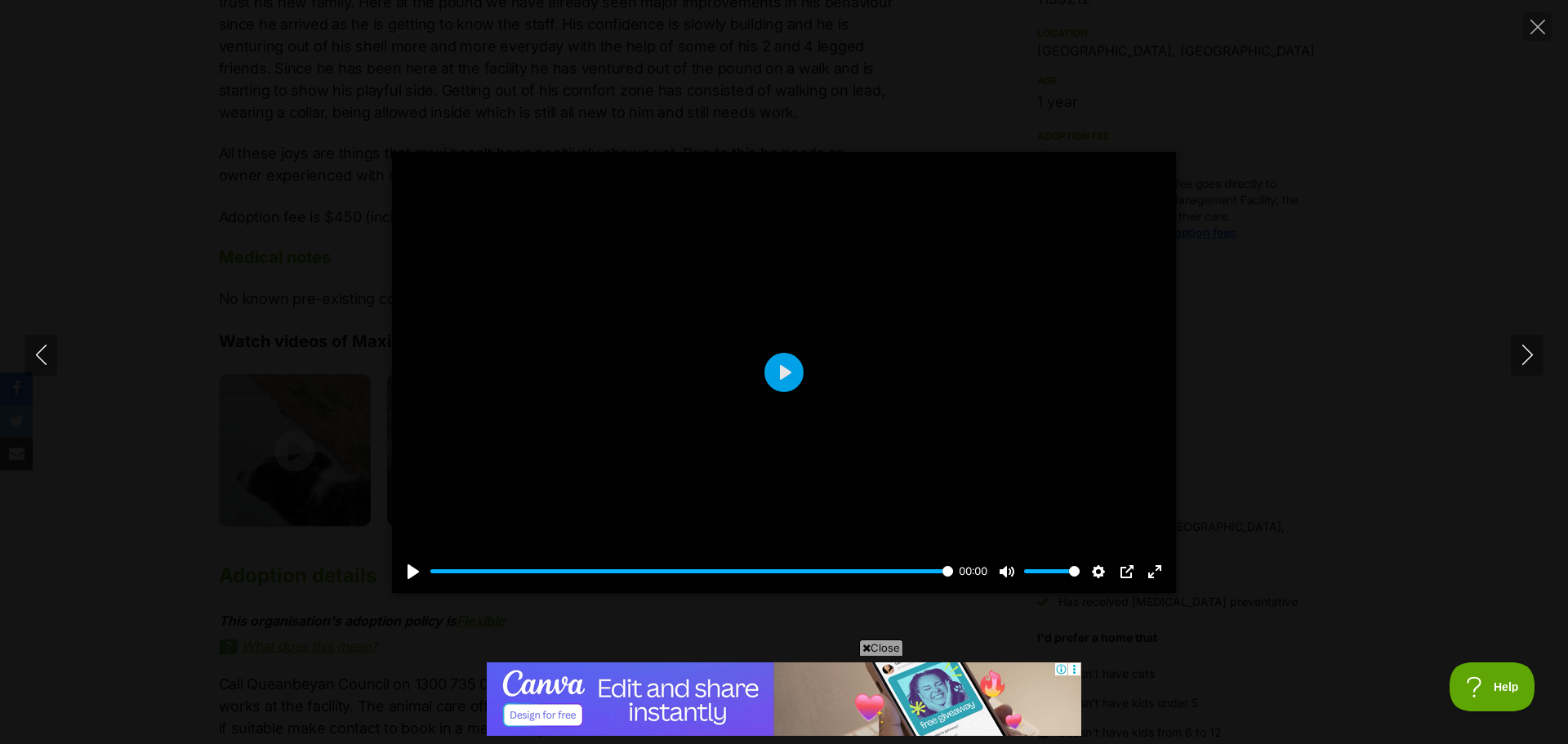
click at [1545, 353] on div "Pause Play % buffered 00:00 00:00 Unmute Mute Disable captions Enable captions …" at bounding box center [784, 372] width 1568 height 441
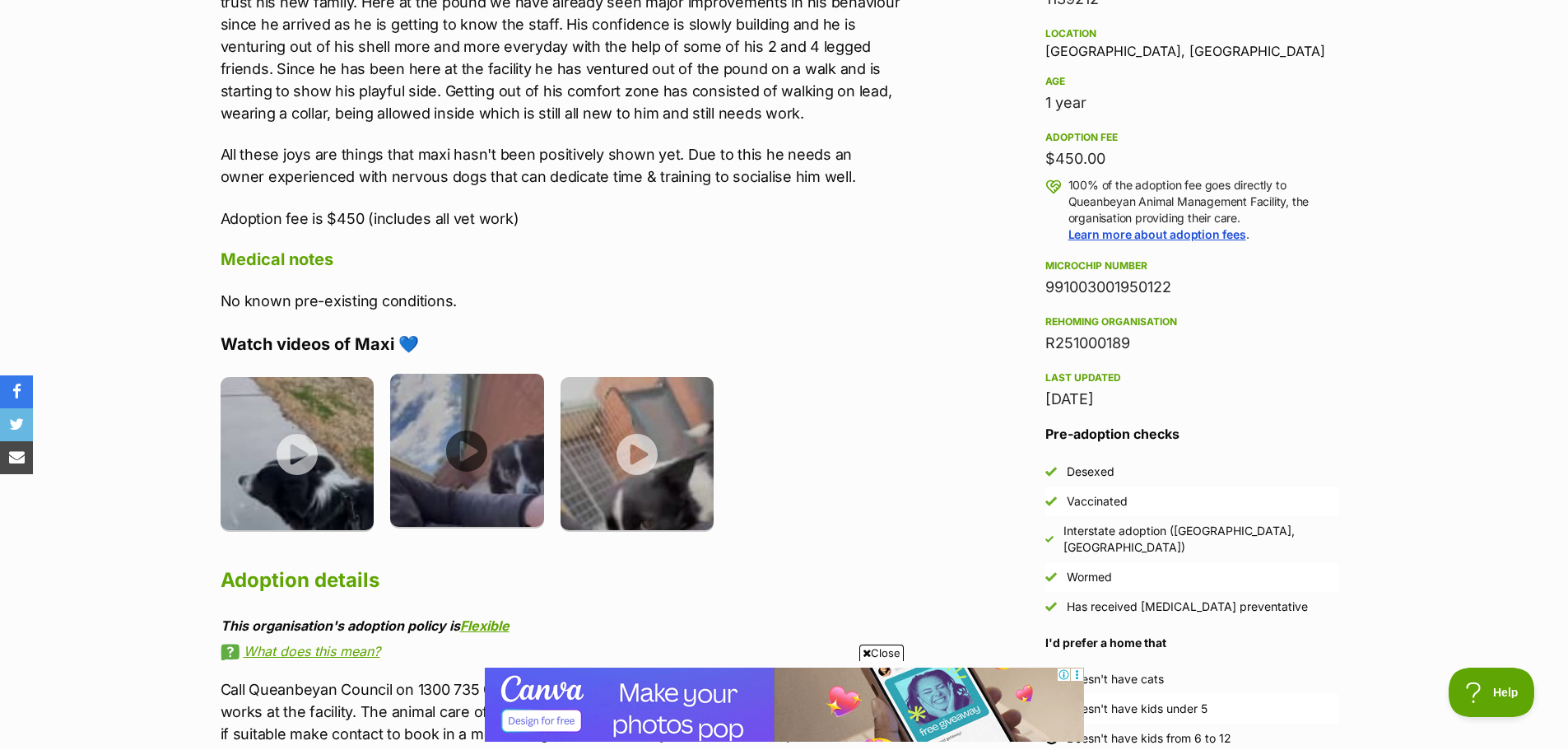
click at [461, 445] on img at bounding box center [467, 450] width 154 height 154
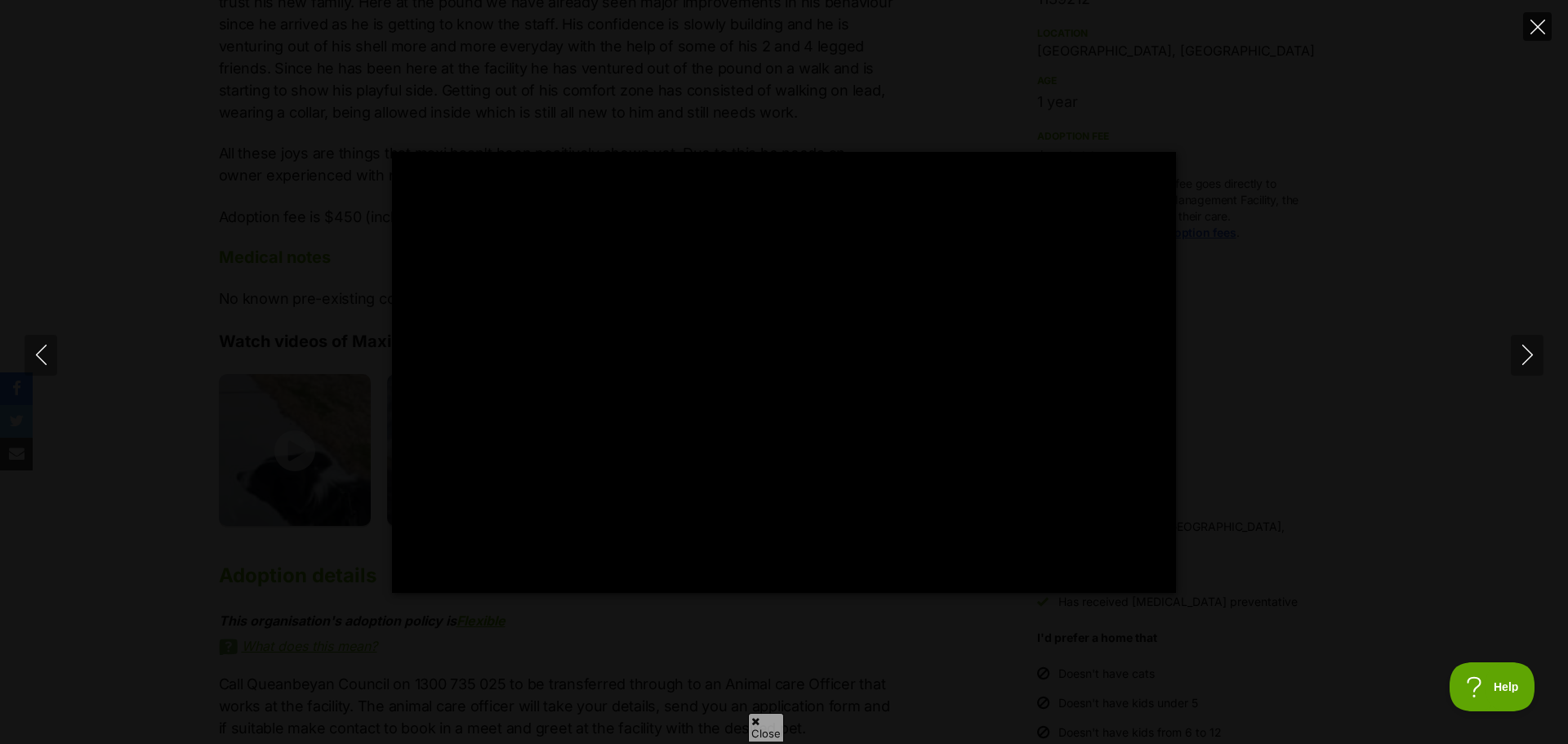
click at [1544, 21] on icon "Close" at bounding box center [1538, 27] width 15 height 15
type input "61.22"
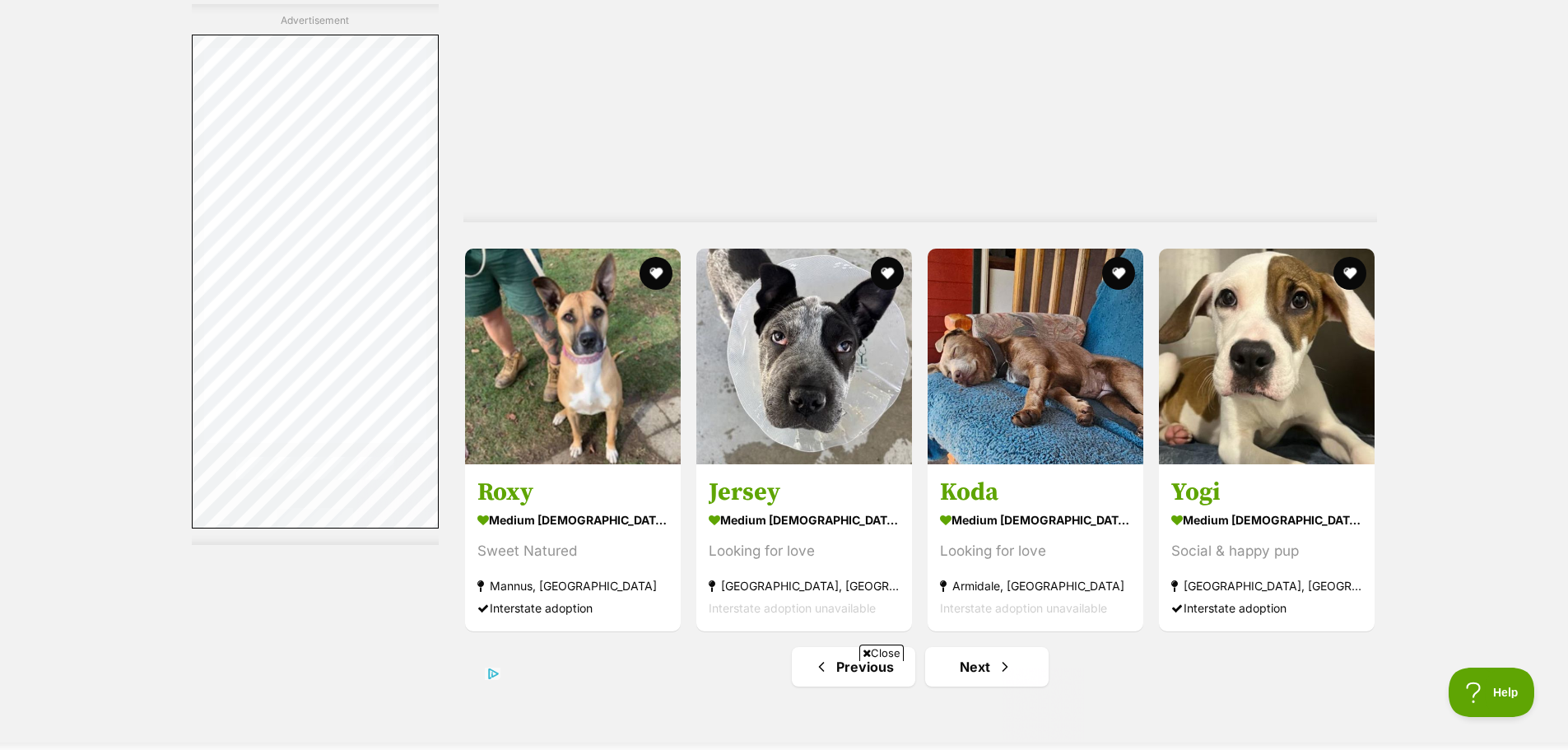
scroll to position [8300, 0]
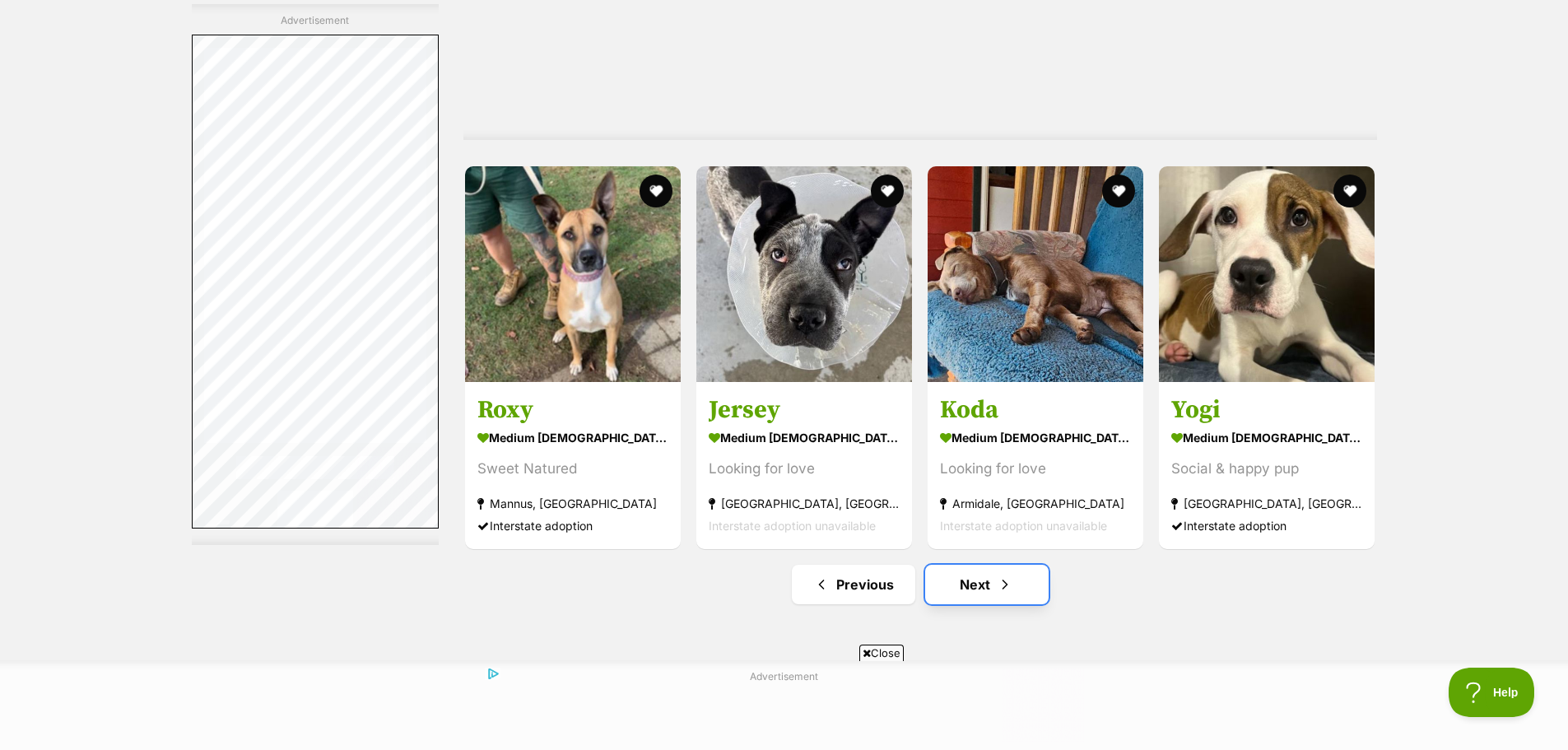
click at [989, 564] on link "Next" at bounding box center [986, 584] width 123 height 40
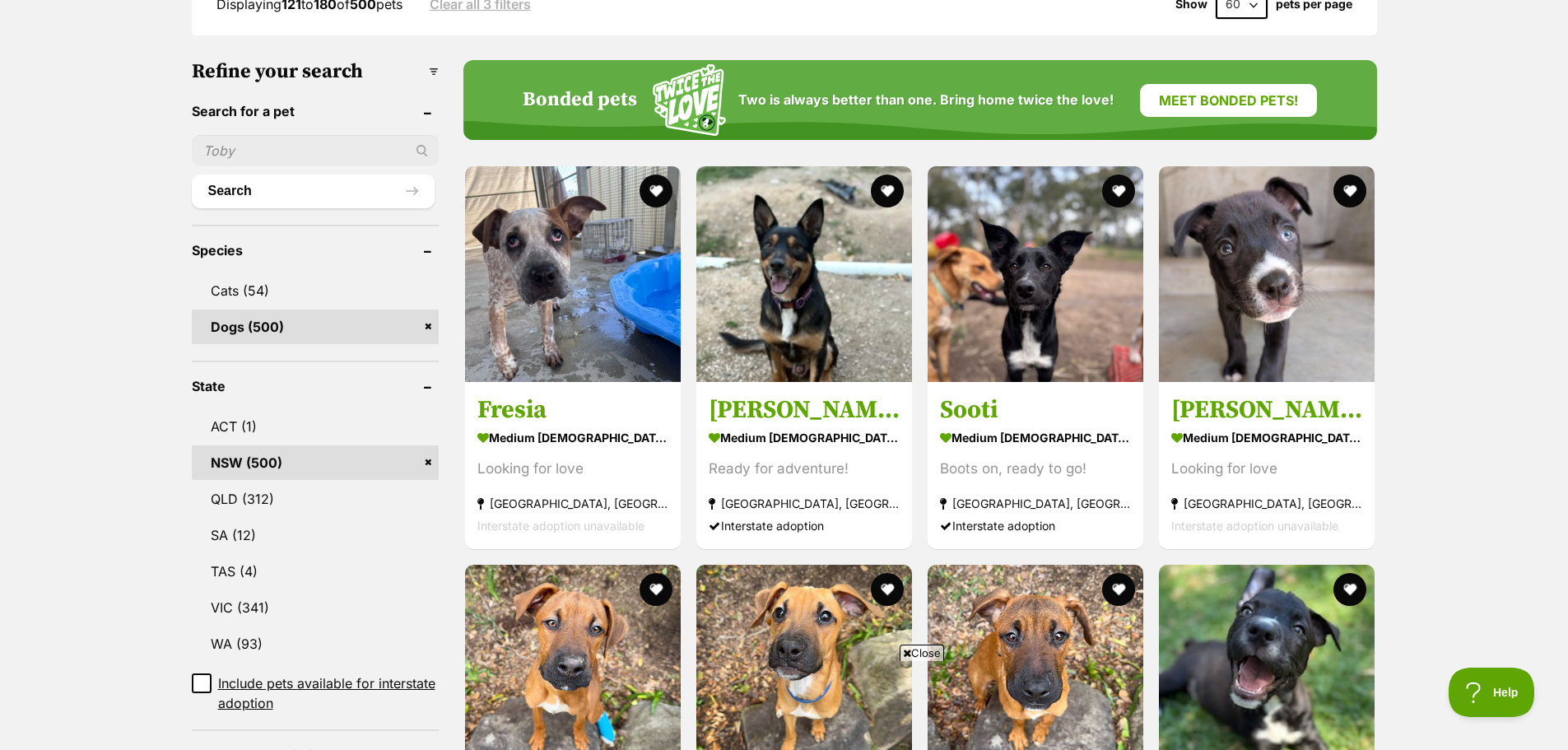
scroll to position [599, 0]
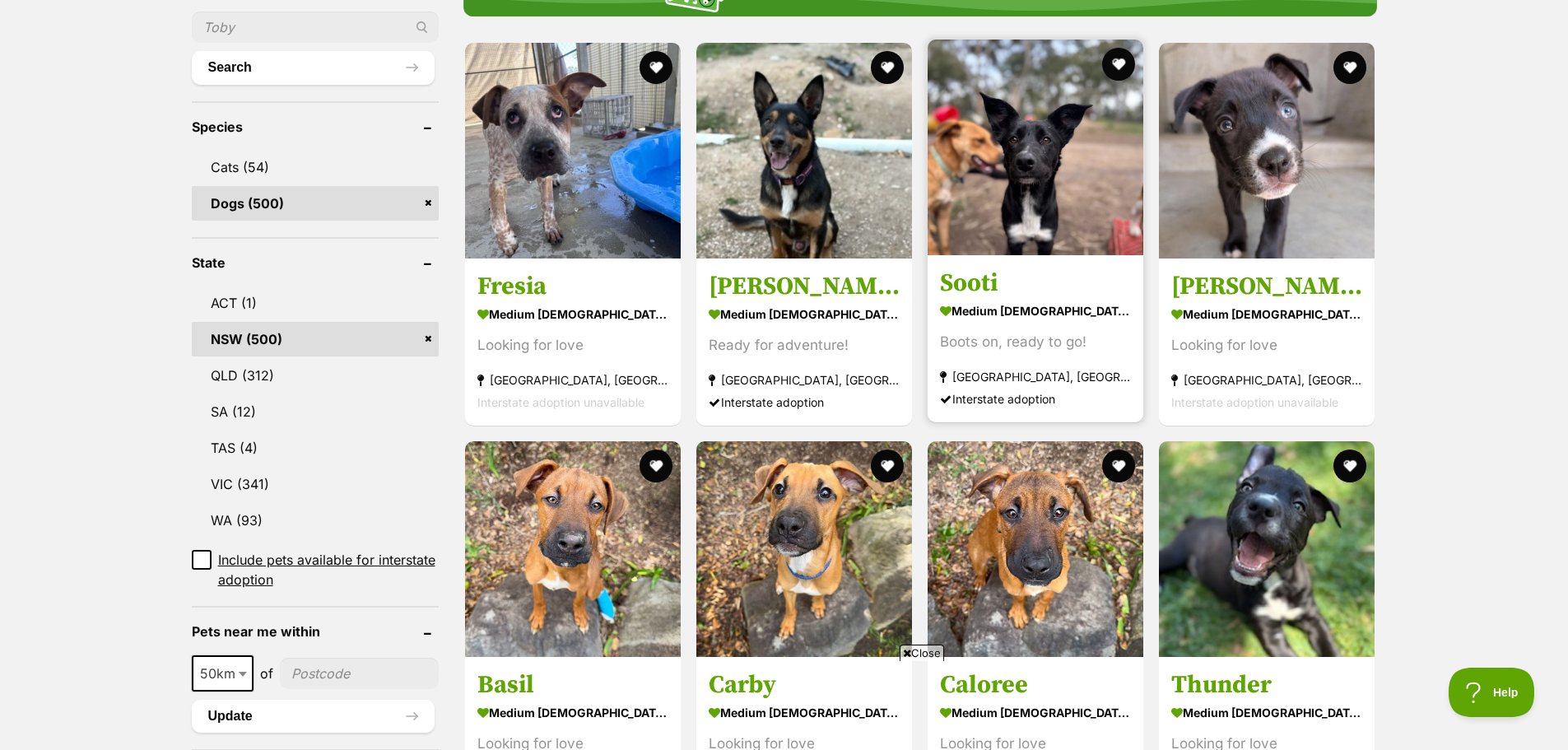
click at [975, 280] on h3 "Sooti" at bounding box center [1035, 283] width 191 height 31
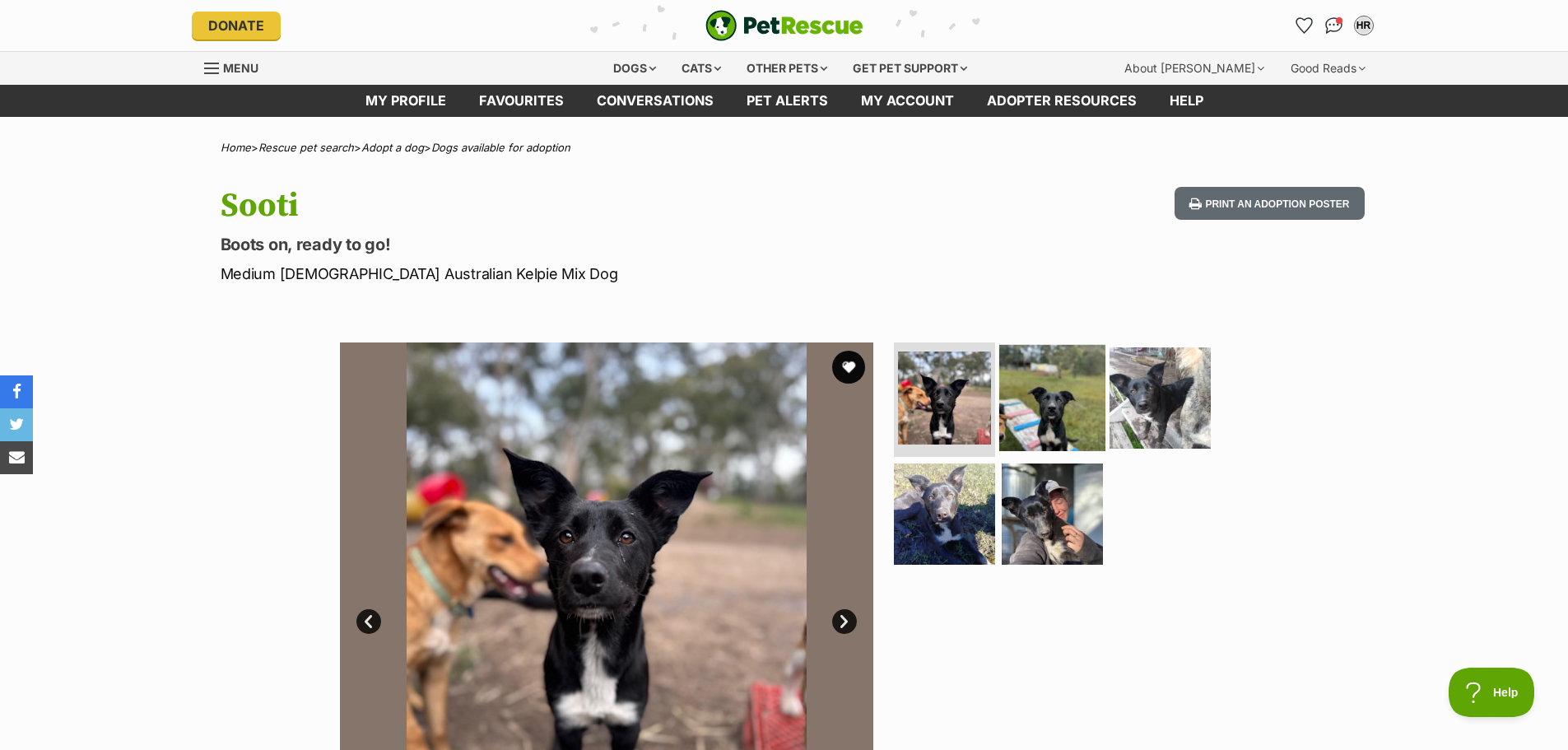
click at [1050, 414] on img at bounding box center [1052, 397] width 106 height 106
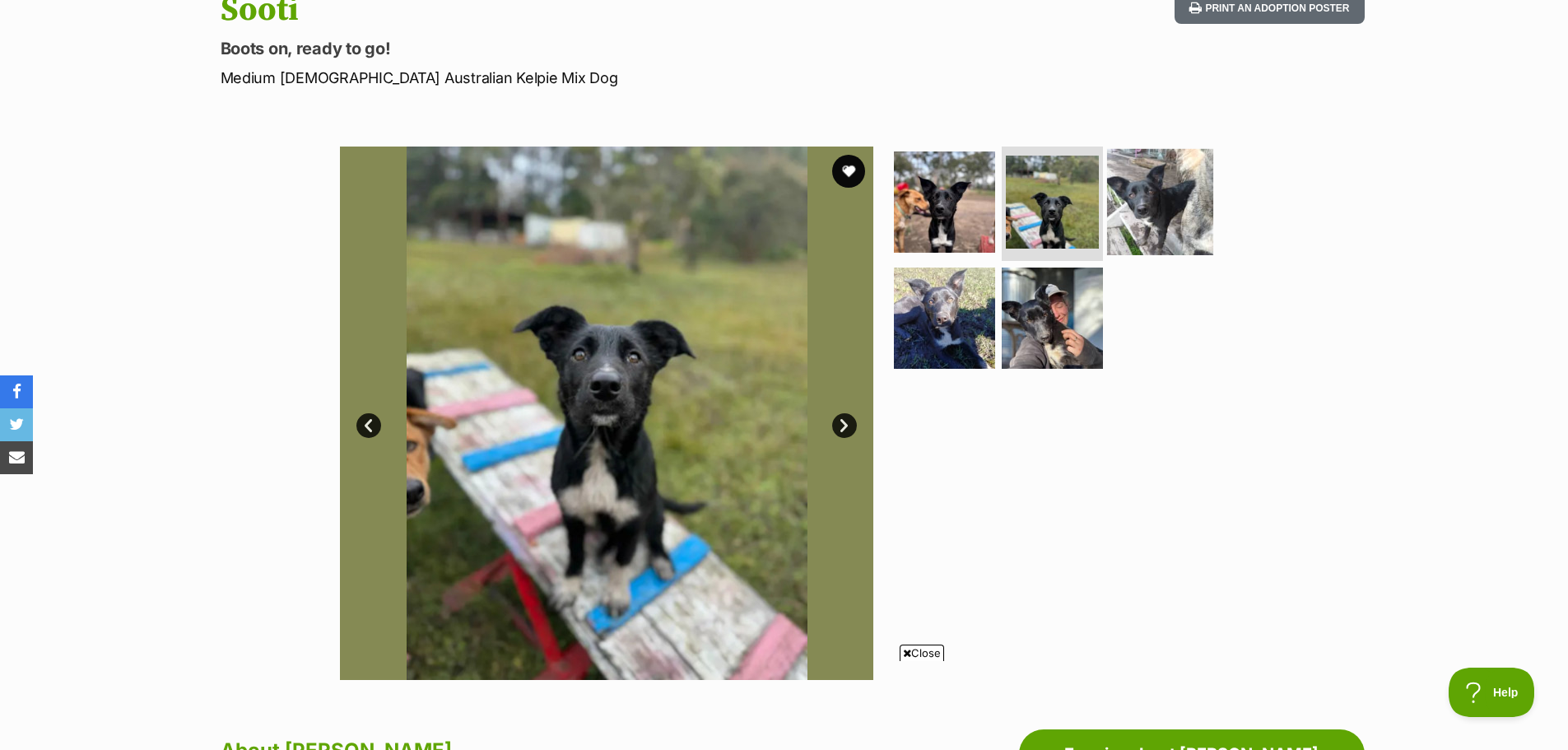
click at [1158, 210] on img at bounding box center [1160, 201] width 106 height 106
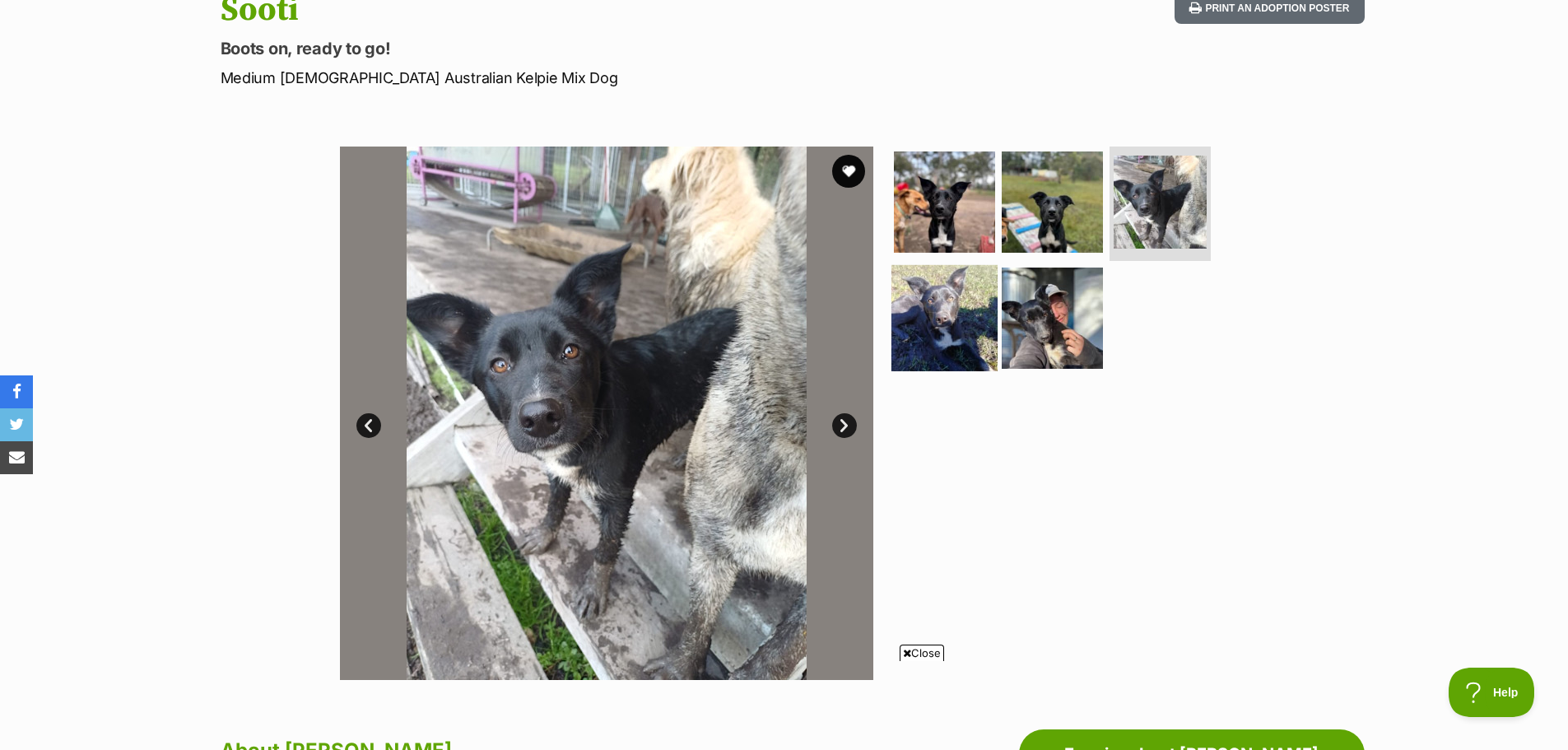
click at [943, 338] on img at bounding box center [945, 318] width 106 height 106
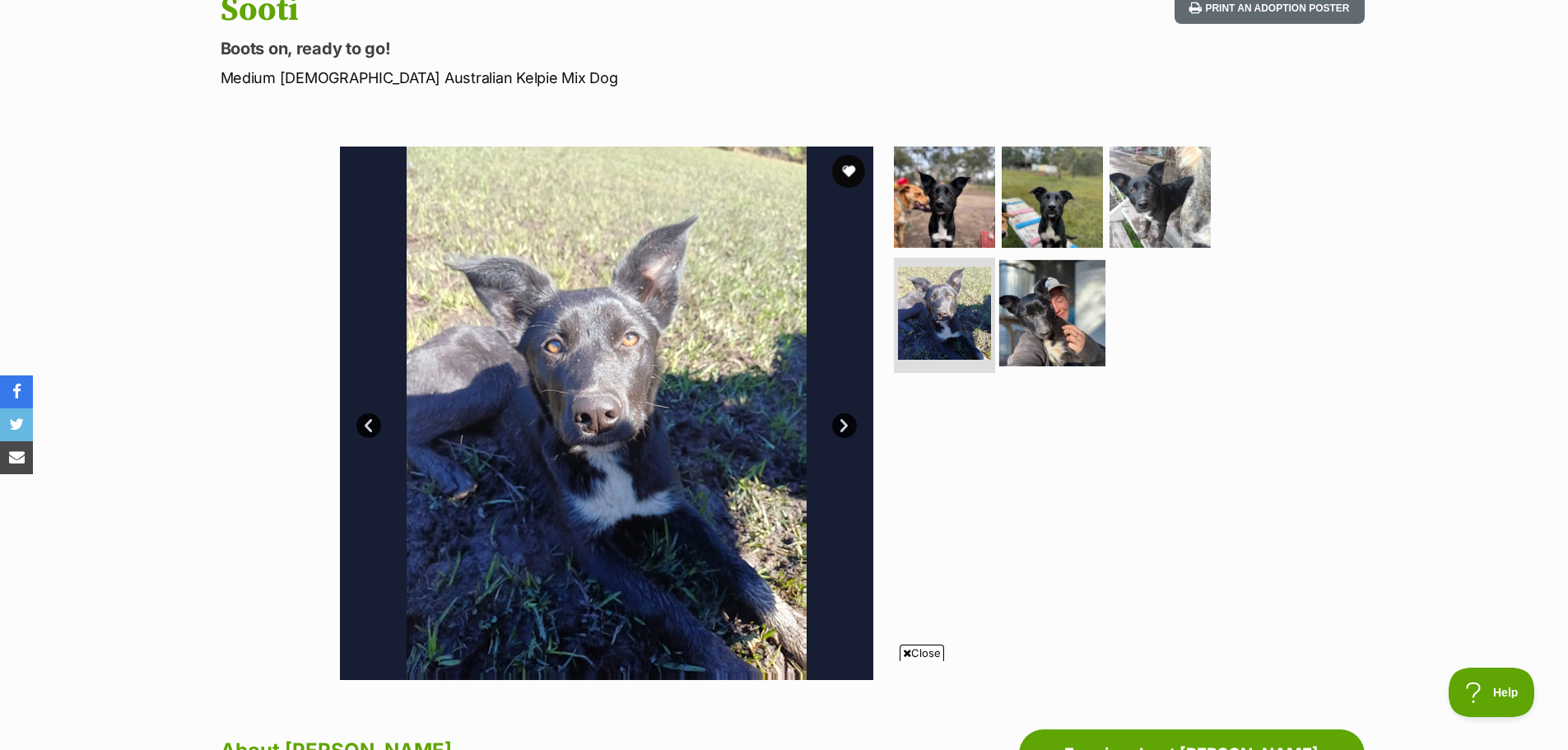
click at [1035, 327] on img at bounding box center [1052, 313] width 106 height 106
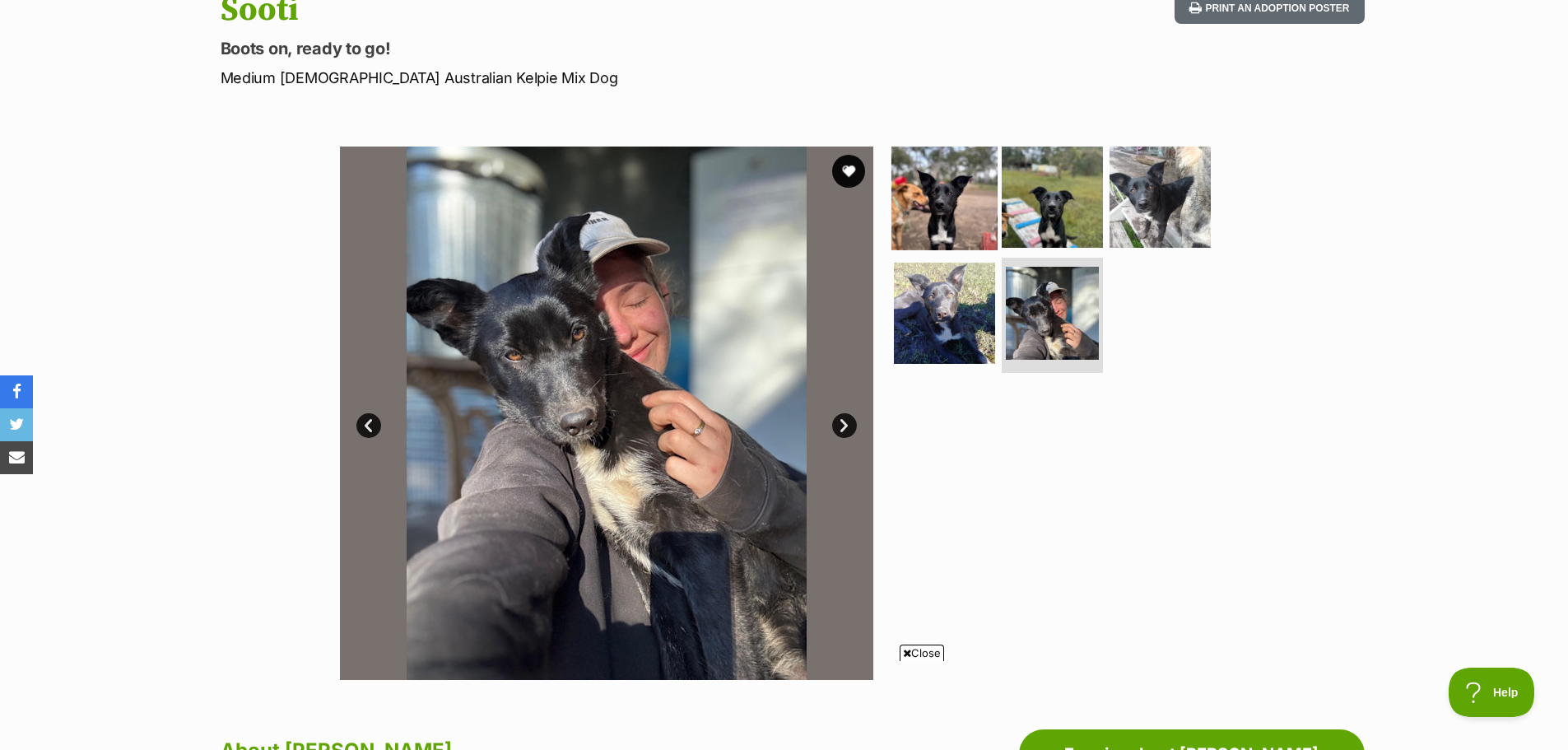
click at [931, 212] on img at bounding box center [945, 196] width 106 height 106
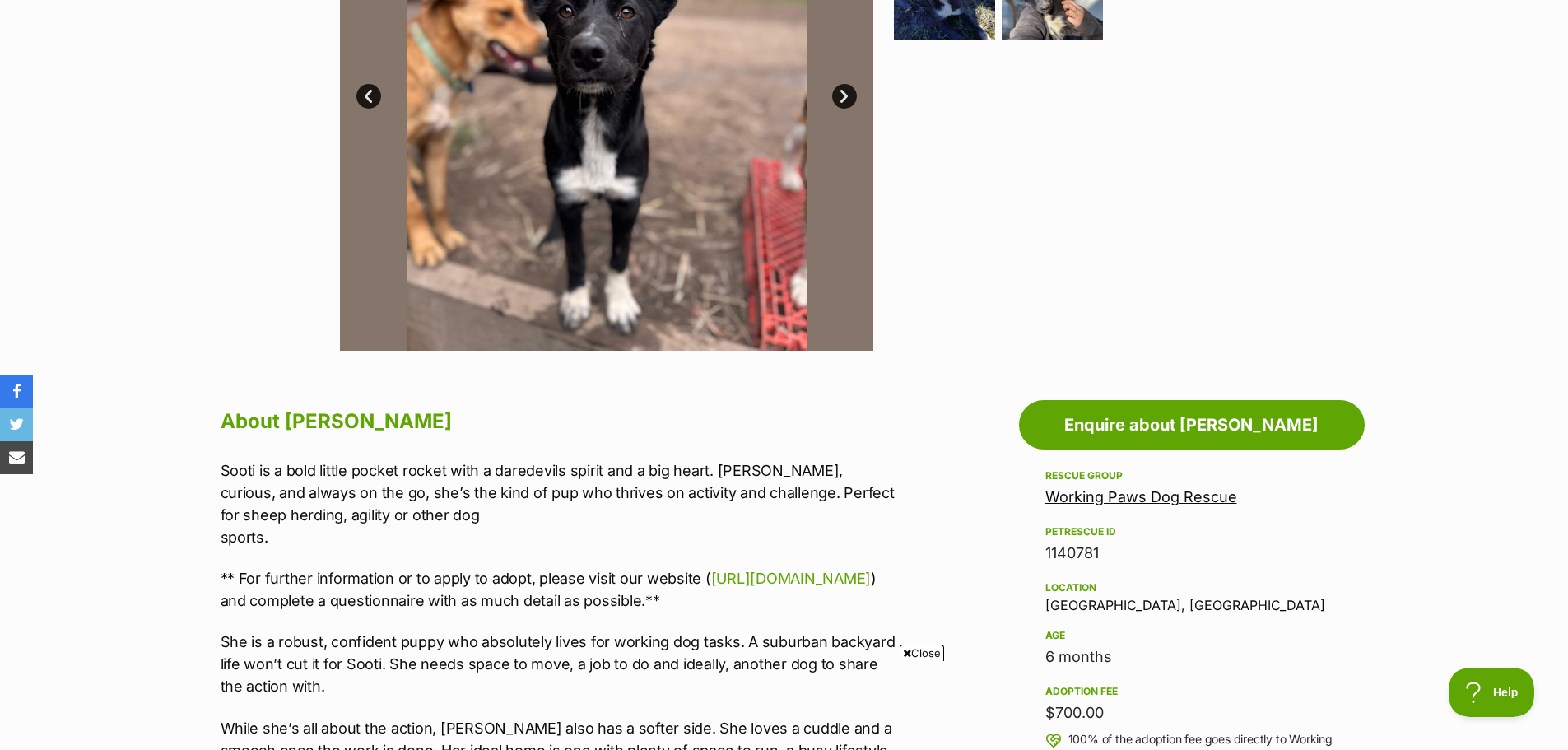
scroll to position [608, 0]
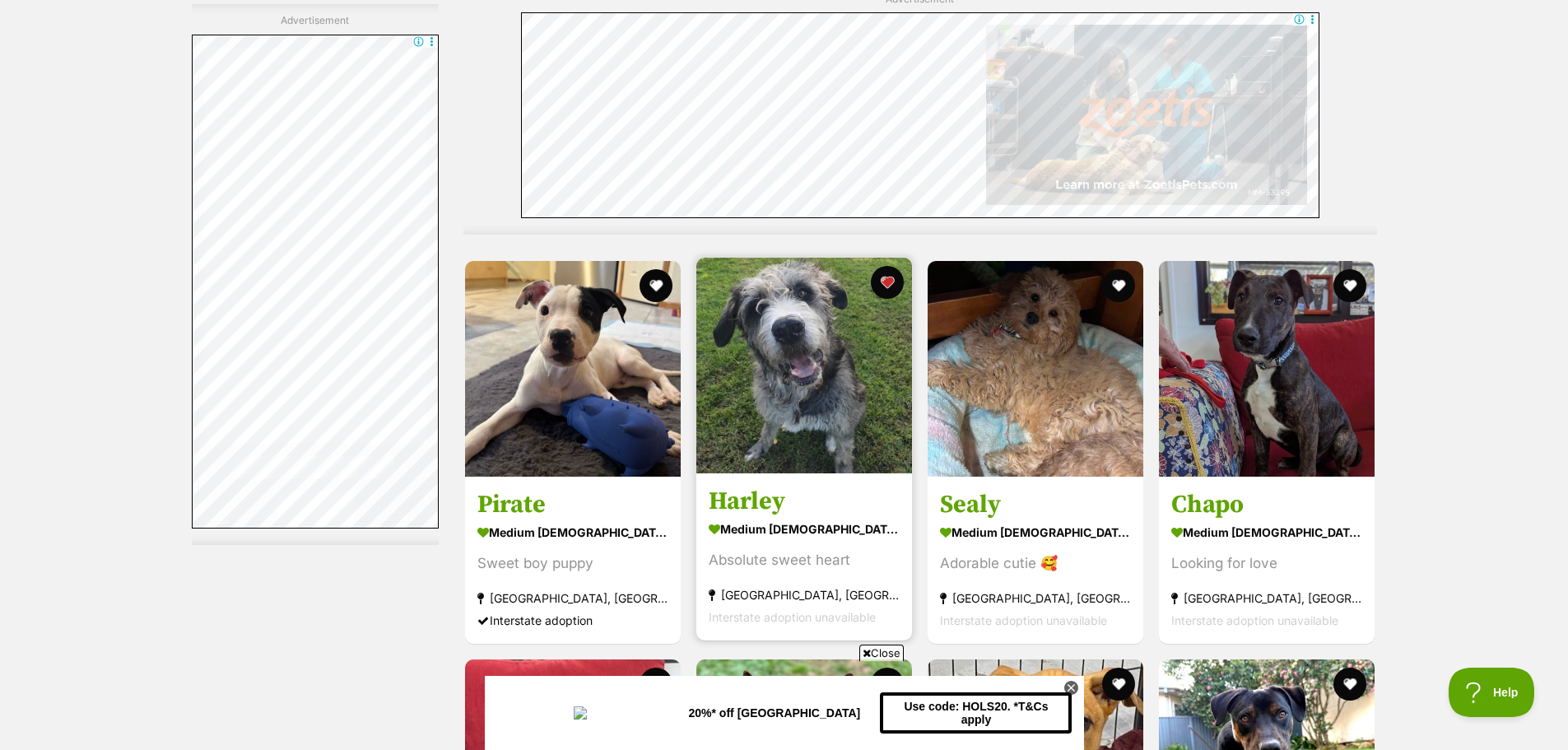
click at [751, 504] on h3 "Harley" at bounding box center [804, 501] width 191 height 31
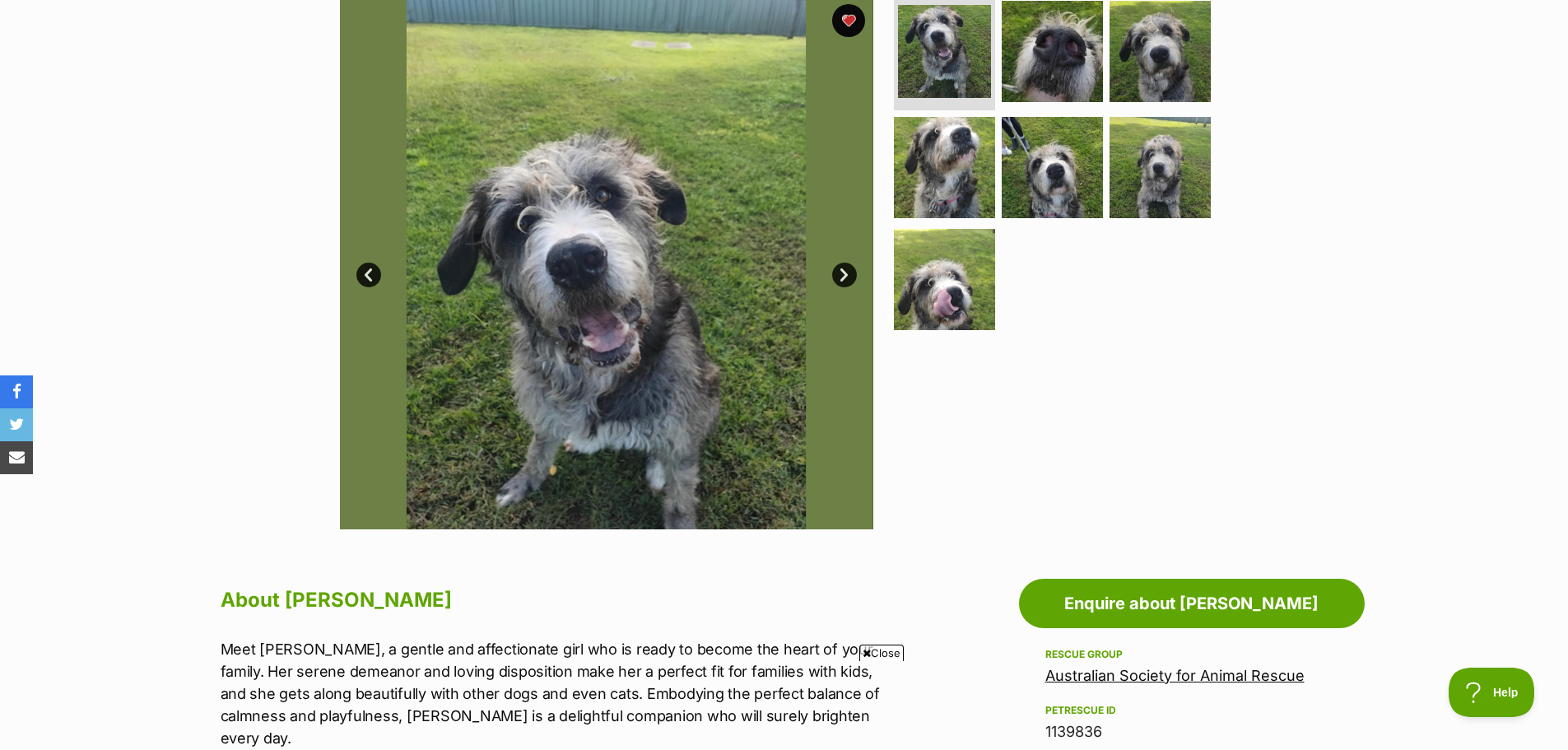
scroll to position [334, 0]
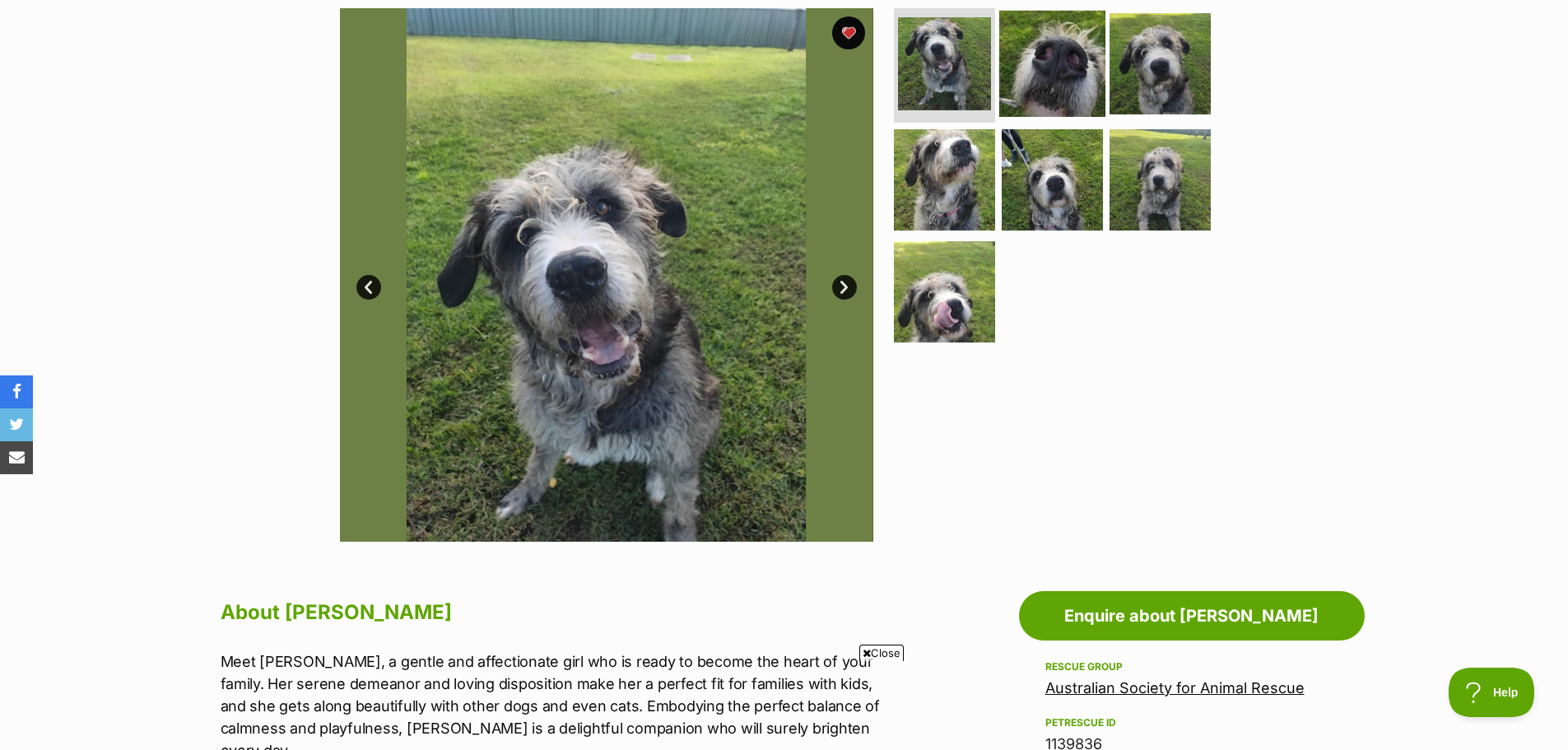
click at [1036, 72] on img at bounding box center [1052, 63] width 106 height 106
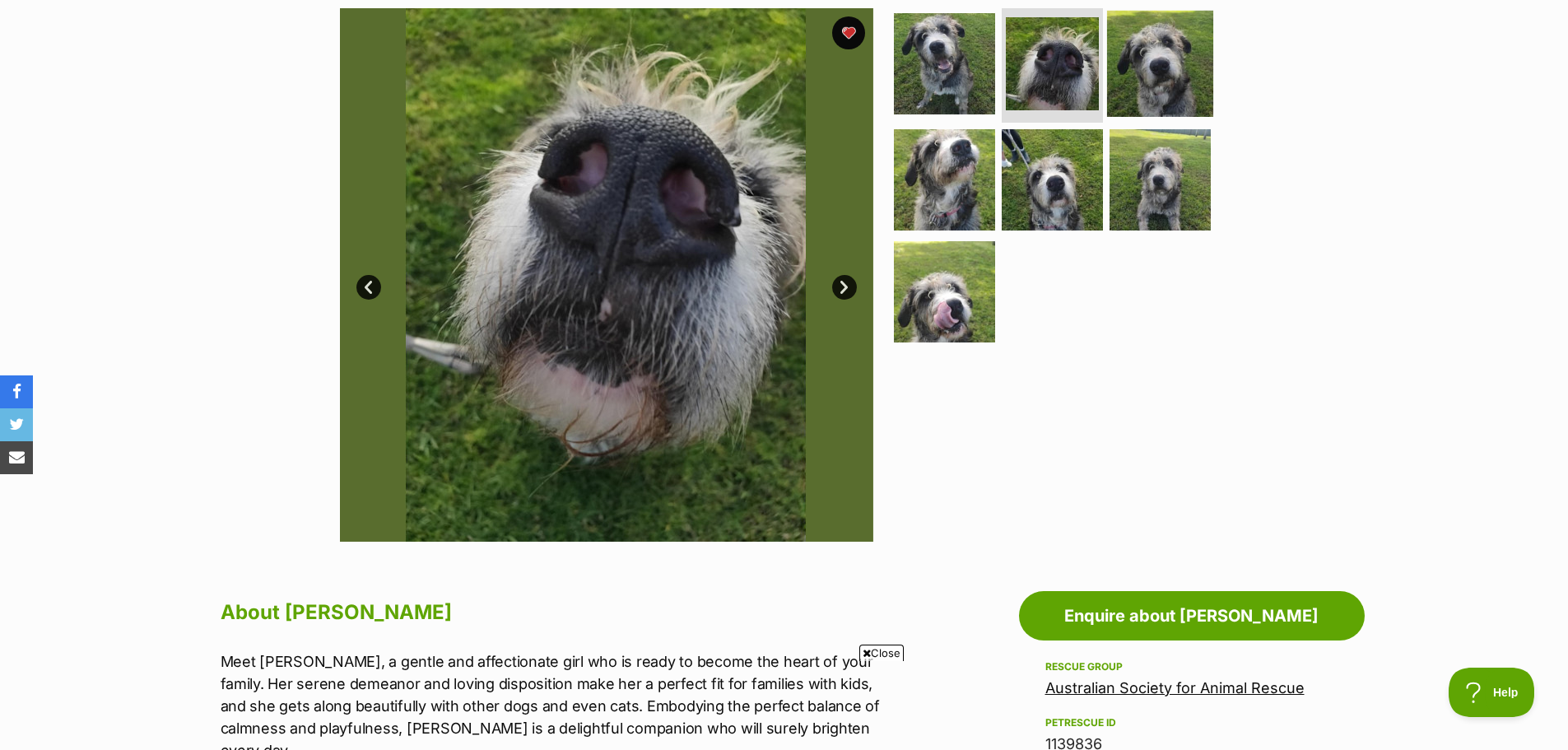
click at [1162, 68] on img at bounding box center [1160, 63] width 106 height 106
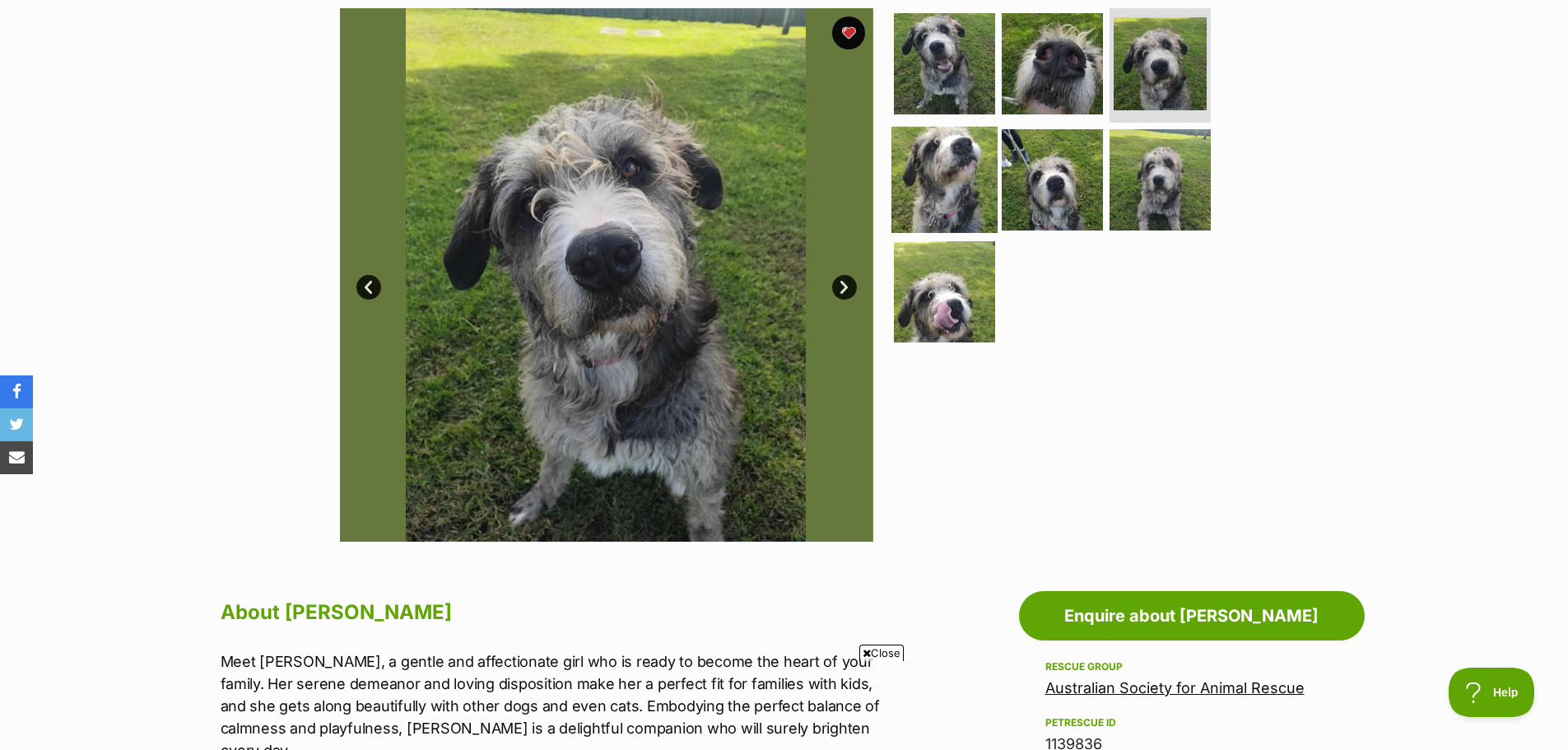
click at [969, 166] on img at bounding box center [945, 179] width 106 height 106
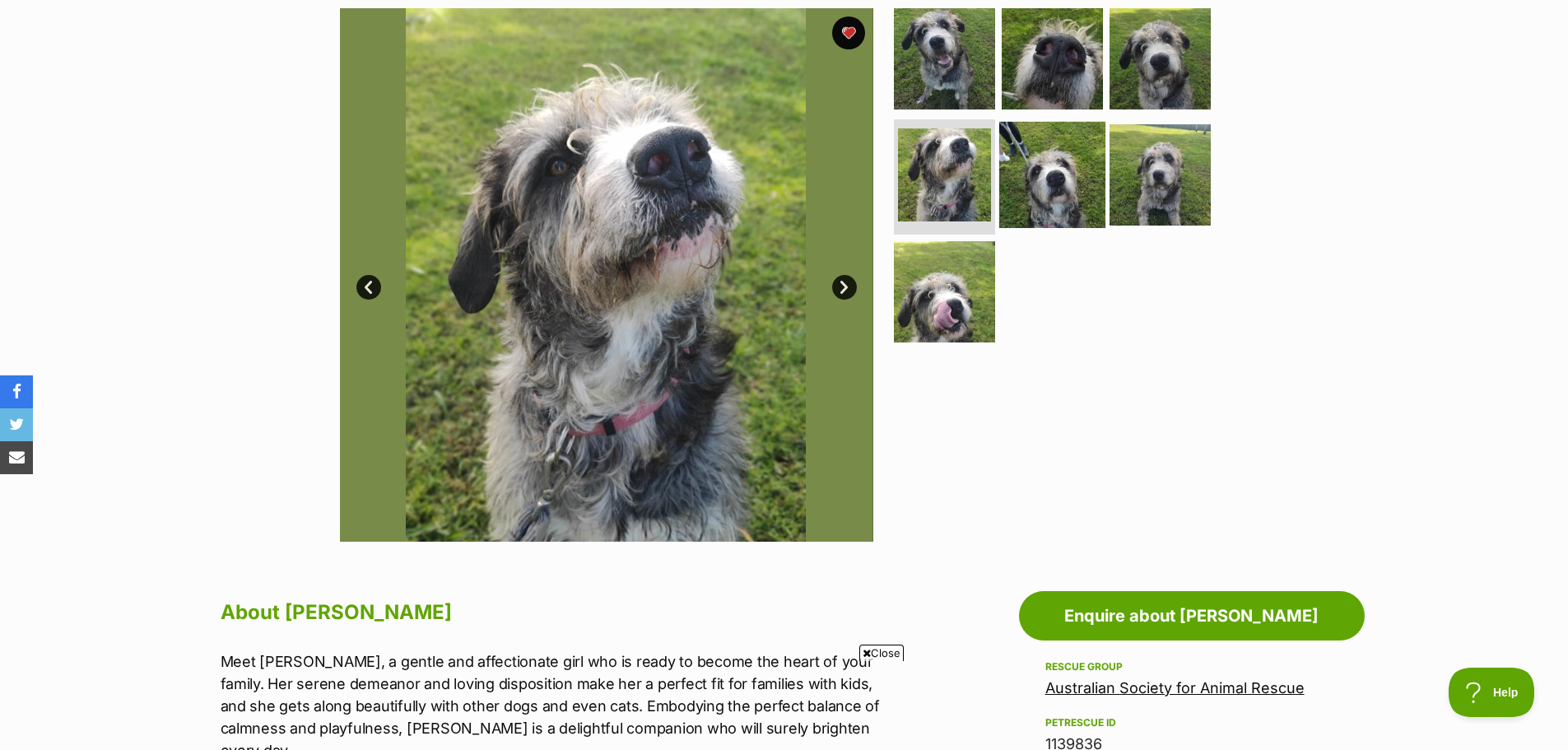
click at [1072, 183] on img at bounding box center [1052, 175] width 106 height 106
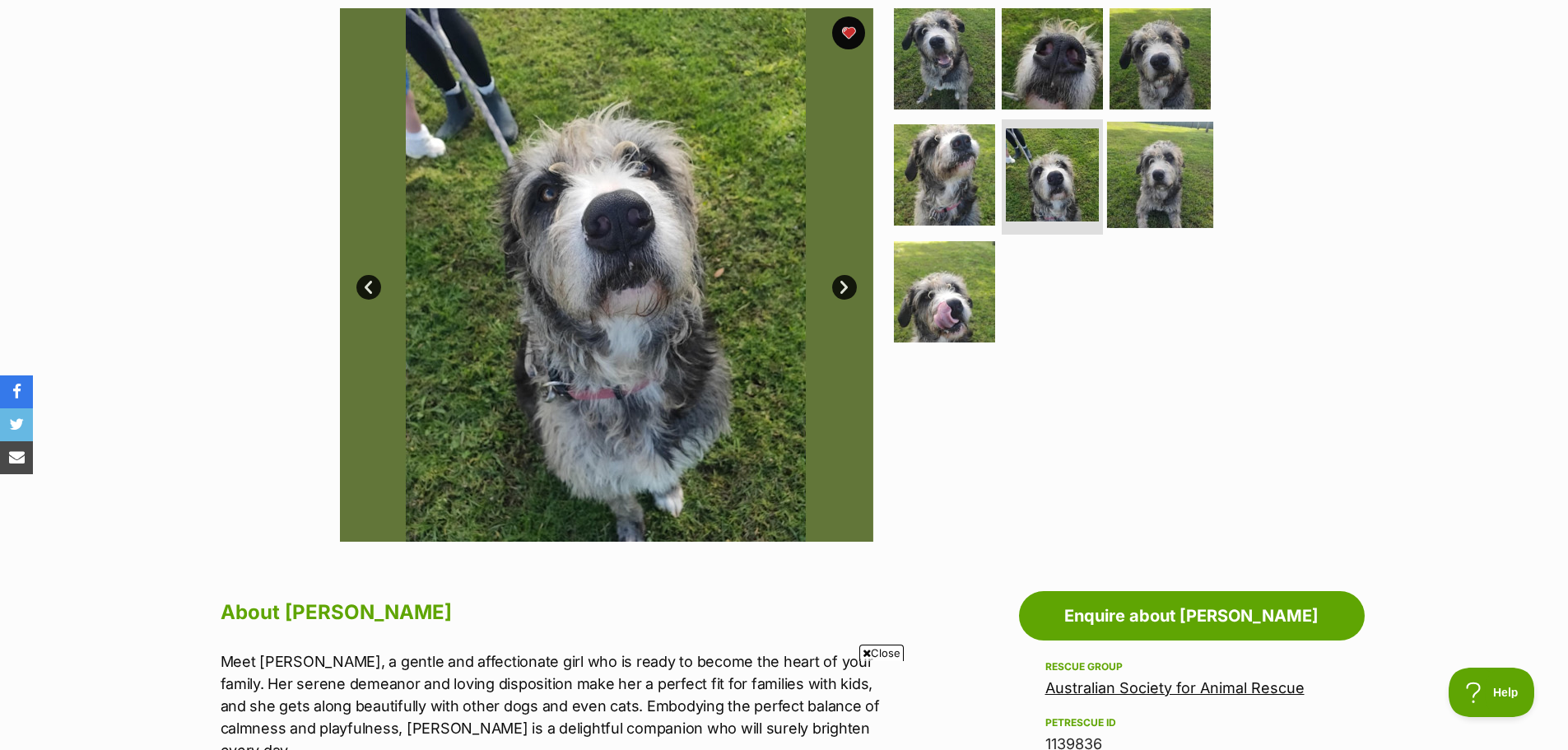
click at [1152, 196] on img at bounding box center [1160, 175] width 106 height 106
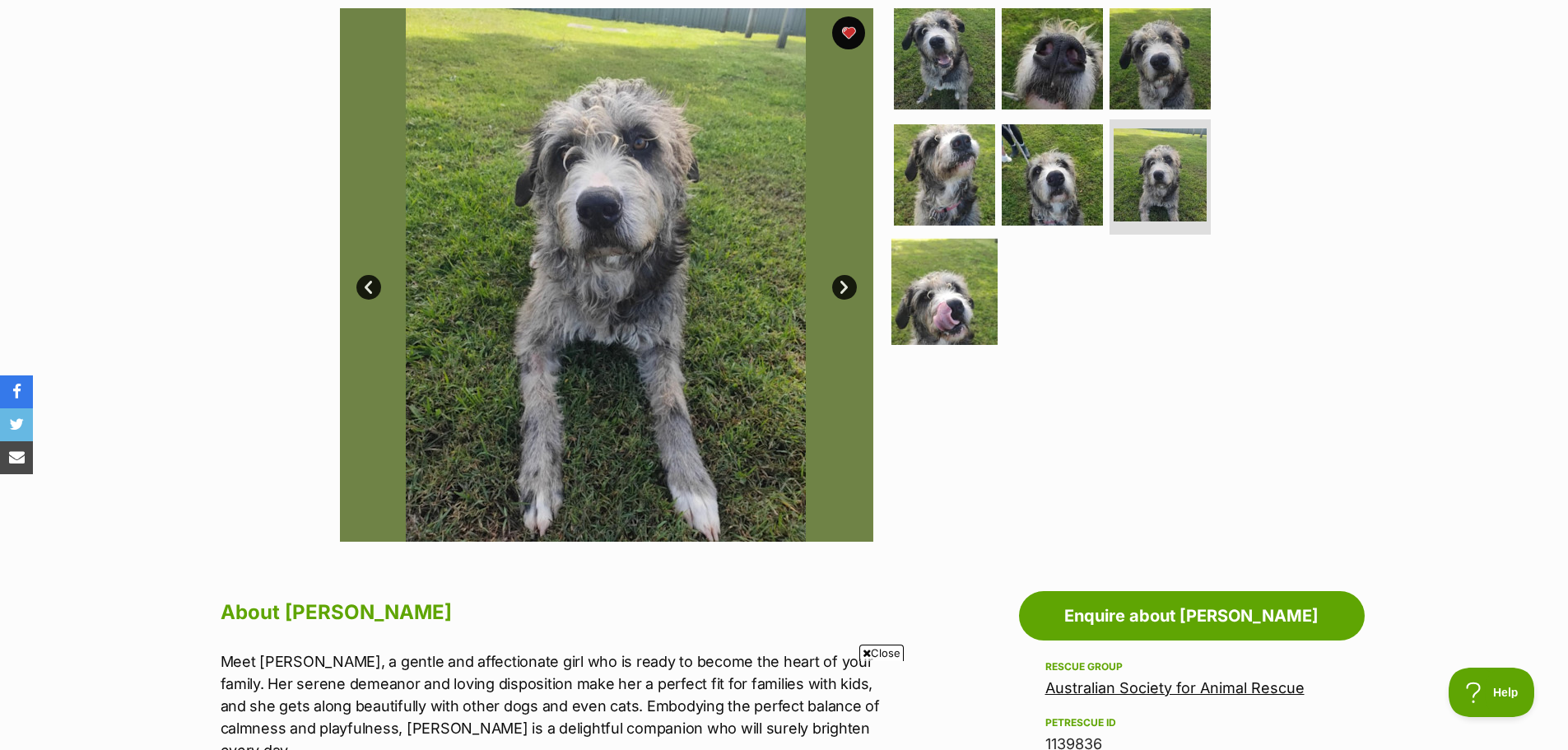
click at [964, 282] on img at bounding box center [945, 291] width 106 height 106
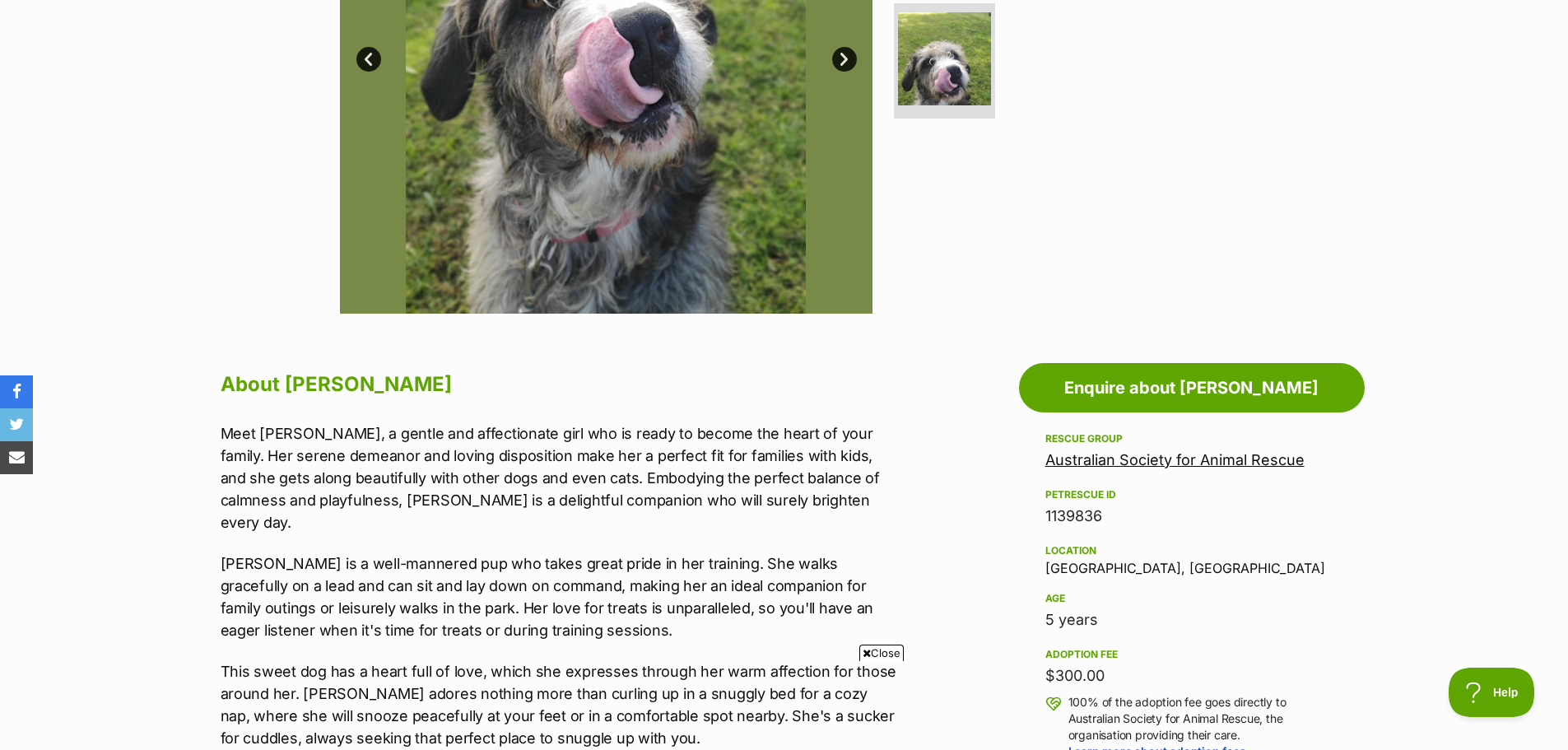
scroll to position [581, 0]
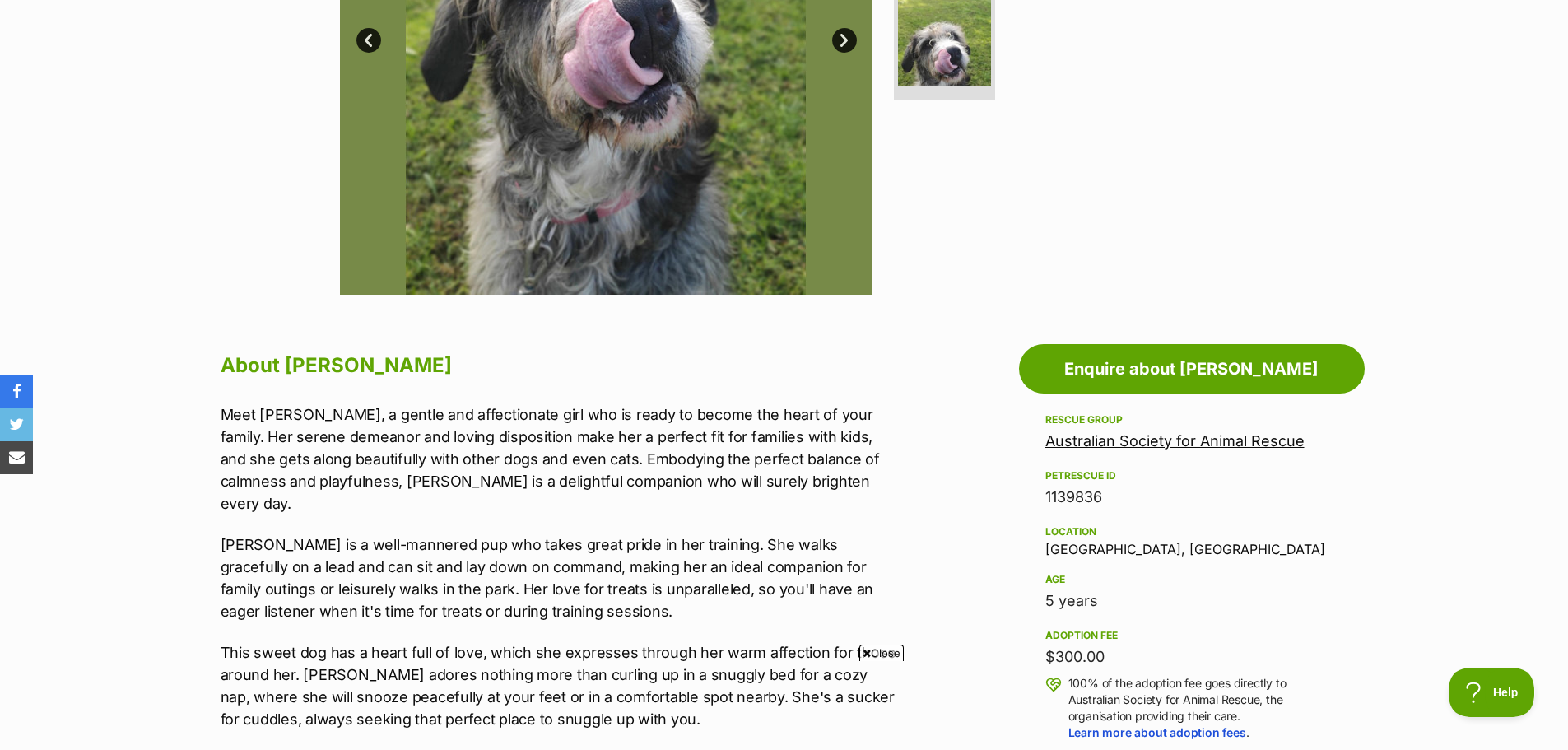
click at [1277, 447] on link "Australian Society for Animal Rescue" at bounding box center [1175, 440] width 259 height 18
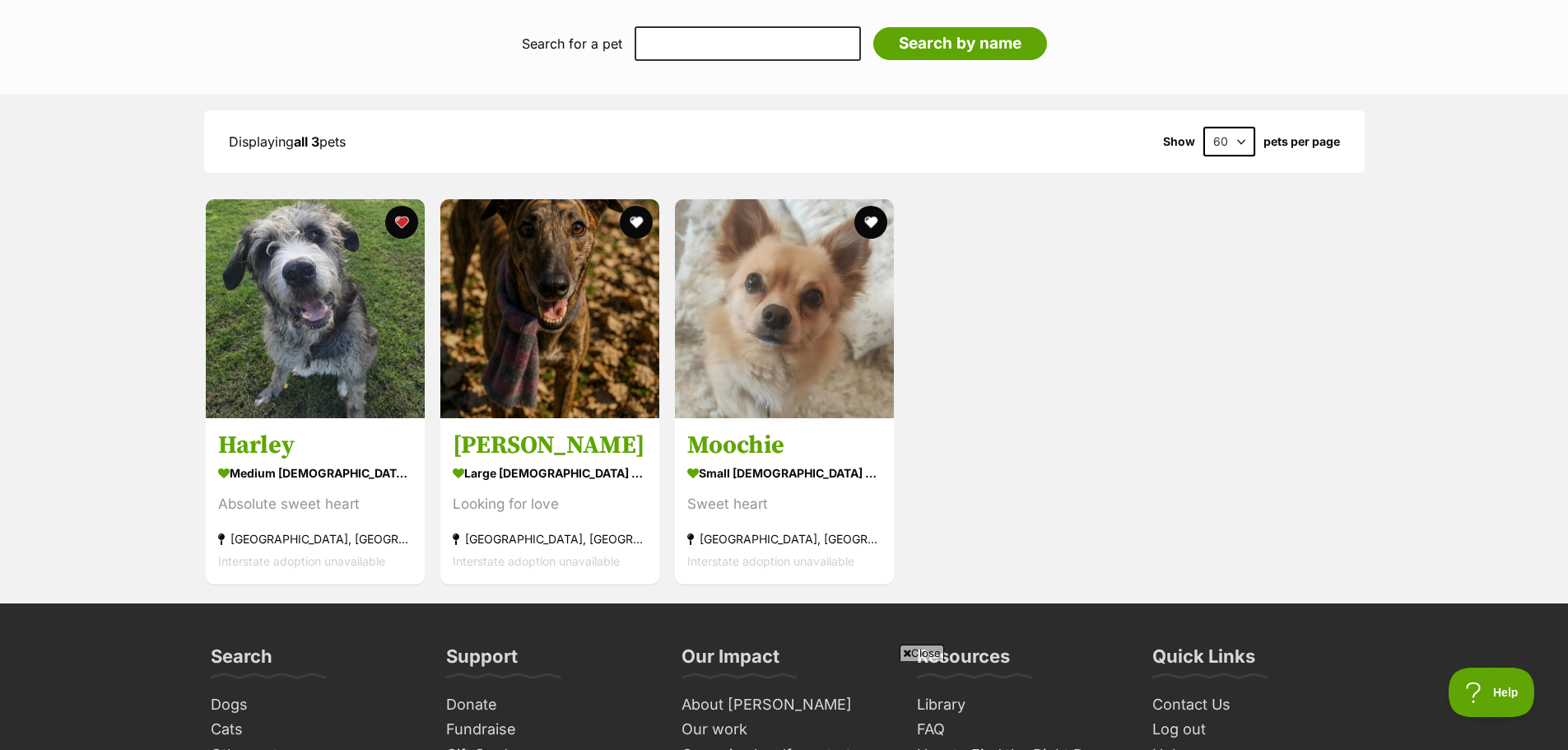
scroll to position [905, 0]
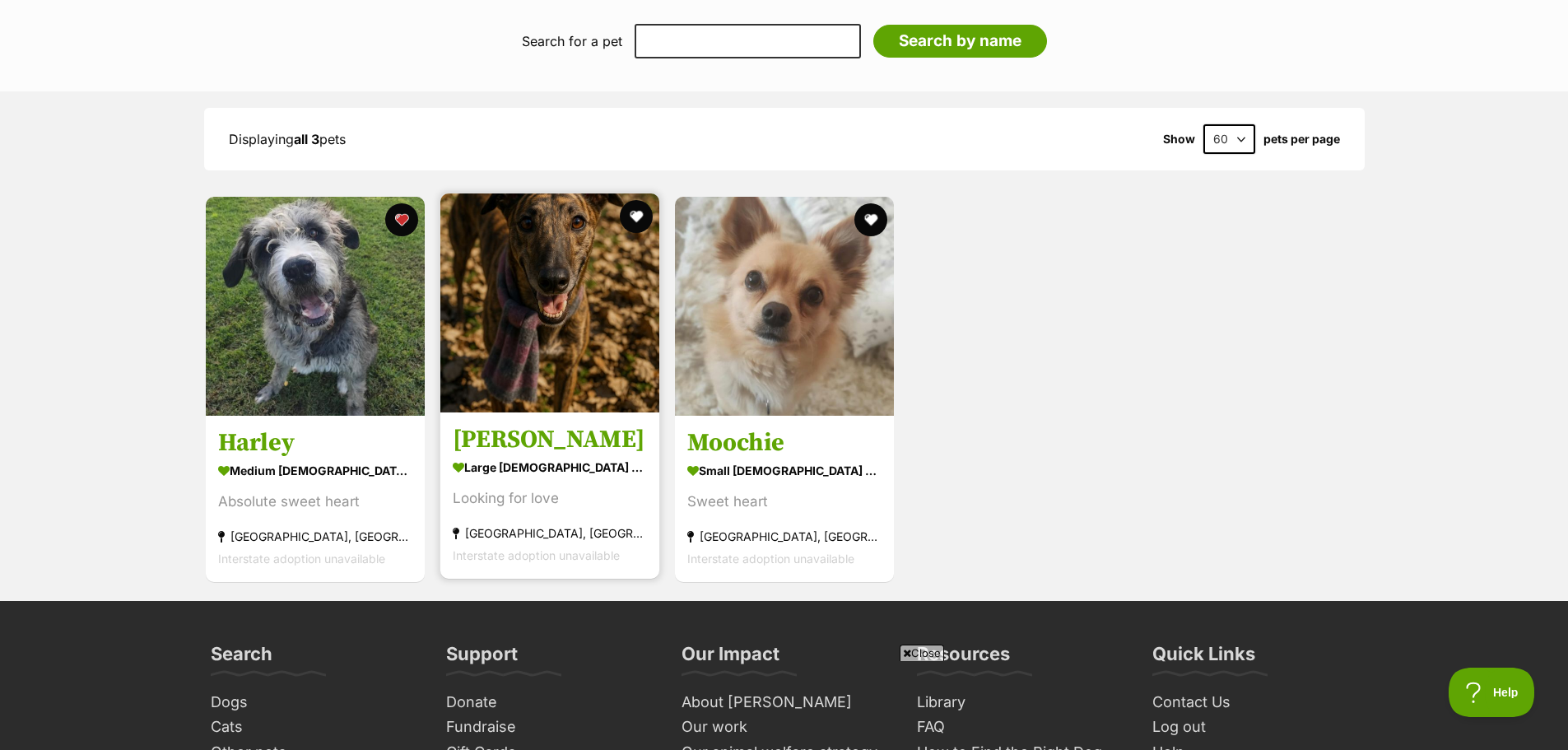
click at [578, 321] on img at bounding box center [549, 302] width 219 height 219
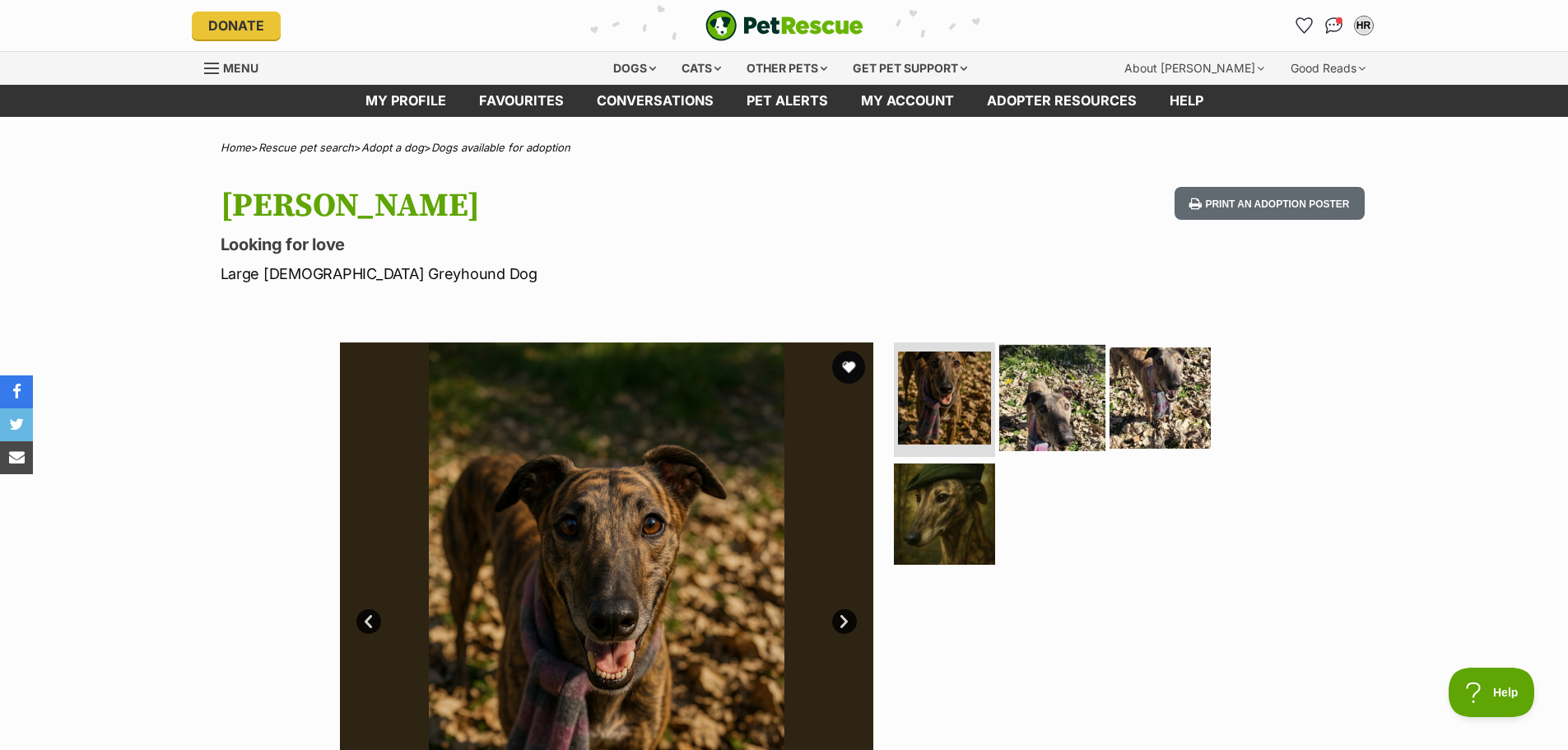
click at [1048, 411] on img at bounding box center [1052, 397] width 106 height 106
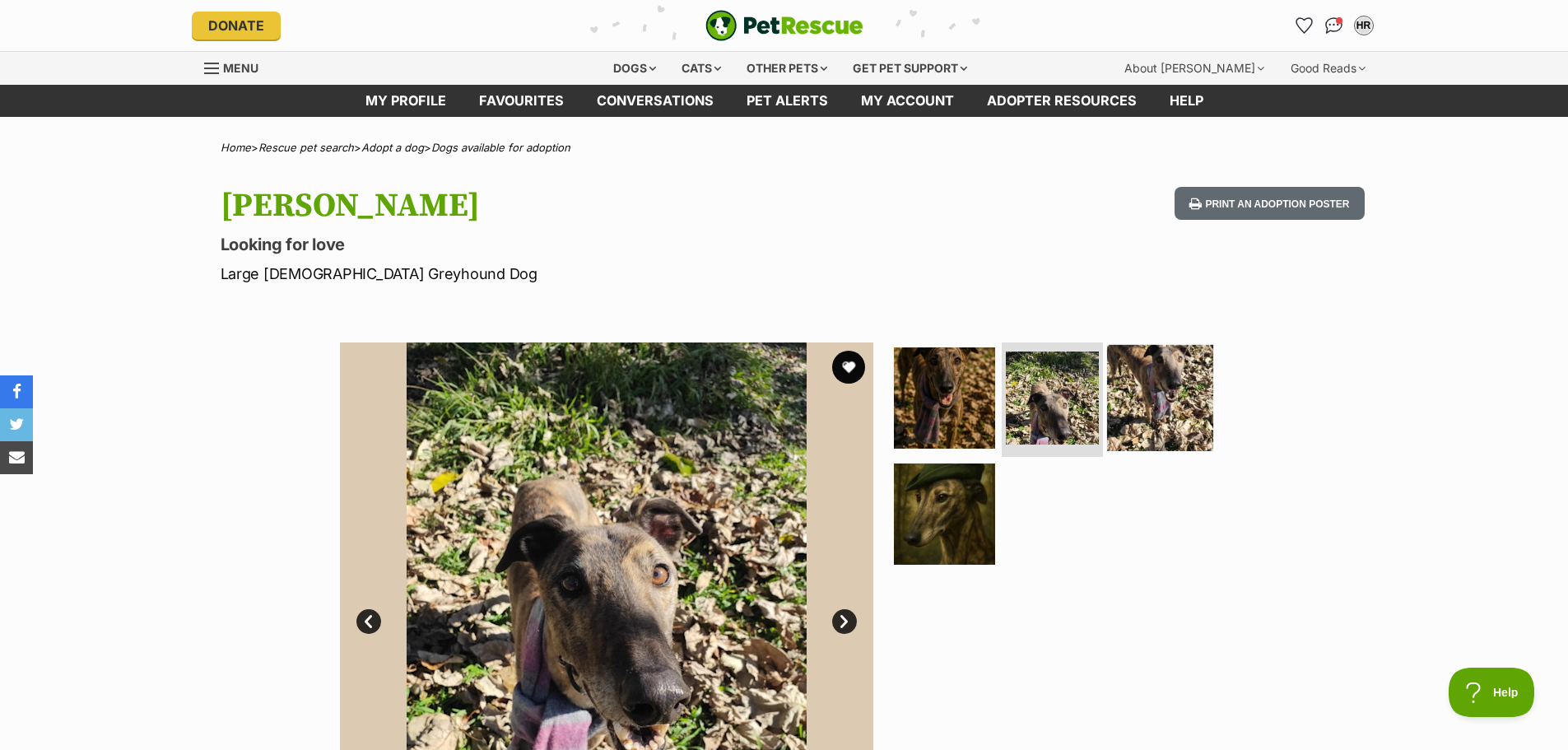
click at [1169, 406] on img at bounding box center [1160, 397] width 106 height 106
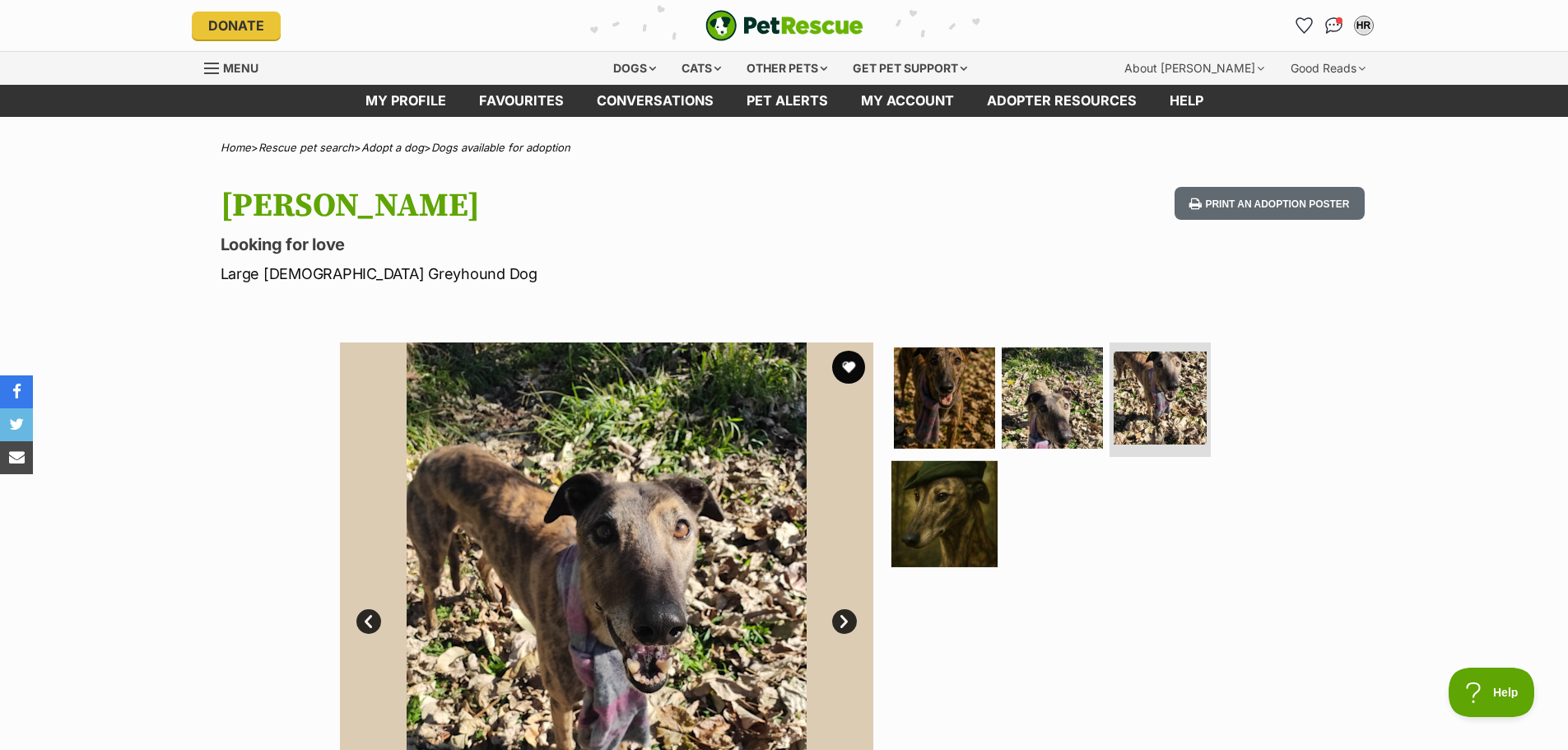
click at [930, 514] on img at bounding box center [945, 513] width 106 height 106
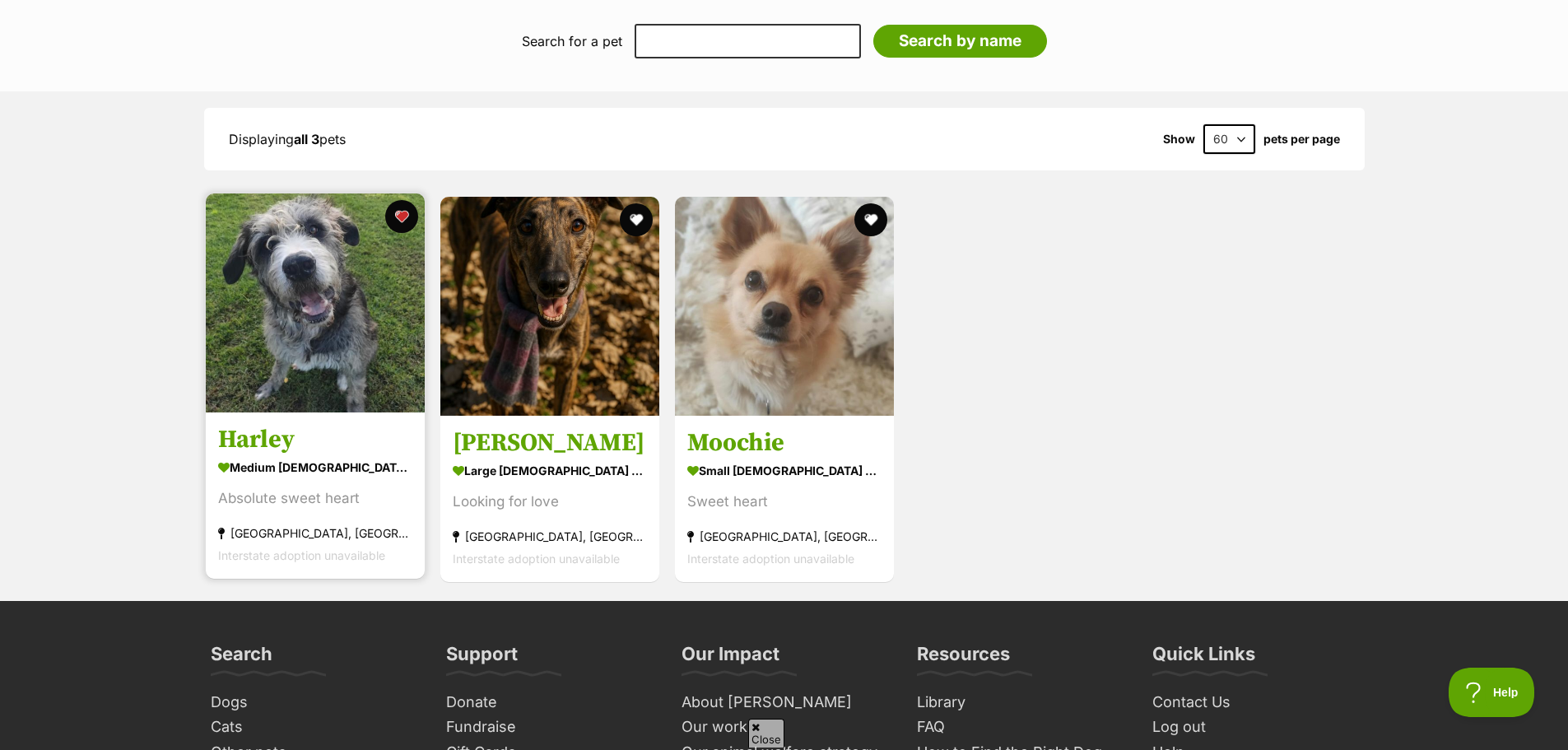
click at [273, 432] on h3 "Harley" at bounding box center [315, 440] width 194 height 31
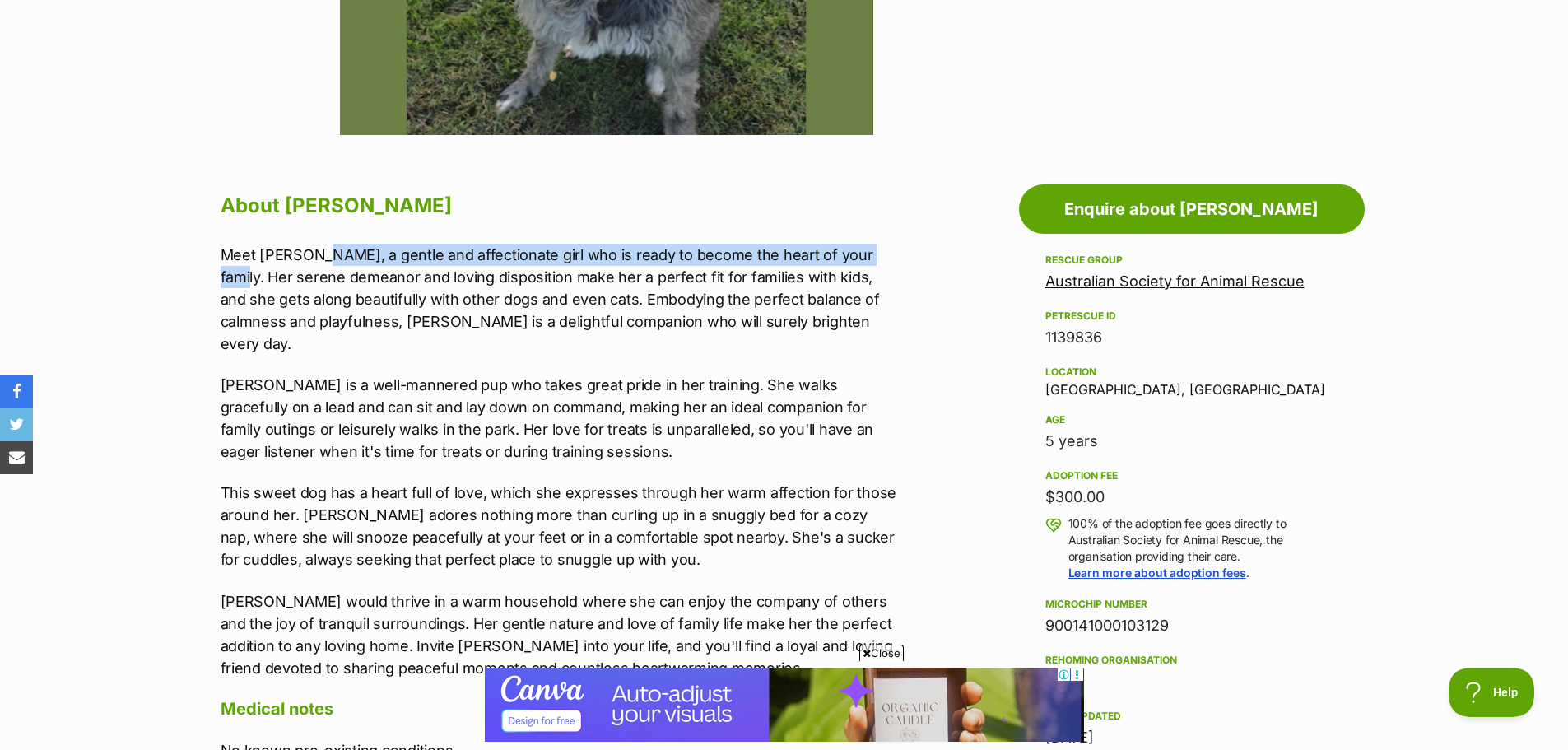
drag, startPoint x: 326, startPoint y: 254, endPoint x: 924, endPoint y: 264, distance: 598.1
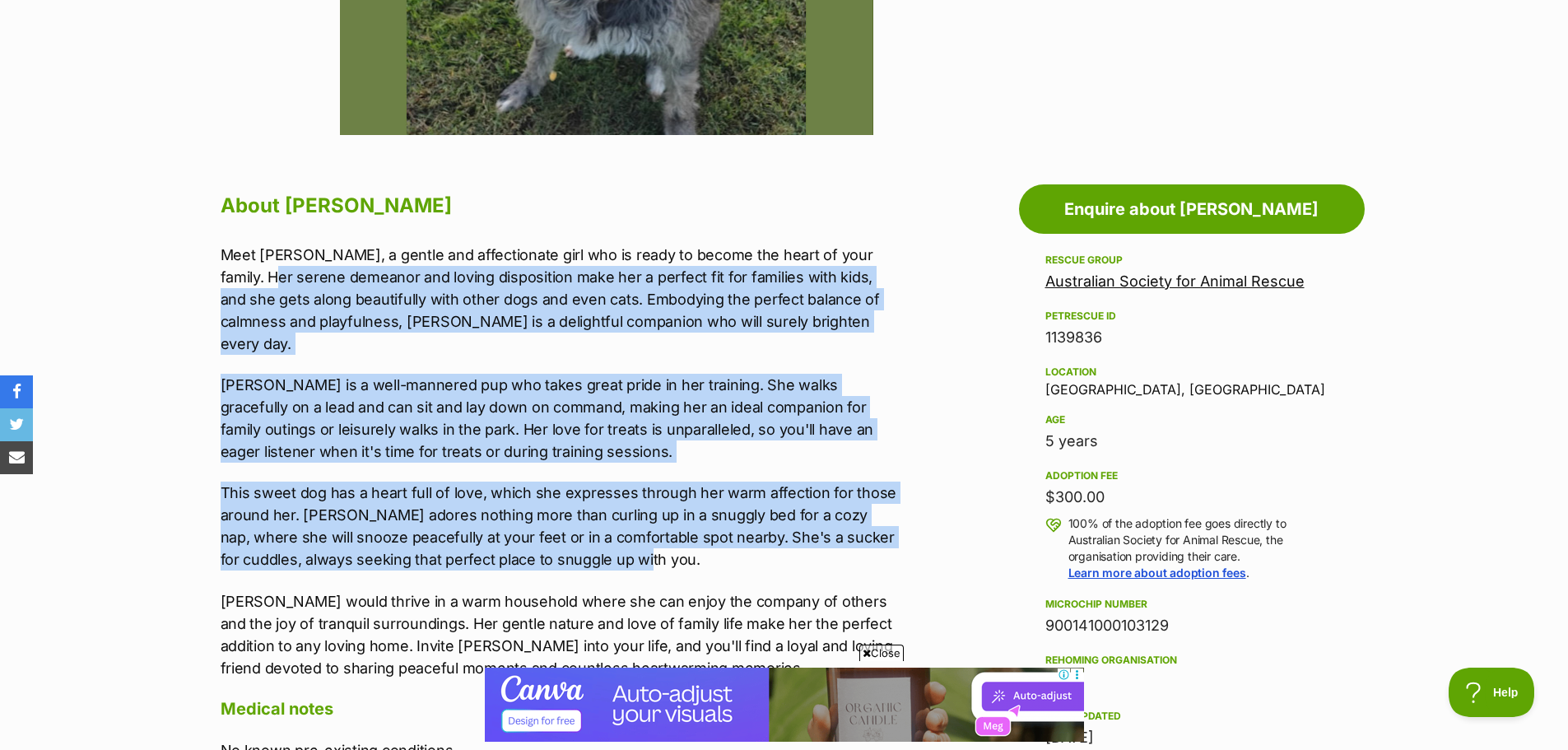
drag, startPoint x: 251, startPoint y: 281, endPoint x: 710, endPoint y: 541, distance: 527.5
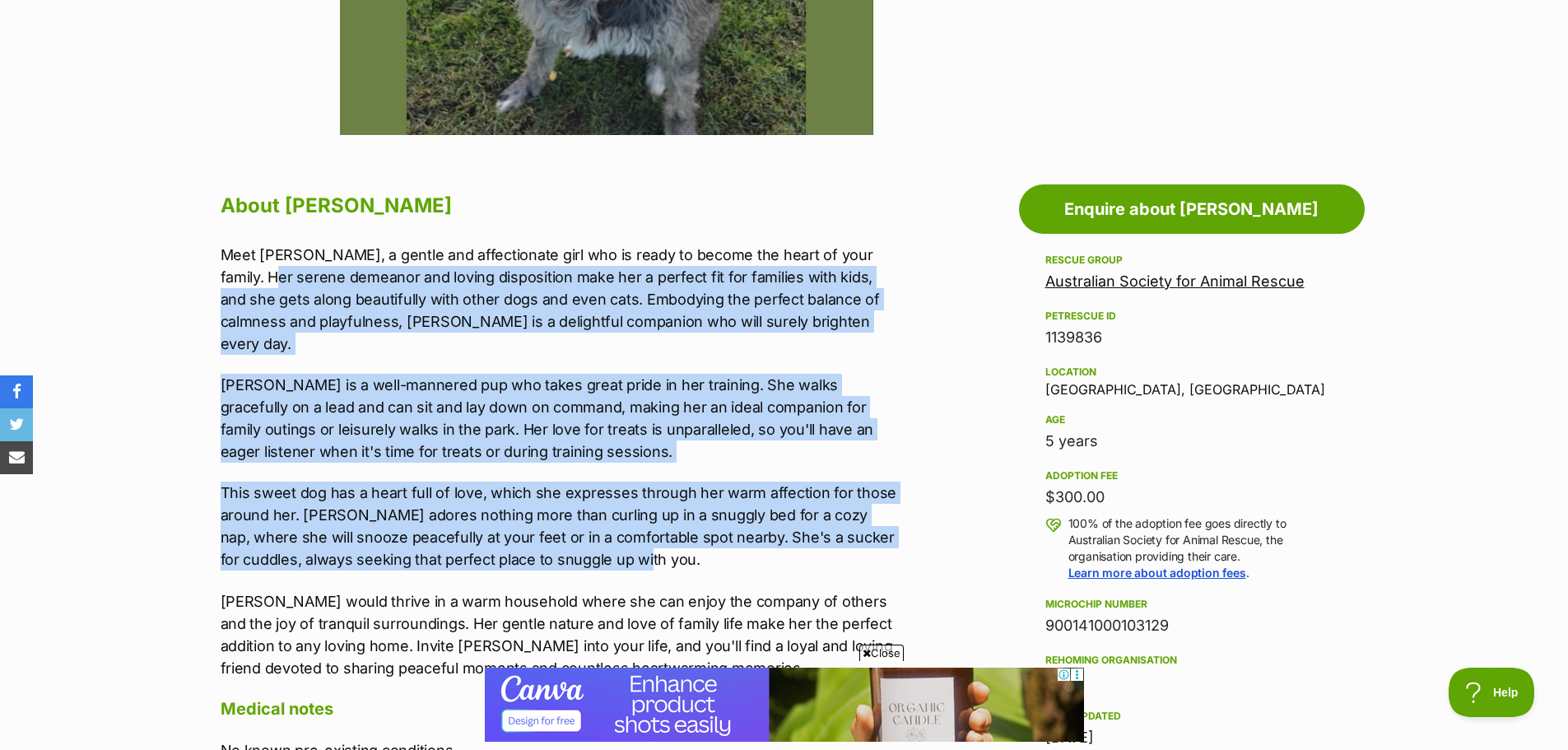
click at [710, 541] on div "Meet [PERSON_NAME], a gentle and affectionate girl who is ready to become the h…" at bounding box center [560, 461] width 680 height 436
